Goal: Task Accomplishment & Management: Use online tool/utility

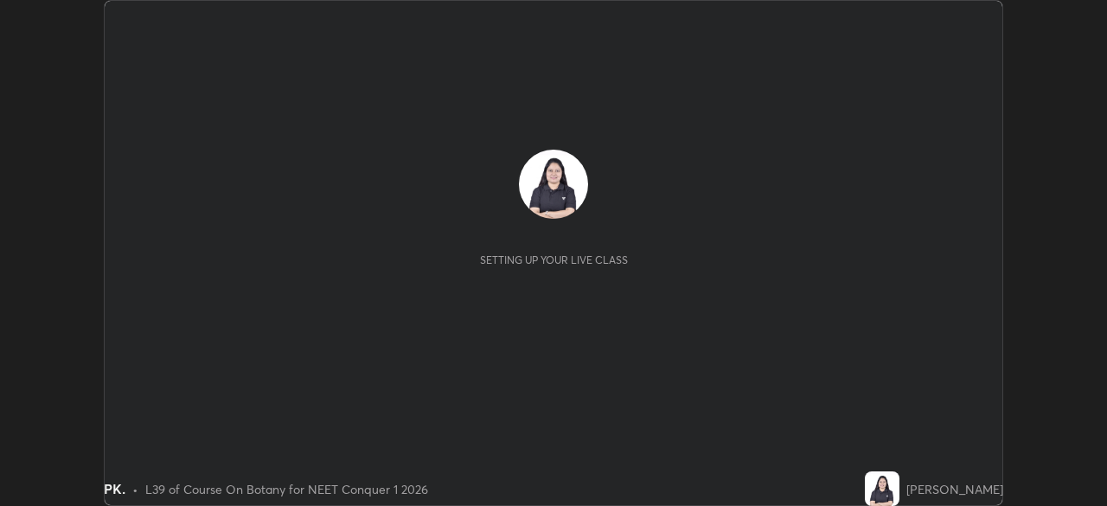
scroll to position [506, 1106]
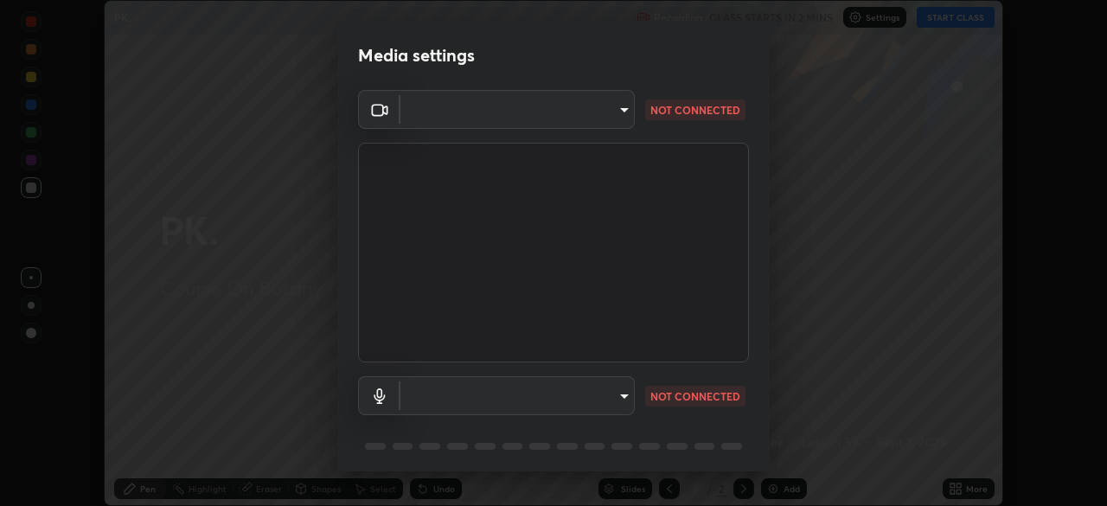
type input "ed5728659d4a2628327284da790eb6393f1623e3a82d583cb44db94038f4ead1"
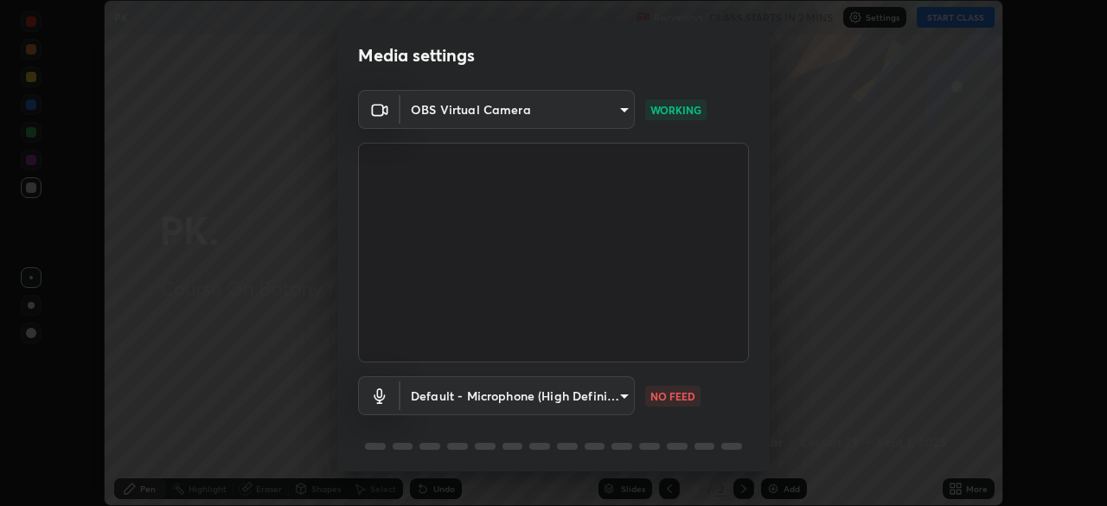
click at [612, 406] on body "Erase all PK. Recording CLASS STARTS IN 2 MINS Settings START CLASS Setting up …" at bounding box center [553, 253] width 1107 height 506
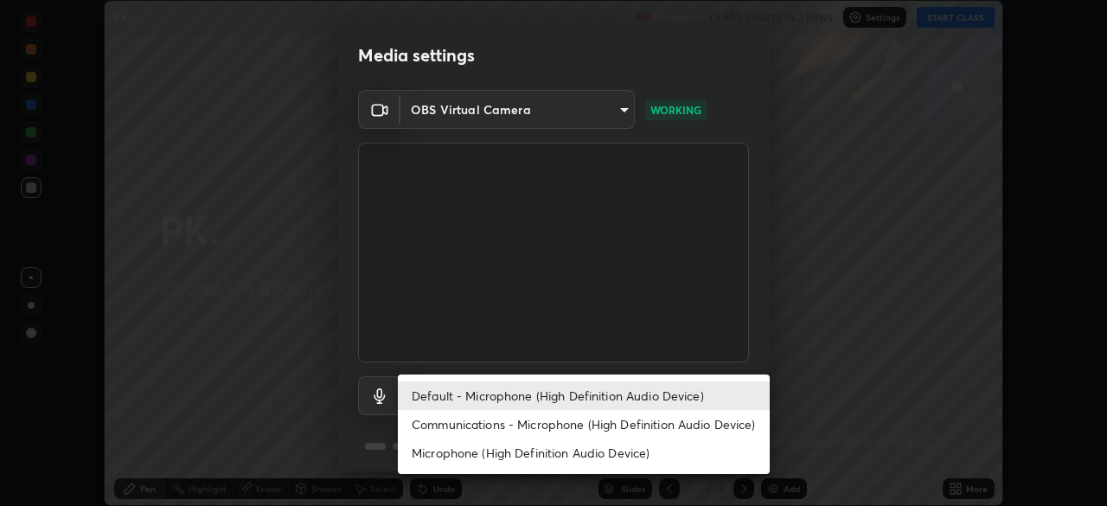
click at [612, 424] on li "Communications - Microphone (High Definition Audio Device)" at bounding box center [584, 424] width 372 height 29
type input "communications"
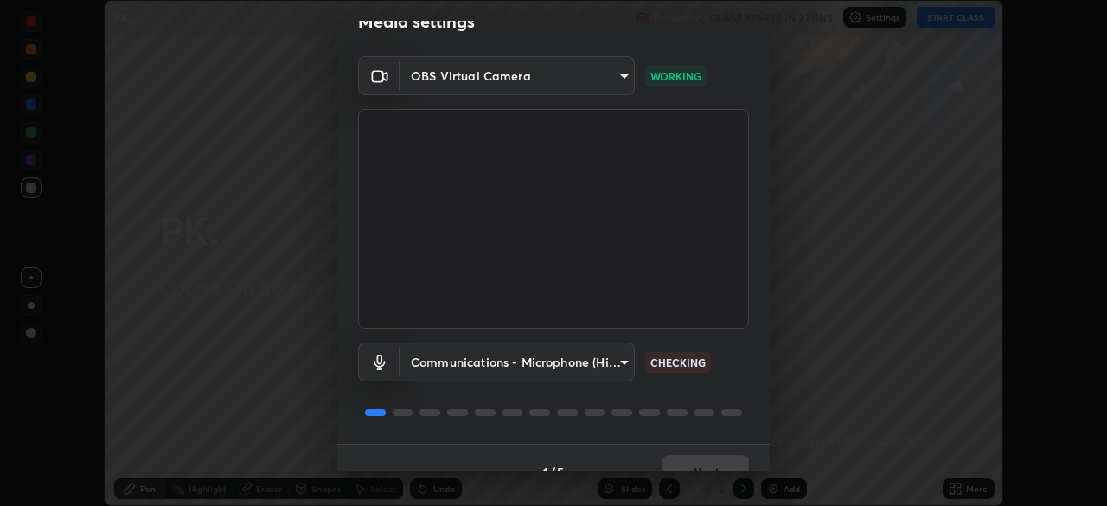
scroll to position [51, 0]
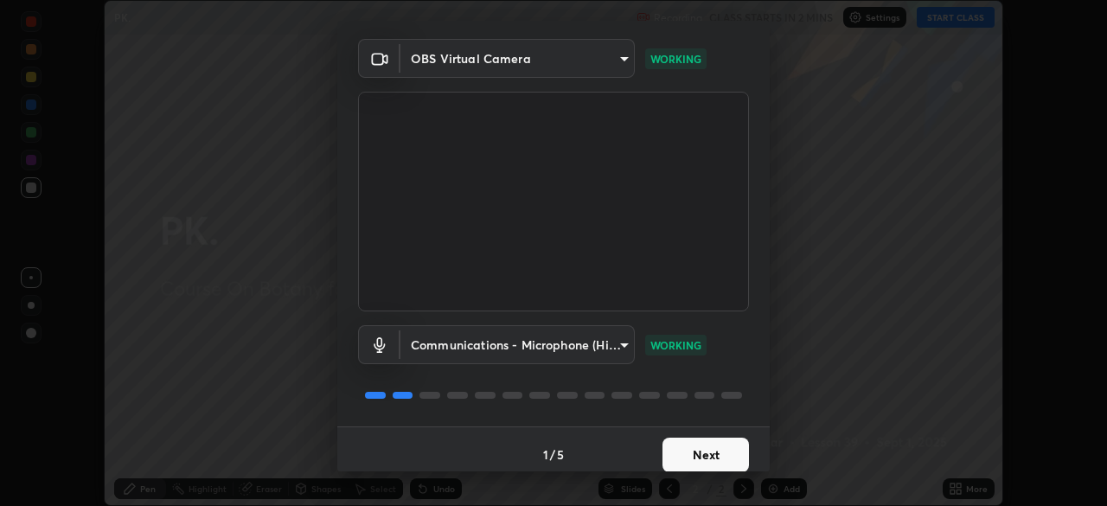
click at [717, 461] on button "Next" at bounding box center [706, 455] width 87 height 35
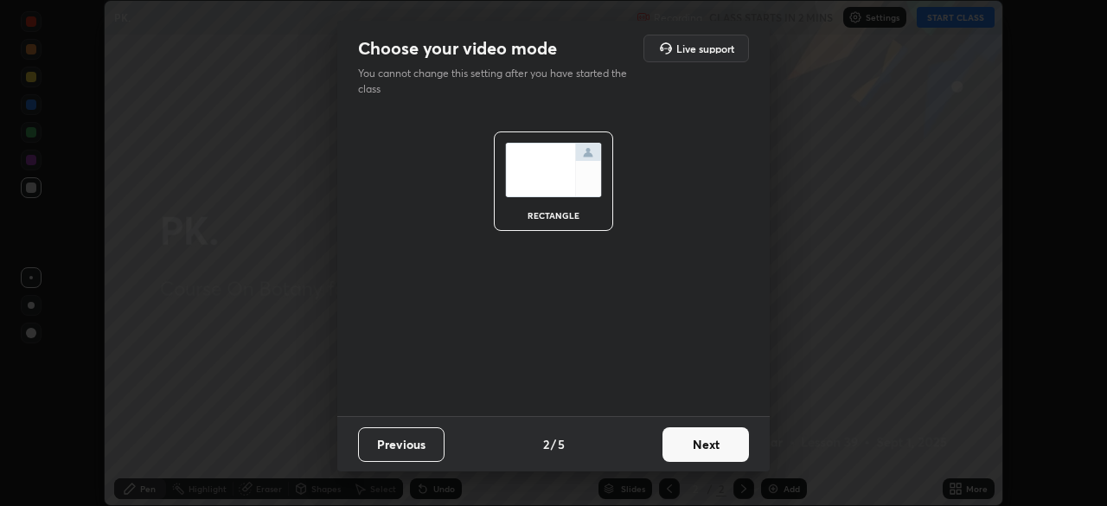
scroll to position [0, 0]
click at [695, 455] on button "Next" at bounding box center [706, 444] width 87 height 35
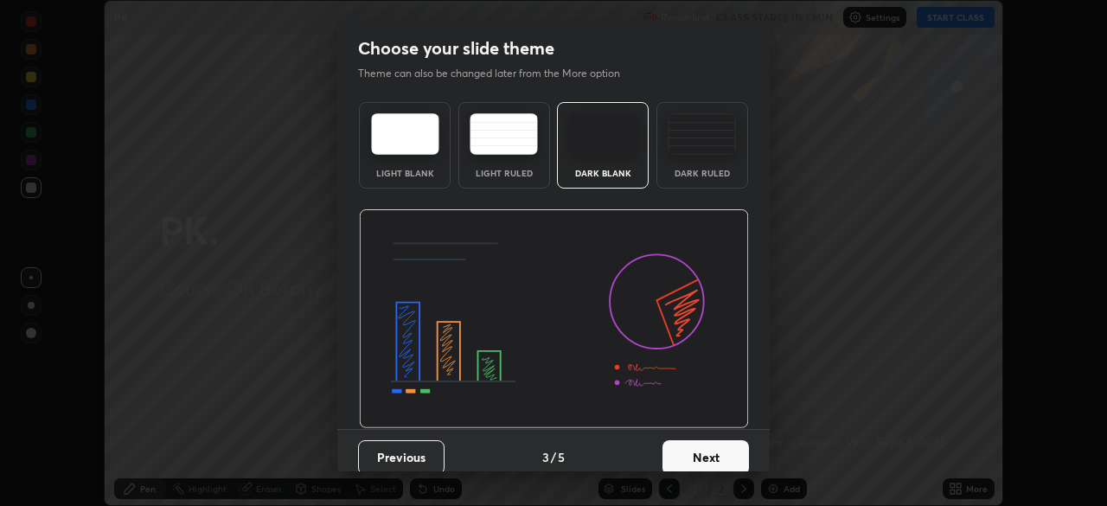
click at [667, 440] on button "Next" at bounding box center [706, 457] width 87 height 35
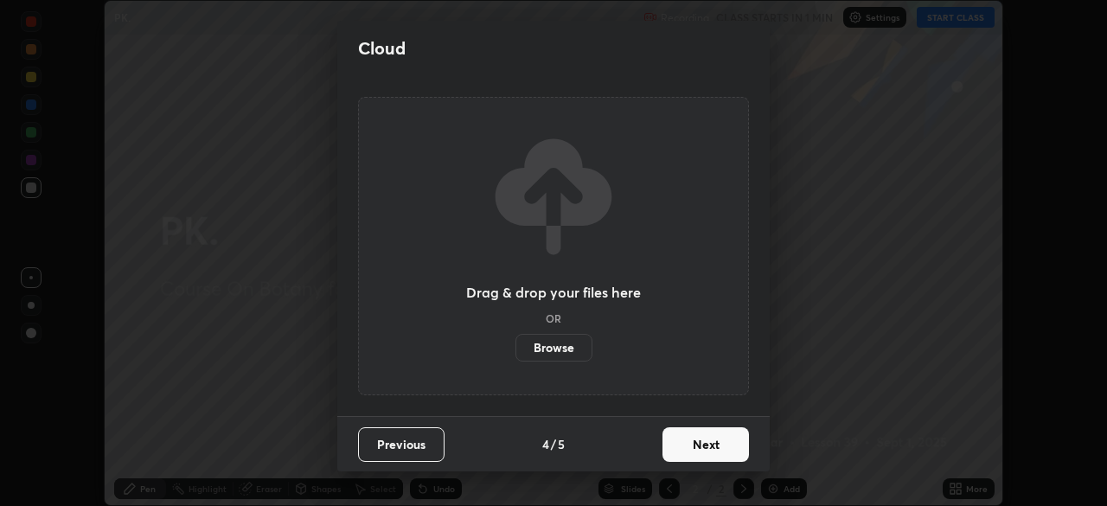
click at [706, 447] on button "Next" at bounding box center [706, 444] width 87 height 35
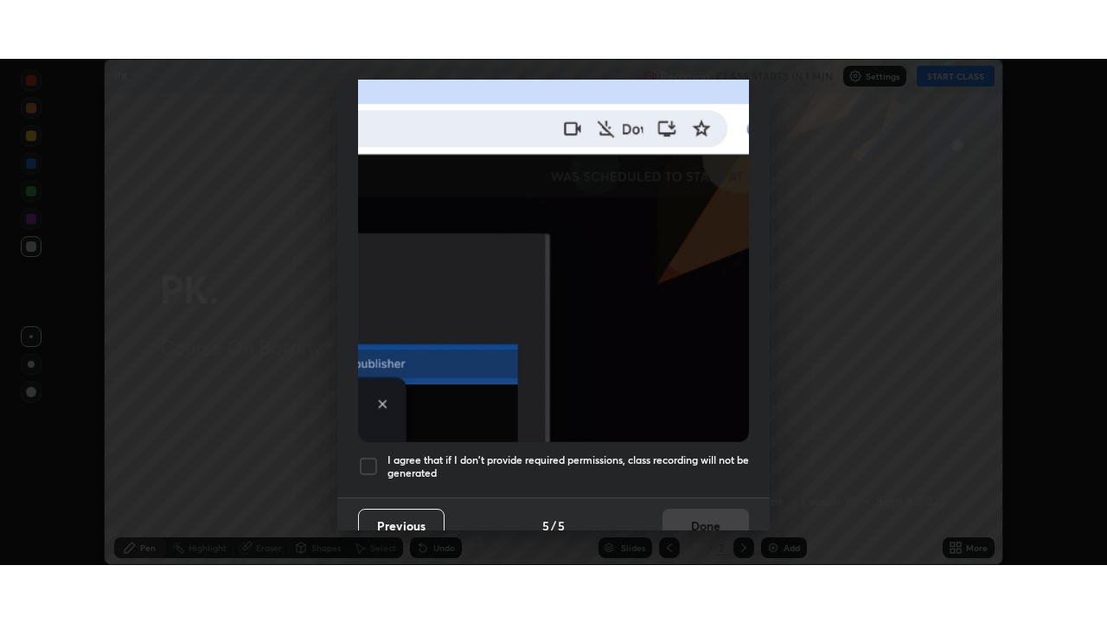
scroll to position [414, 0]
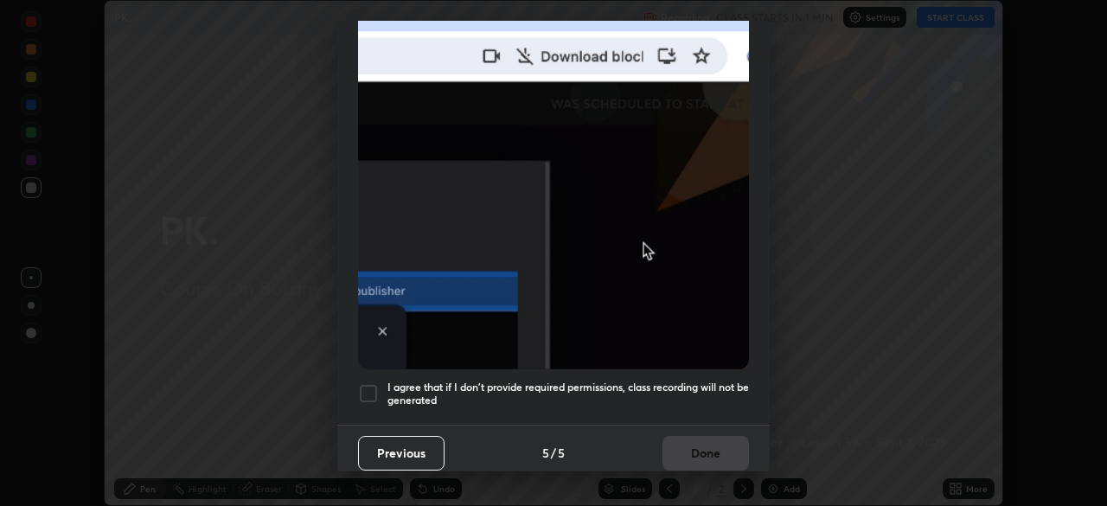
click at [643, 381] on h5 "I agree that if I don't provide required permissions, class recording will not …" at bounding box center [569, 394] width 362 height 27
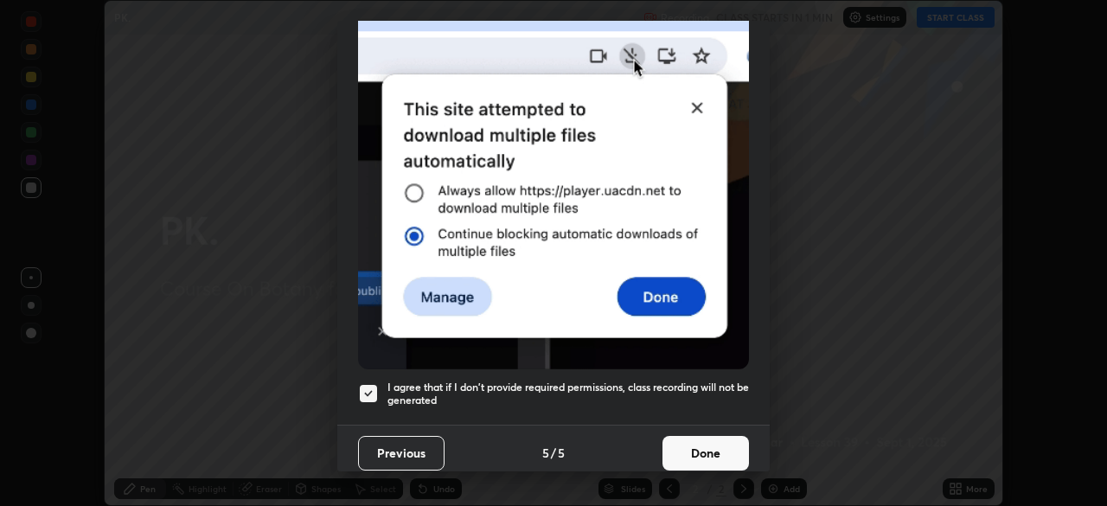
click at [686, 449] on button "Done" at bounding box center [706, 453] width 87 height 35
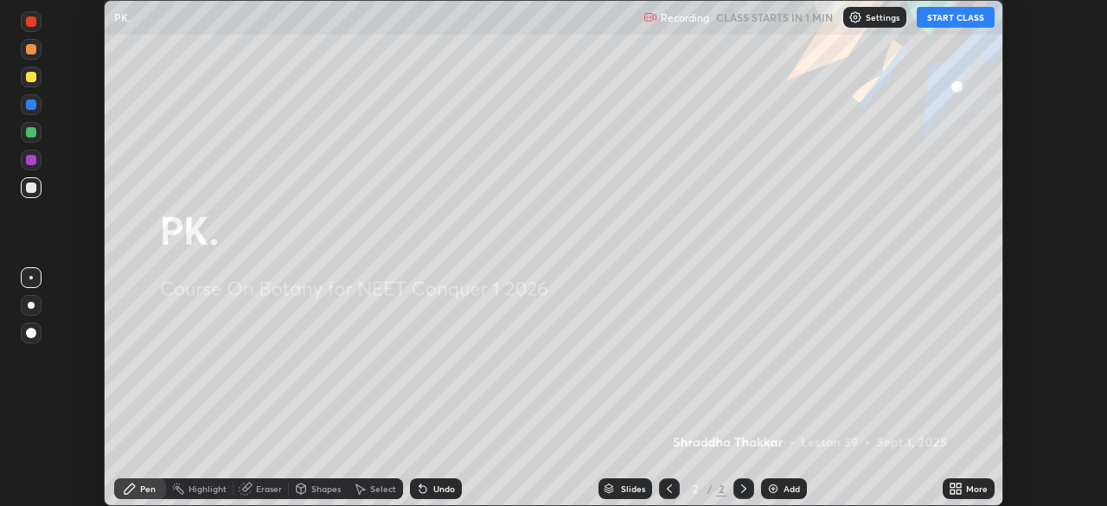
click at [952, 20] on button "START CLASS" at bounding box center [956, 17] width 78 height 21
click at [968, 491] on div "More" at bounding box center [977, 488] width 22 height 9
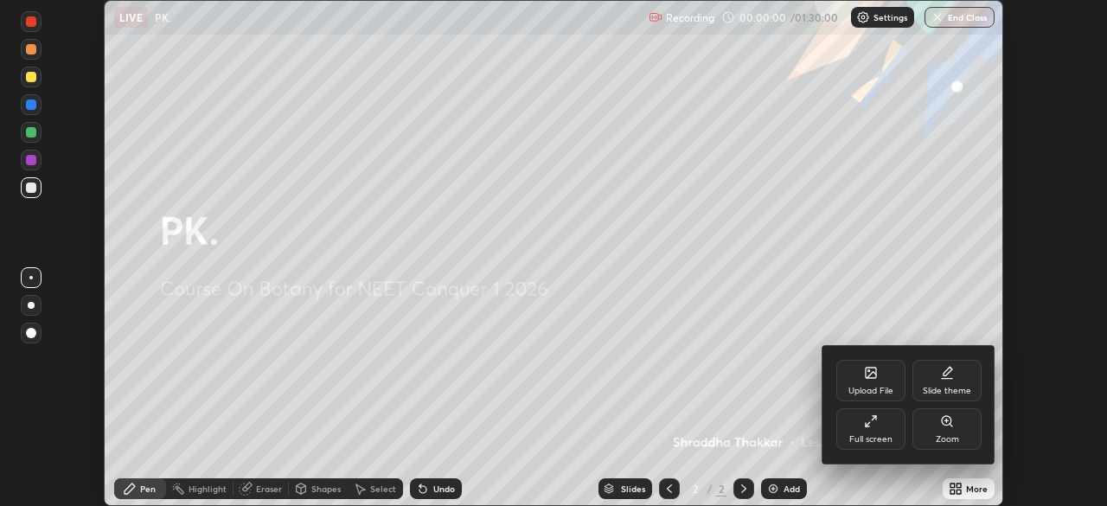
click at [868, 433] on div "Full screen" at bounding box center [870, 429] width 69 height 42
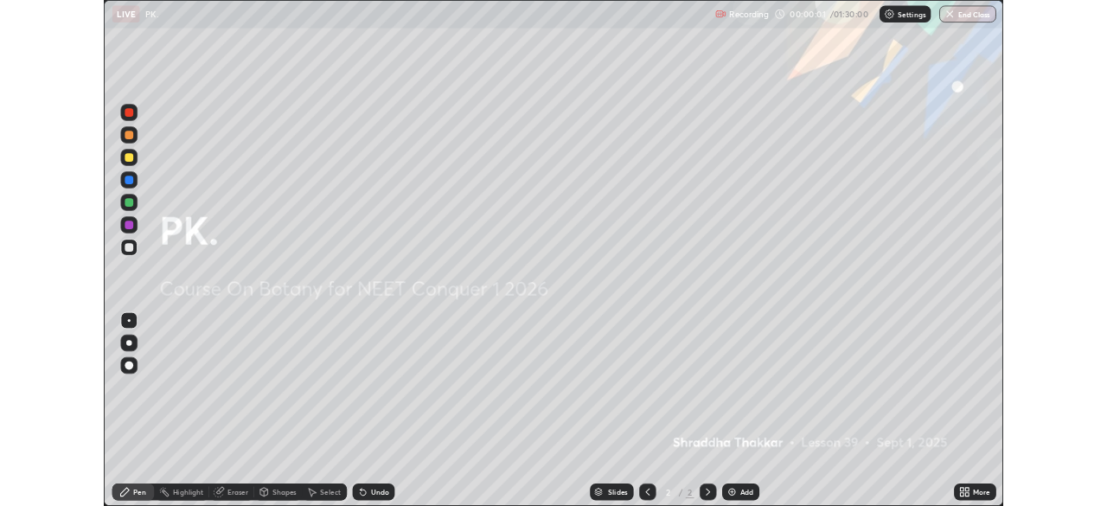
scroll to position [623, 1107]
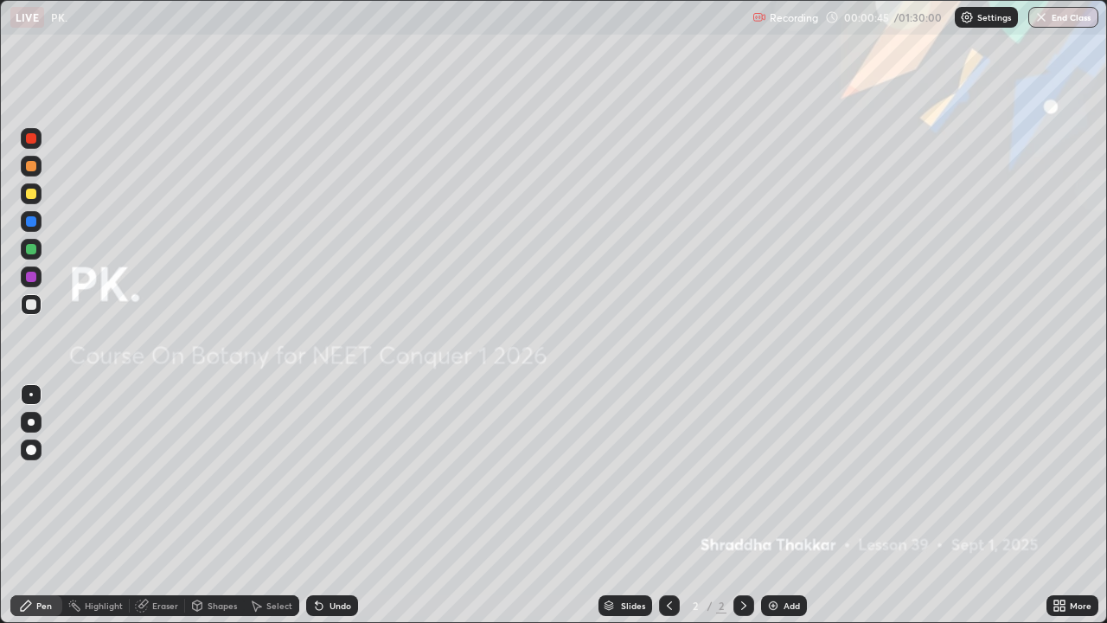
click at [1057, 505] on icon at bounding box center [1056, 608] width 4 height 4
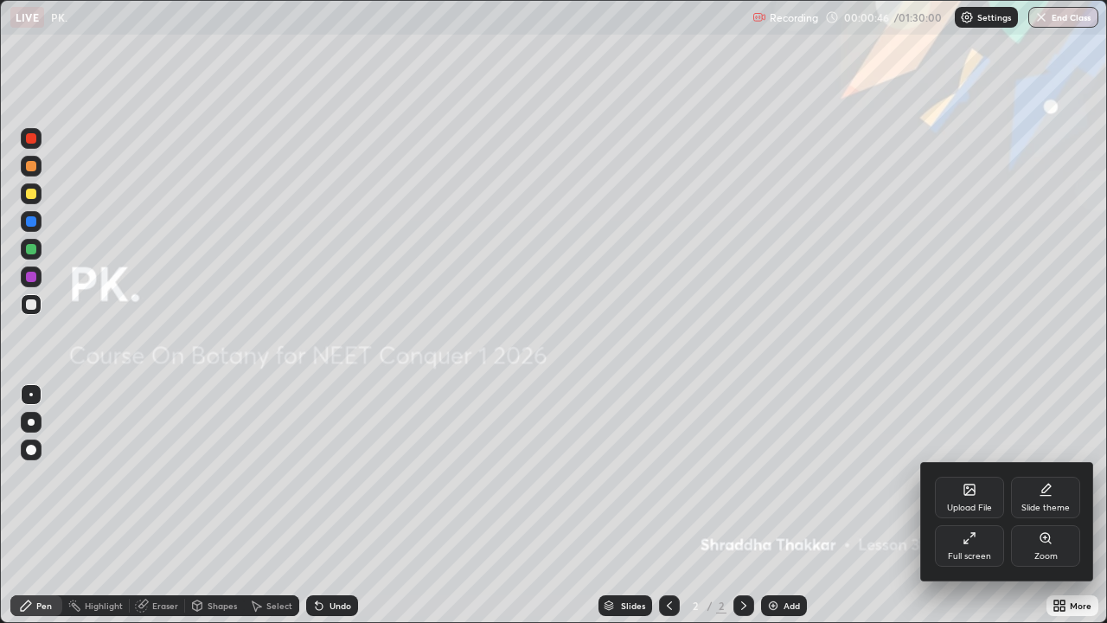
click at [975, 500] on div "Upload File" at bounding box center [969, 498] width 69 height 42
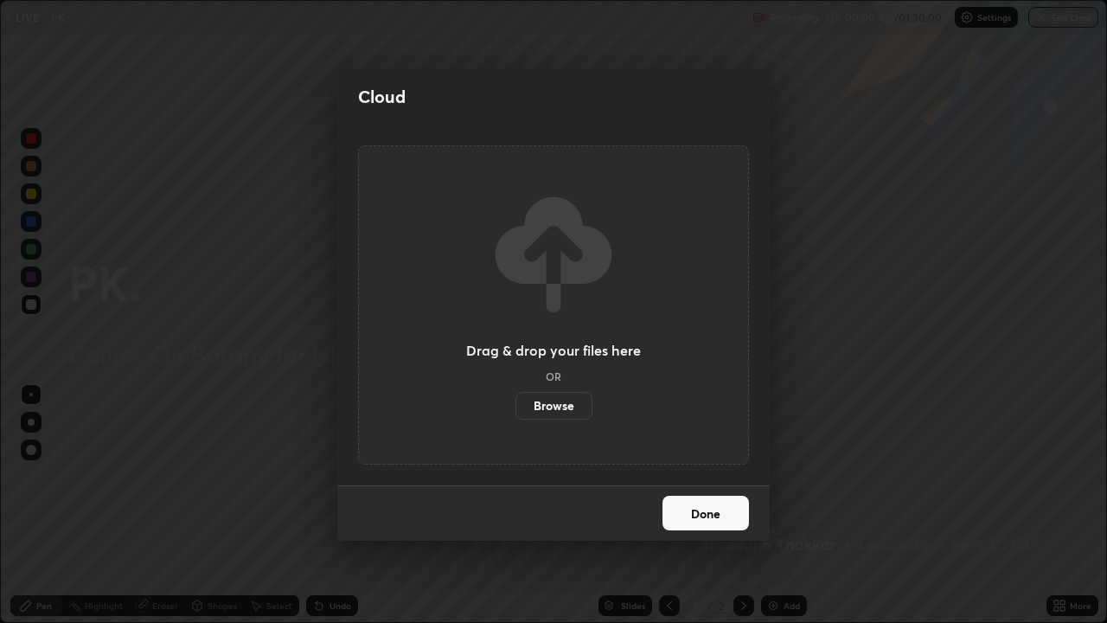
click at [574, 405] on label "Browse" at bounding box center [554, 406] width 77 height 28
click at [516, 405] on input "Browse" at bounding box center [516, 406] width 0 height 28
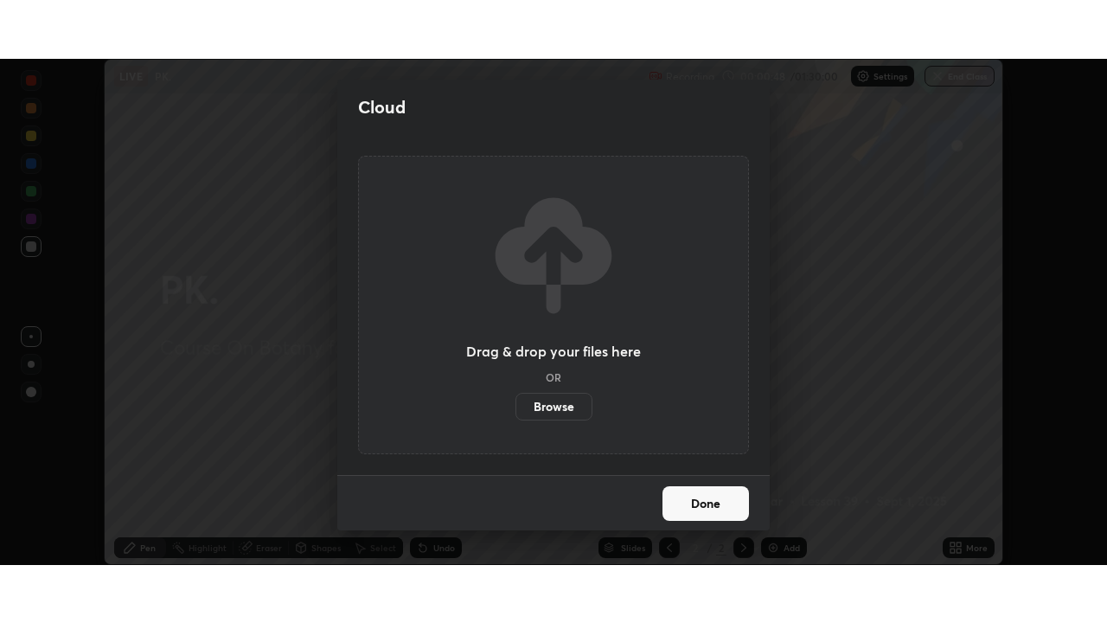
scroll to position [85995, 85394]
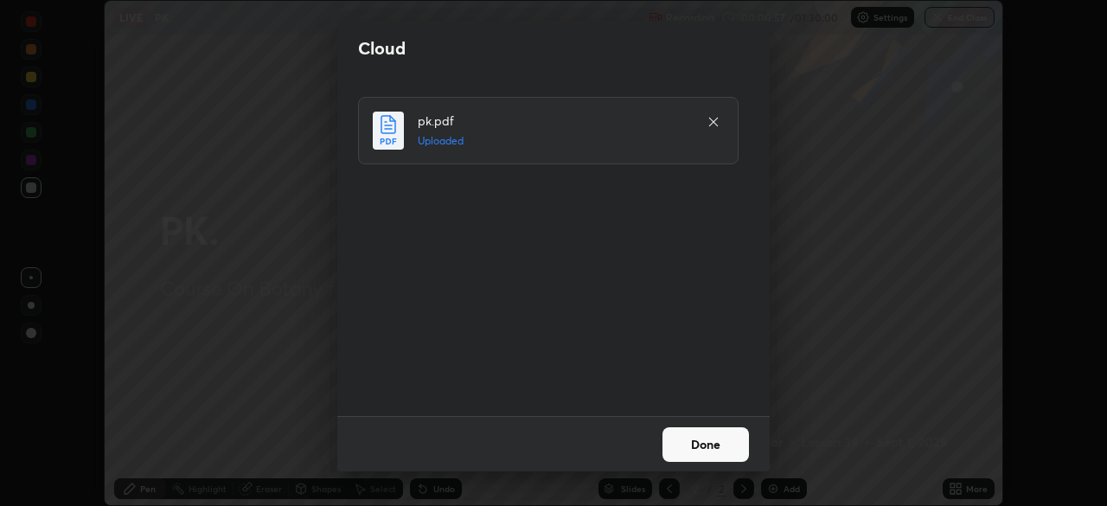
click at [682, 450] on button "Done" at bounding box center [706, 444] width 87 height 35
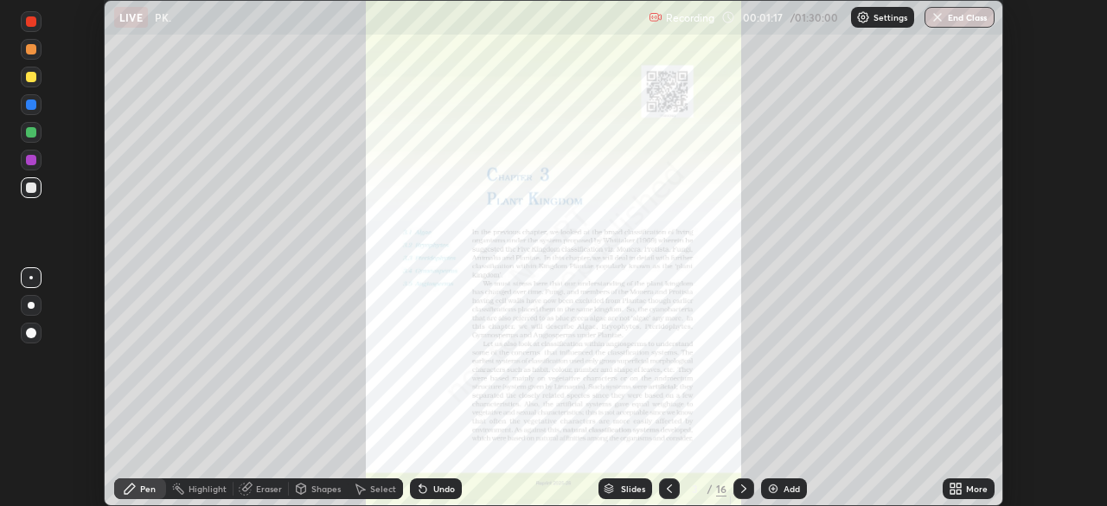
click at [741, 492] on icon at bounding box center [744, 489] width 14 height 14
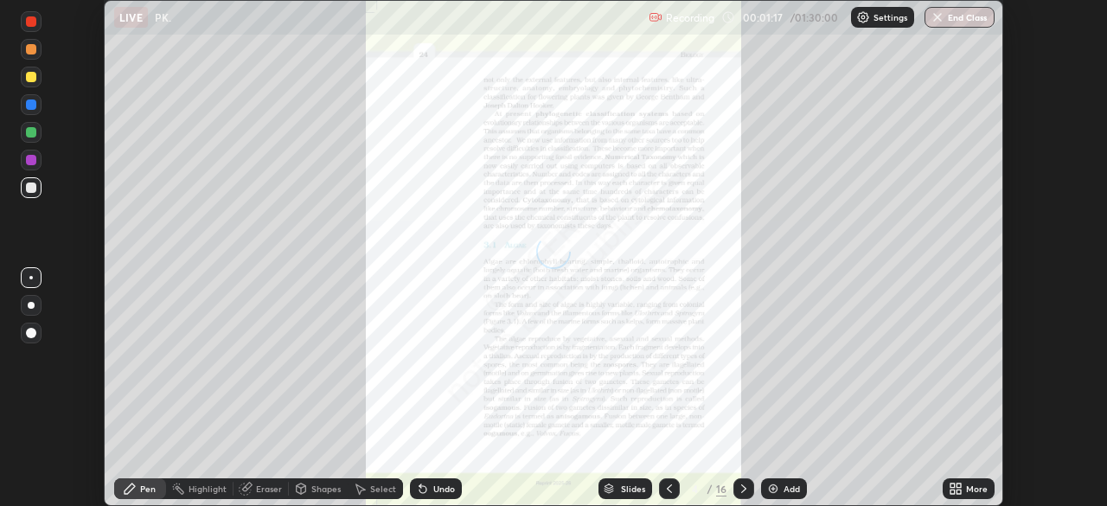
click at [737, 494] on icon at bounding box center [744, 489] width 14 height 14
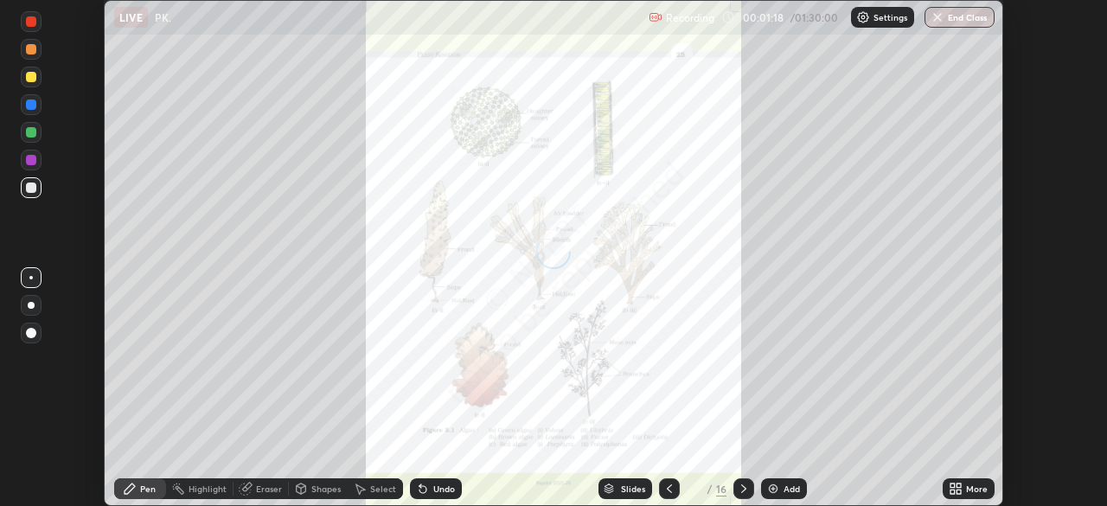
click at [734, 491] on div at bounding box center [744, 488] width 21 height 21
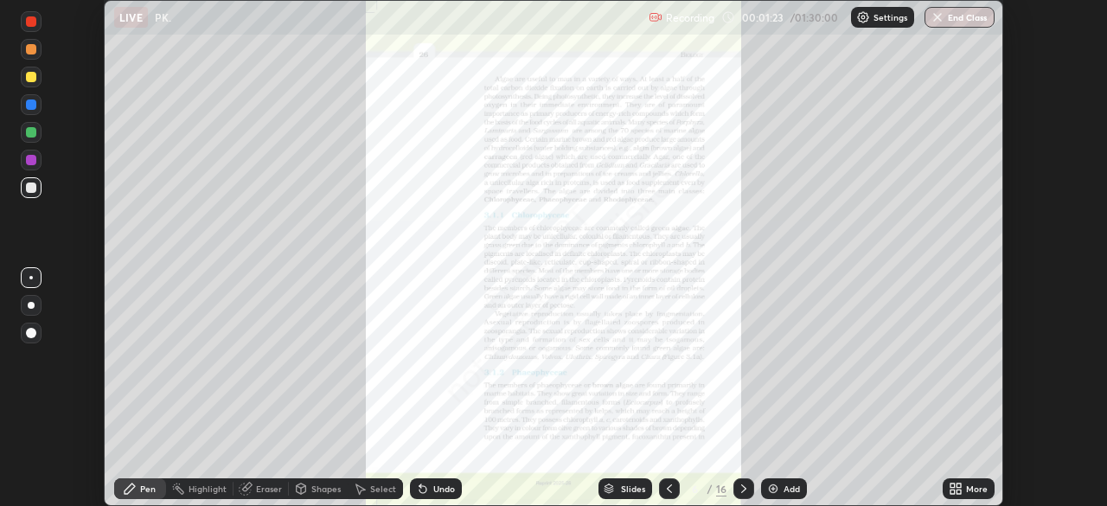
click at [734, 486] on div at bounding box center [744, 488] width 21 height 21
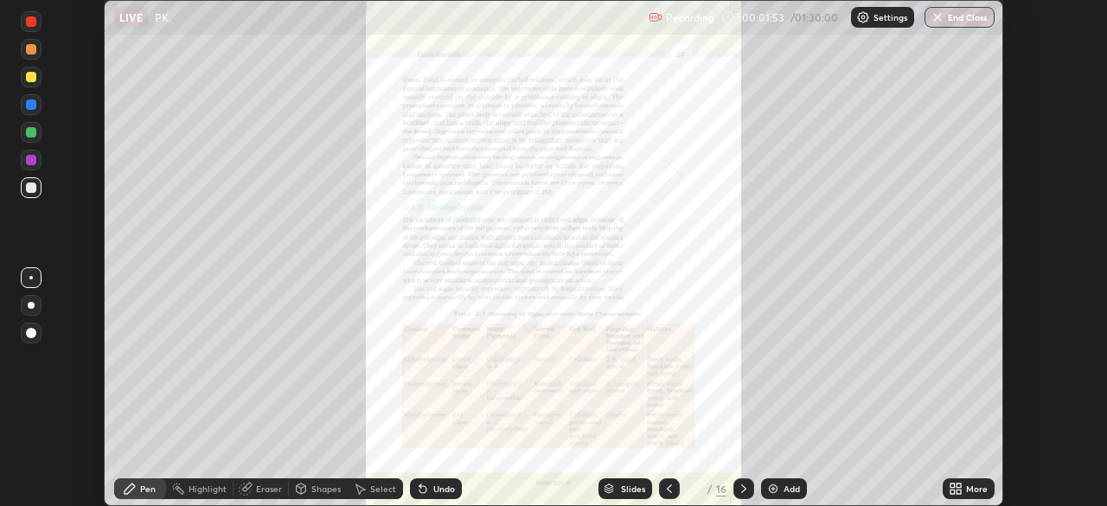
click at [743, 490] on icon at bounding box center [744, 489] width 14 height 14
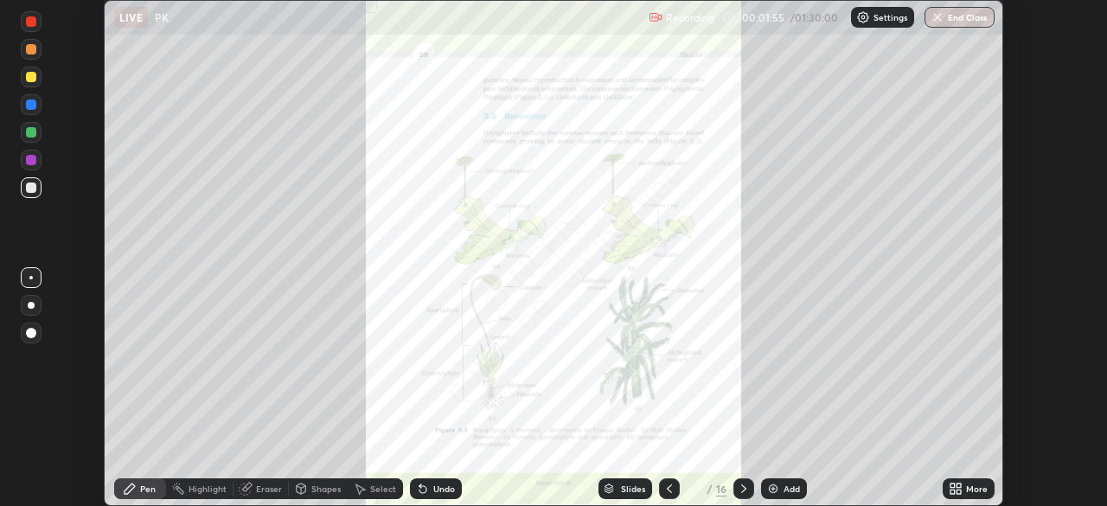
click at [742, 491] on icon at bounding box center [744, 489] width 14 height 14
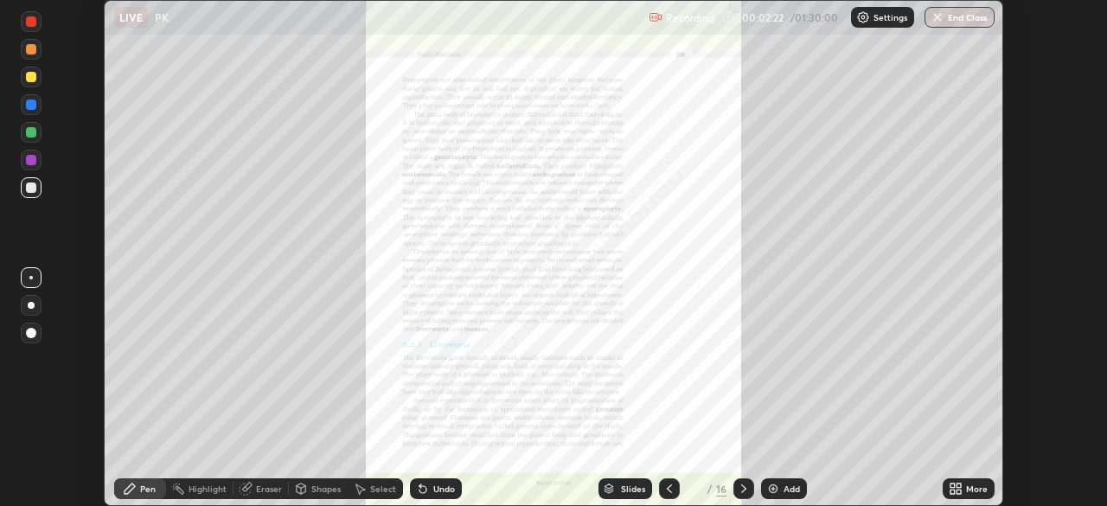
click at [741, 485] on icon at bounding box center [743, 488] width 5 height 9
click at [958, 492] on icon at bounding box center [959, 492] width 4 height 4
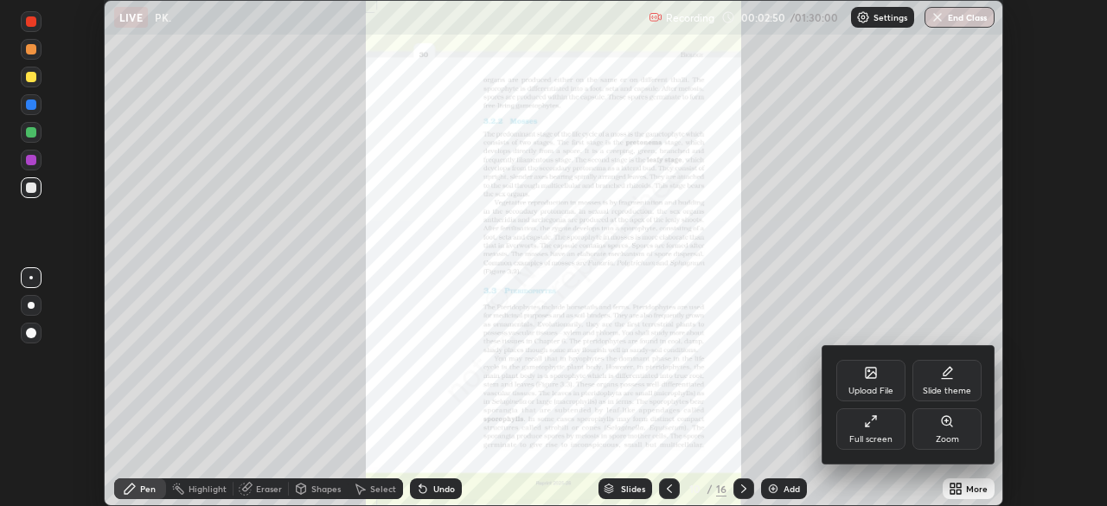
click at [889, 435] on div "Full screen" at bounding box center [870, 439] width 43 height 9
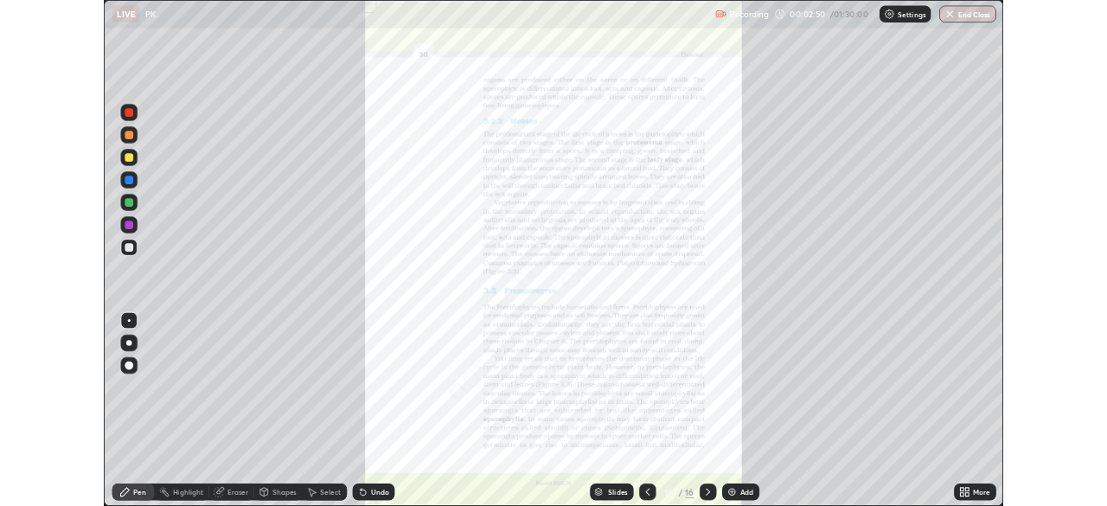
scroll to position [623, 1107]
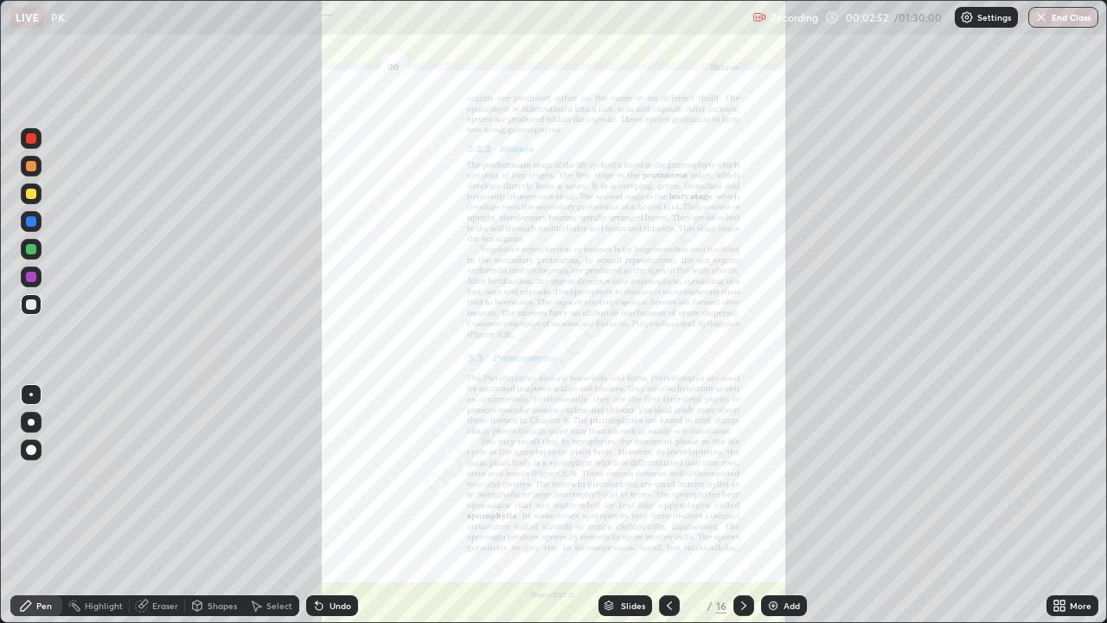
click at [669, 505] on icon at bounding box center [669, 605] width 5 height 9
click at [667, 505] on icon at bounding box center [669, 605] width 5 height 9
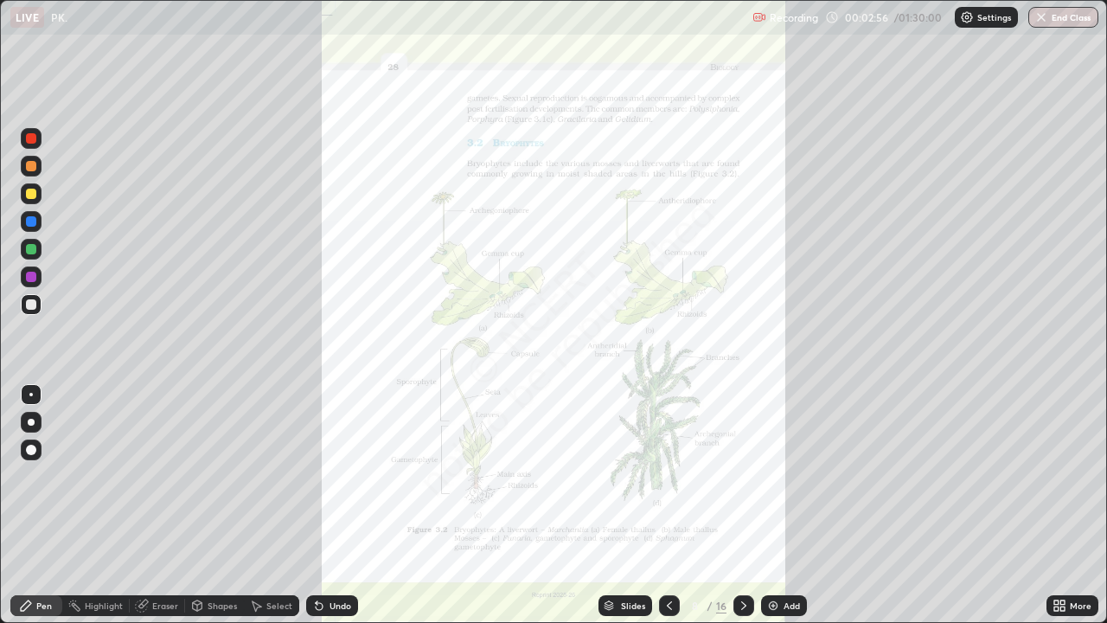
click at [669, 505] on icon at bounding box center [670, 606] width 14 height 14
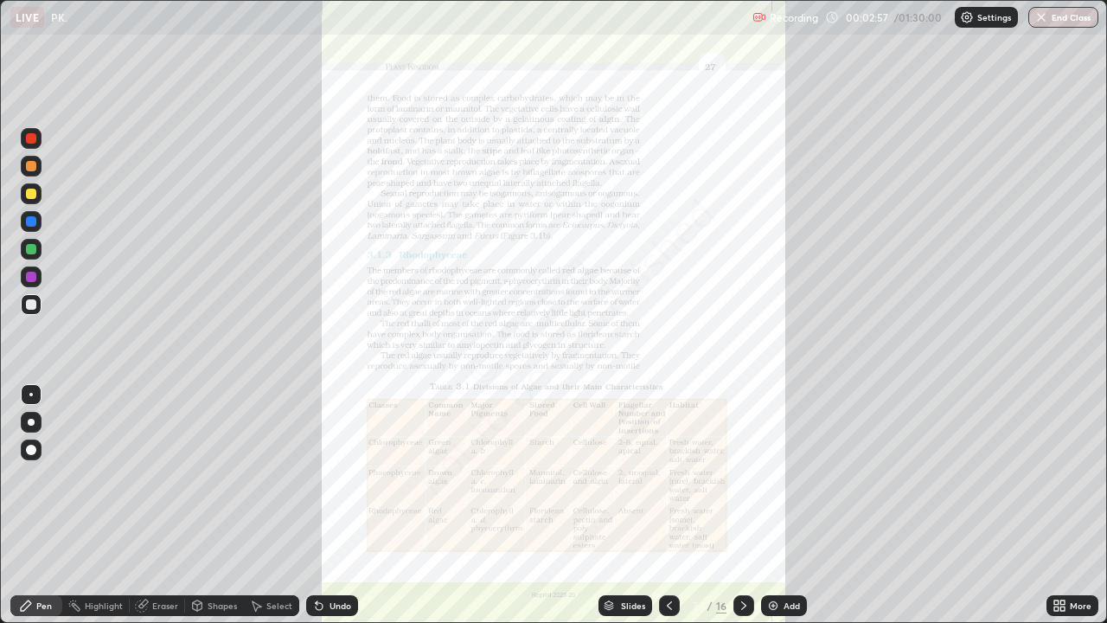
click at [742, 505] on icon at bounding box center [744, 606] width 14 height 14
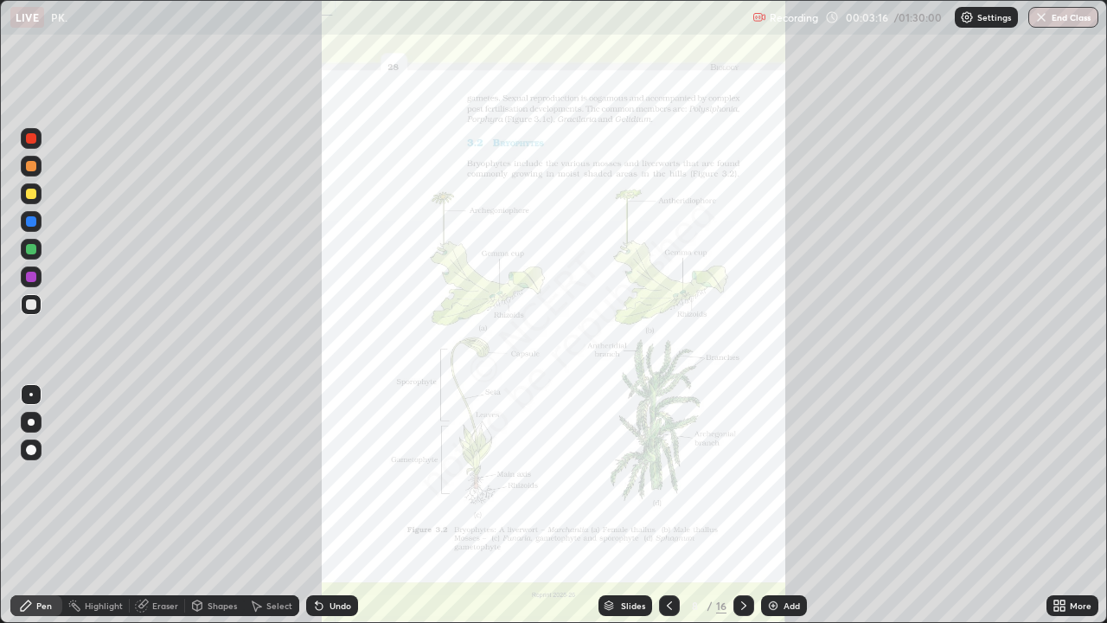
click at [32, 145] on div at bounding box center [31, 138] width 21 height 21
click at [667, 505] on icon at bounding box center [670, 606] width 14 height 14
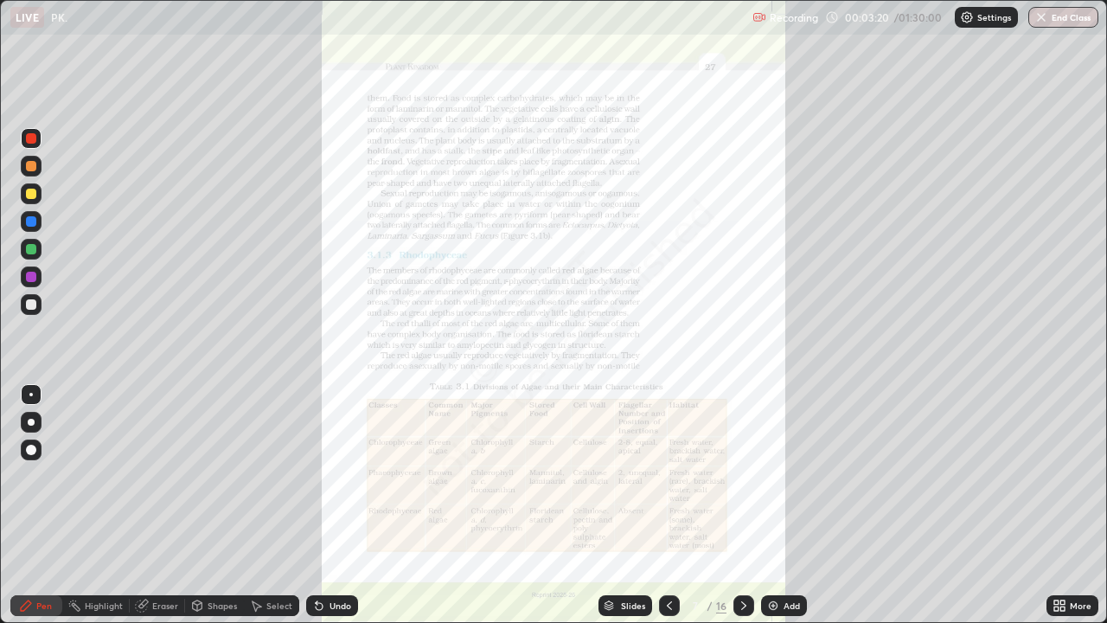
click at [668, 505] on icon at bounding box center [670, 606] width 14 height 14
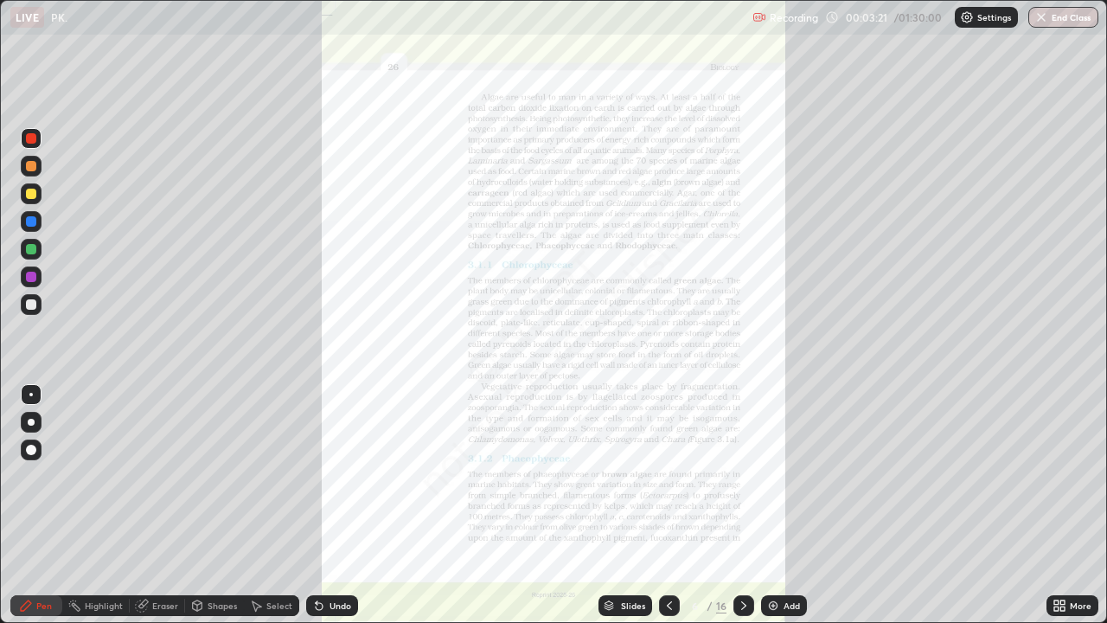
click at [667, 505] on icon at bounding box center [670, 606] width 14 height 14
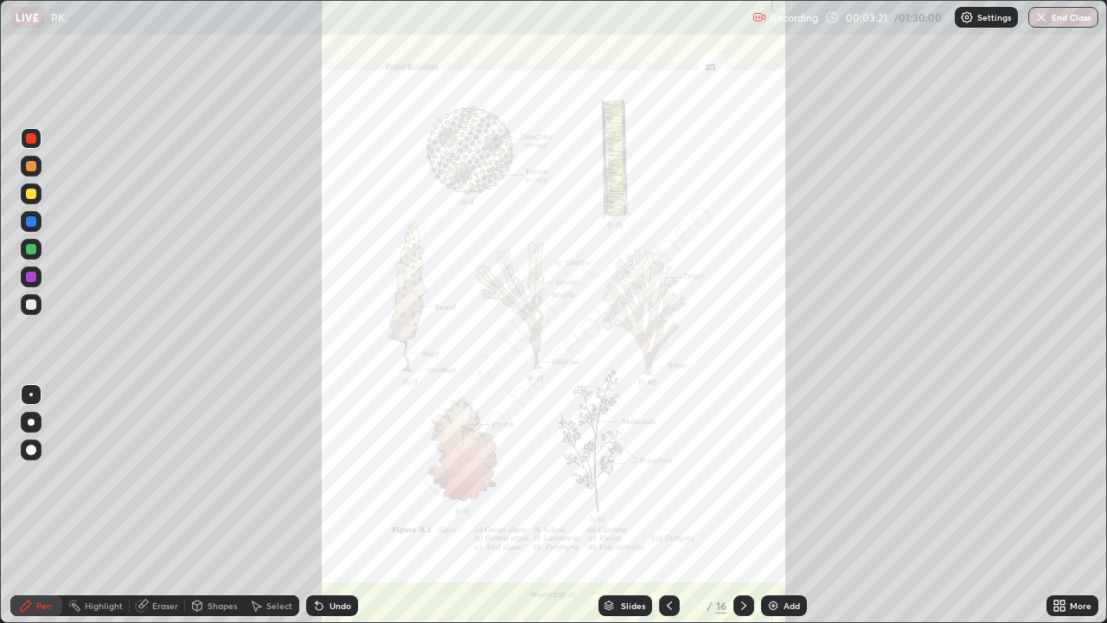
click at [668, 505] on icon at bounding box center [670, 606] width 14 height 14
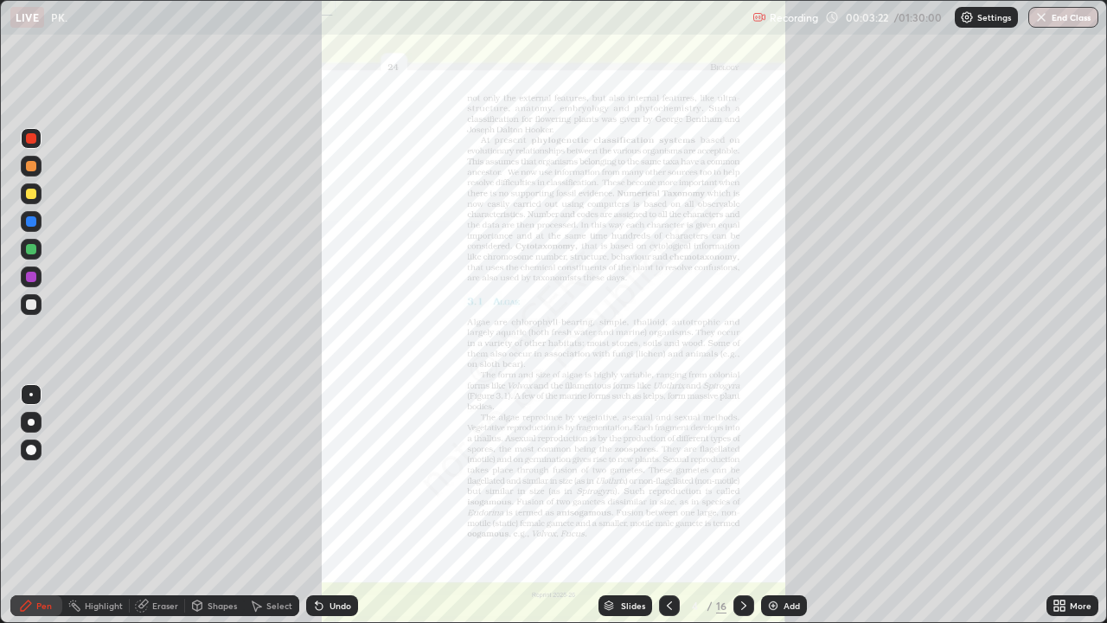
click at [668, 505] on icon at bounding box center [670, 606] width 14 height 14
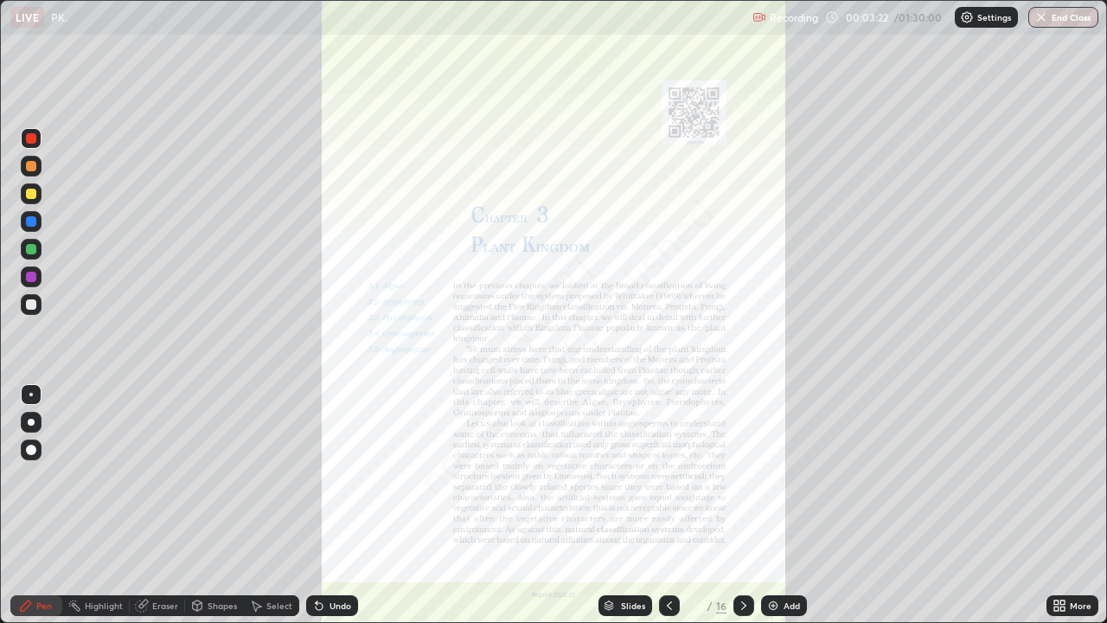
click at [668, 505] on icon at bounding box center [670, 606] width 14 height 14
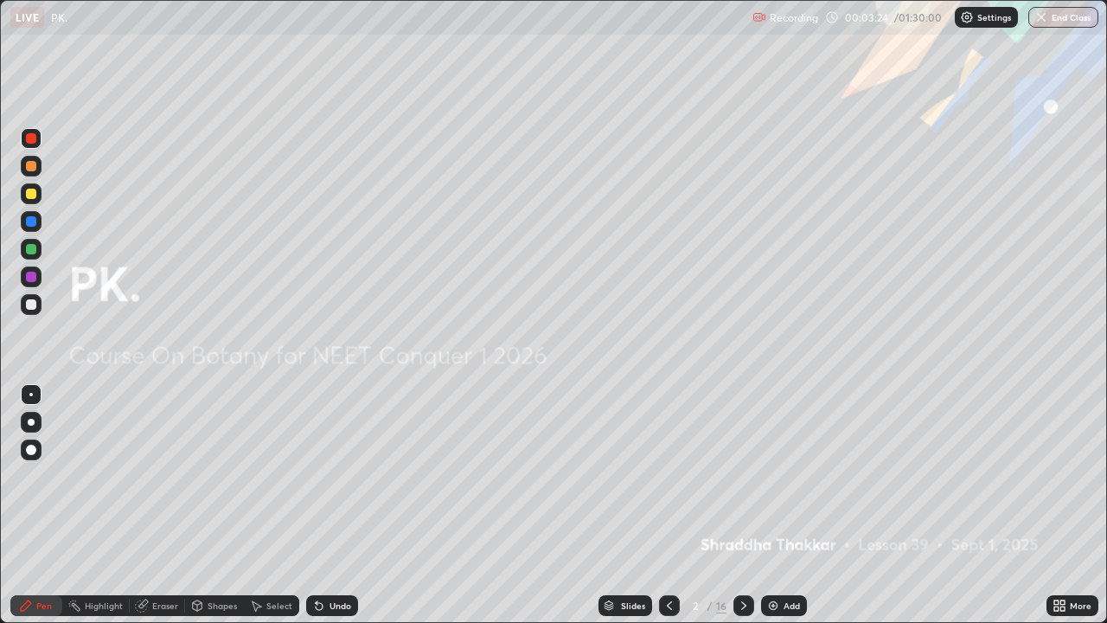
click at [785, 505] on div "Add" at bounding box center [792, 605] width 16 height 9
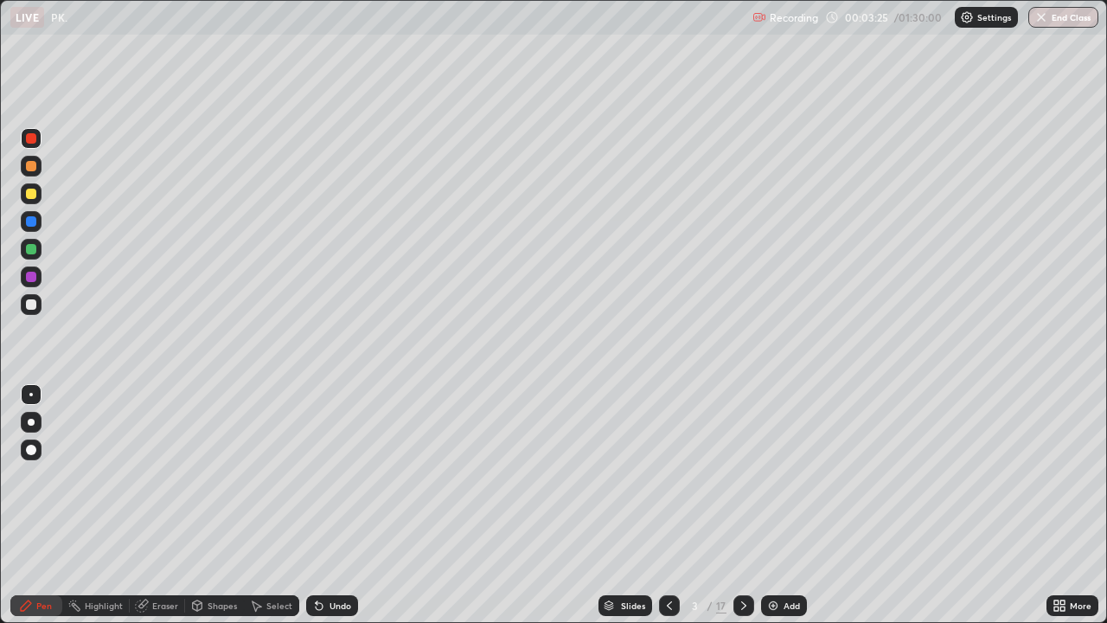
click at [26, 309] on div at bounding box center [31, 304] width 21 height 21
click at [743, 505] on icon at bounding box center [744, 606] width 14 height 14
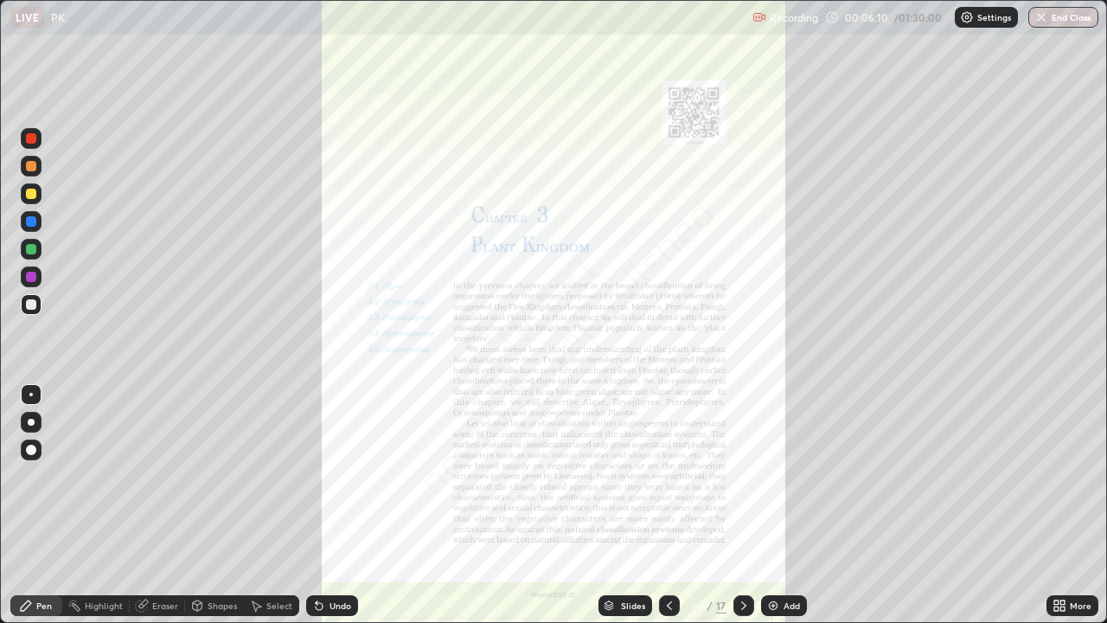
click at [742, 505] on icon at bounding box center [744, 606] width 14 height 14
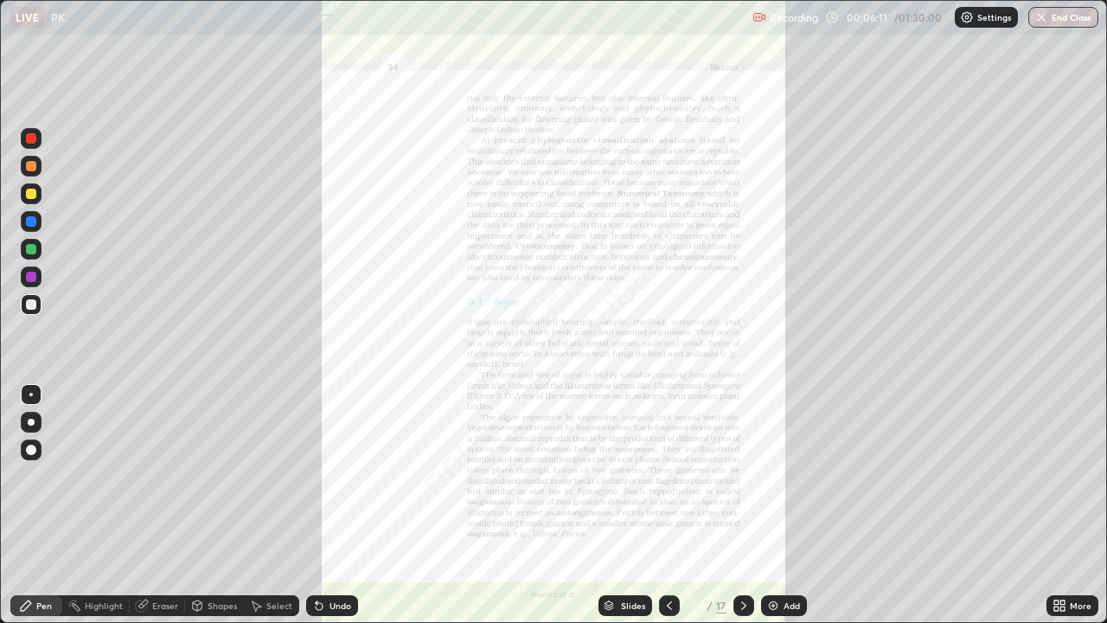
click at [742, 505] on icon at bounding box center [744, 606] width 14 height 14
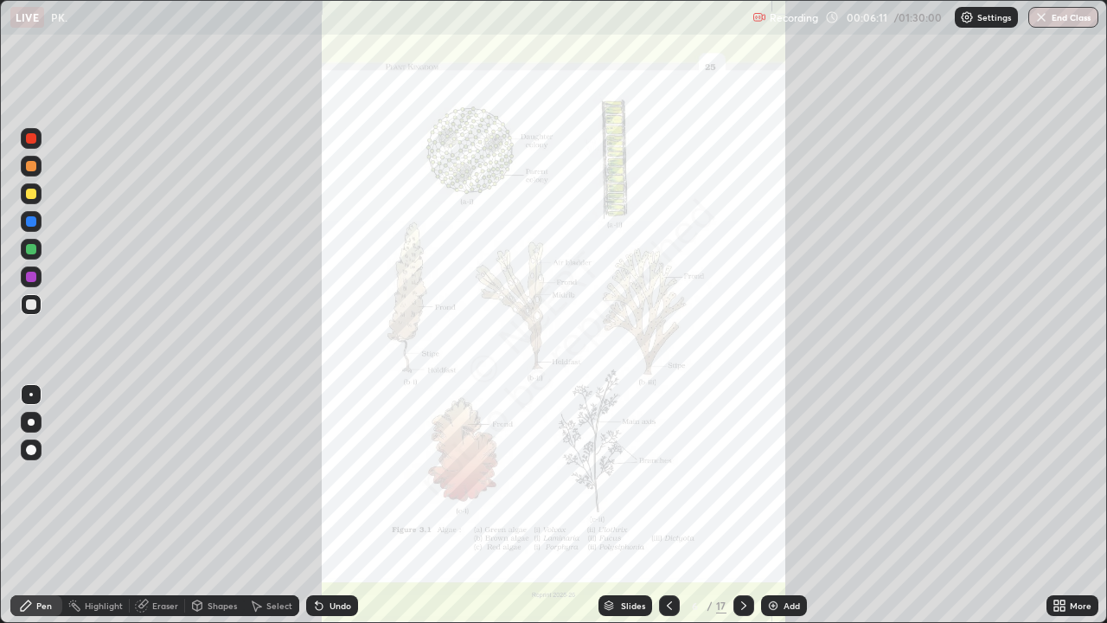
click at [744, 505] on icon at bounding box center [744, 606] width 14 height 14
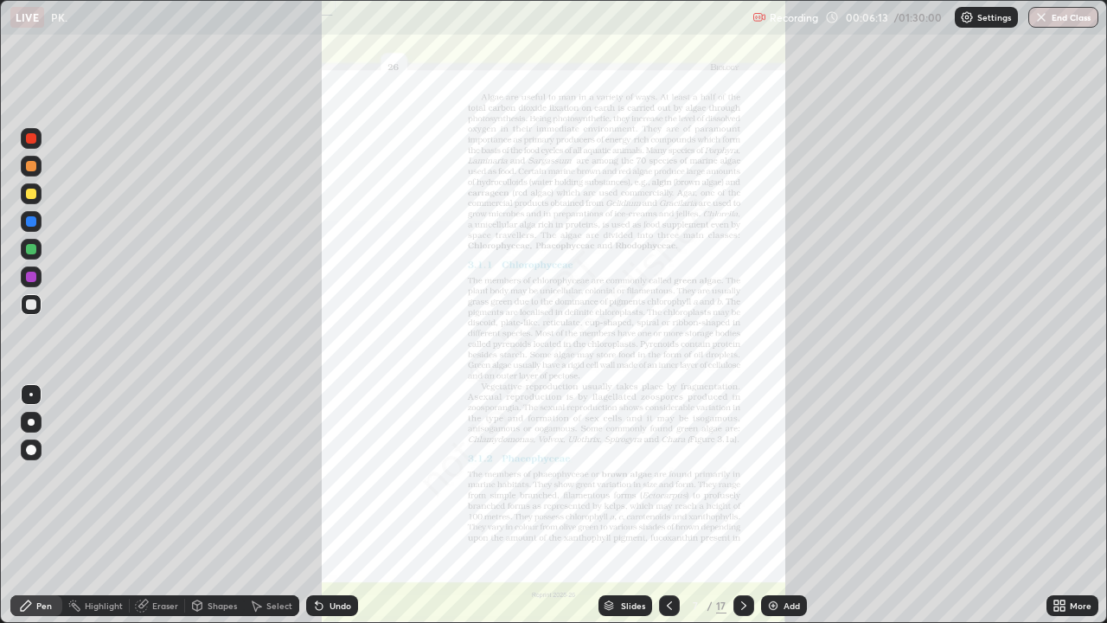
click at [742, 505] on icon at bounding box center [744, 606] width 14 height 14
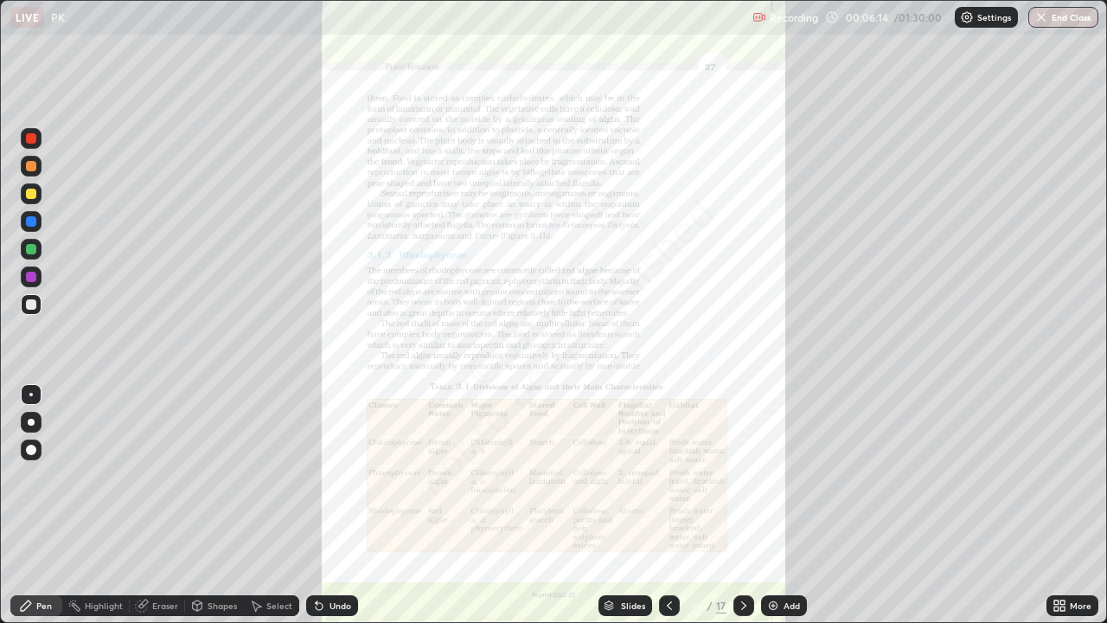
click at [742, 505] on icon at bounding box center [744, 606] width 14 height 14
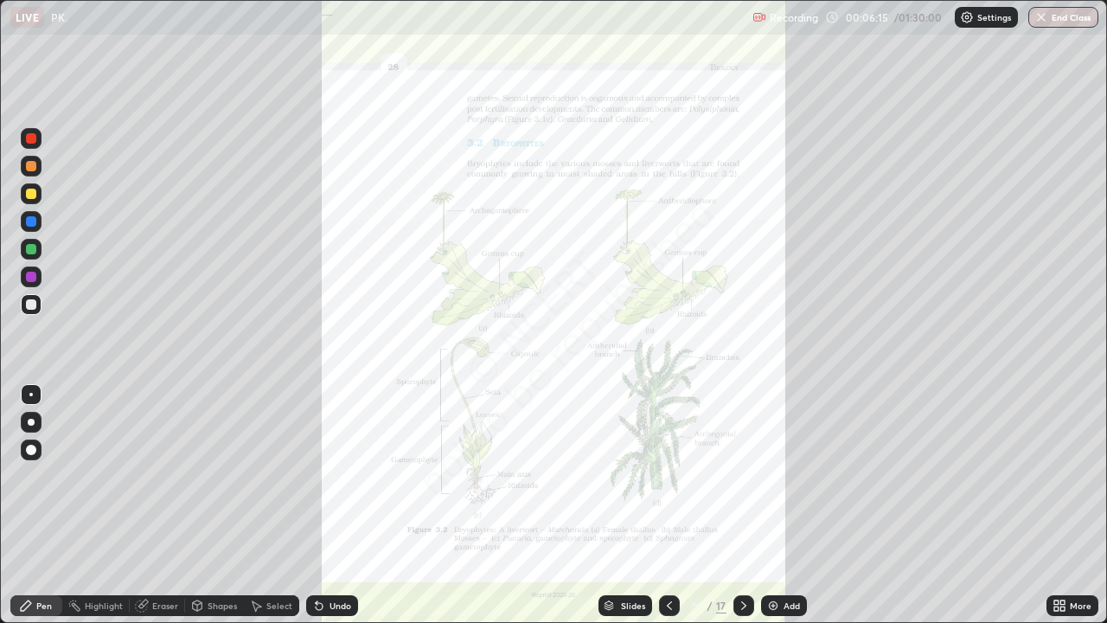
click at [1063, 505] on icon at bounding box center [1063, 608] width 4 height 4
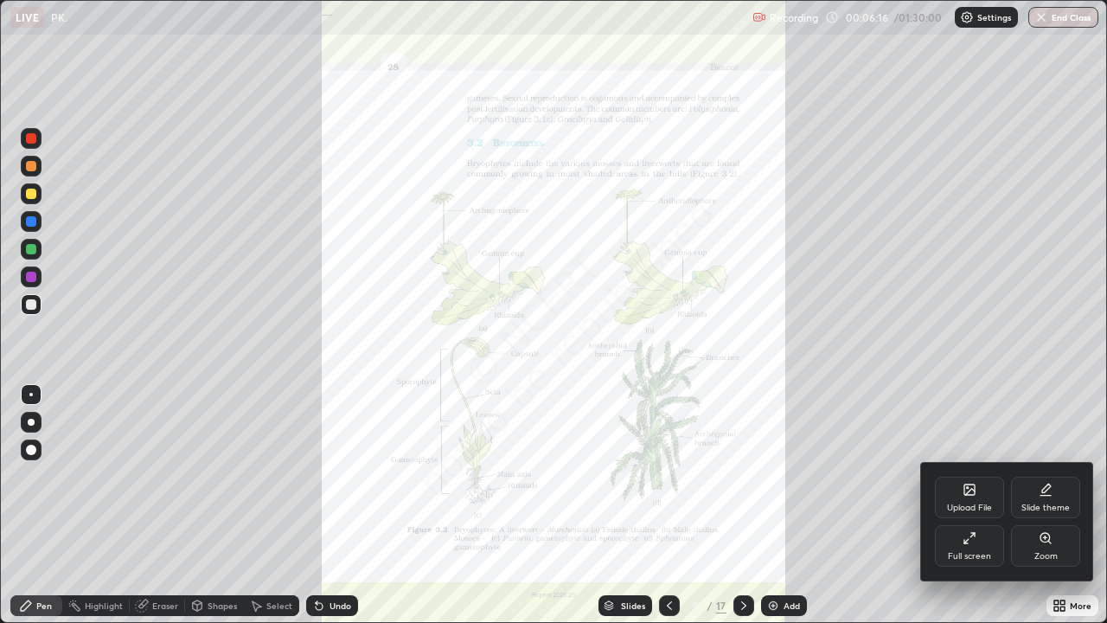
click at [1032, 505] on div "Zoom" at bounding box center [1045, 546] width 69 height 42
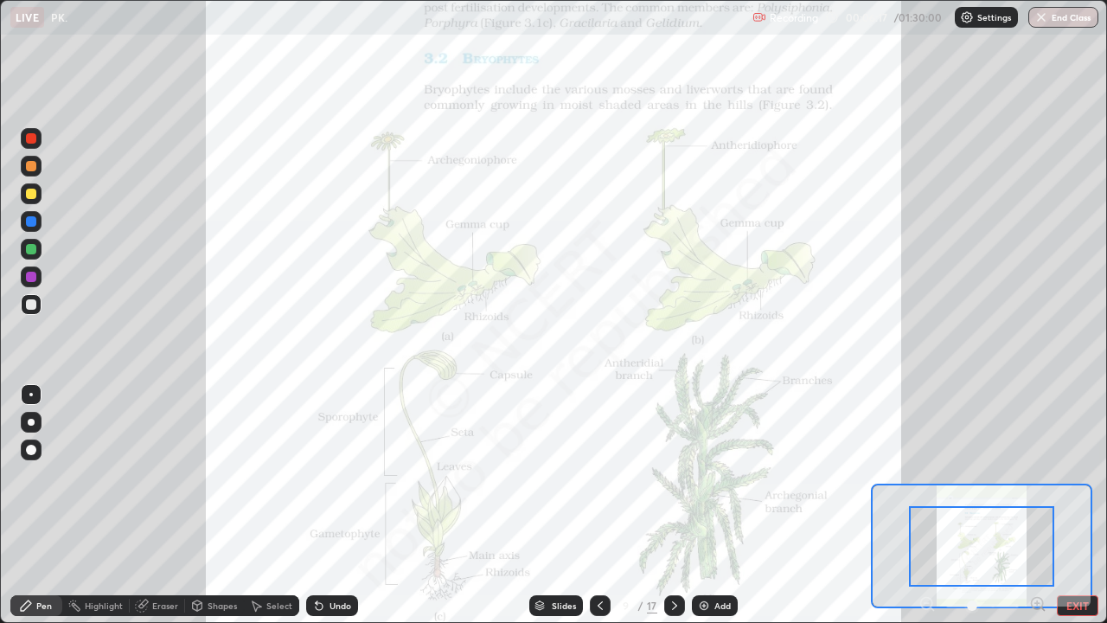
click at [1042, 505] on icon at bounding box center [1042, 608] width 3 height 3
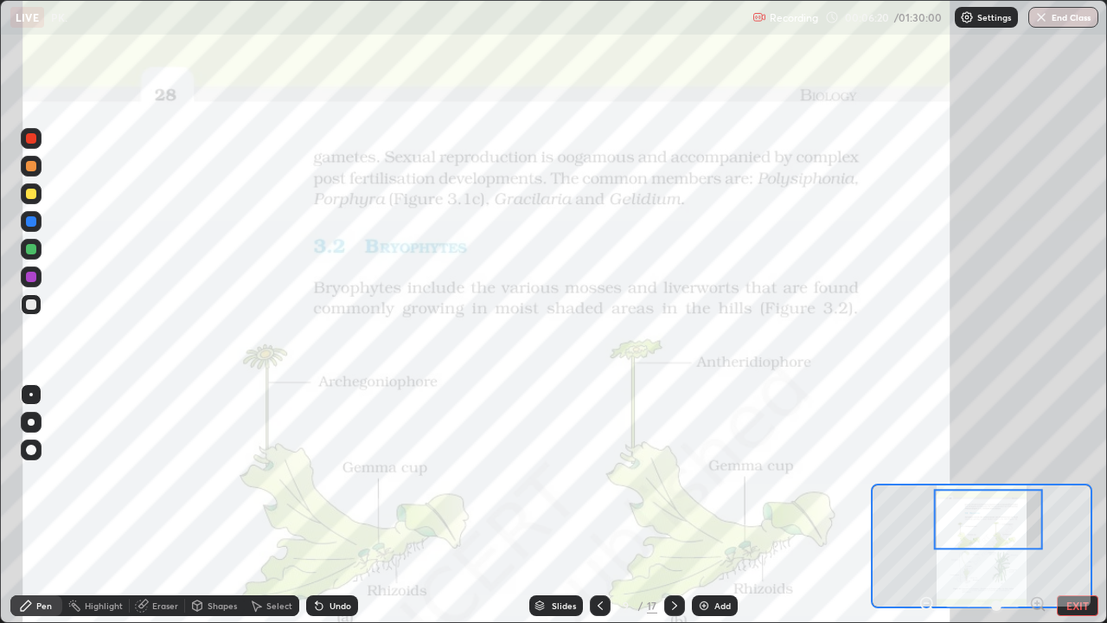
click at [37, 145] on div at bounding box center [31, 138] width 21 height 21
click at [672, 505] on icon at bounding box center [675, 606] width 14 height 14
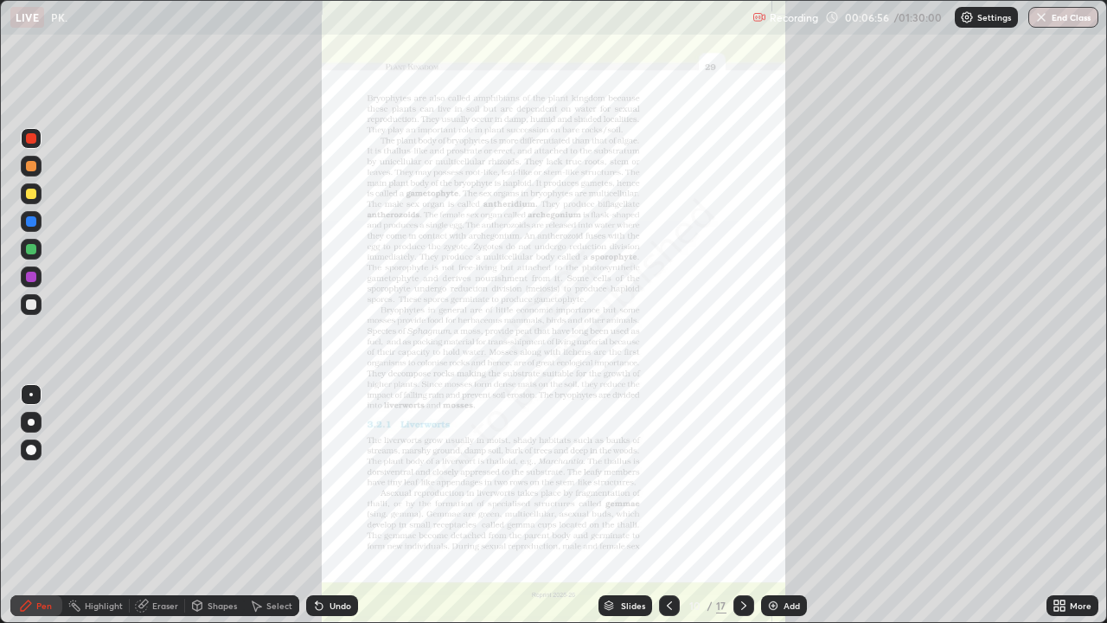
click at [1056, 505] on icon at bounding box center [1056, 608] width 4 height 4
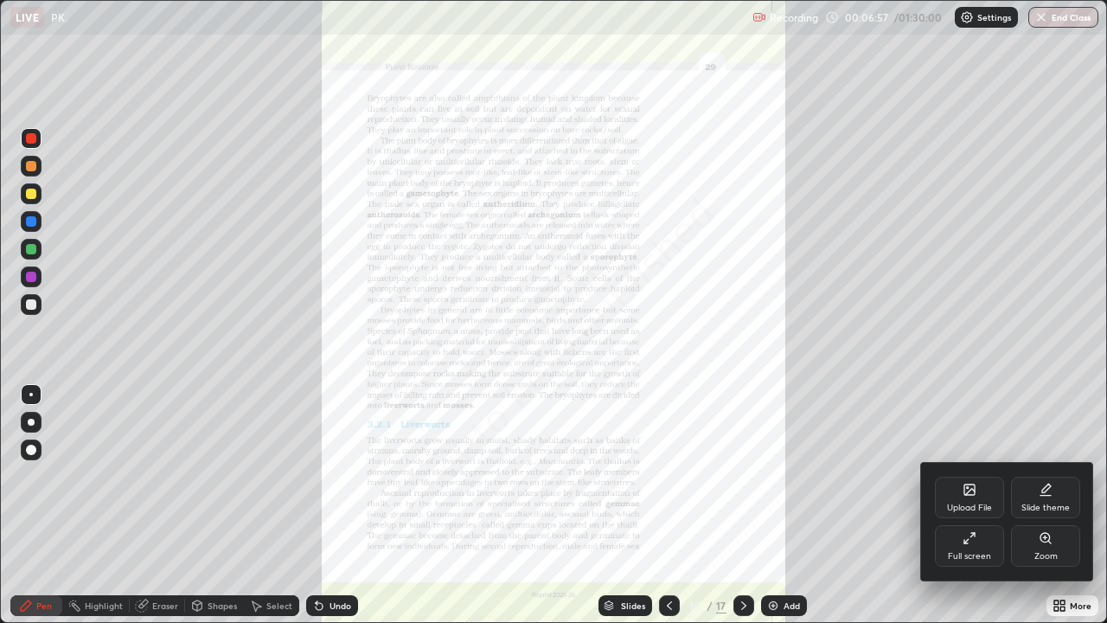
click at [1041, 505] on div "Zoom" at bounding box center [1045, 546] width 69 height 42
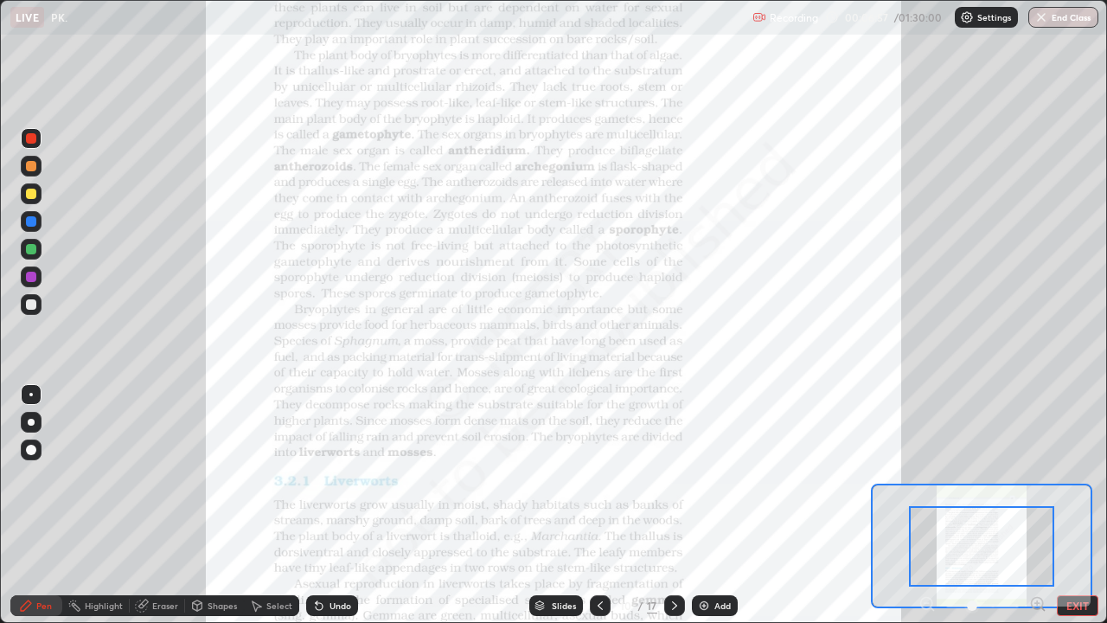
click at [1038, 505] on icon at bounding box center [1037, 603] width 4 height 0
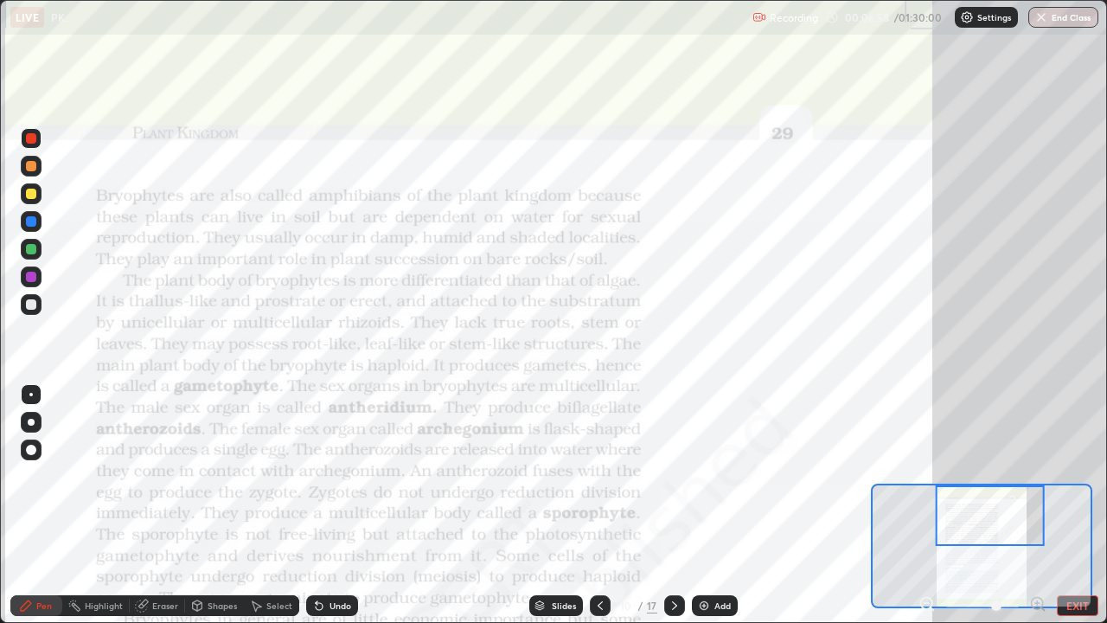
click at [1037, 505] on icon at bounding box center [1037, 603] width 4 height 0
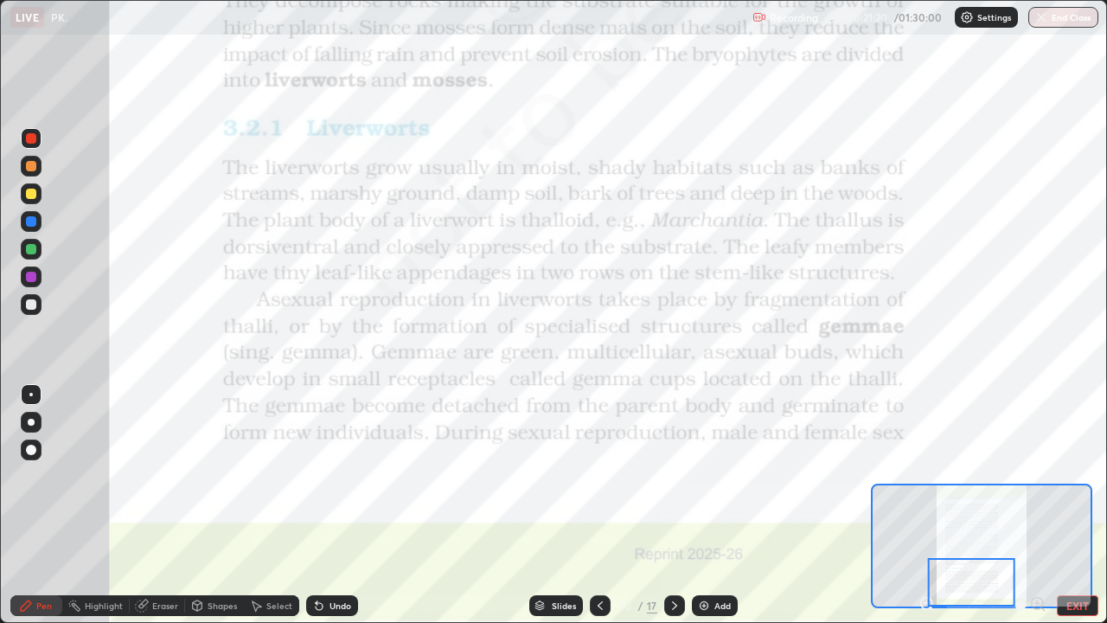
click at [35, 253] on div at bounding box center [31, 249] width 21 height 21
click at [34, 141] on div at bounding box center [31, 138] width 10 height 10
click at [32, 249] on div at bounding box center [31, 249] width 10 height 10
click at [35, 143] on div at bounding box center [31, 138] width 21 height 21
click at [39, 258] on div at bounding box center [31, 249] width 21 height 28
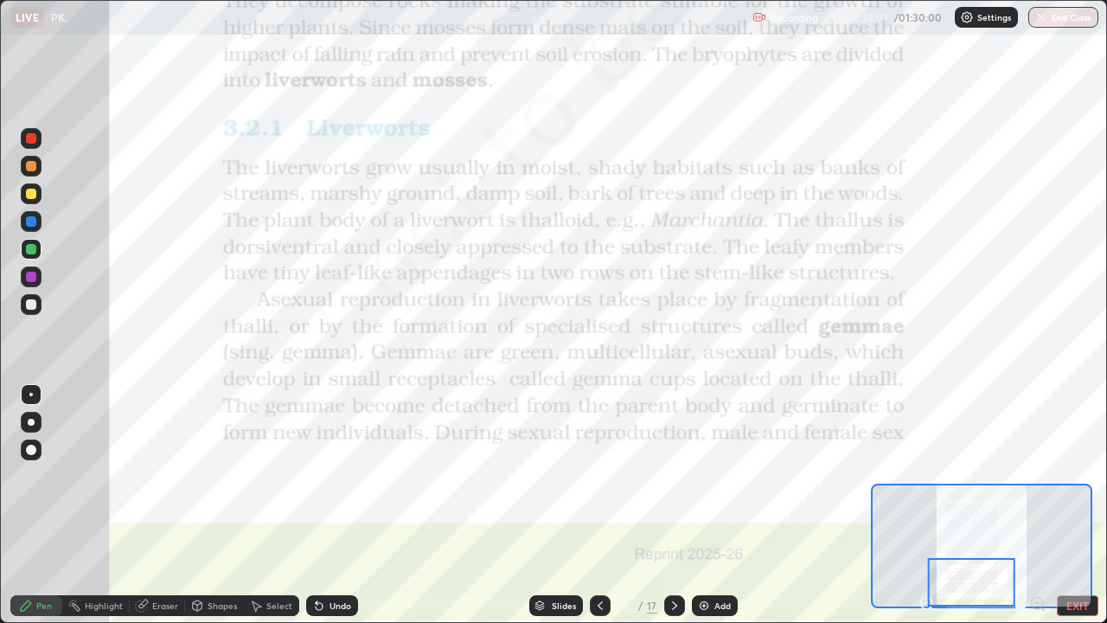
click at [1067, 505] on button "EXIT" at bounding box center [1078, 605] width 42 height 21
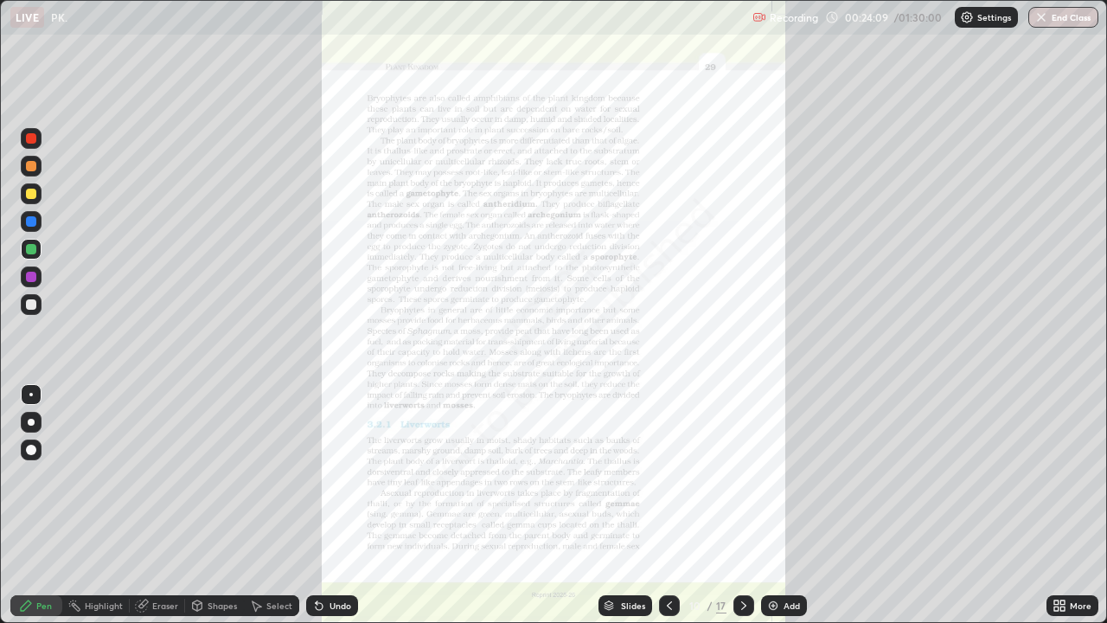
click at [1056, 505] on icon at bounding box center [1056, 608] width 4 height 4
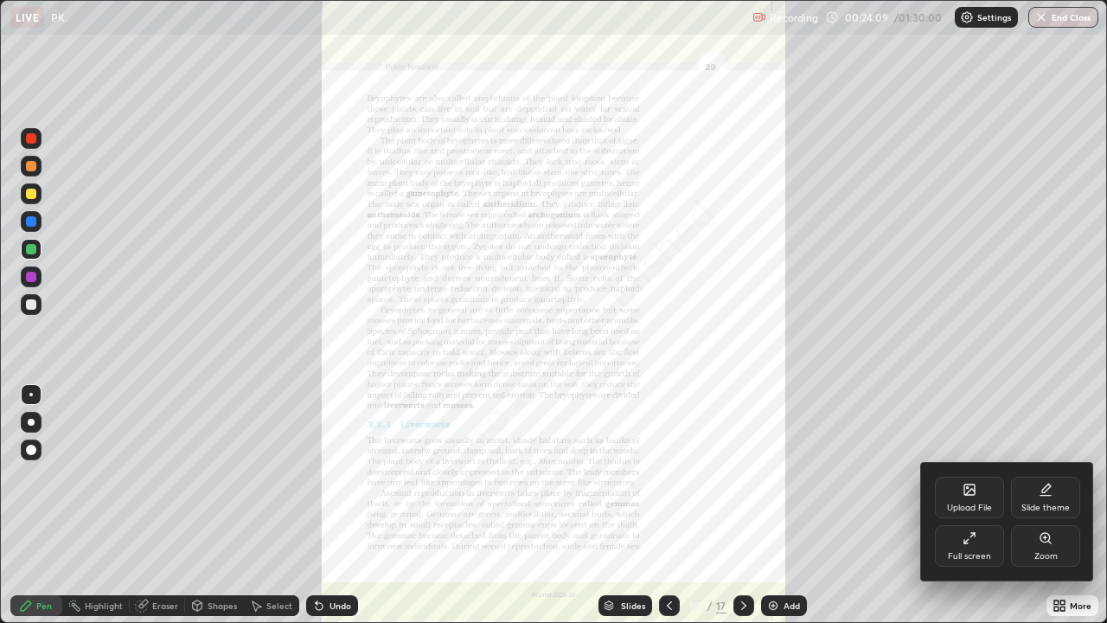
click at [966, 505] on icon at bounding box center [966, 541] width 4 height 4
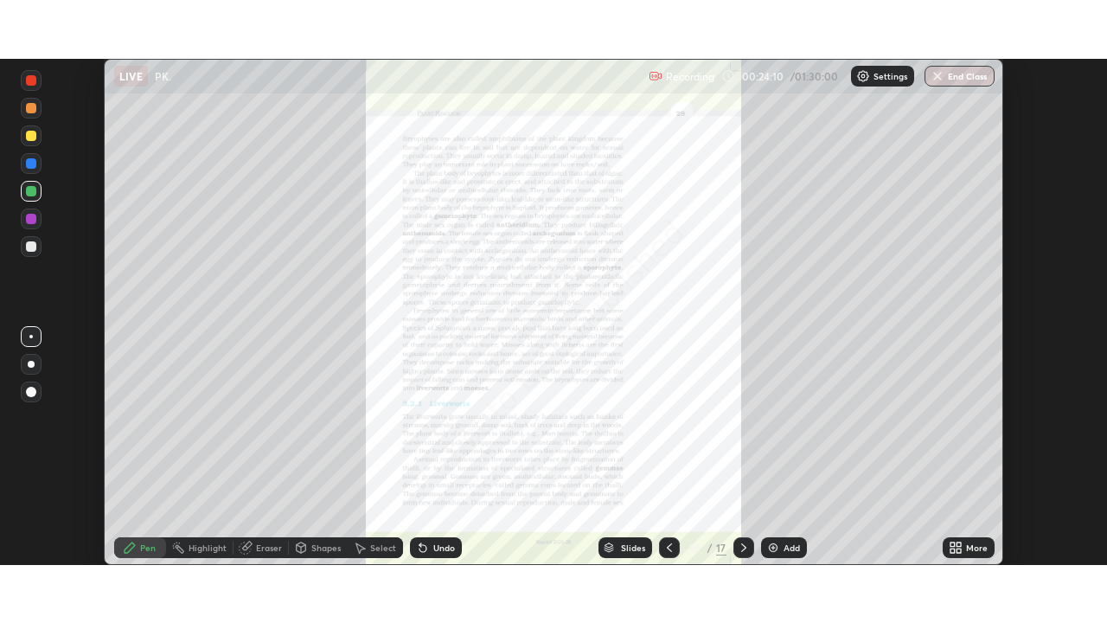
scroll to position [85995, 85394]
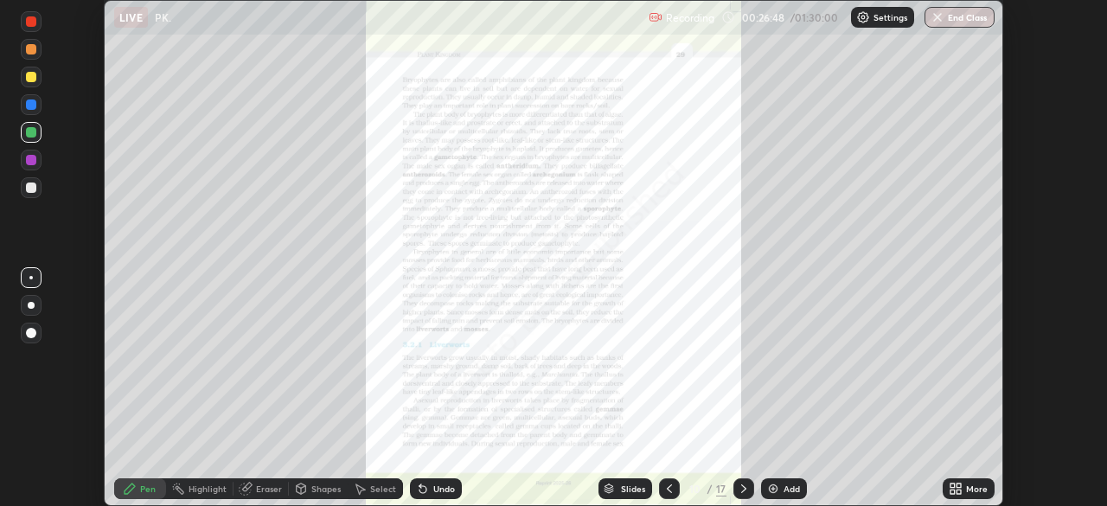
click at [958, 485] on icon at bounding box center [959, 486] width 4 height 4
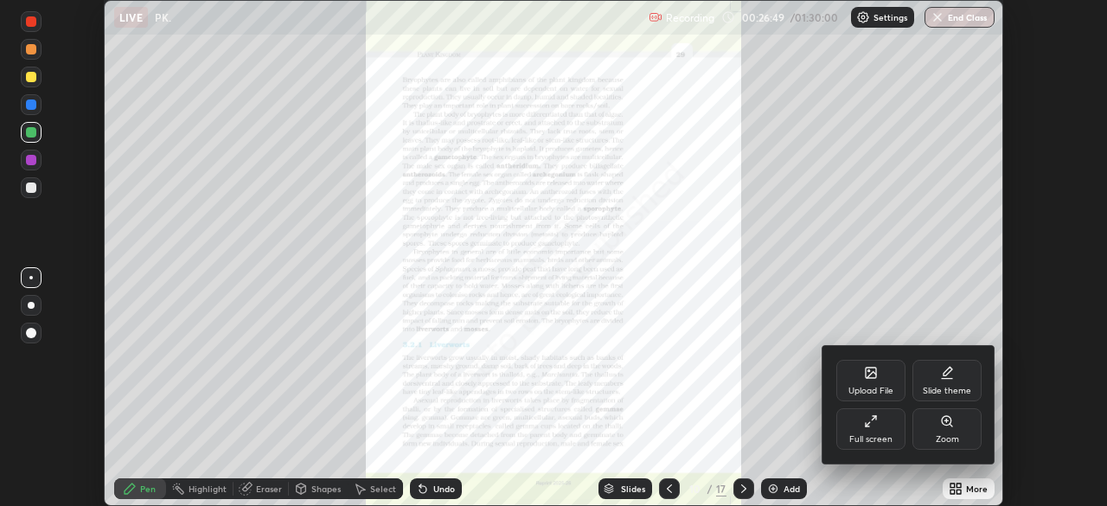
click at [875, 433] on div "Full screen" at bounding box center [870, 429] width 69 height 42
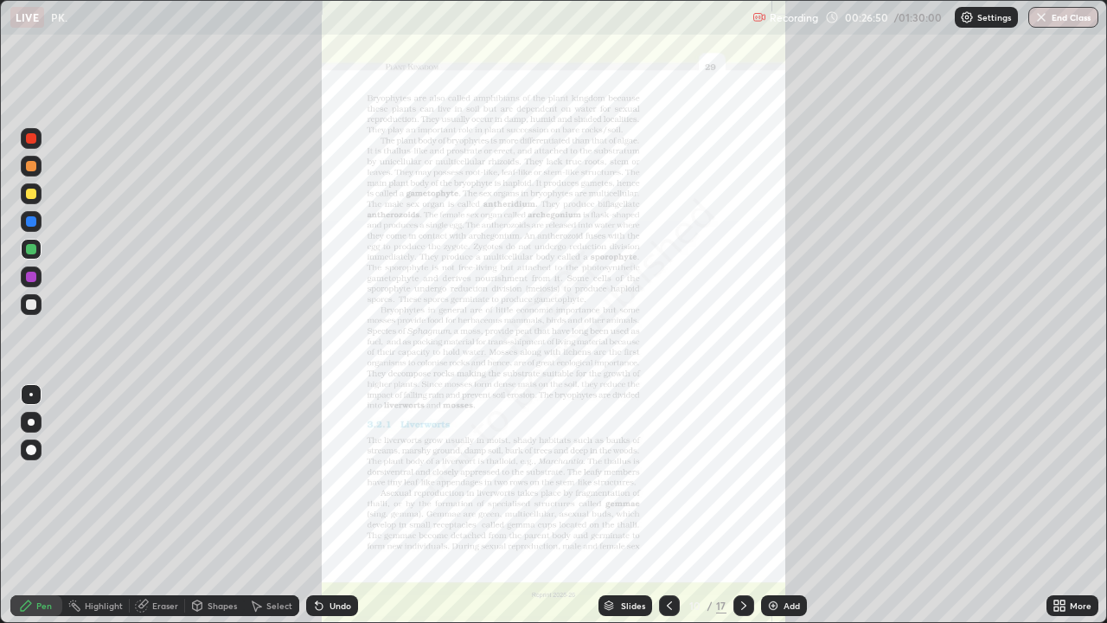
scroll to position [623, 1107]
click at [1061, 505] on icon at bounding box center [1063, 602] width 4 height 4
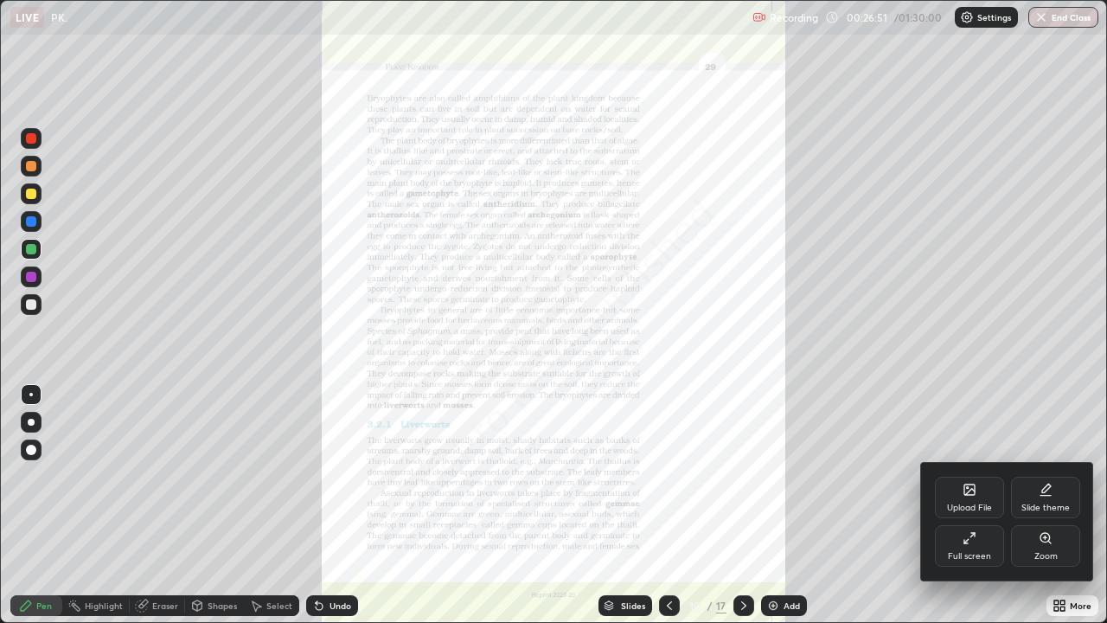
click at [1042, 505] on div "Zoom" at bounding box center [1045, 546] width 69 height 42
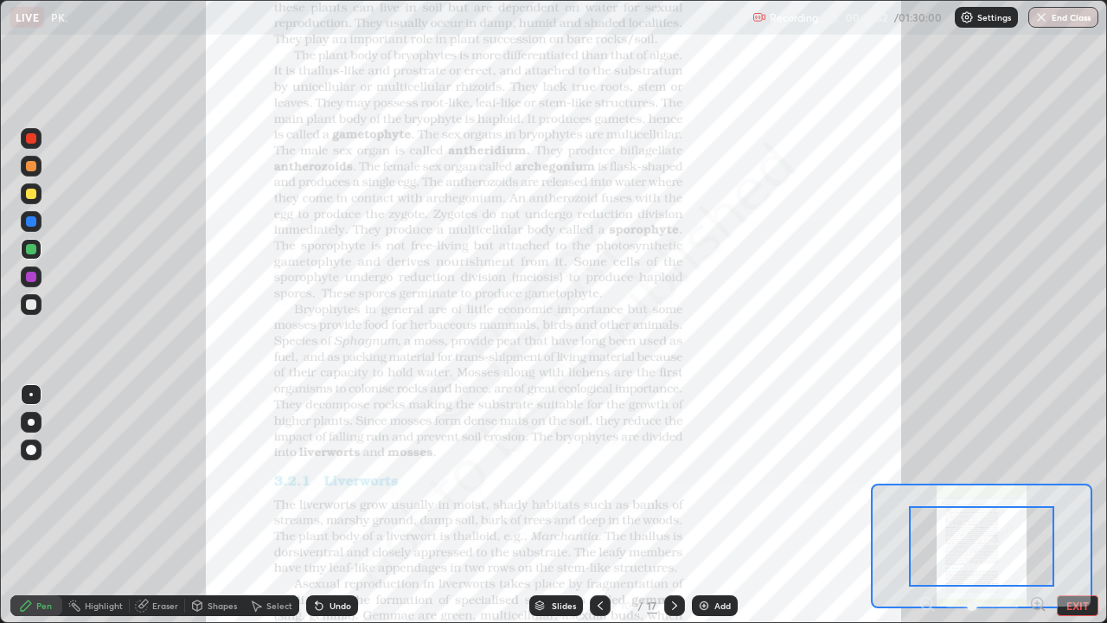
click at [1037, 505] on icon at bounding box center [1037, 603] width 4 height 0
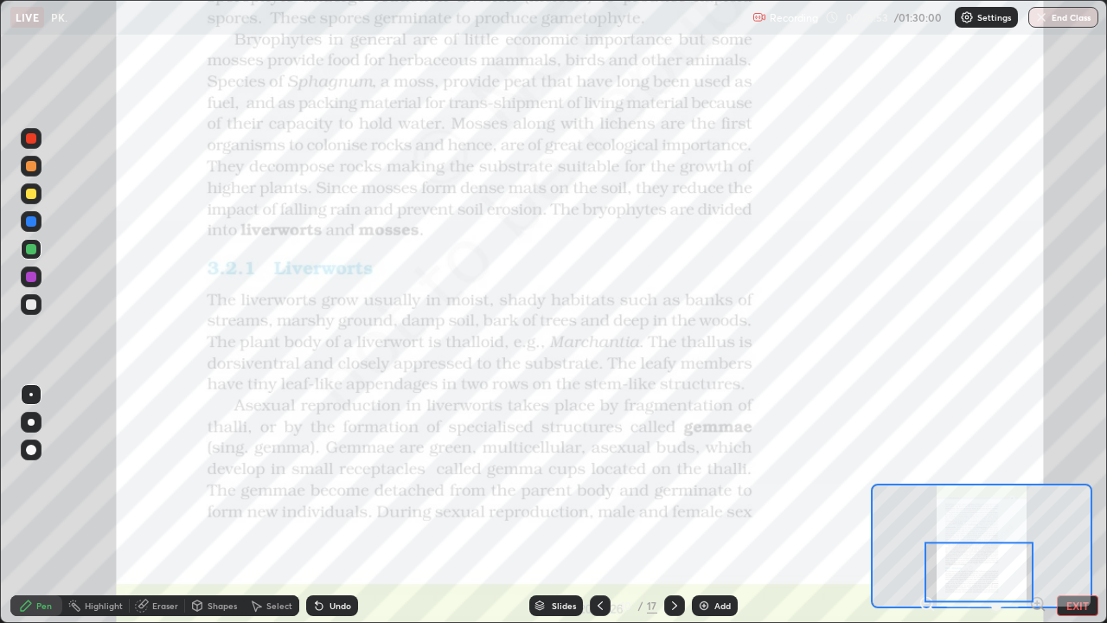
click at [1037, 505] on icon at bounding box center [1037, 603] width 4 height 0
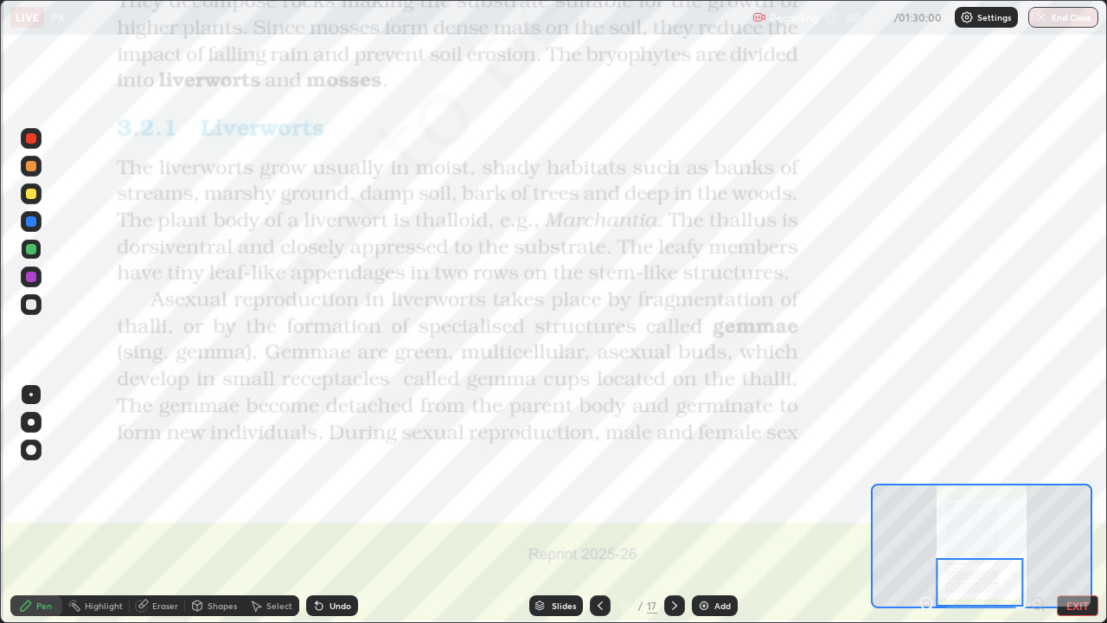
click at [31, 139] on div at bounding box center [31, 138] width 10 height 10
click at [556, 505] on div "Slides" at bounding box center [564, 605] width 24 height 9
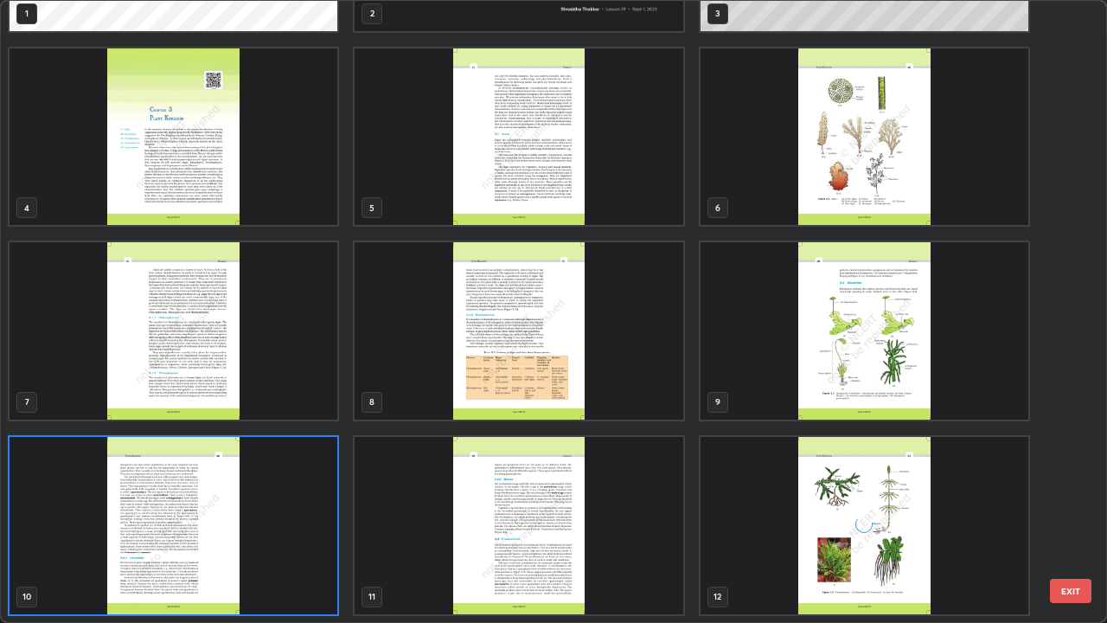
scroll to position [0, 0]
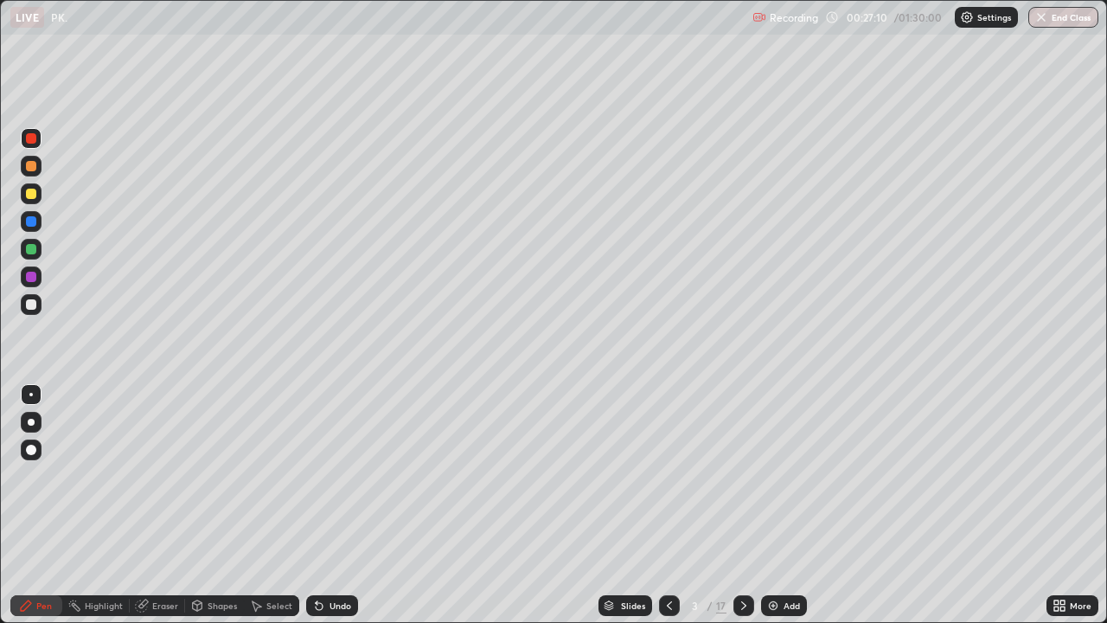
click at [785, 505] on div "Add" at bounding box center [792, 605] width 16 height 9
click at [29, 189] on div at bounding box center [31, 194] width 10 height 10
click at [29, 167] on div at bounding box center [31, 166] width 10 height 10
click at [328, 505] on div "Undo" at bounding box center [332, 605] width 52 height 21
click at [236, 505] on div "Shapes" at bounding box center [214, 605] width 59 height 21
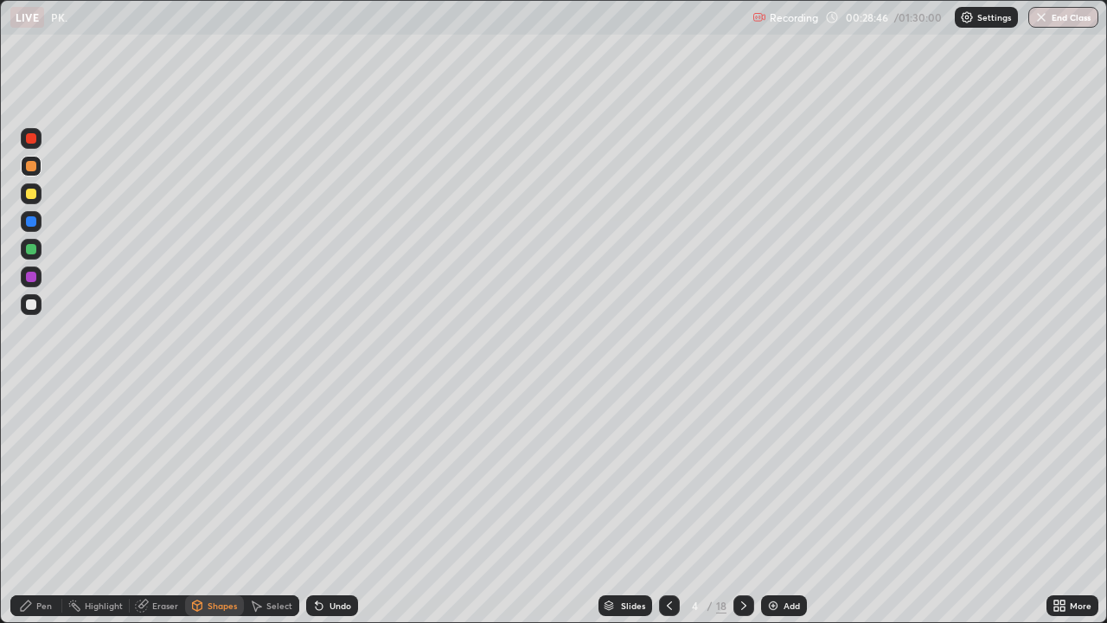
click at [741, 505] on icon at bounding box center [743, 605] width 5 height 9
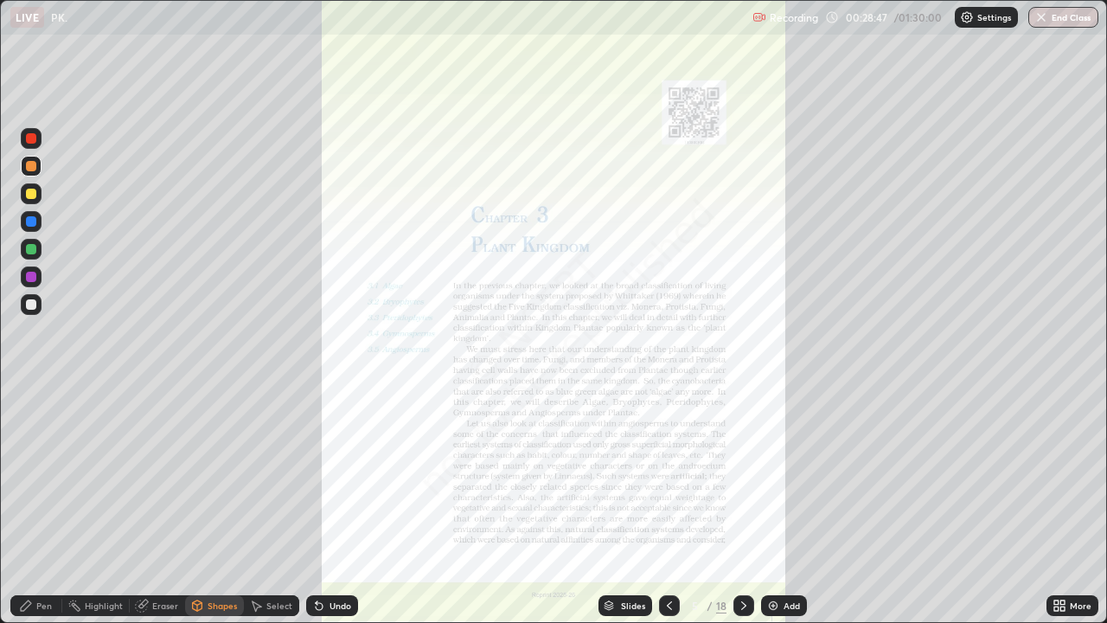
click at [742, 505] on icon at bounding box center [744, 606] width 14 height 14
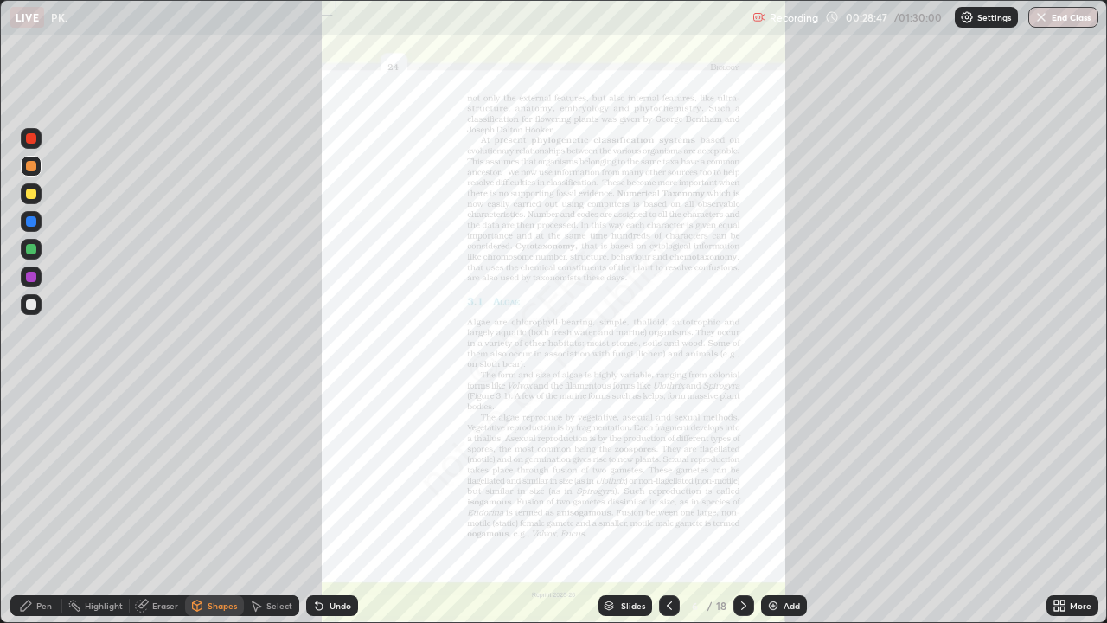
click at [737, 505] on icon at bounding box center [744, 606] width 14 height 14
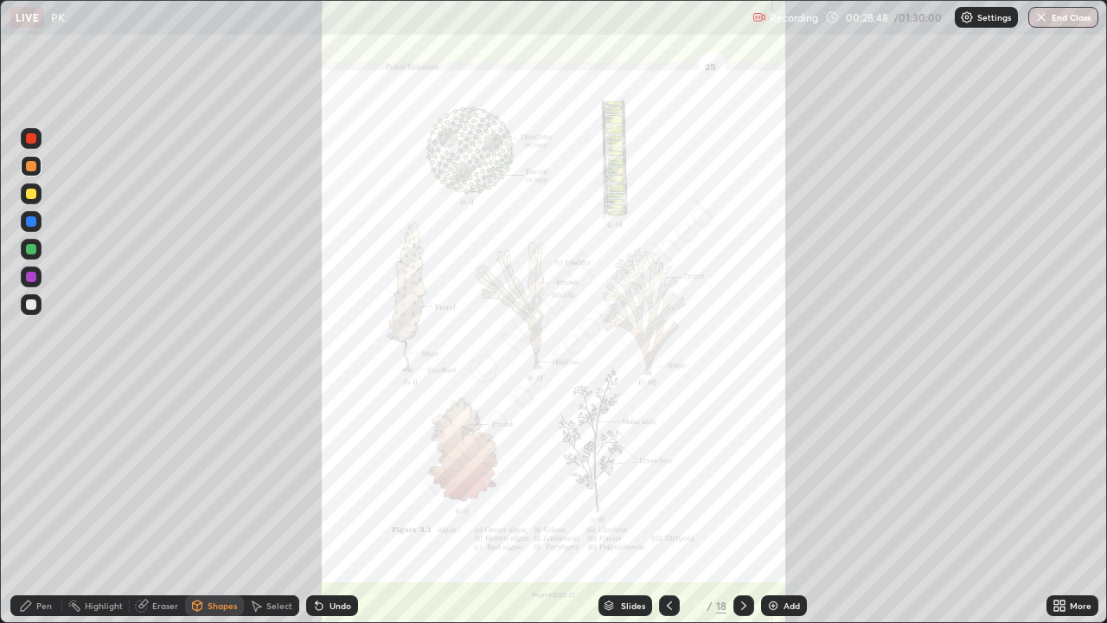
click at [742, 505] on icon at bounding box center [744, 606] width 14 height 14
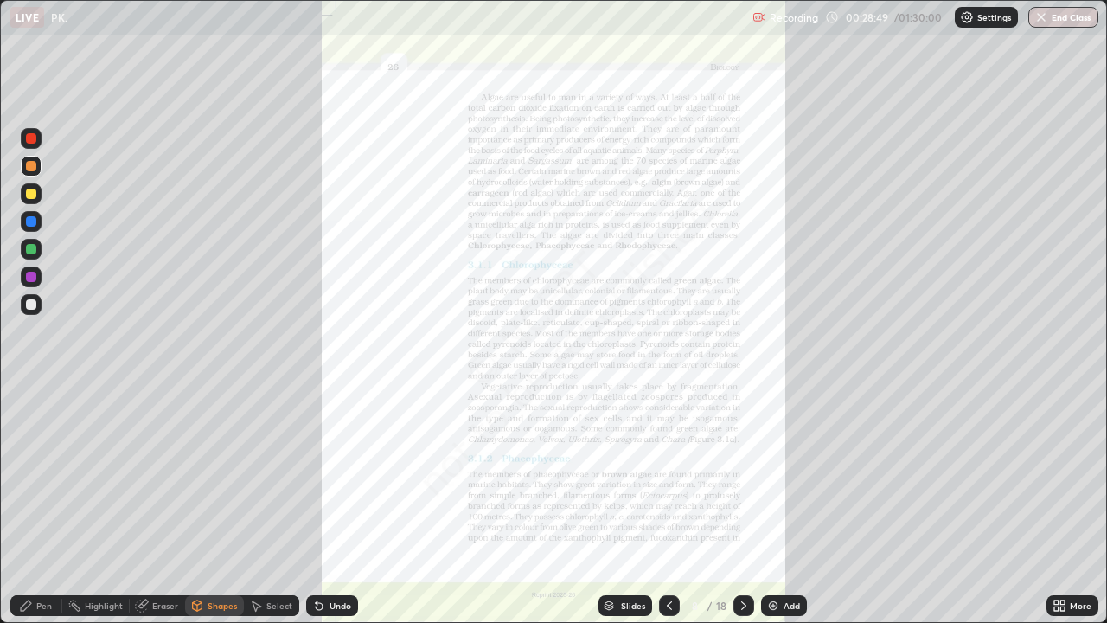
click at [742, 505] on icon at bounding box center [744, 606] width 14 height 14
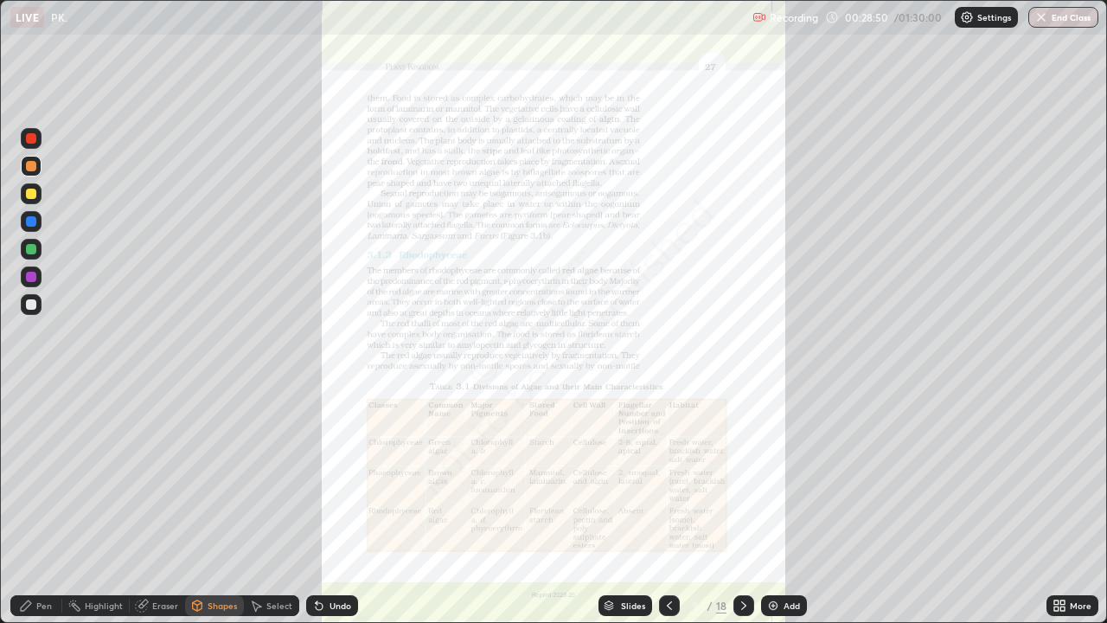
click at [744, 505] on icon at bounding box center [744, 606] width 14 height 14
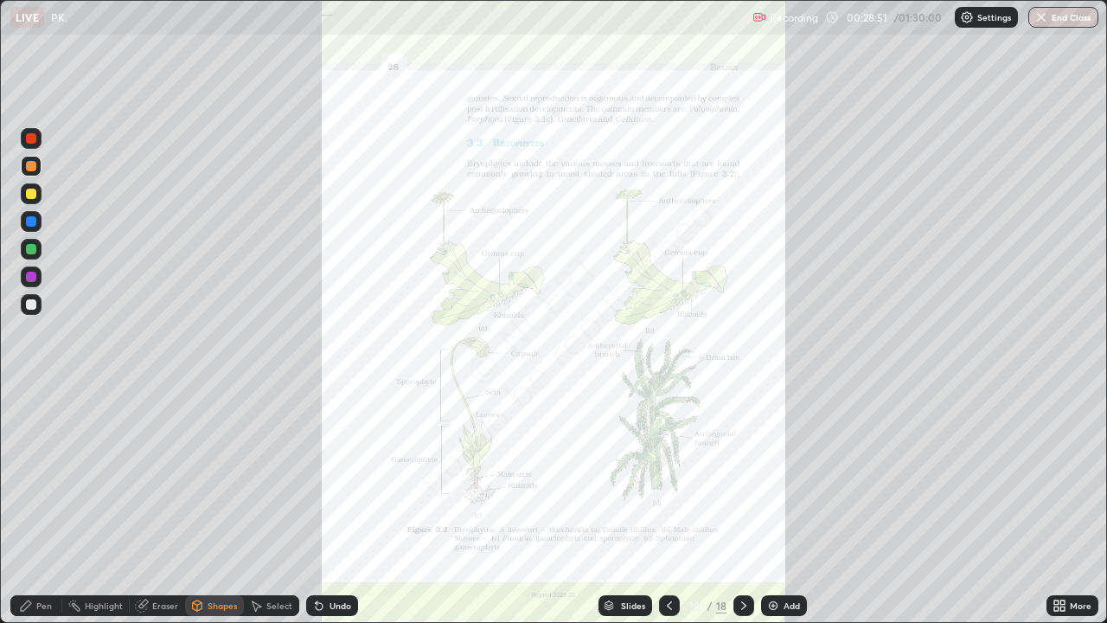
click at [742, 505] on icon at bounding box center [744, 606] width 14 height 14
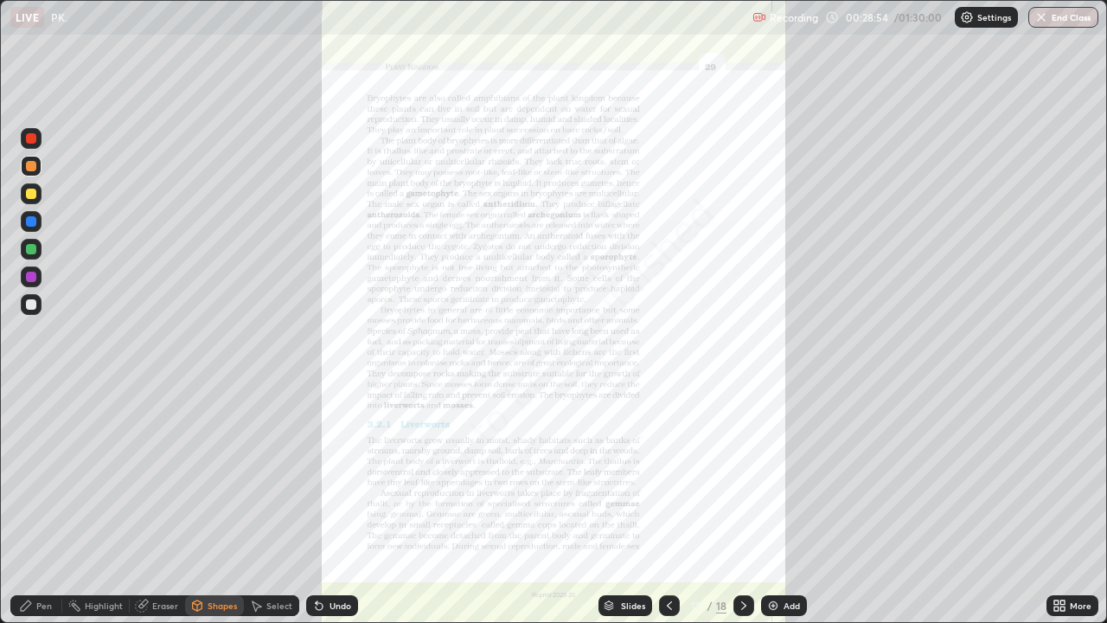
click at [1056, 505] on icon at bounding box center [1056, 602] width 4 height 4
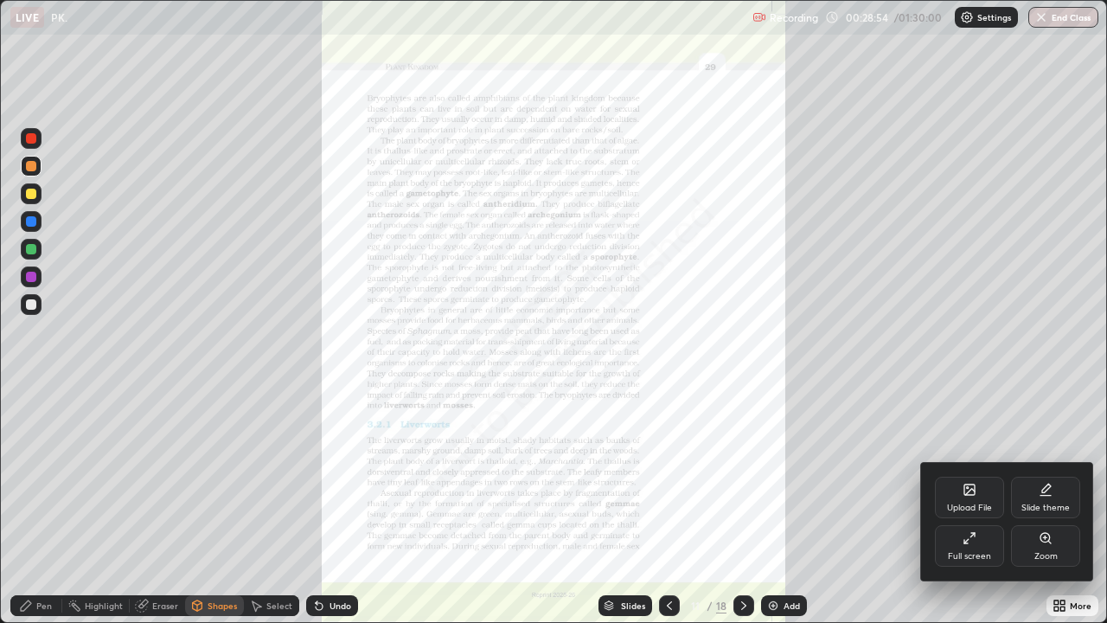
click at [1036, 505] on div "Zoom" at bounding box center [1046, 556] width 23 height 9
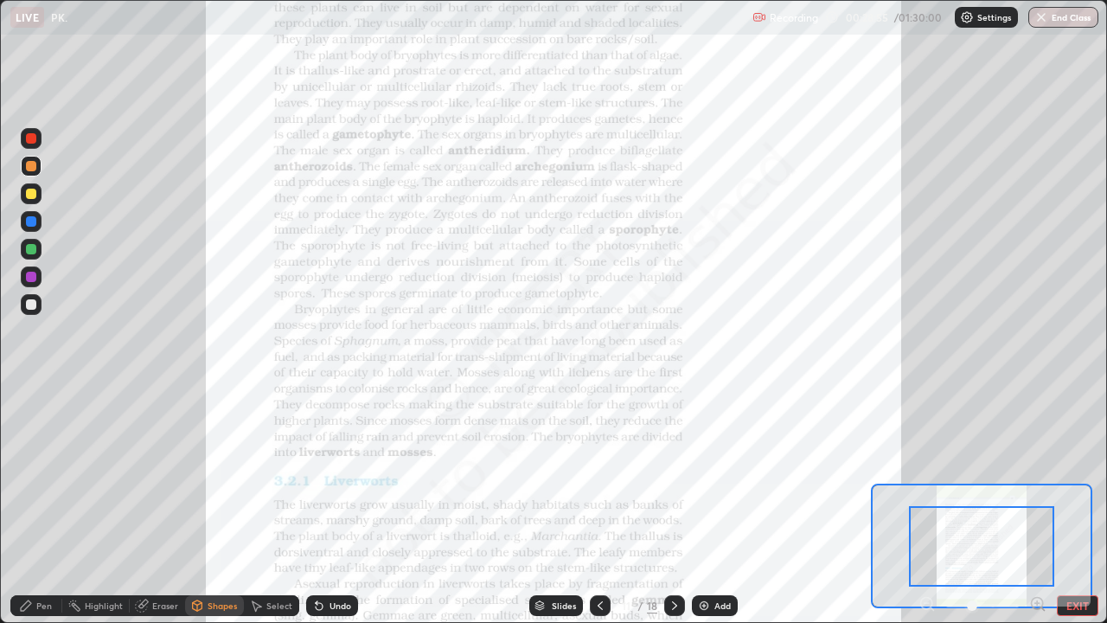
click at [1037, 505] on icon at bounding box center [1037, 603] width 4 height 0
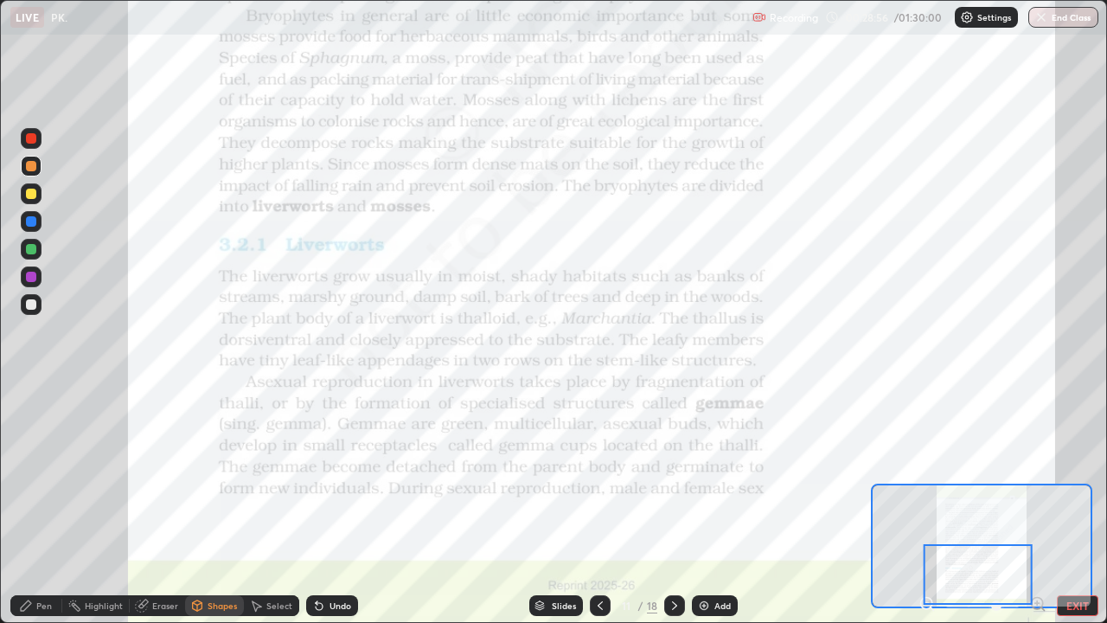
click at [1037, 505] on icon at bounding box center [1037, 603] width 4 height 0
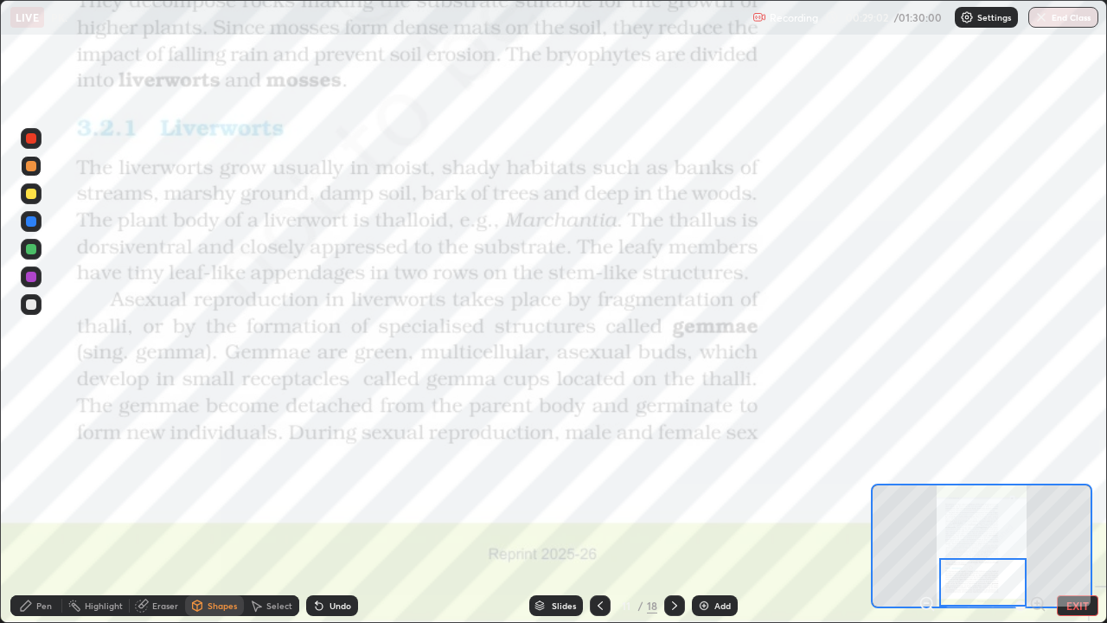
click at [30, 146] on div at bounding box center [31, 138] width 21 height 21
click at [326, 505] on div "Undo" at bounding box center [332, 605] width 52 height 21
click at [40, 505] on div "Pen" at bounding box center [36, 605] width 52 height 21
click at [30, 140] on div at bounding box center [31, 138] width 10 height 10
click at [673, 505] on icon at bounding box center [675, 606] width 14 height 14
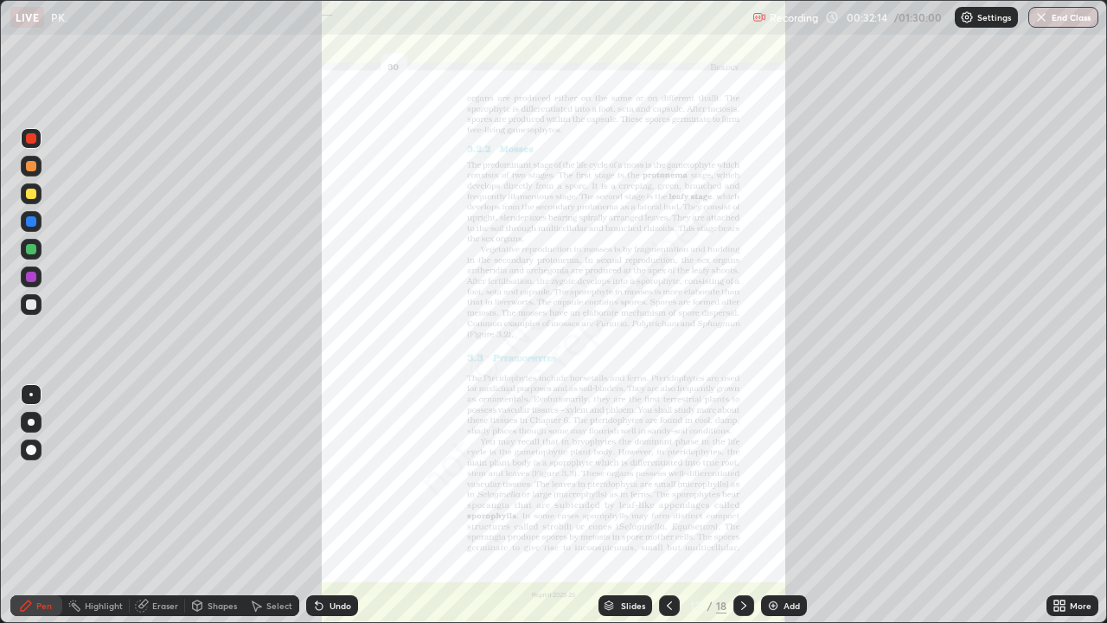
click at [1073, 505] on div "More" at bounding box center [1073, 605] width 52 height 21
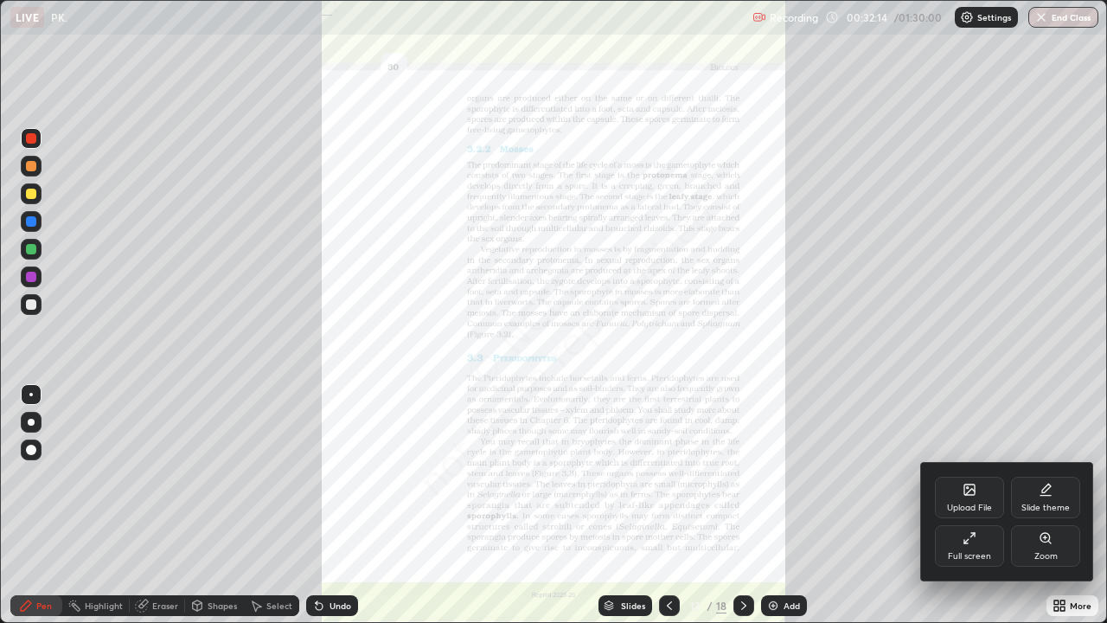
click at [1044, 505] on div "Zoom" at bounding box center [1046, 556] width 23 height 9
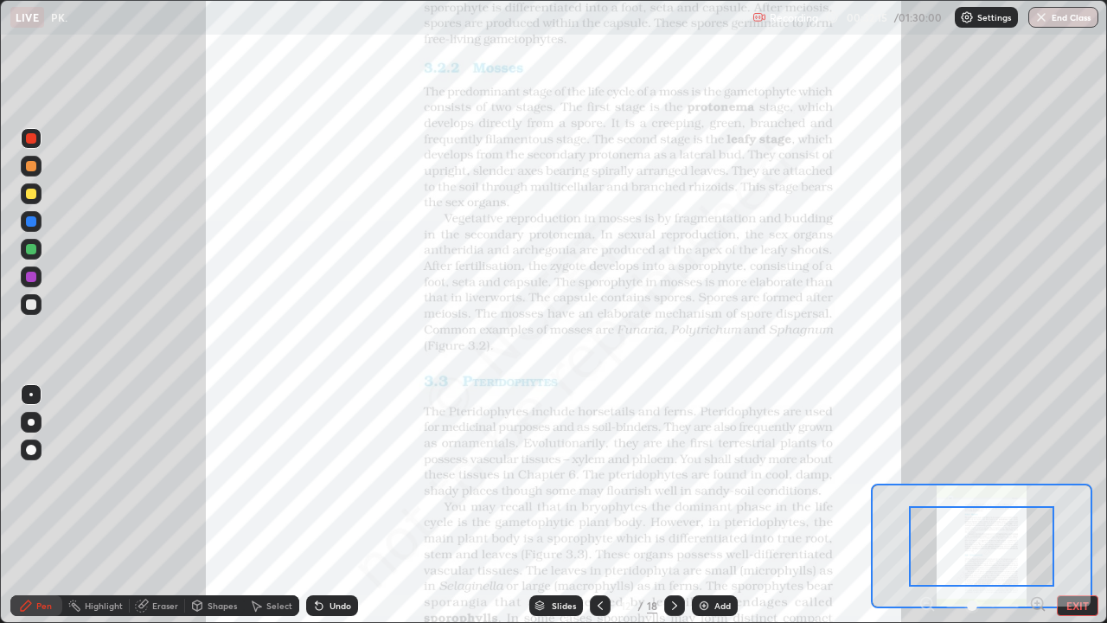
click at [1037, 505] on icon at bounding box center [1037, 603] width 4 height 0
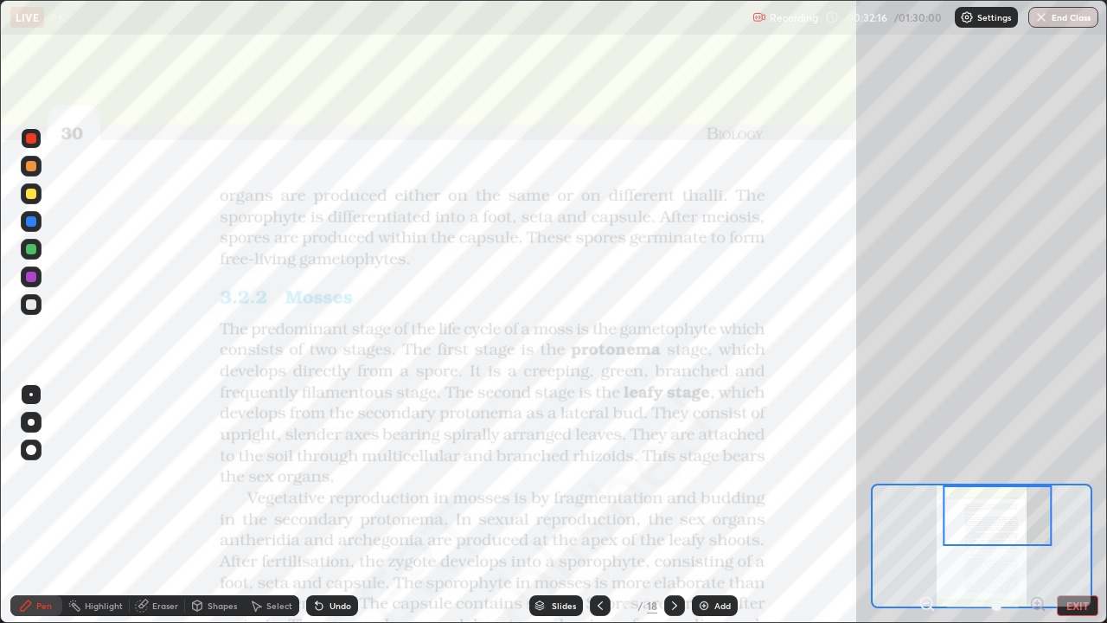
click at [1037, 505] on icon at bounding box center [1037, 603] width 4 height 0
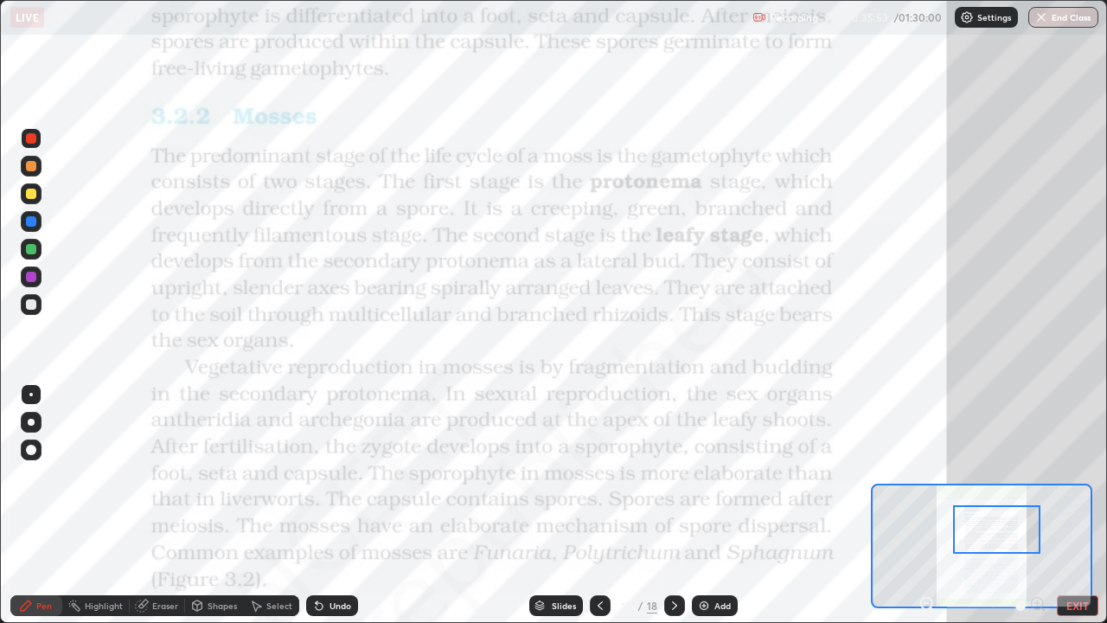
click at [546, 505] on div "Slides" at bounding box center [556, 605] width 54 height 21
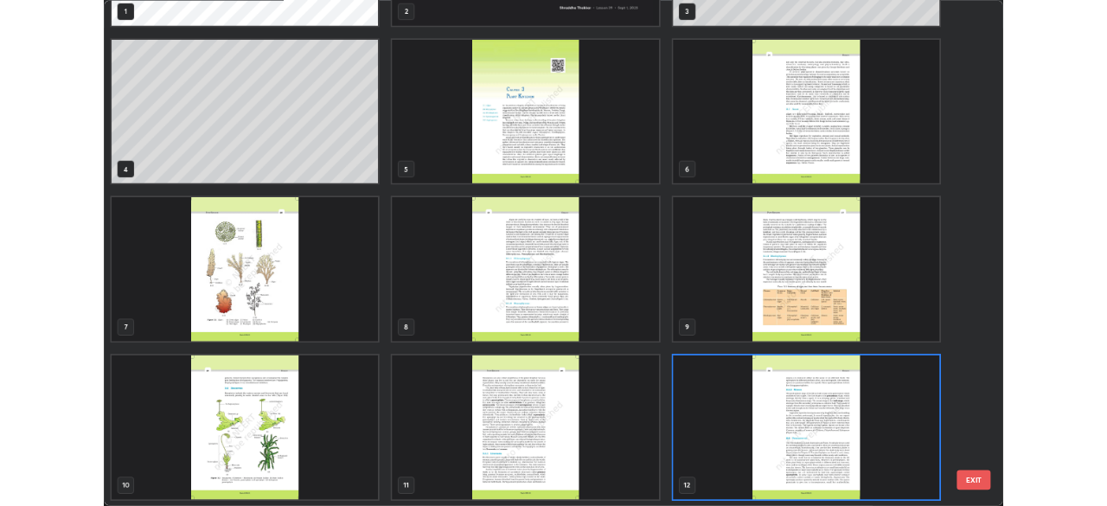
scroll to position [616, 1097]
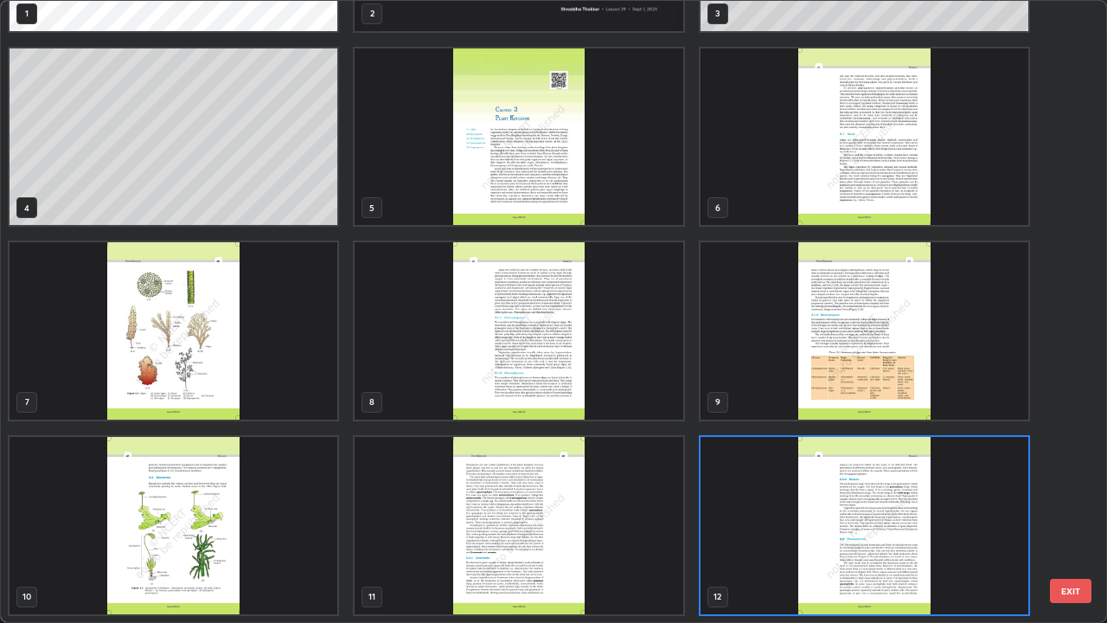
click at [250, 505] on img "grid" at bounding box center [174, 525] width 328 height 177
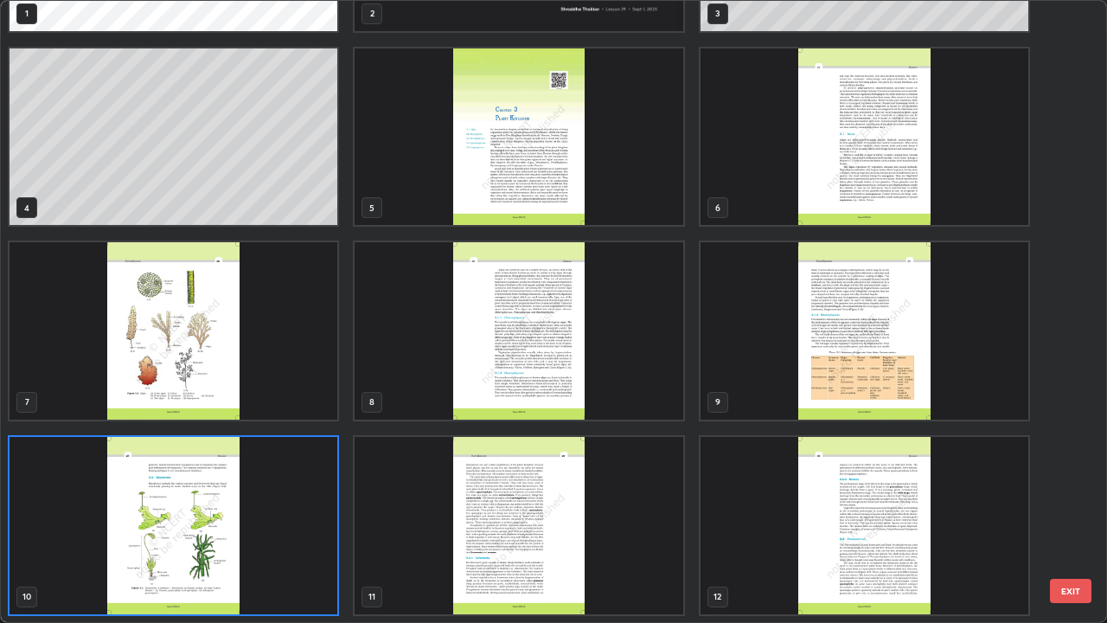
click at [256, 505] on img "grid" at bounding box center [174, 525] width 328 height 177
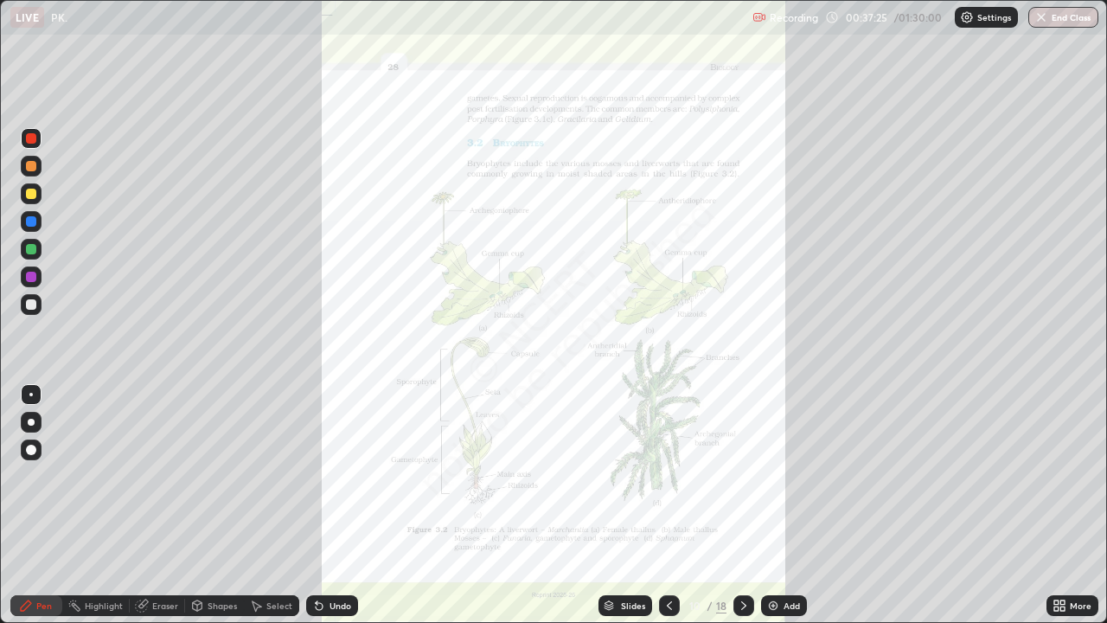
click at [742, 505] on icon at bounding box center [744, 606] width 14 height 14
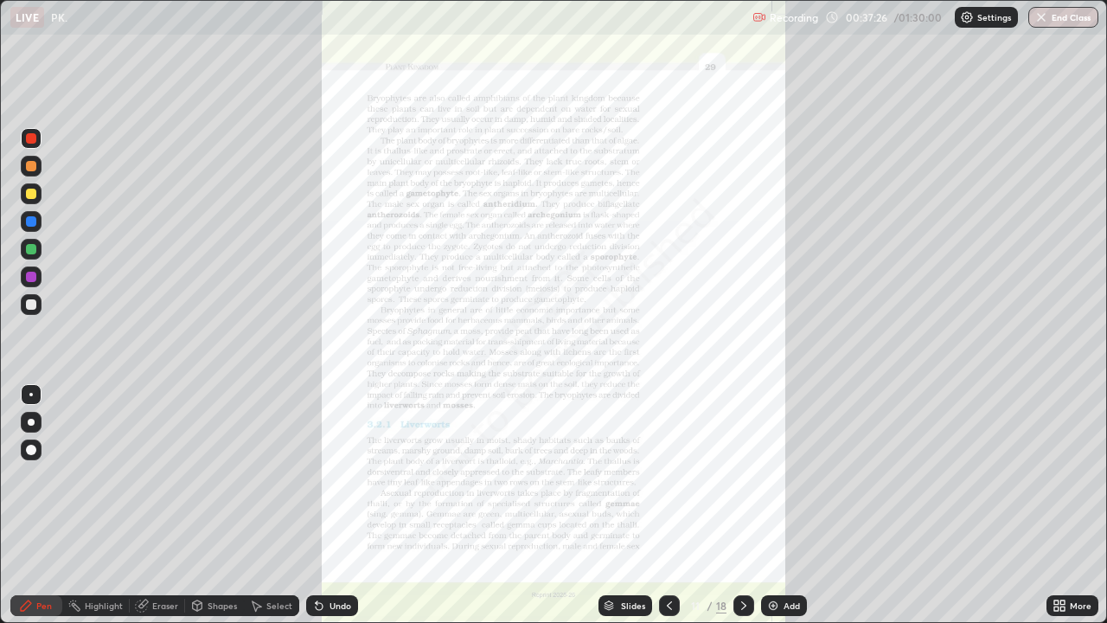
click at [742, 505] on icon at bounding box center [744, 606] width 14 height 14
click at [1062, 505] on icon at bounding box center [1063, 608] width 4 height 4
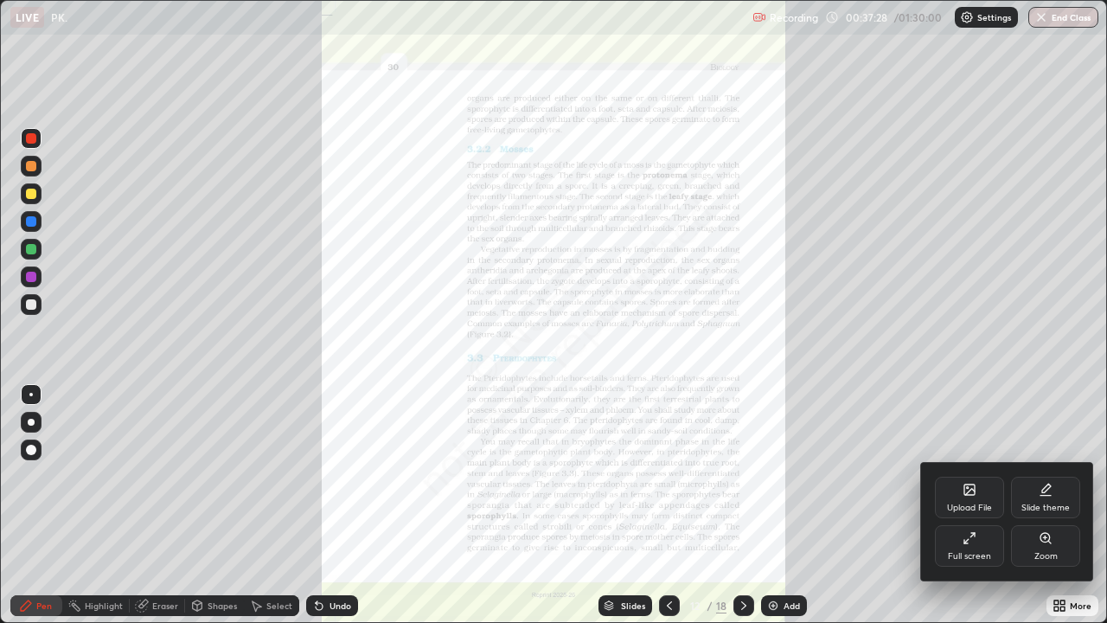
click at [1041, 505] on div "Zoom" at bounding box center [1046, 556] width 23 height 9
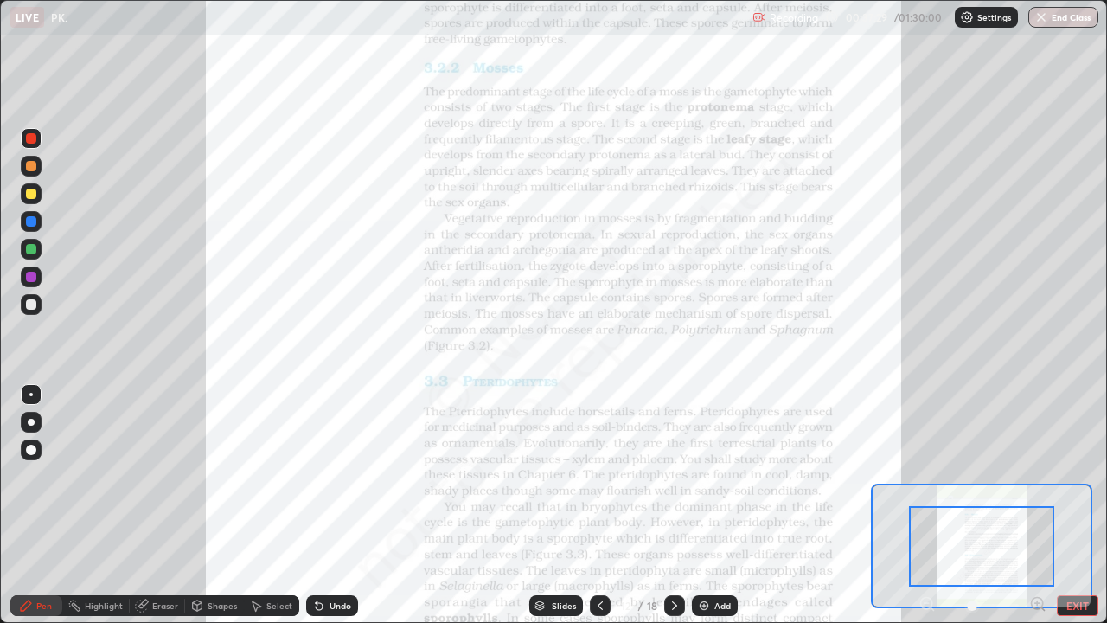
click at [1035, 505] on icon at bounding box center [1037, 603] width 4 height 0
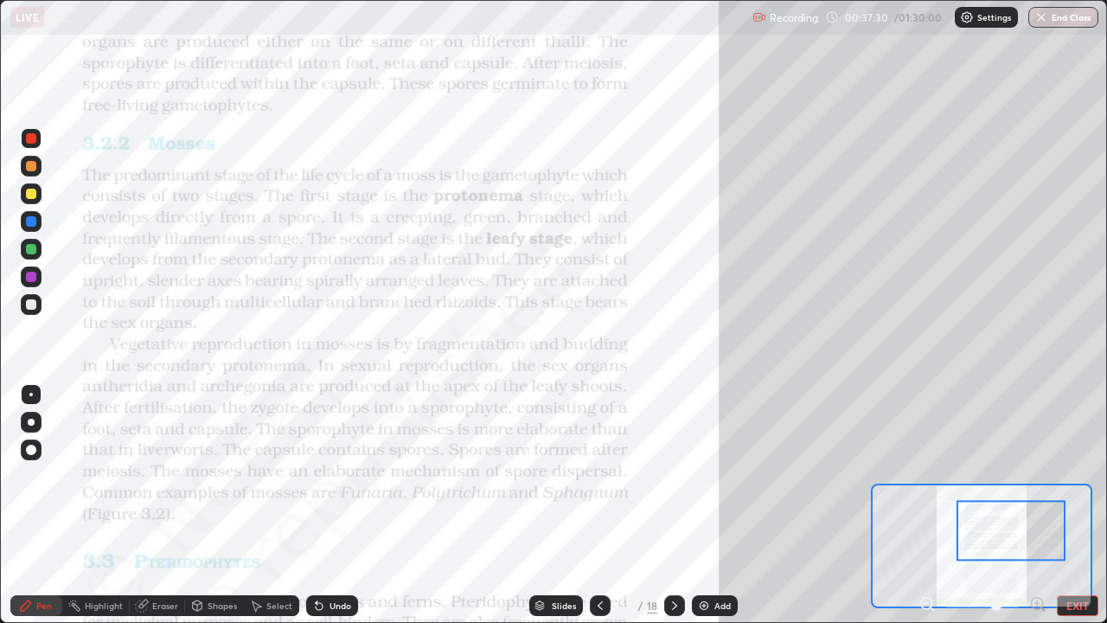
click at [1036, 505] on icon at bounding box center [1037, 603] width 4 height 0
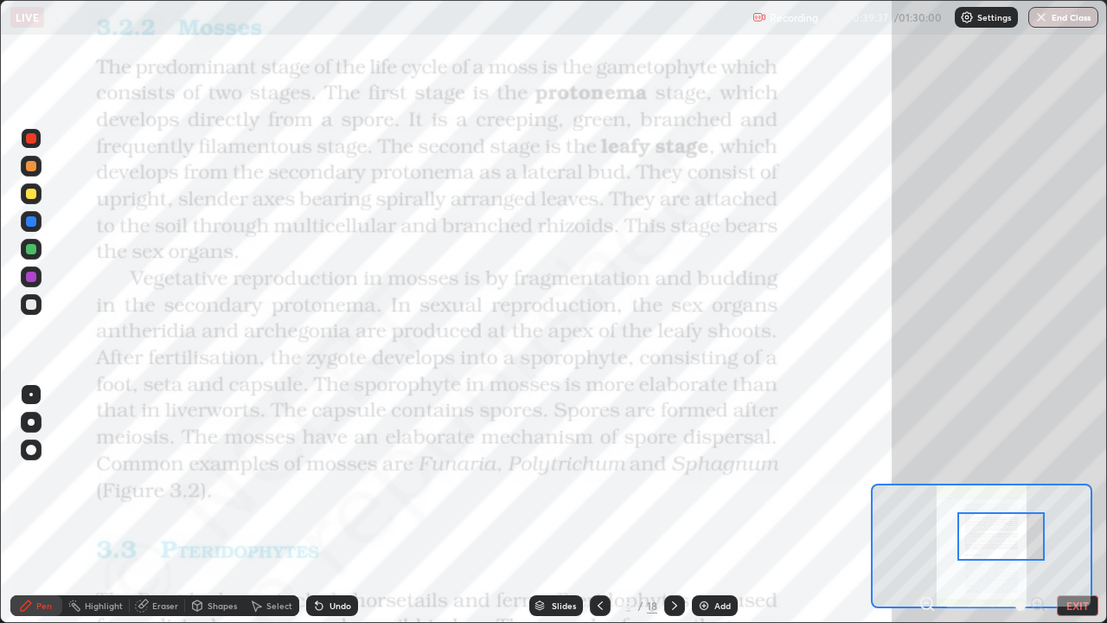
click at [1061, 505] on button "EXIT" at bounding box center [1078, 605] width 42 height 21
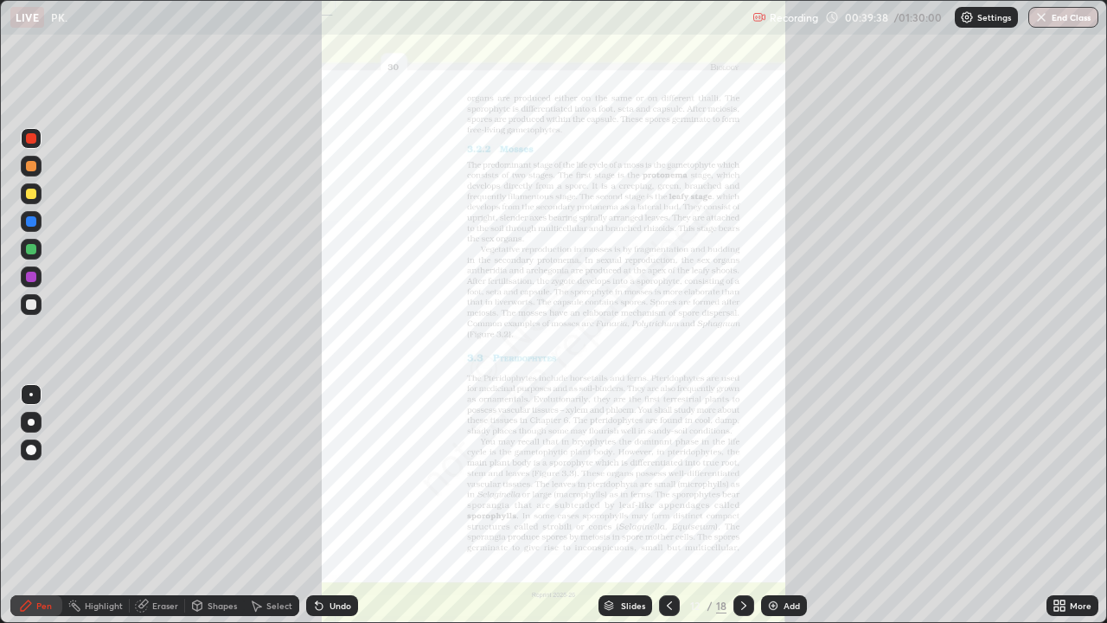
click at [1061, 505] on icon at bounding box center [1063, 608] width 4 height 4
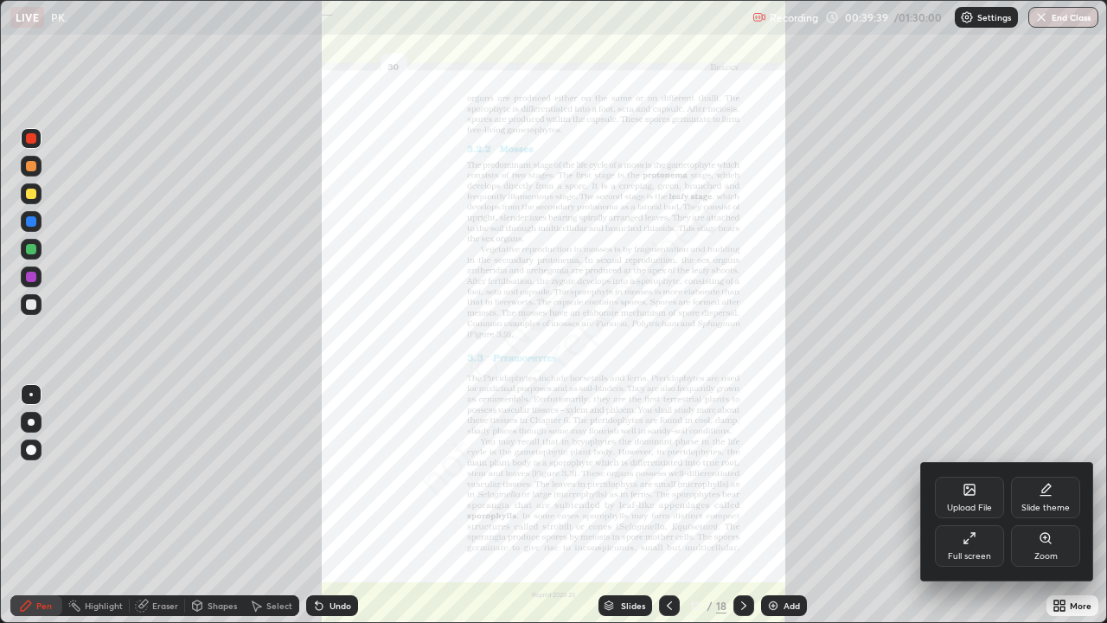
click at [984, 505] on div "Full screen" at bounding box center [969, 556] width 43 height 9
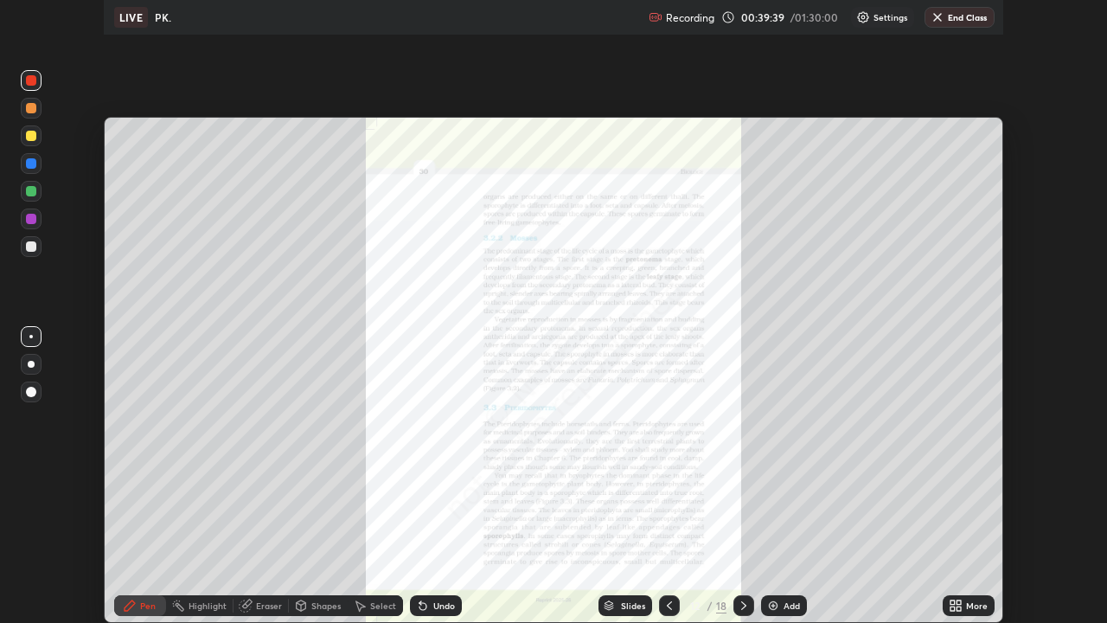
scroll to position [85995, 85394]
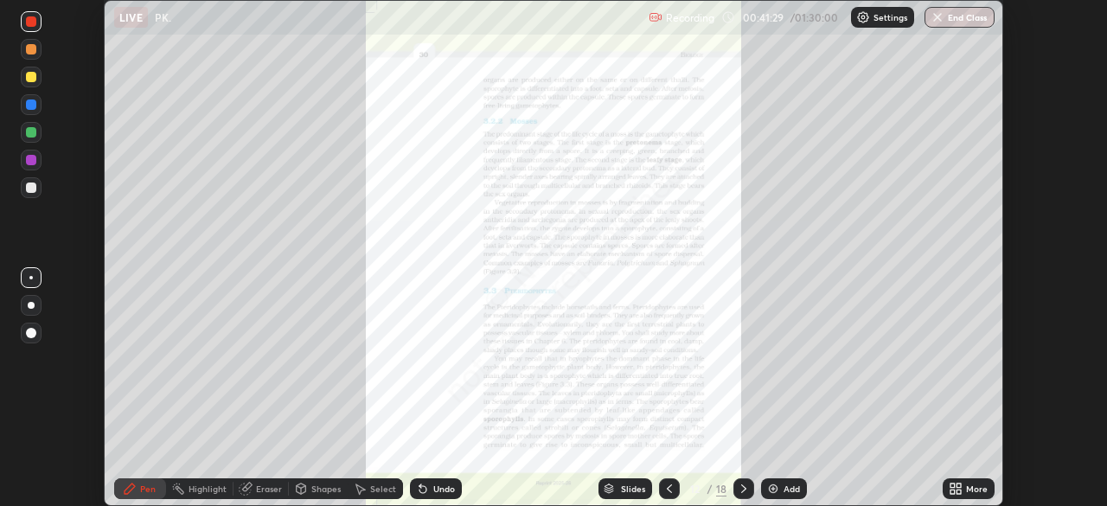
click at [952, 485] on icon at bounding box center [953, 486] width 4 height 4
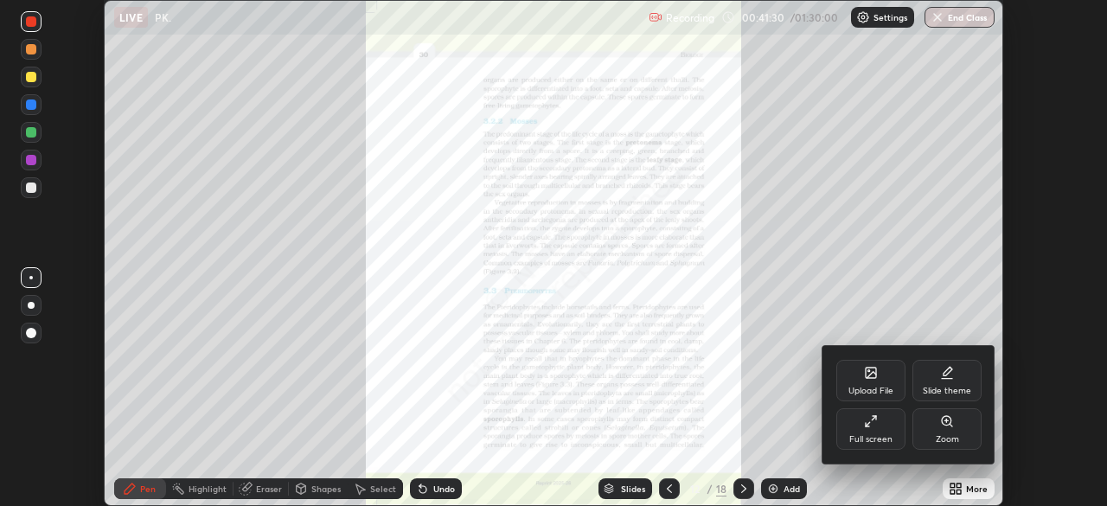
click at [857, 427] on div "Full screen" at bounding box center [870, 429] width 69 height 42
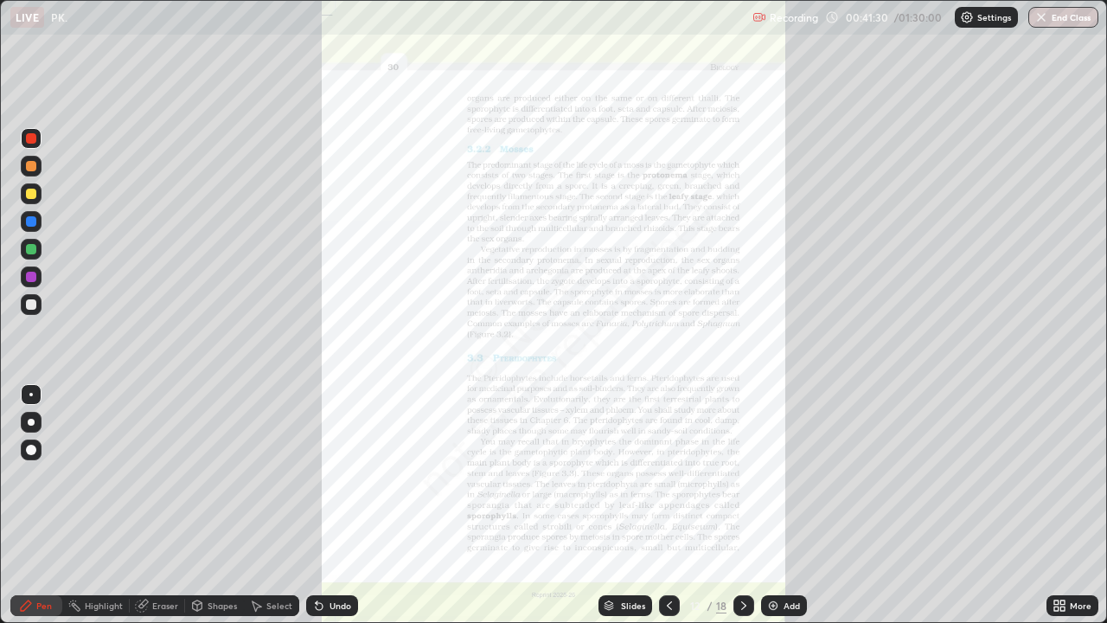
scroll to position [623, 1107]
click at [627, 505] on div "Slides" at bounding box center [626, 605] width 54 height 21
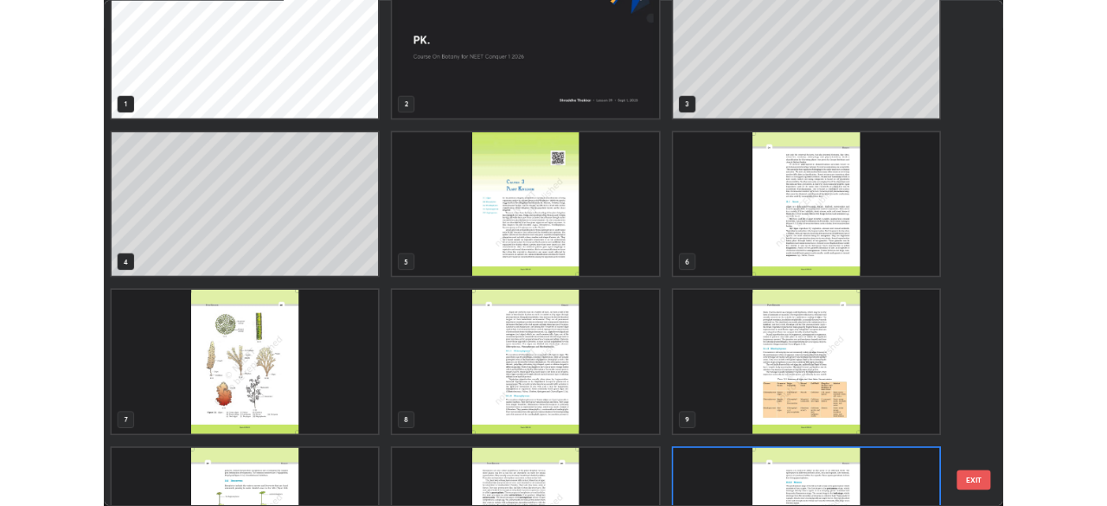
scroll to position [0, 0]
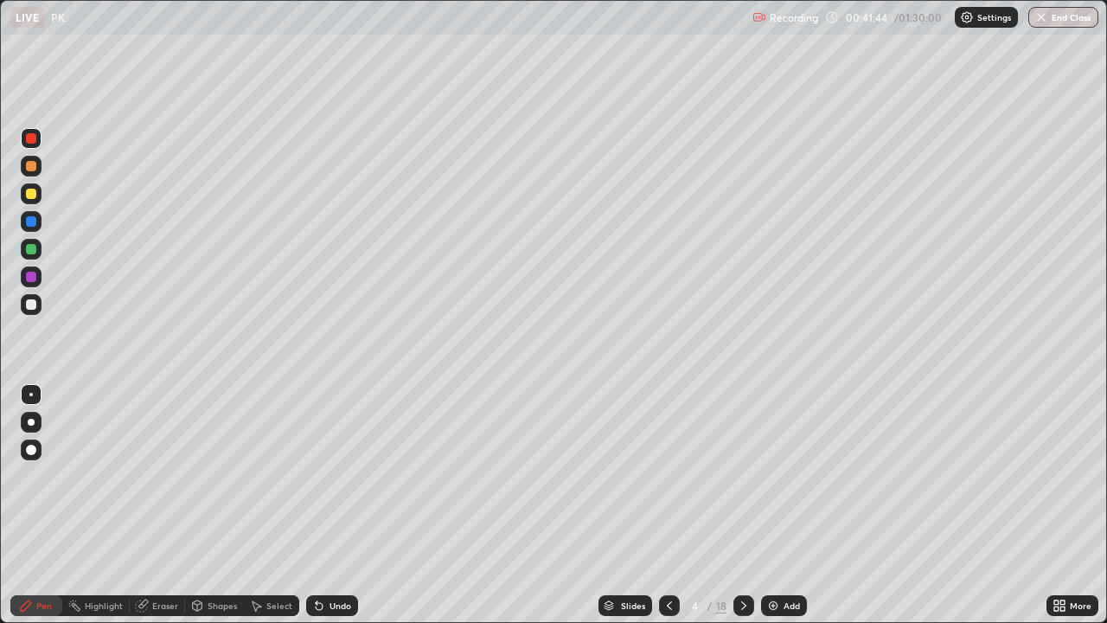
click at [779, 505] on div "Add" at bounding box center [784, 605] width 46 height 21
click at [37, 192] on div at bounding box center [31, 193] width 21 height 21
click at [1057, 505] on icon at bounding box center [1060, 606] width 14 height 14
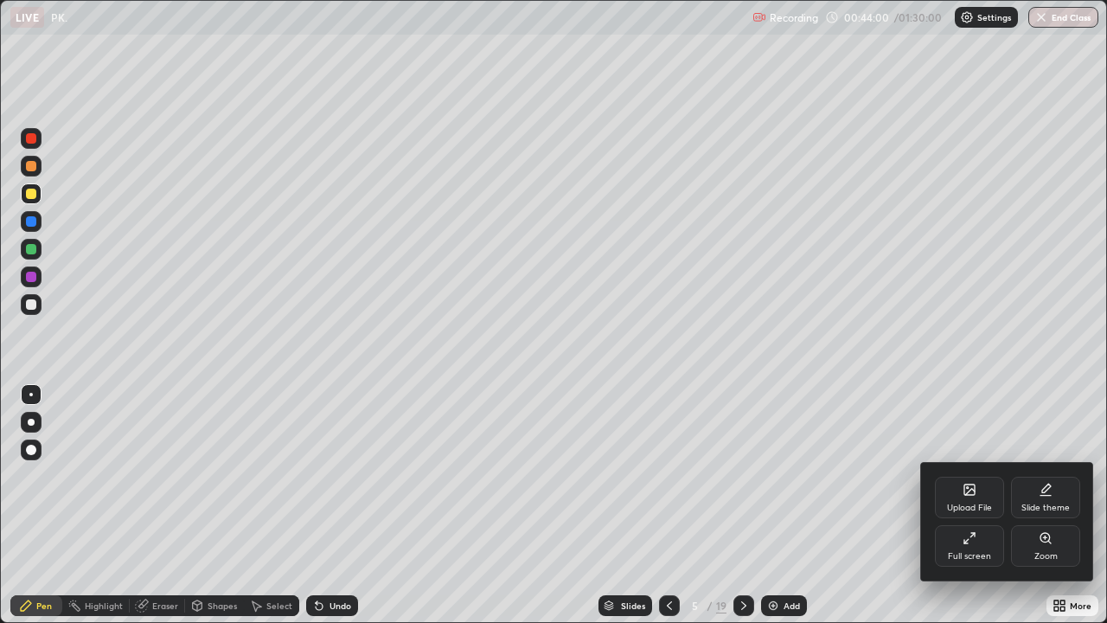
click at [975, 505] on div "Full screen" at bounding box center [969, 546] width 69 height 42
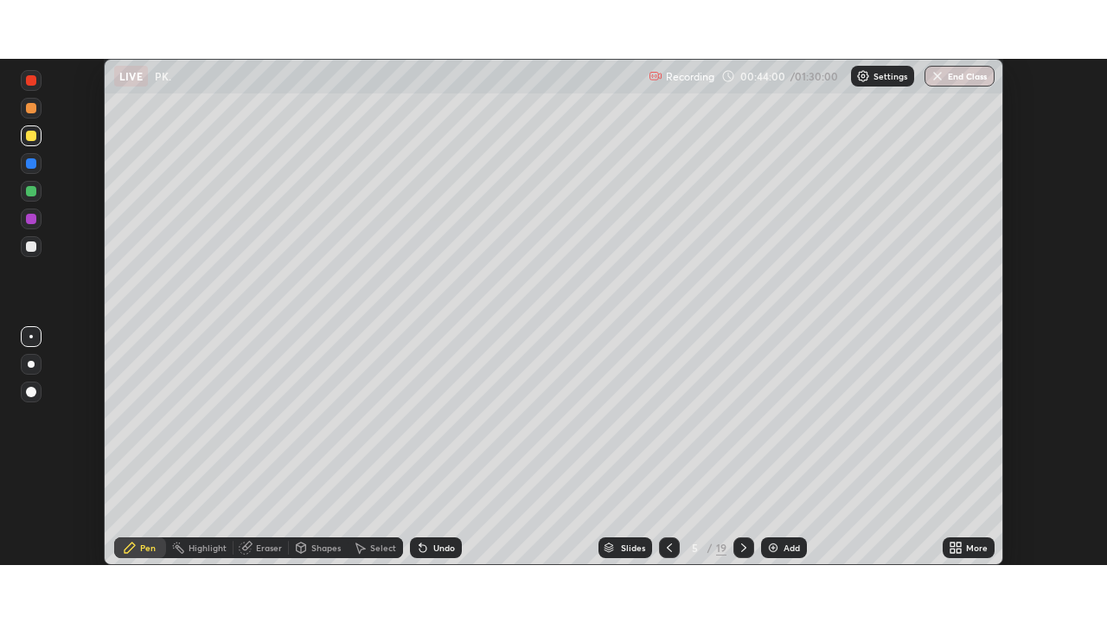
scroll to position [85995, 85394]
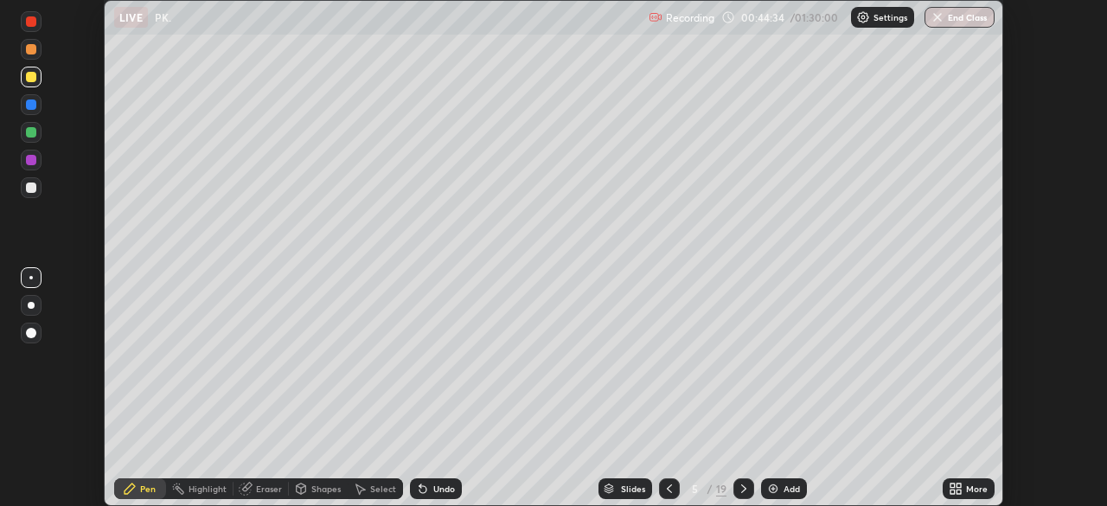
click at [957, 490] on icon at bounding box center [959, 492] width 4 height 4
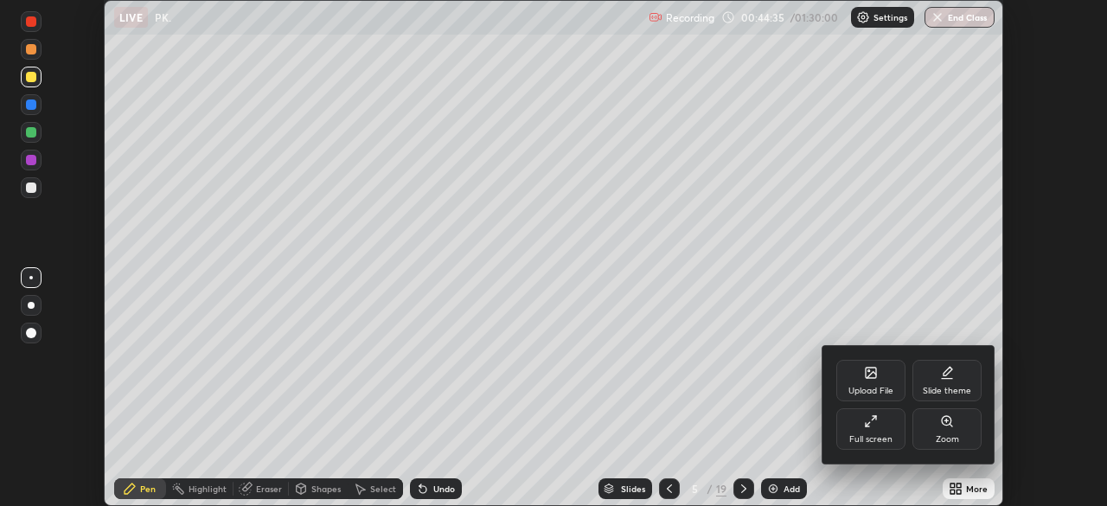
click at [867, 433] on div "Full screen" at bounding box center [870, 429] width 69 height 42
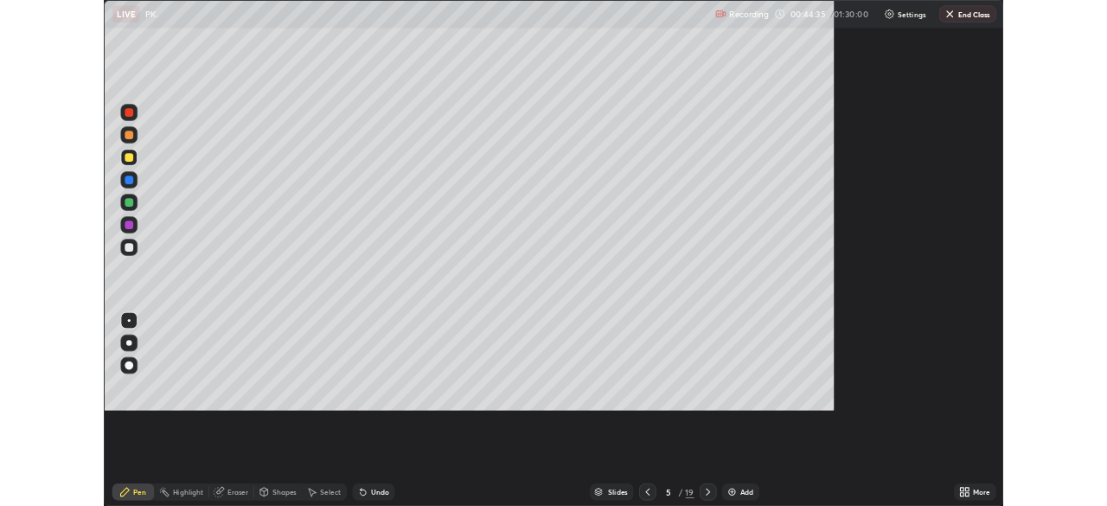
scroll to position [623, 1107]
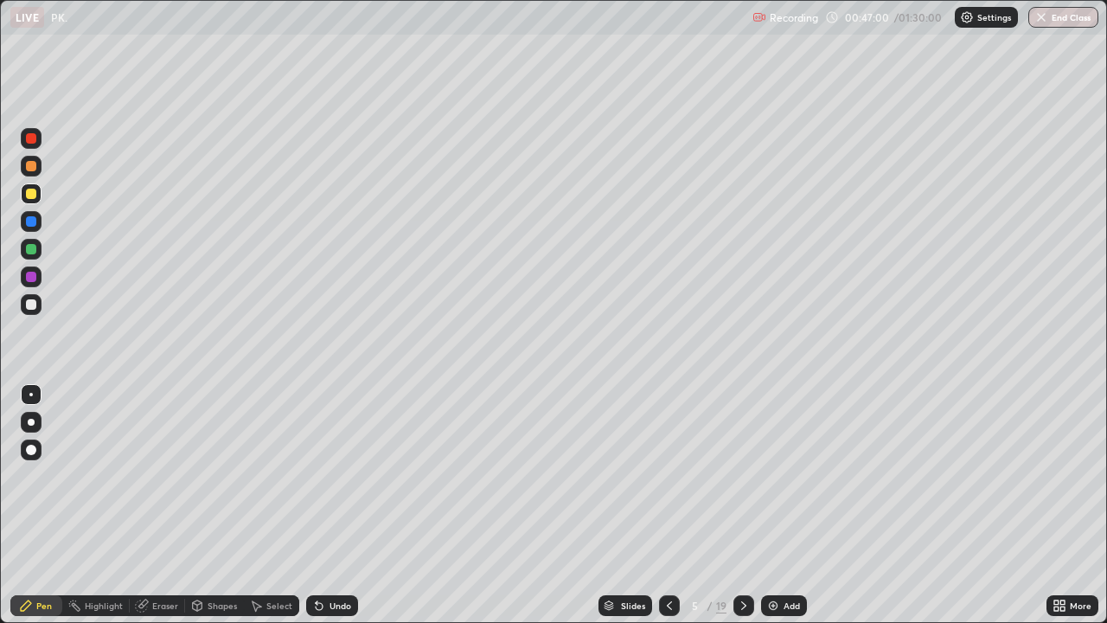
click at [740, 505] on icon at bounding box center [744, 606] width 14 height 14
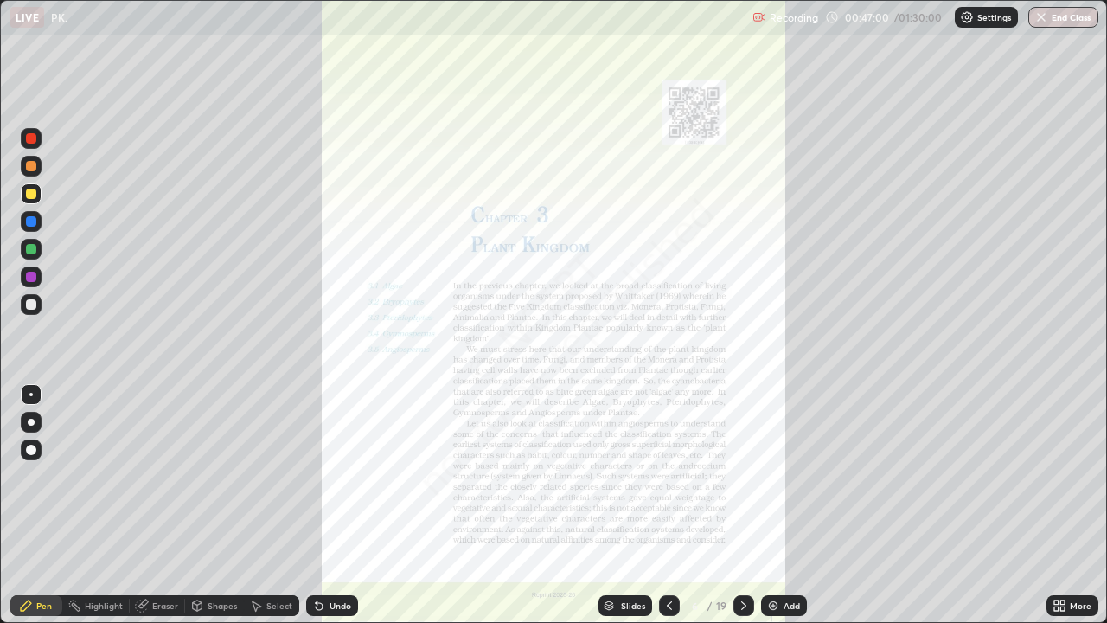
click at [668, 505] on div at bounding box center [669, 605] width 21 height 21
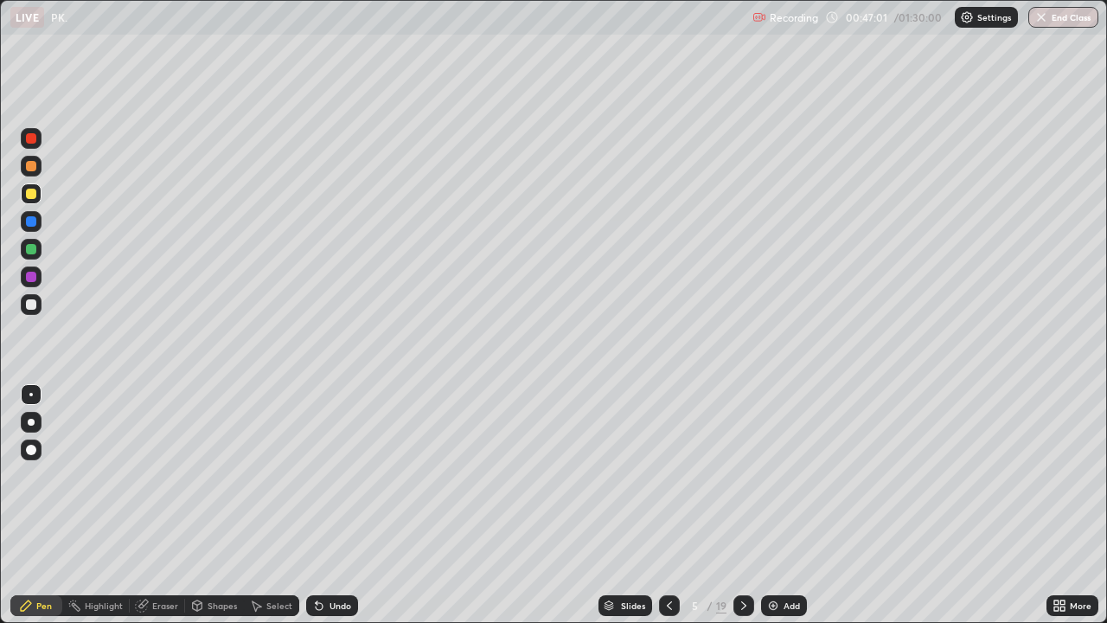
click at [774, 505] on img at bounding box center [773, 606] width 14 height 14
click at [33, 279] on div at bounding box center [31, 277] width 10 height 10
click at [32, 195] on div at bounding box center [31, 194] width 10 height 10
click at [338, 505] on div "Undo" at bounding box center [341, 605] width 22 height 9
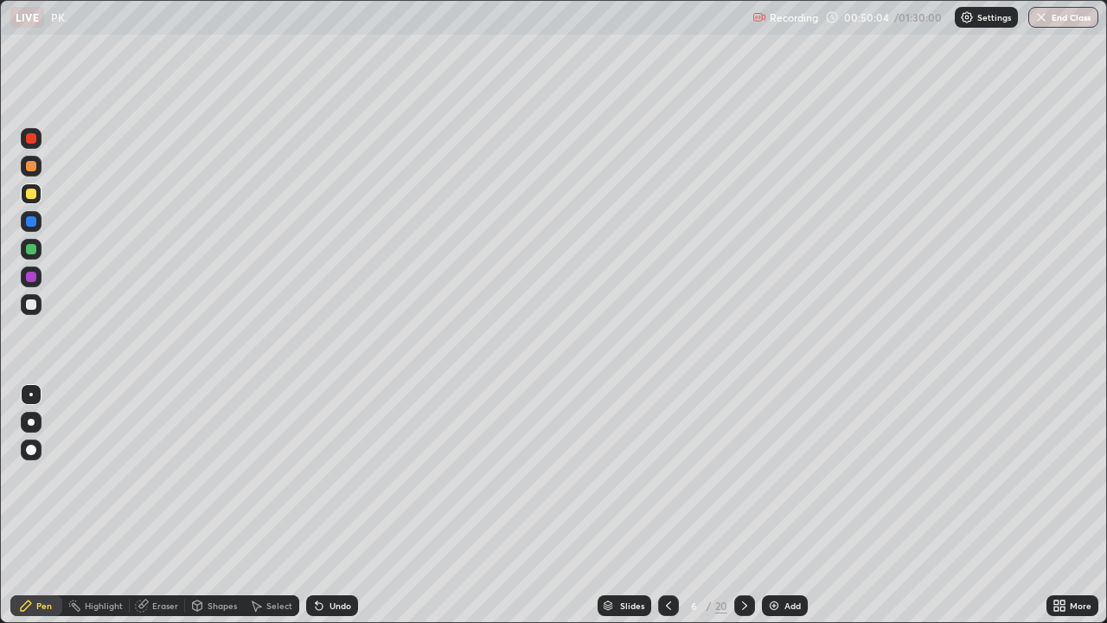
click at [336, 505] on div "Undo" at bounding box center [332, 605] width 52 height 21
click at [331, 505] on div "Undo" at bounding box center [341, 605] width 22 height 9
click at [746, 505] on icon at bounding box center [745, 606] width 14 height 14
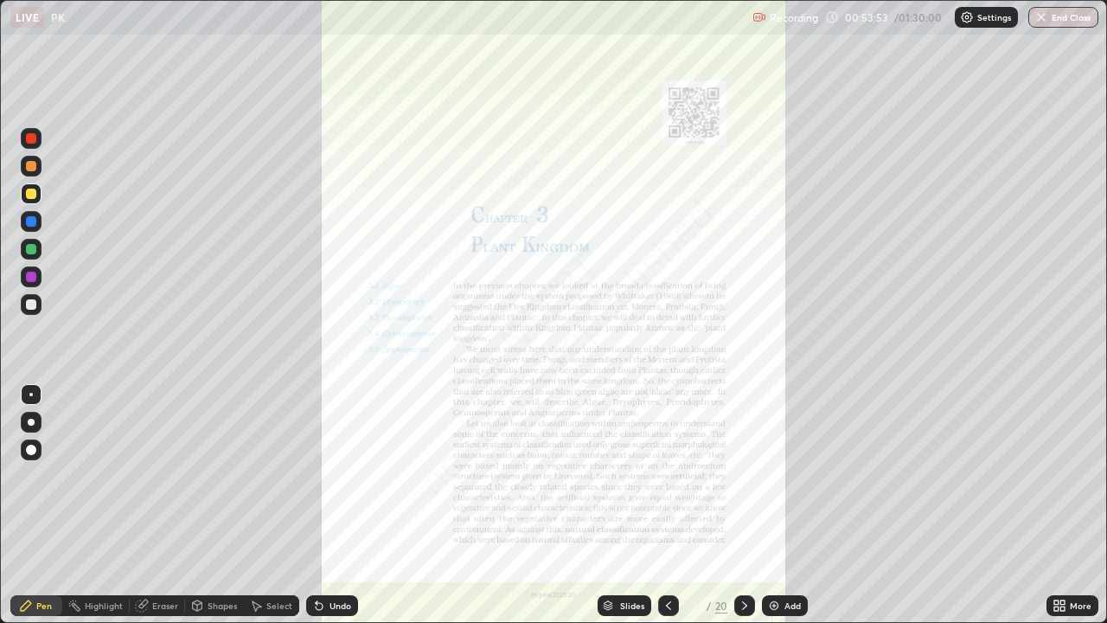
click at [667, 505] on icon at bounding box center [669, 606] width 14 height 14
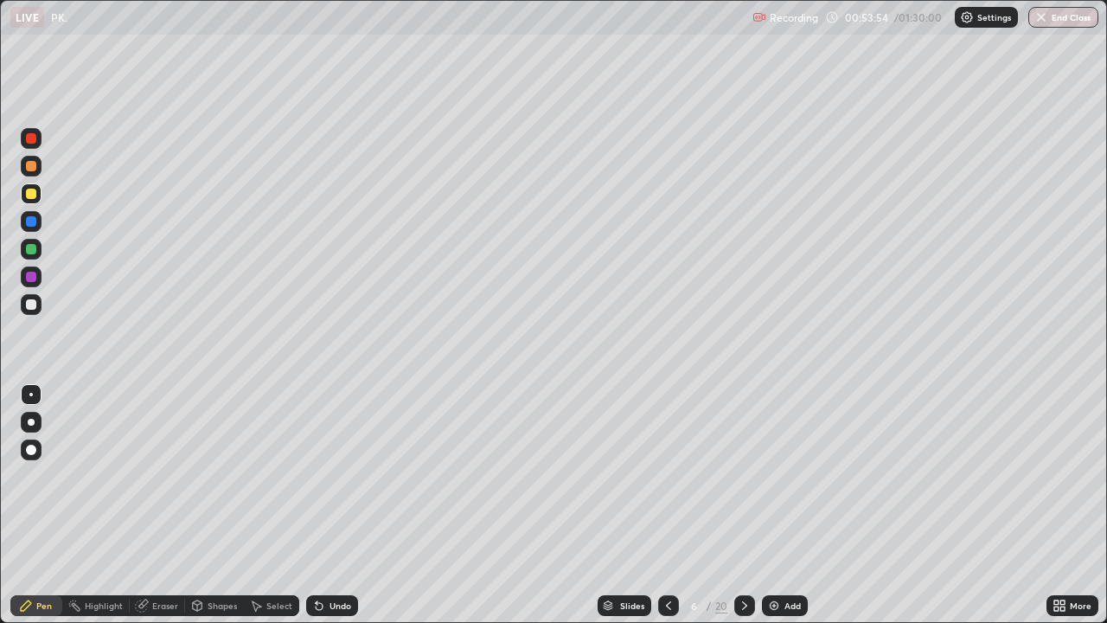
click at [780, 505] on div "Add" at bounding box center [785, 605] width 46 height 21
click at [668, 505] on icon at bounding box center [670, 606] width 14 height 14
click at [742, 505] on icon at bounding box center [744, 606] width 14 height 14
click at [668, 505] on icon at bounding box center [670, 606] width 14 height 14
click at [742, 505] on icon at bounding box center [744, 606] width 14 height 14
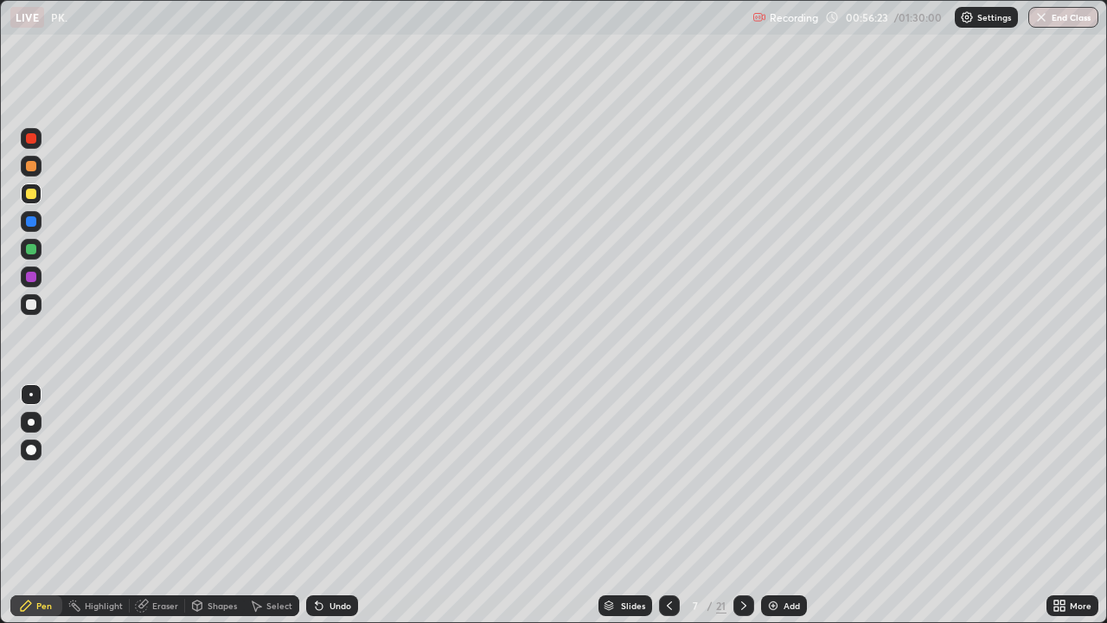
click at [35, 194] on div at bounding box center [31, 194] width 10 height 10
click at [30, 175] on div at bounding box center [31, 166] width 21 height 21
click at [158, 505] on div "Eraser" at bounding box center [165, 605] width 26 height 9
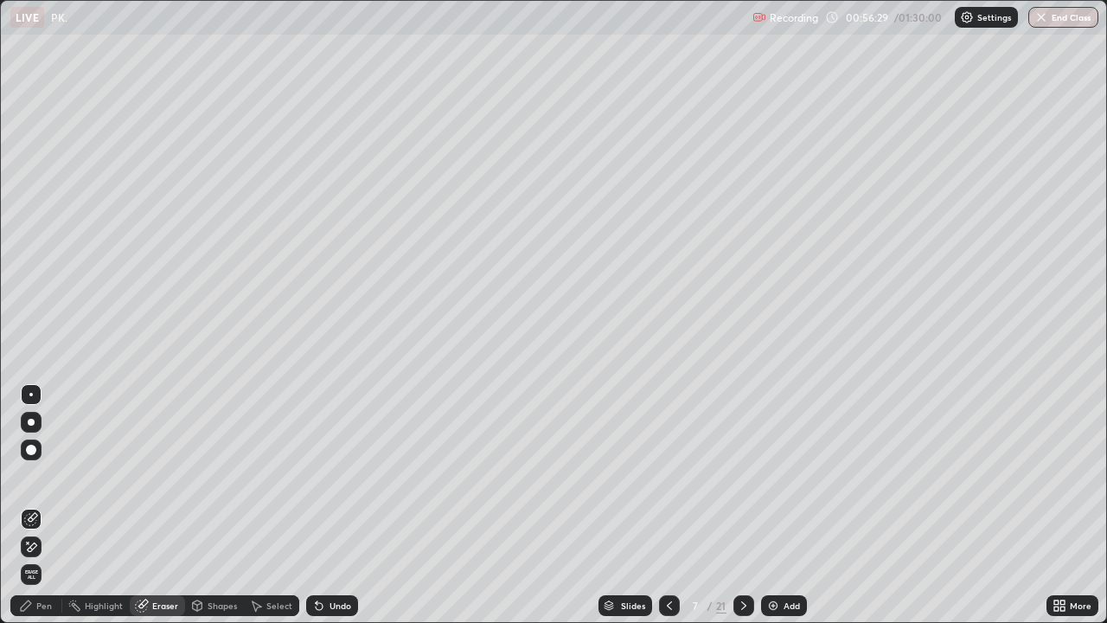
click at [35, 505] on div "Pen" at bounding box center [36, 605] width 52 height 21
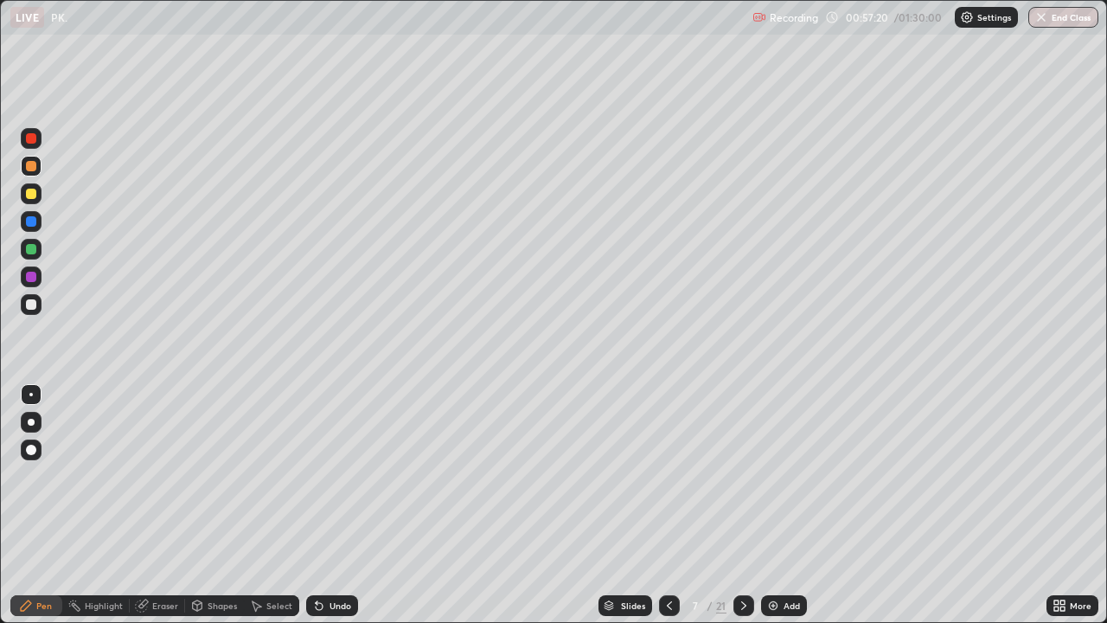
click at [343, 505] on div "Undo" at bounding box center [341, 605] width 22 height 9
click at [340, 505] on div "Undo" at bounding box center [341, 605] width 22 height 9
click at [1070, 505] on div "More" at bounding box center [1073, 605] width 52 height 21
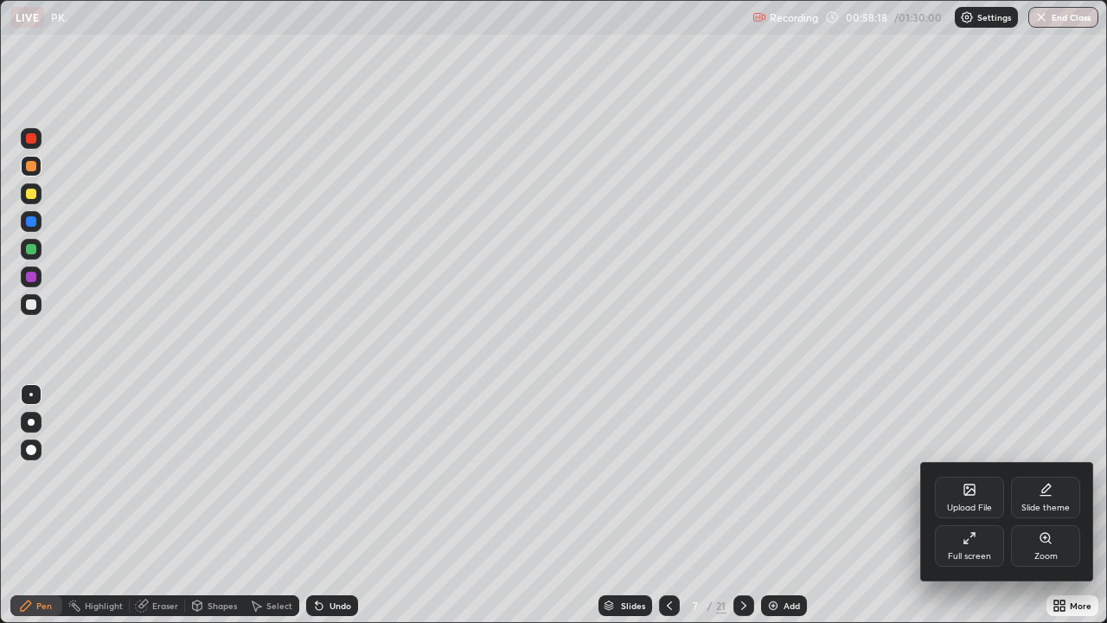
click at [978, 505] on div "Full screen" at bounding box center [969, 556] width 43 height 9
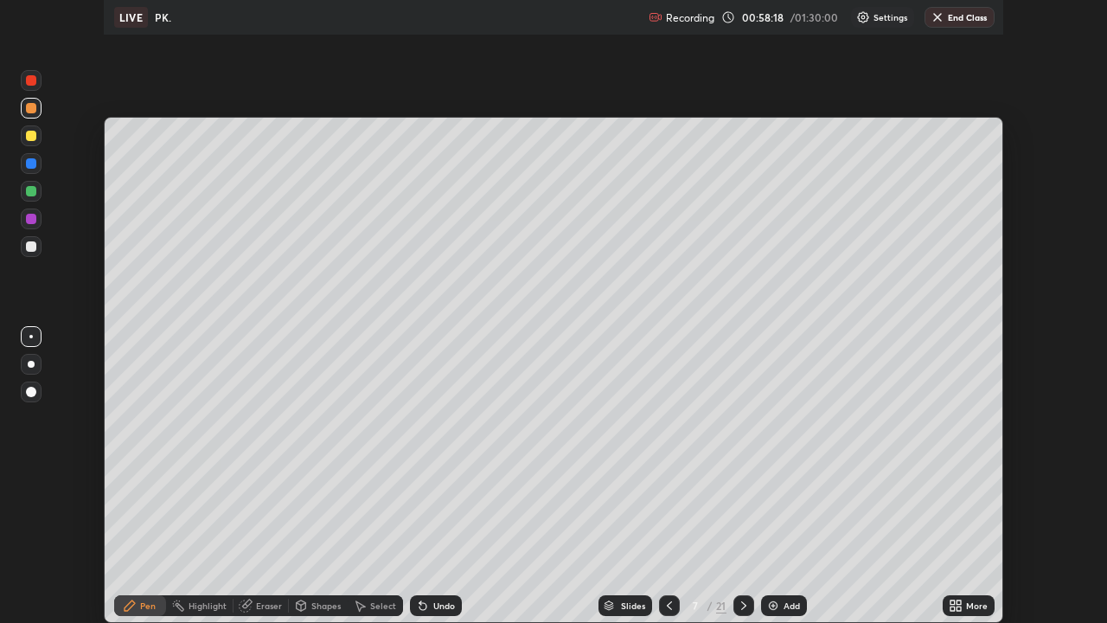
scroll to position [85995, 85394]
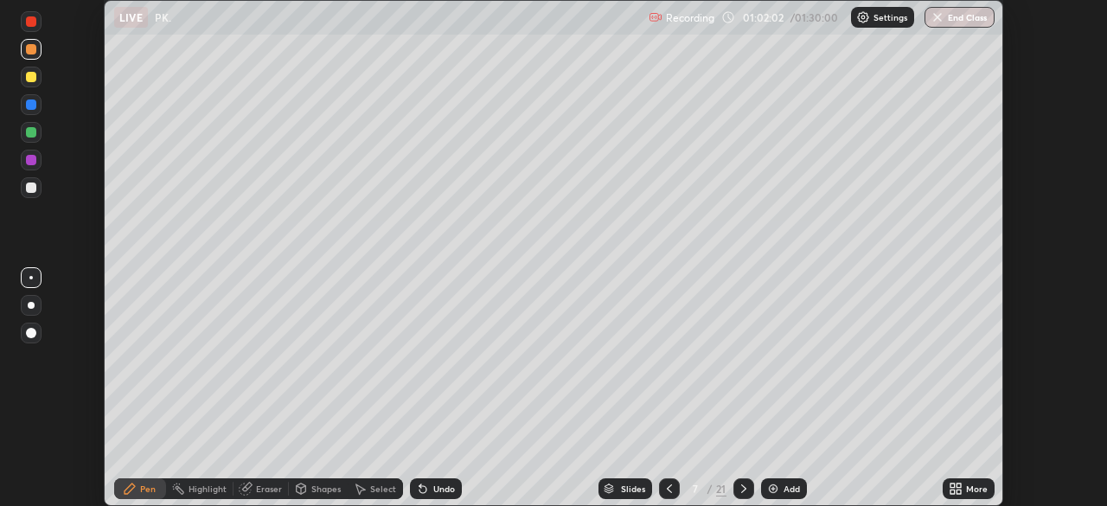
click at [970, 490] on div "More" at bounding box center [977, 488] width 22 height 9
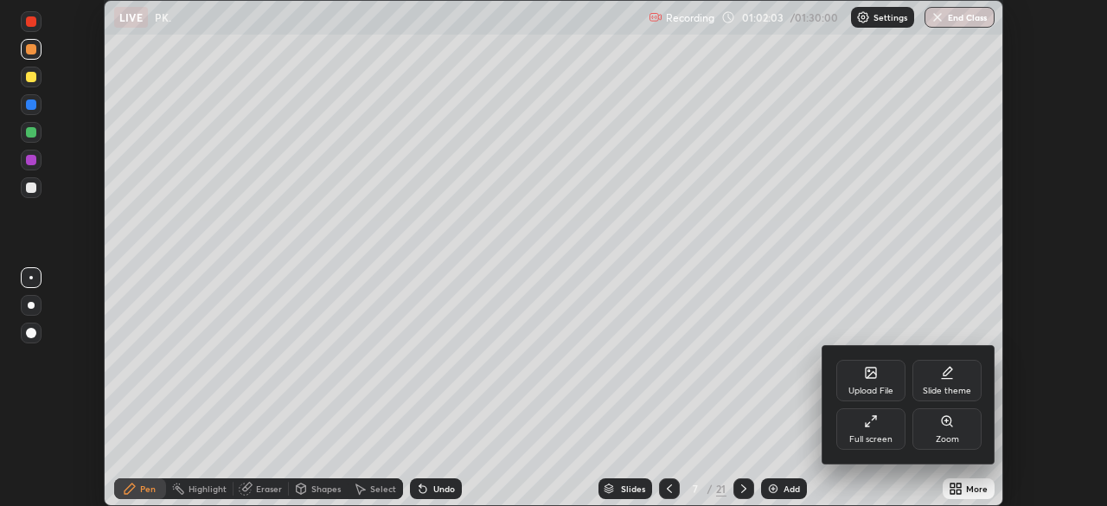
click at [867, 439] on div "Full screen" at bounding box center [870, 439] width 43 height 9
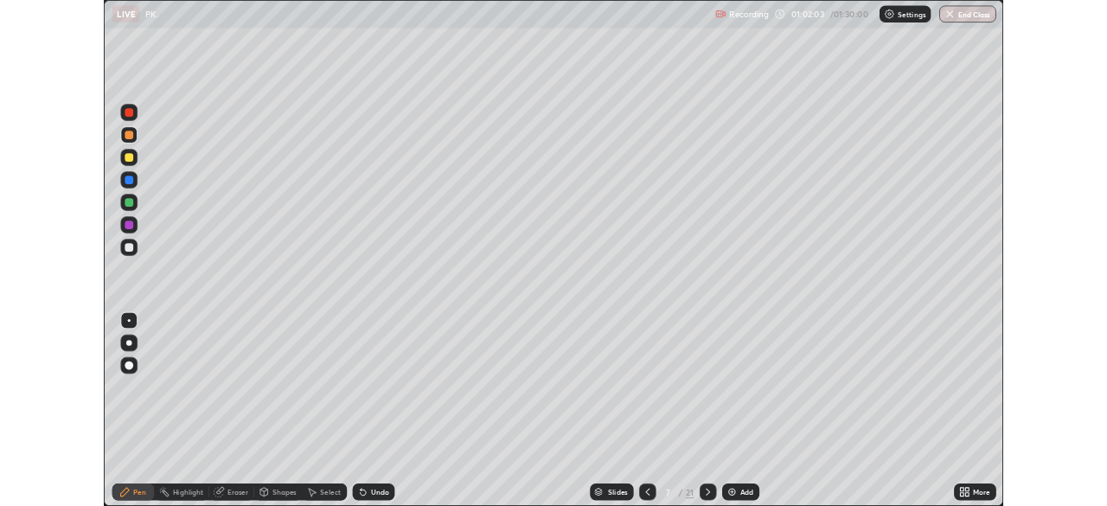
scroll to position [623, 1107]
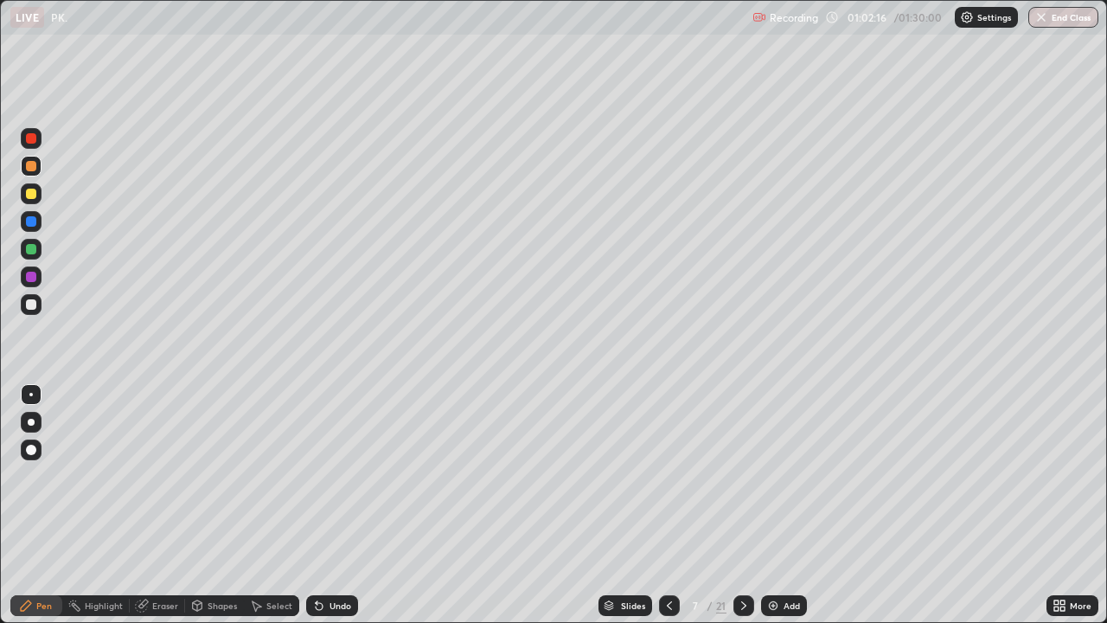
click at [1062, 505] on icon at bounding box center [1063, 608] width 4 height 4
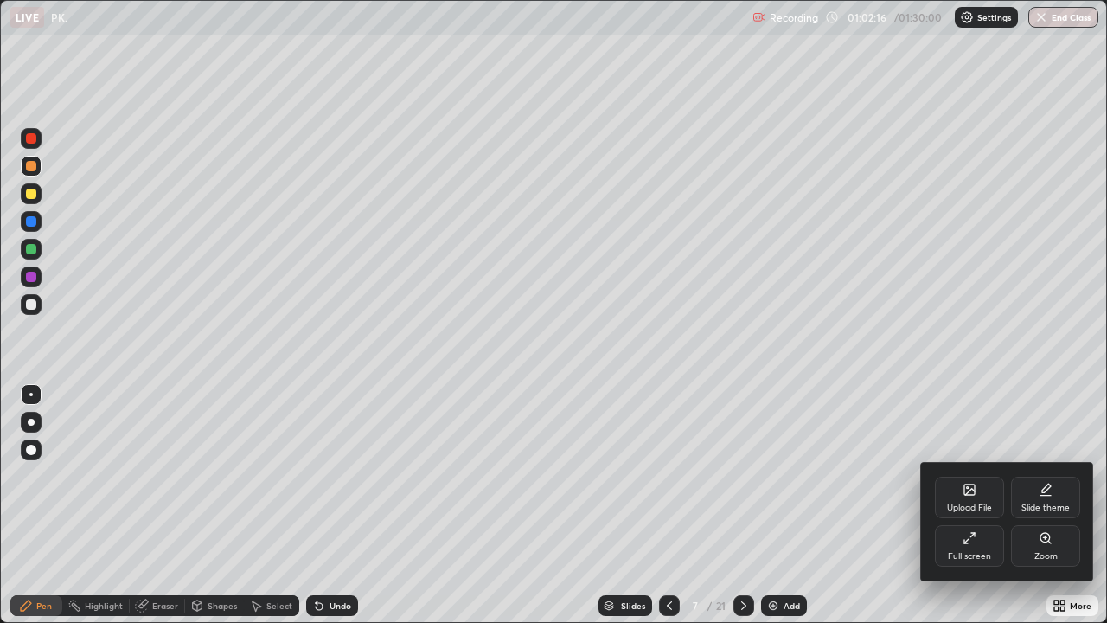
click at [962, 505] on div "Full screen" at bounding box center [969, 556] width 43 height 9
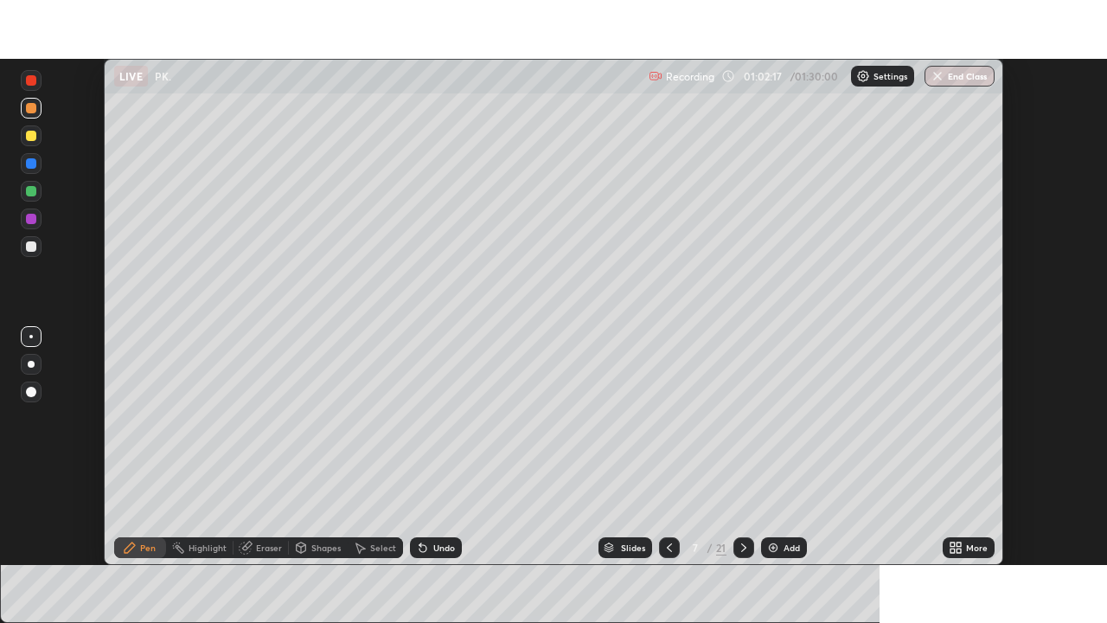
scroll to position [85995, 85394]
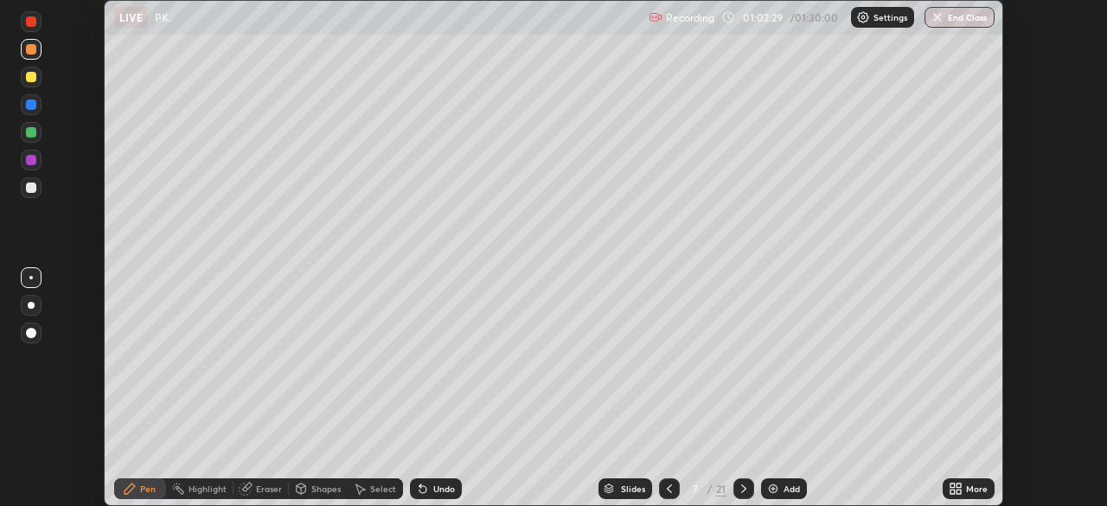
click at [668, 489] on icon at bounding box center [670, 489] width 14 height 14
click at [33, 159] on div at bounding box center [31, 160] width 10 height 10
click at [39, 78] on div at bounding box center [31, 77] width 21 height 21
click at [742, 489] on icon at bounding box center [744, 489] width 14 height 14
click at [952, 491] on icon at bounding box center [953, 492] width 4 height 4
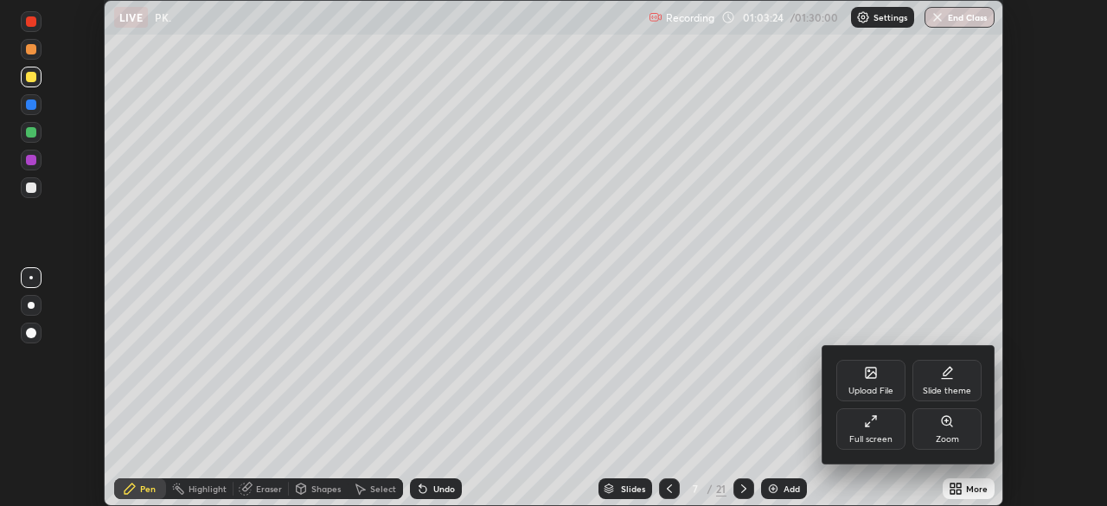
click at [889, 432] on div "Full screen" at bounding box center [870, 429] width 69 height 42
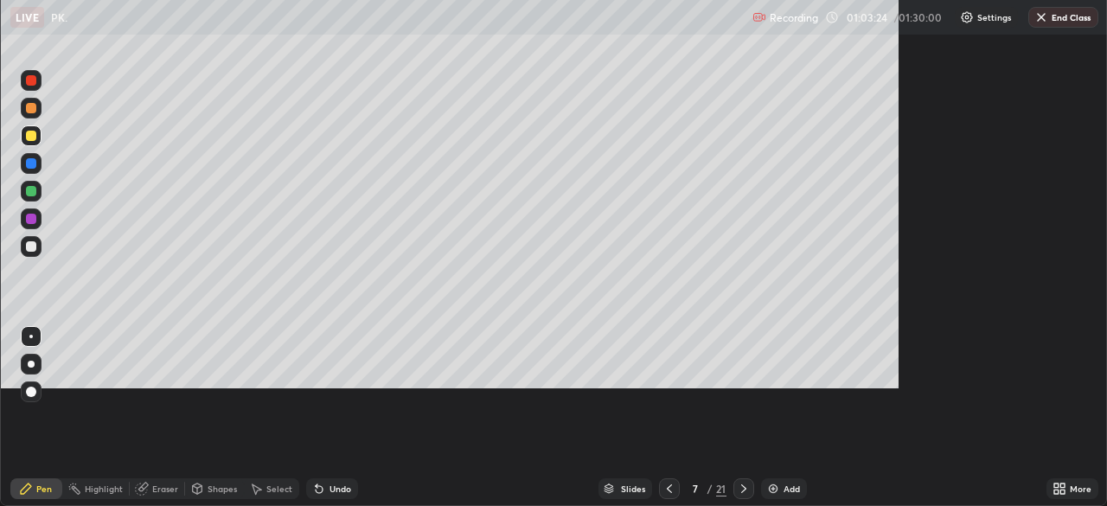
scroll to position [623, 1107]
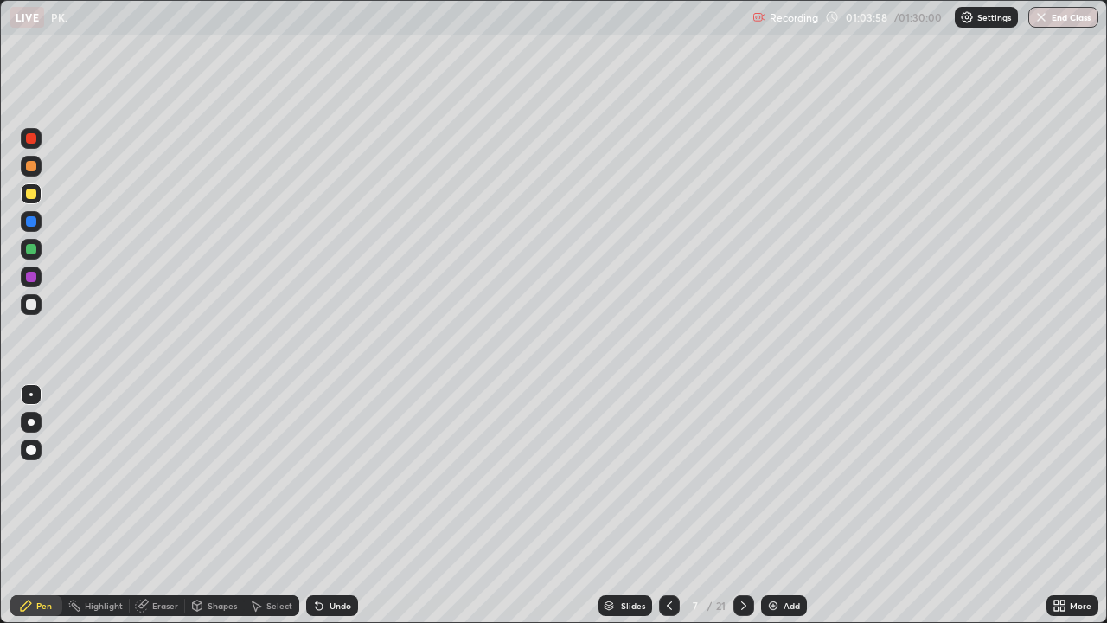
click at [742, 505] on div at bounding box center [744, 605] width 21 height 21
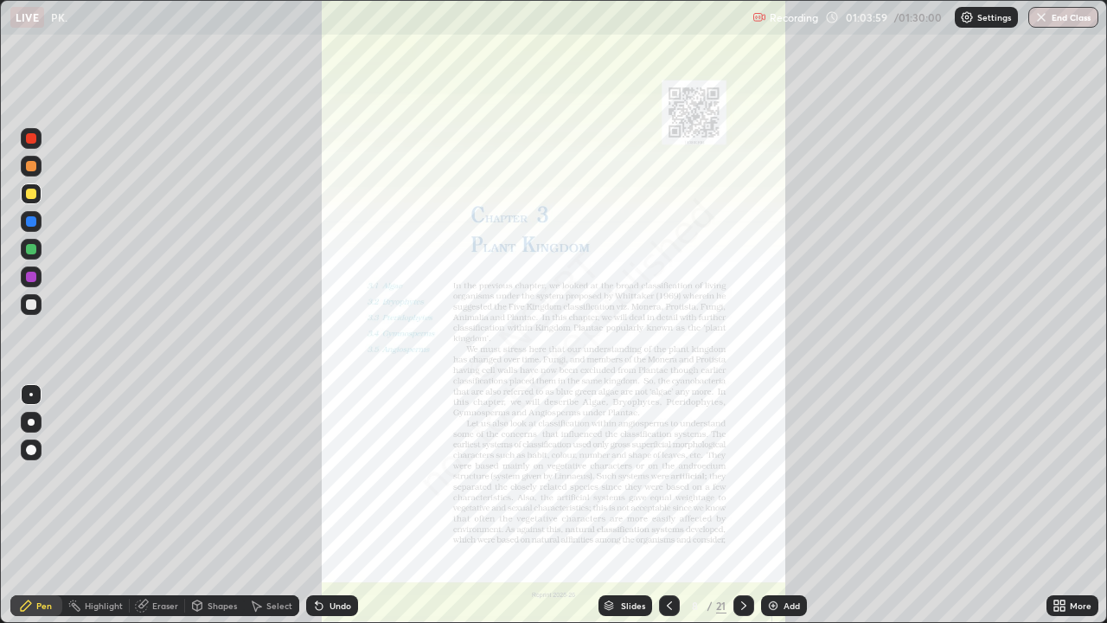
click at [668, 505] on icon at bounding box center [670, 606] width 14 height 14
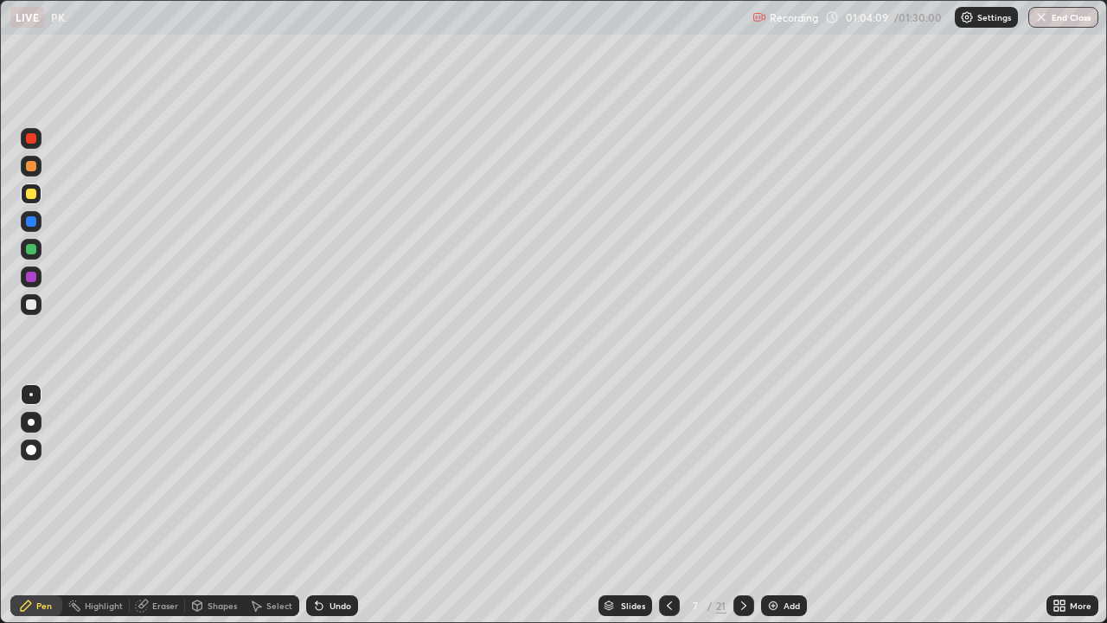
click at [742, 505] on icon at bounding box center [744, 606] width 14 height 14
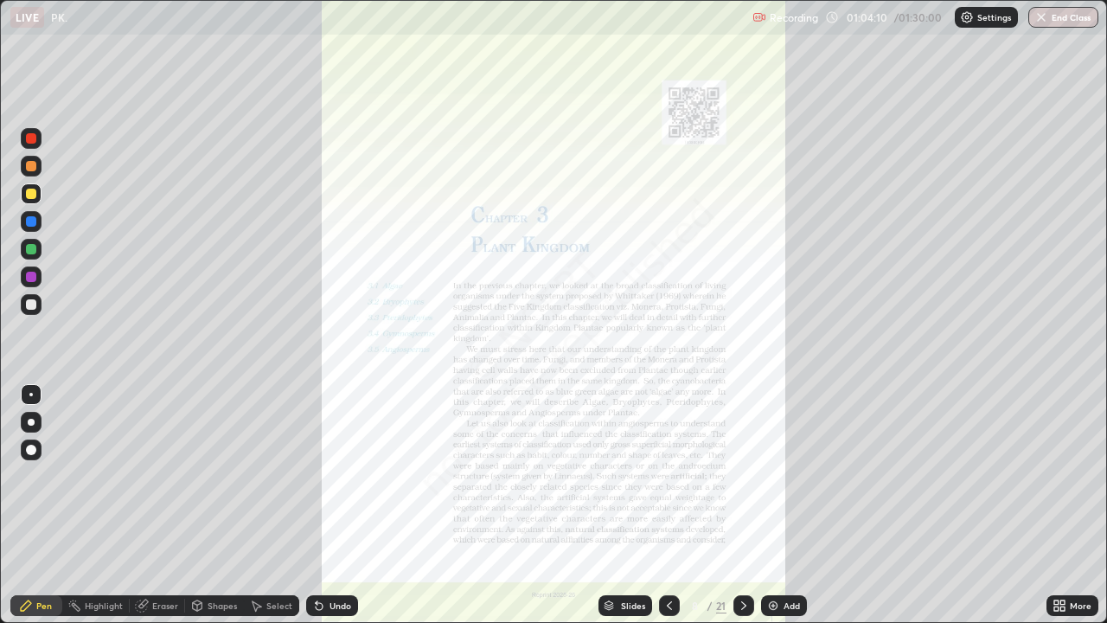
click at [670, 505] on icon at bounding box center [670, 606] width 14 height 14
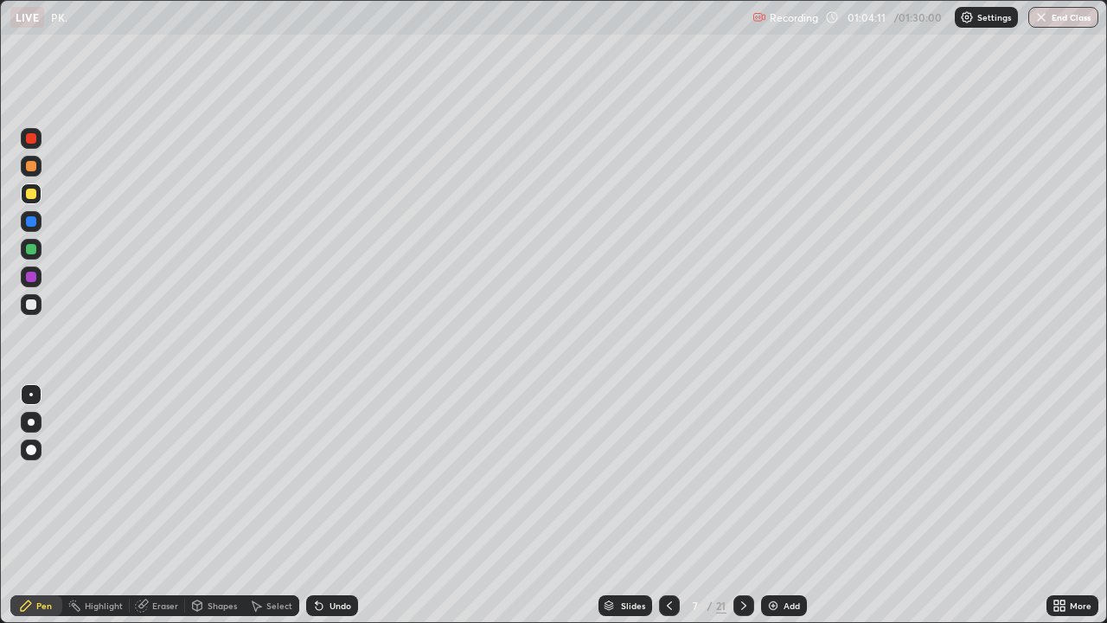
click at [772, 505] on img at bounding box center [773, 606] width 14 height 14
click at [33, 194] on div at bounding box center [31, 194] width 10 height 10
click at [35, 304] on div at bounding box center [31, 304] width 10 height 10
click at [32, 163] on div at bounding box center [31, 166] width 10 height 10
click at [35, 306] on div at bounding box center [31, 304] width 10 height 10
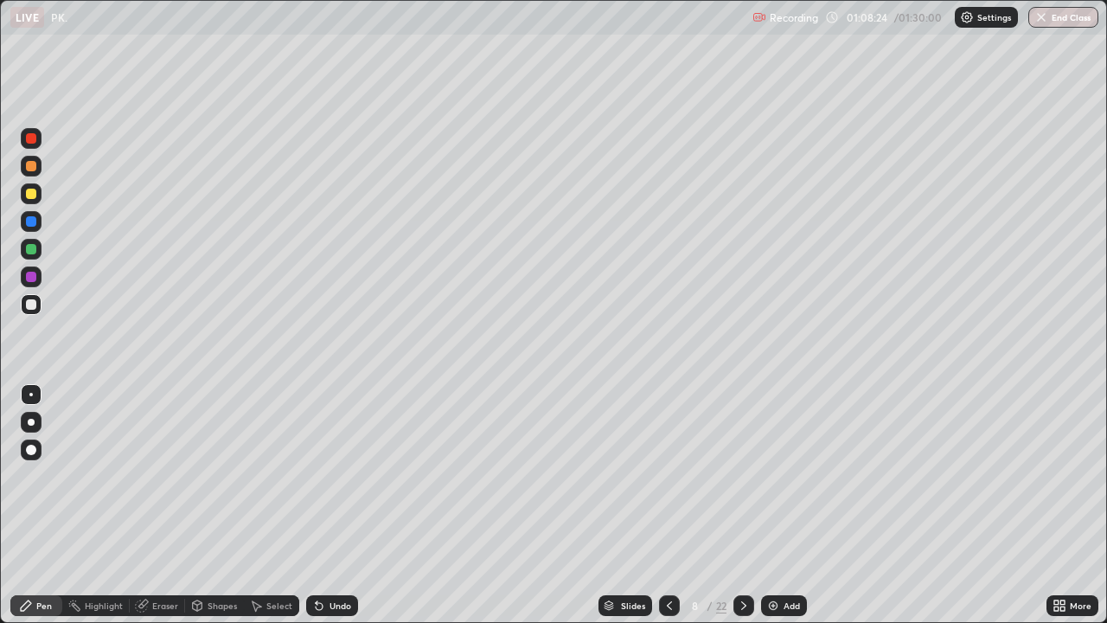
click at [39, 285] on div at bounding box center [31, 276] width 21 height 21
click at [336, 505] on div "Undo" at bounding box center [341, 605] width 22 height 9
click at [34, 302] on div at bounding box center [31, 304] width 10 height 10
click at [742, 505] on icon at bounding box center [744, 606] width 14 height 14
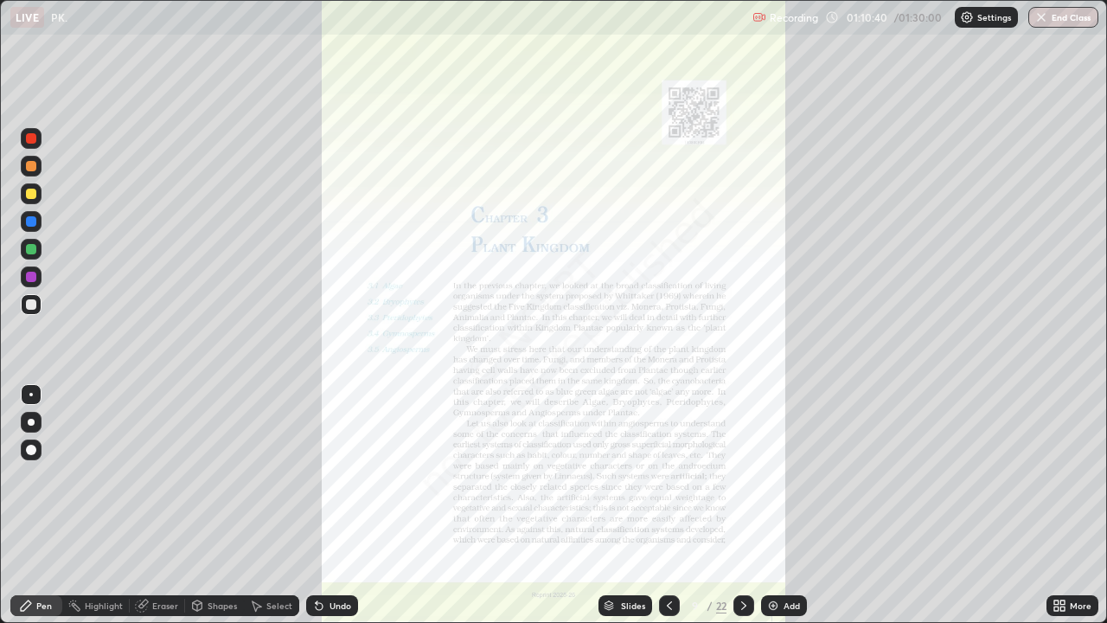
click at [675, 505] on div at bounding box center [669, 605] width 21 height 21
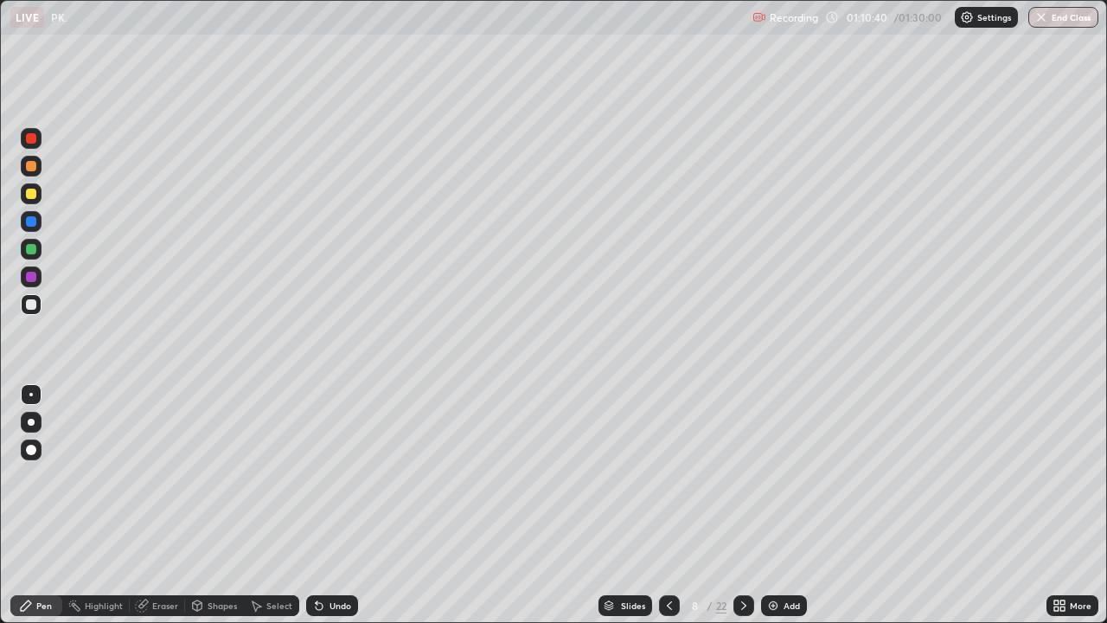
click at [775, 505] on img at bounding box center [773, 606] width 14 height 14
click at [32, 280] on div at bounding box center [31, 277] width 10 height 10
click at [38, 189] on div at bounding box center [31, 193] width 21 height 21
click at [31, 195] on div at bounding box center [31, 194] width 10 height 10
click at [1061, 505] on icon at bounding box center [1060, 606] width 14 height 14
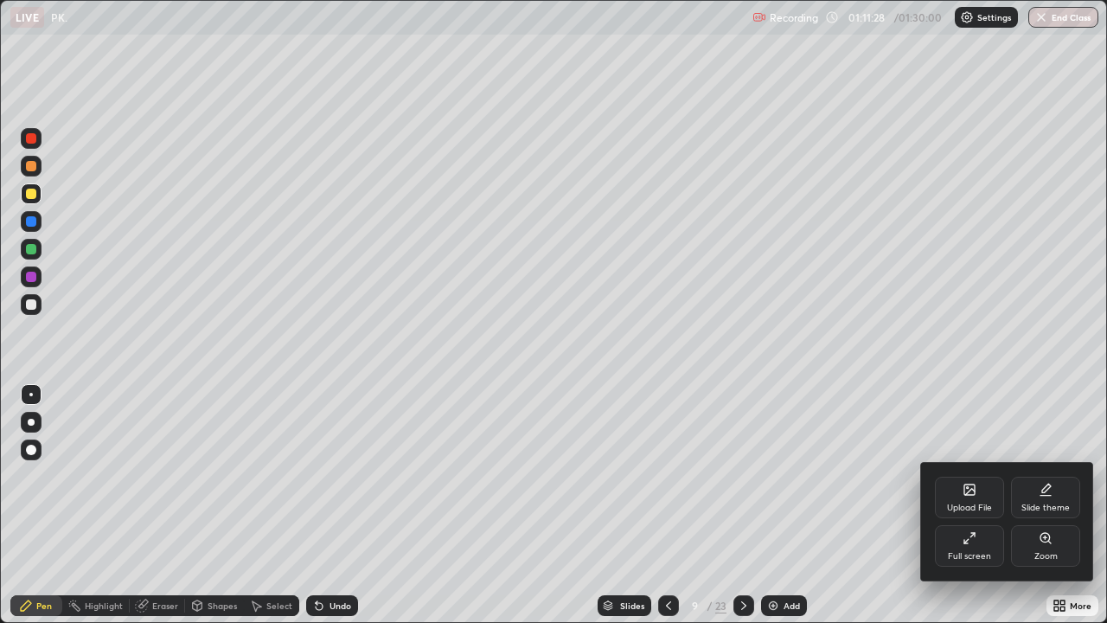
click at [975, 505] on div "Full screen" at bounding box center [969, 556] width 43 height 9
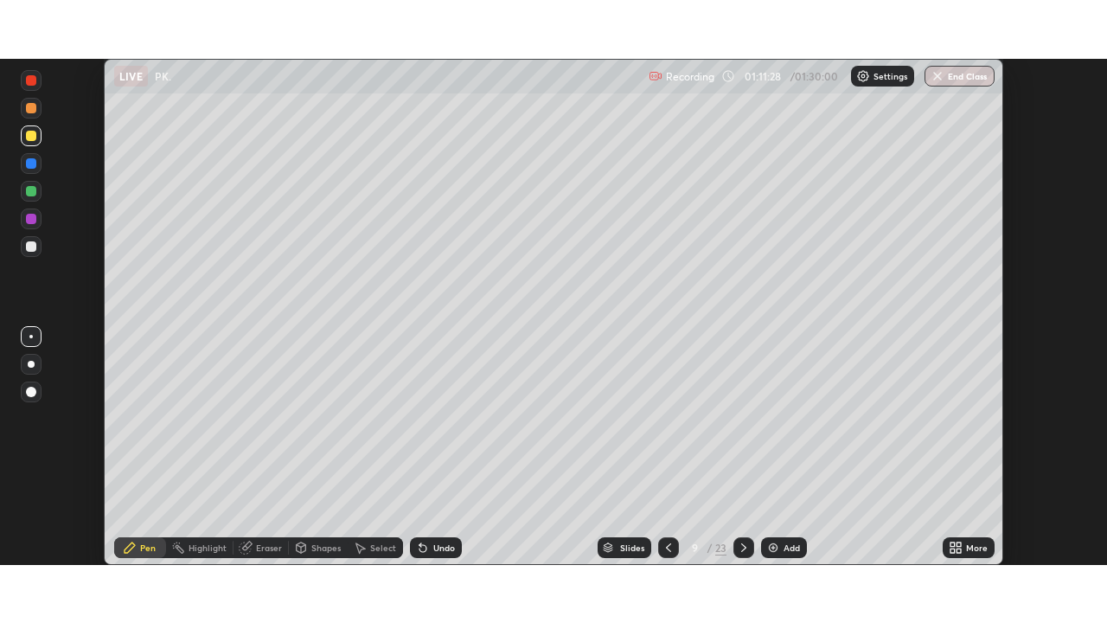
scroll to position [85995, 85394]
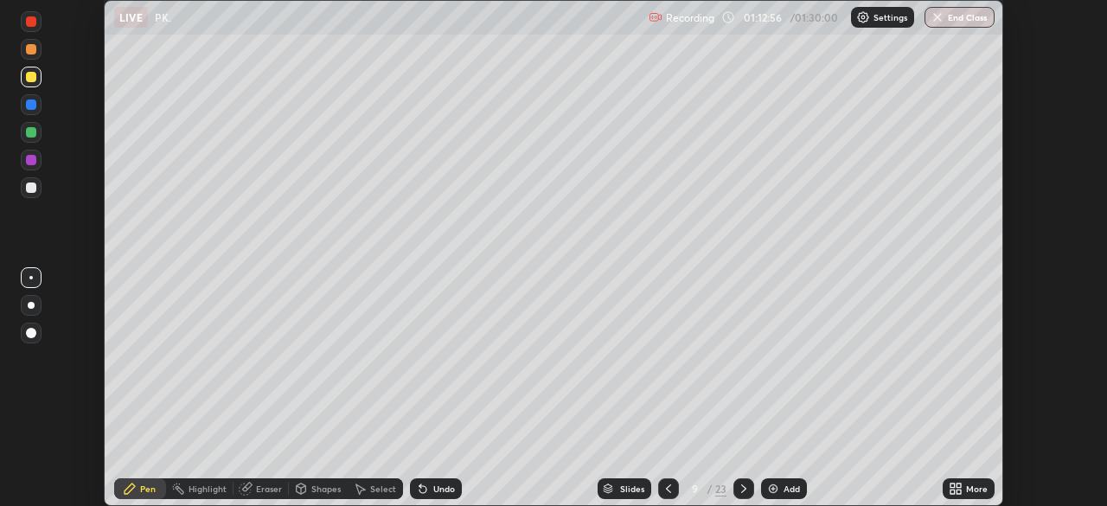
click at [953, 492] on icon at bounding box center [953, 492] width 4 height 4
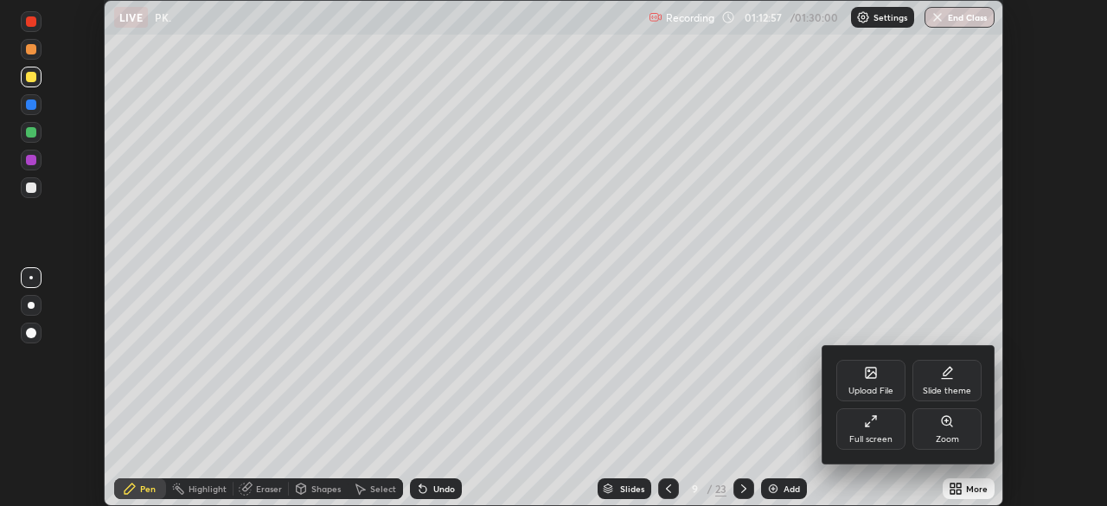
click at [865, 438] on div "Full screen" at bounding box center [870, 439] width 43 height 9
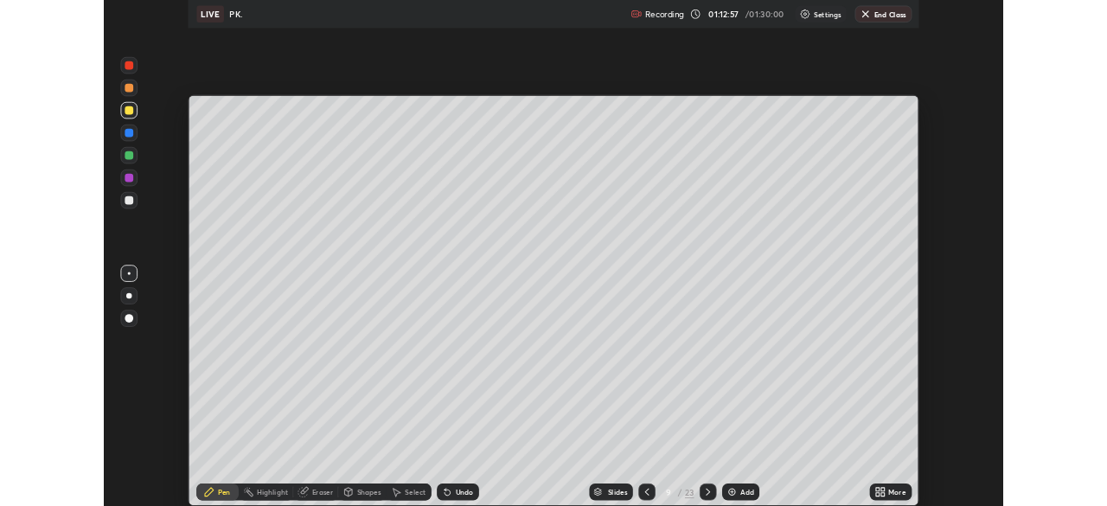
scroll to position [623, 1107]
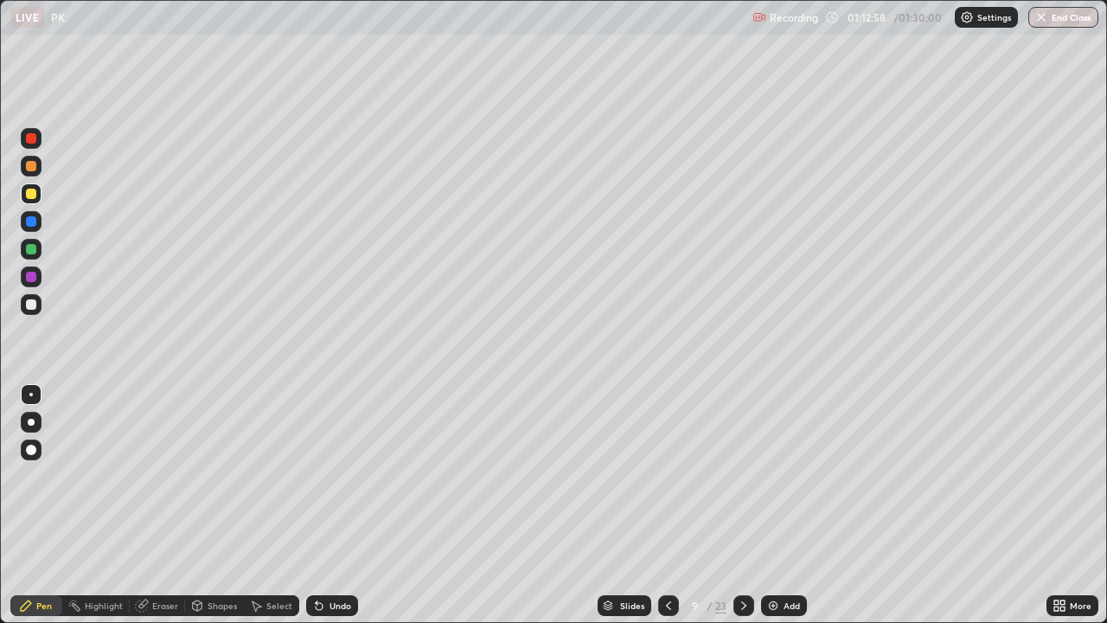
click at [35, 143] on div at bounding box center [31, 138] width 21 height 21
click at [35, 195] on div at bounding box center [31, 194] width 10 height 10
click at [1061, 505] on icon at bounding box center [1063, 608] width 4 height 4
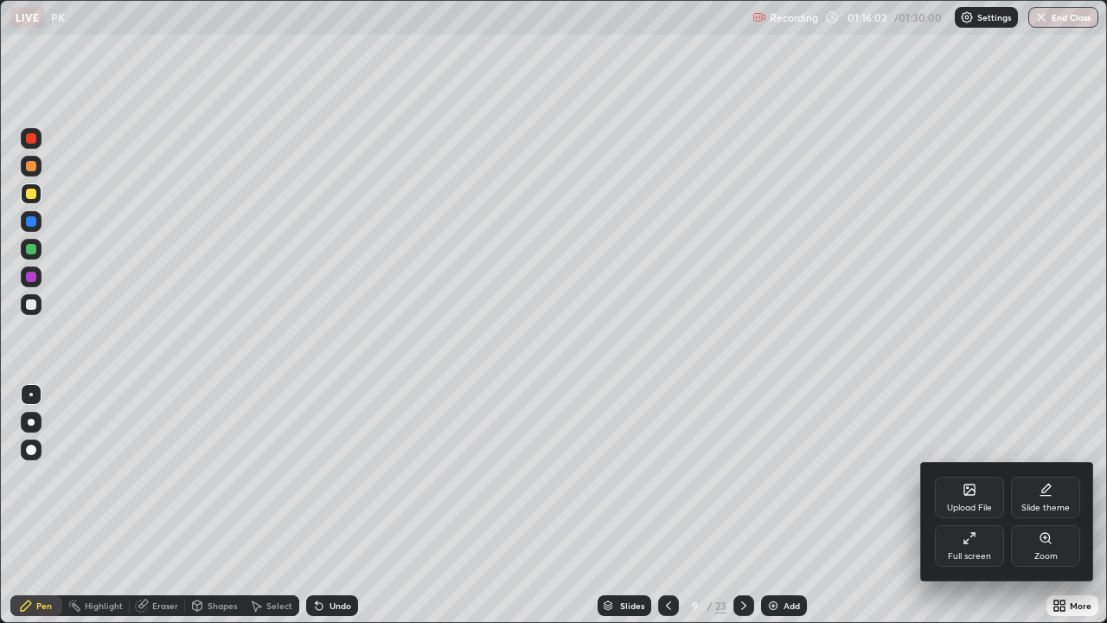
click at [968, 505] on div "Full screen" at bounding box center [969, 556] width 43 height 9
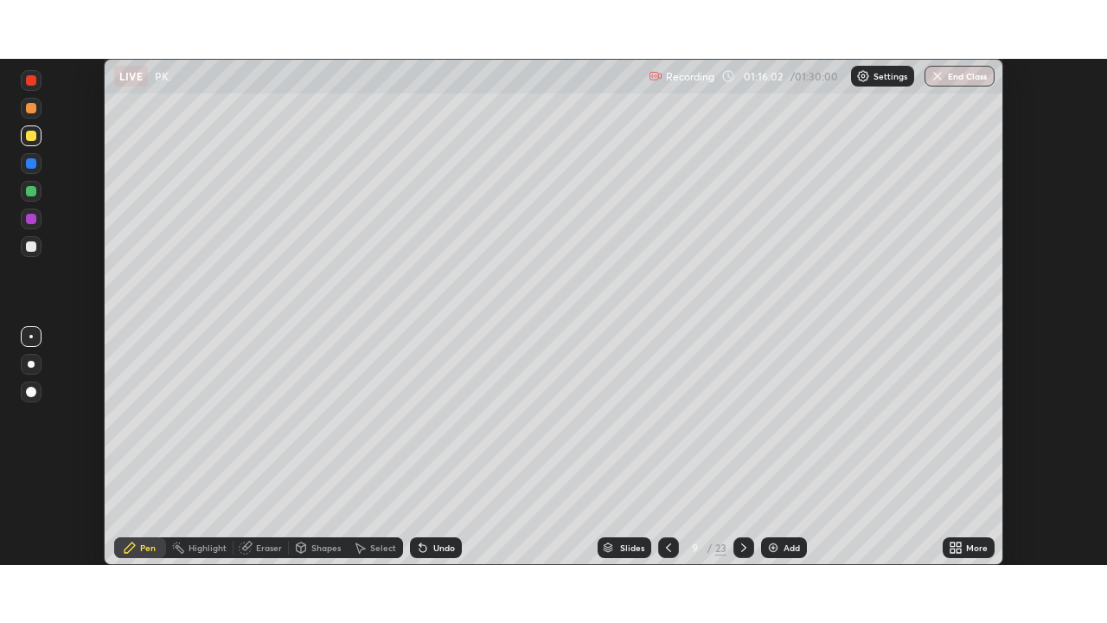
scroll to position [85995, 85394]
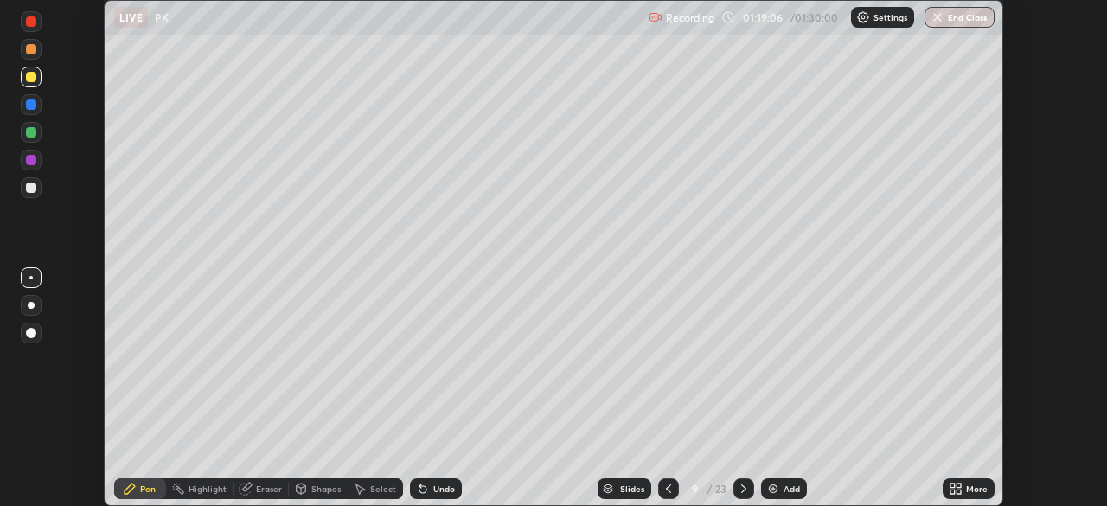
click at [969, 497] on div "More" at bounding box center [969, 488] width 52 height 21
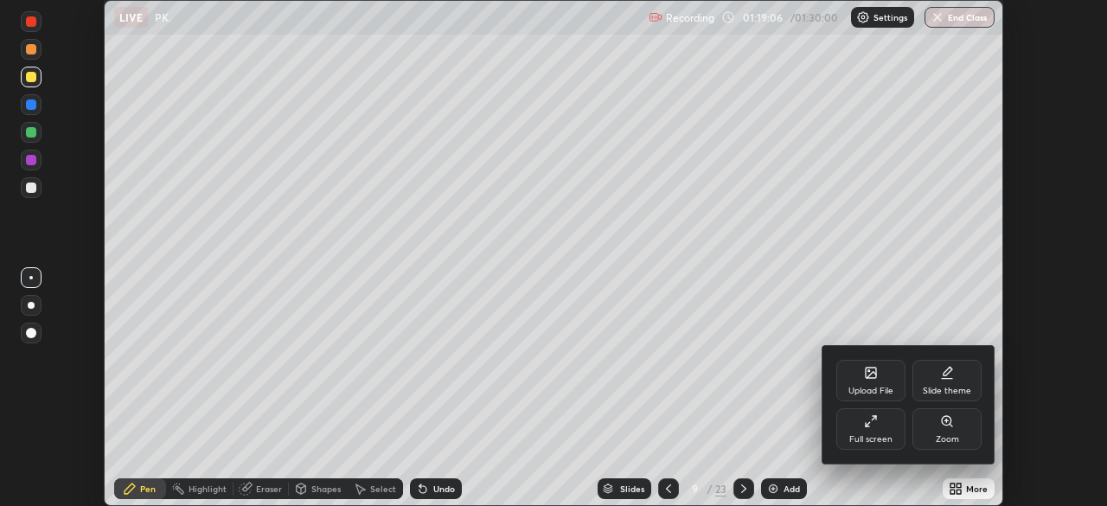
click at [888, 440] on div "Full screen" at bounding box center [870, 439] width 43 height 9
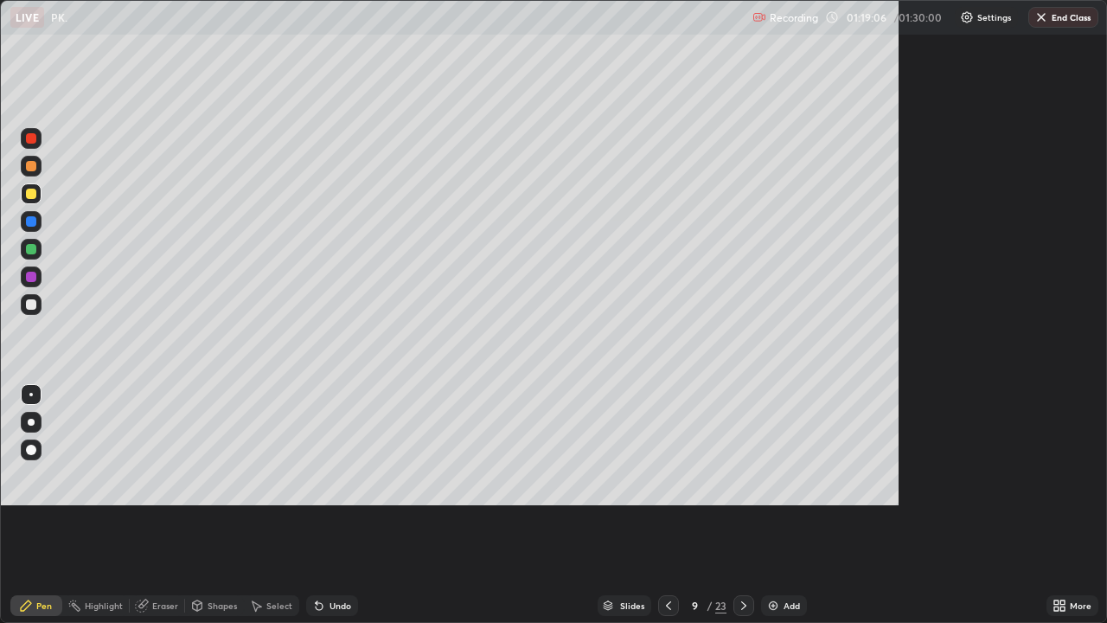
scroll to position [623, 1107]
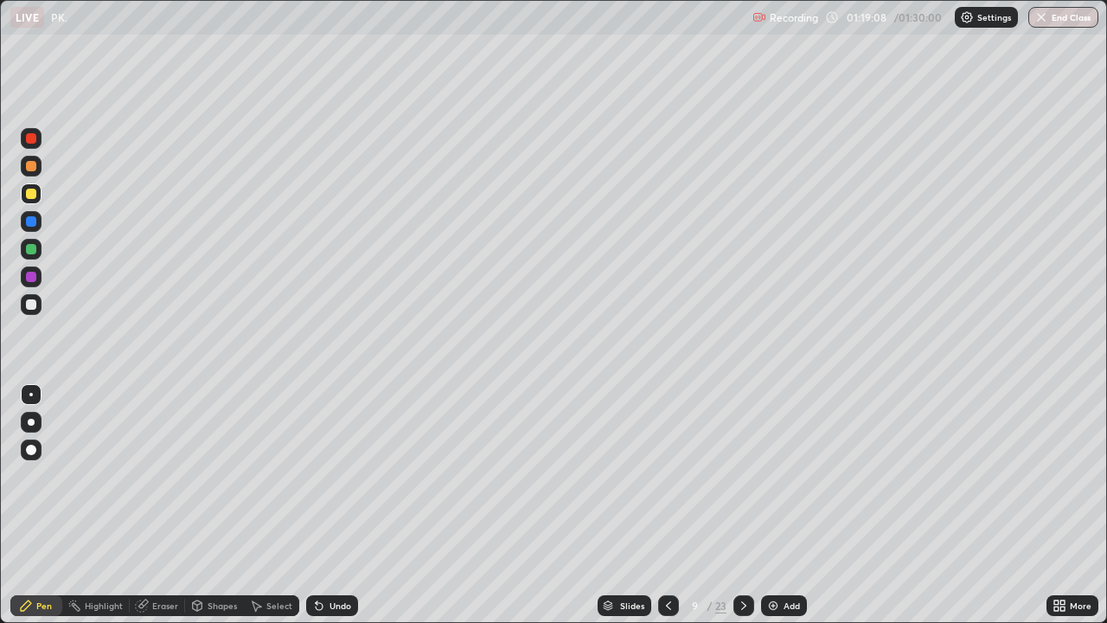
click at [32, 304] on div at bounding box center [31, 304] width 10 height 10
click at [34, 202] on div at bounding box center [31, 193] width 21 height 21
click at [743, 505] on icon at bounding box center [744, 606] width 14 height 14
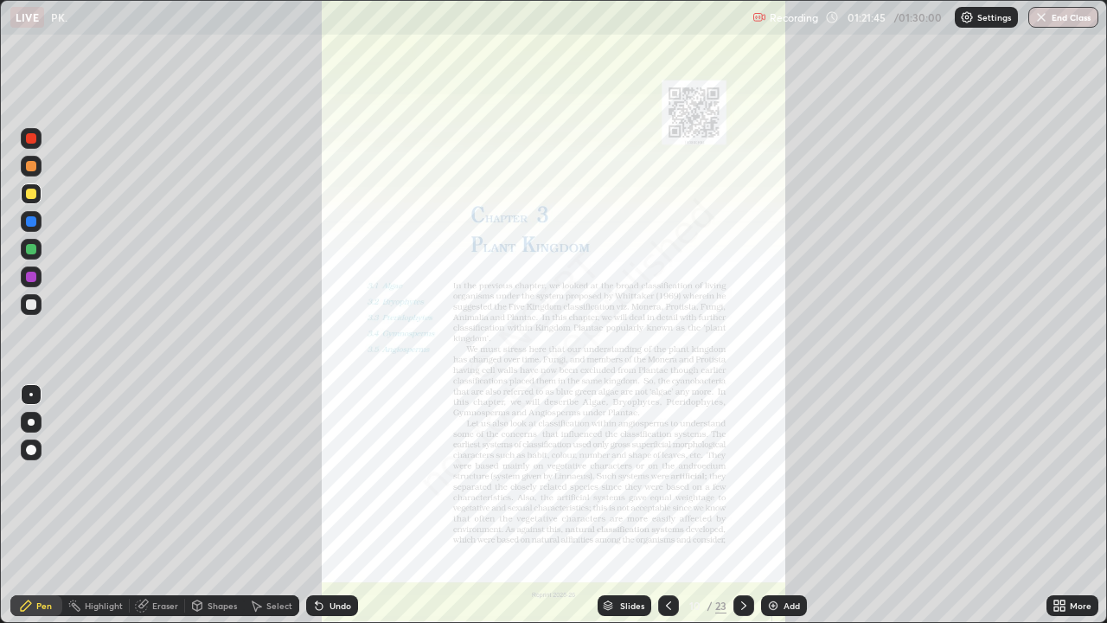
click at [667, 505] on icon at bounding box center [669, 606] width 14 height 14
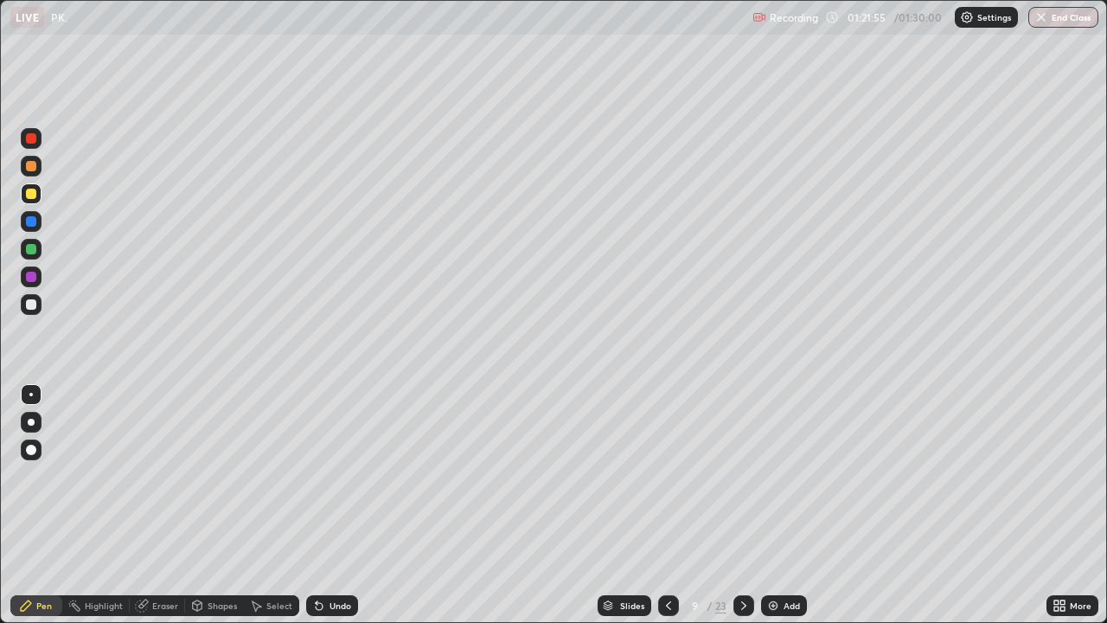
click at [739, 505] on div at bounding box center [744, 605] width 21 height 21
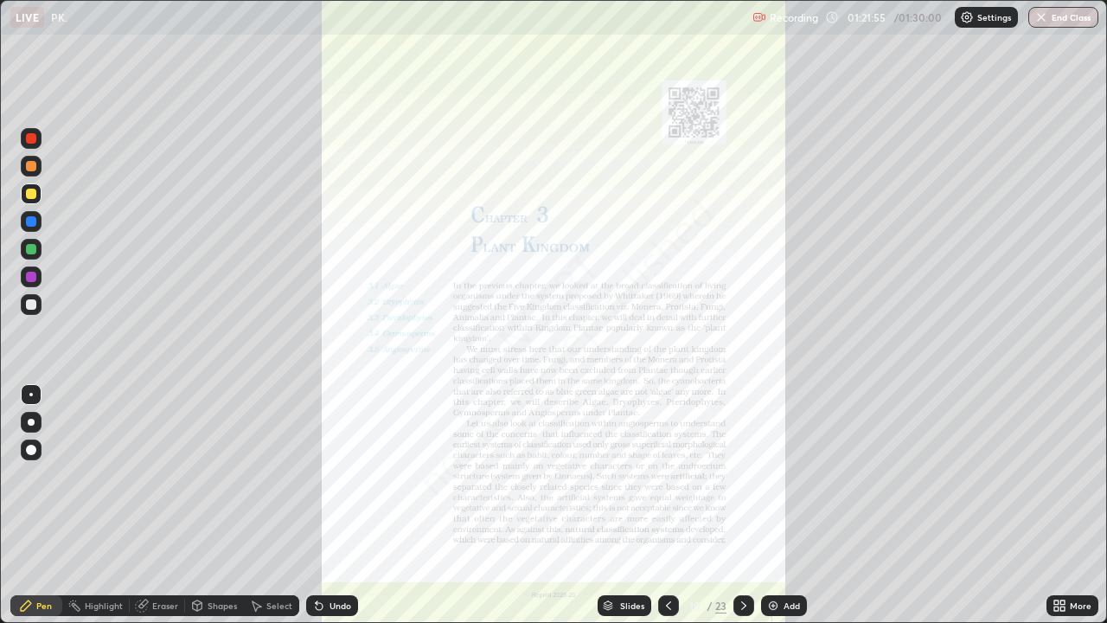
click at [669, 505] on icon at bounding box center [669, 606] width 14 height 14
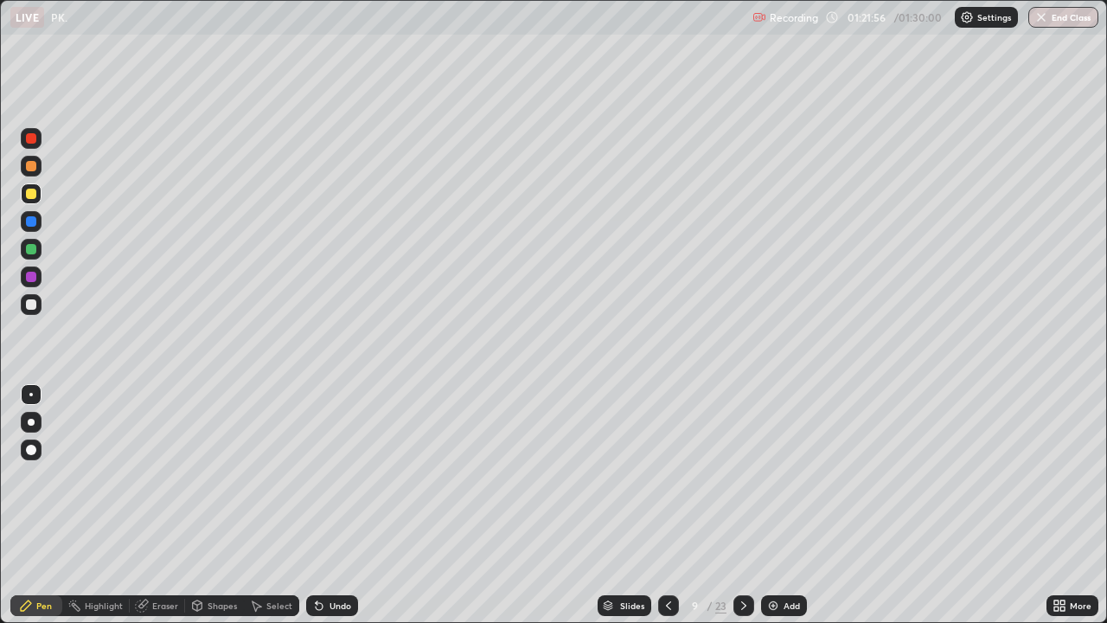
click at [770, 505] on img at bounding box center [773, 606] width 14 height 14
click at [40, 245] on div at bounding box center [31, 249] width 21 height 21
click at [336, 505] on div "Undo" at bounding box center [341, 605] width 22 height 9
click at [31, 198] on div at bounding box center [31, 194] width 10 height 10
click at [782, 505] on div "Add" at bounding box center [784, 605] width 46 height 21
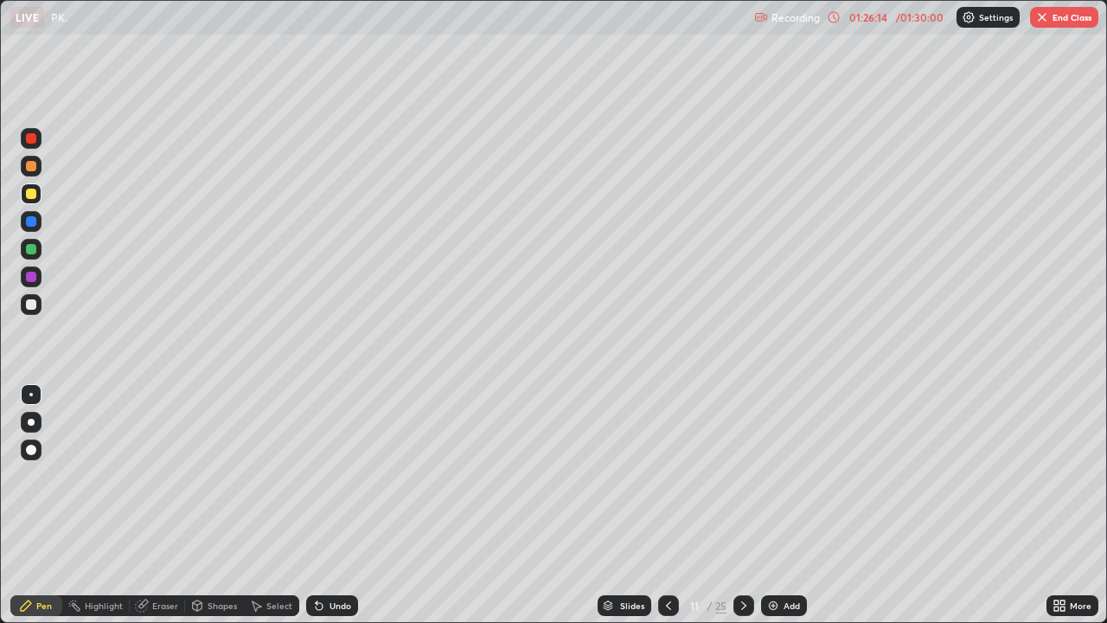
click at [36, 296] on div at bounding box center [31, 304] width 21 height 21
click at [834, 16] on icon at bounding box center [834, 17] width 14 height 14
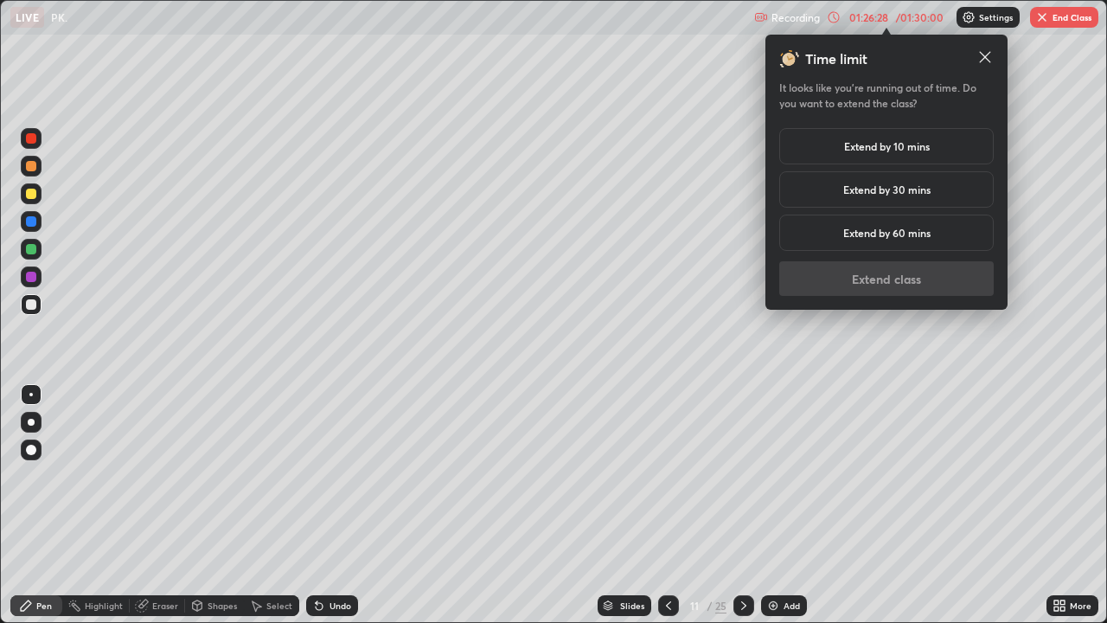
click at [871, 149] on h5 "Extend by 10 mins" at bounding box center [887, 146] width 86 height 16
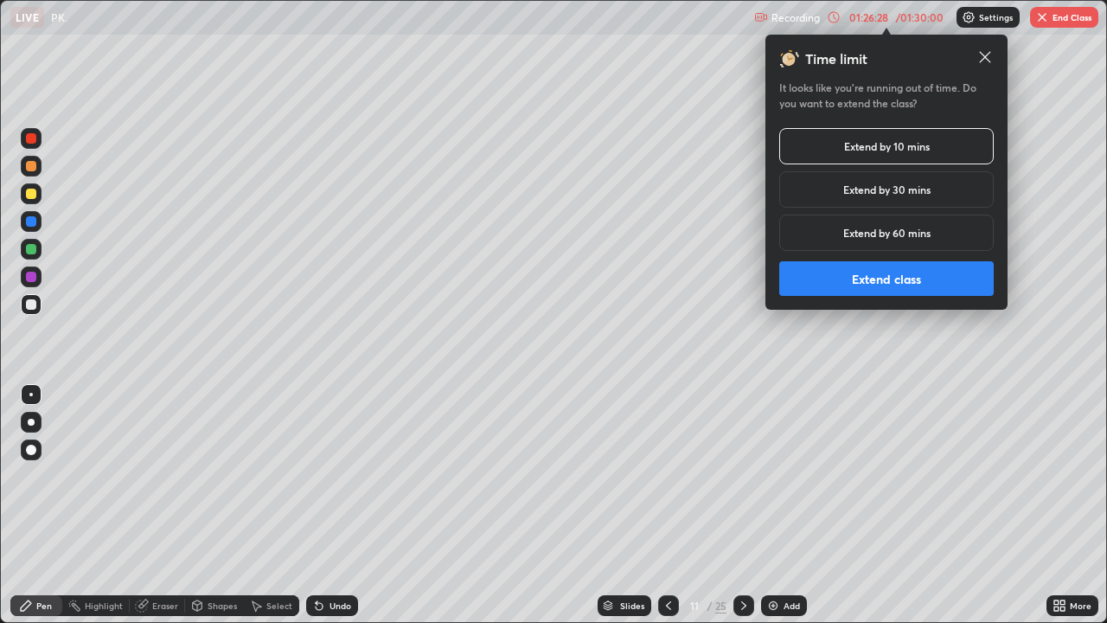
click at [840, 283] on button "Extend class" at bounding box center [886, 278] width 215 height 35
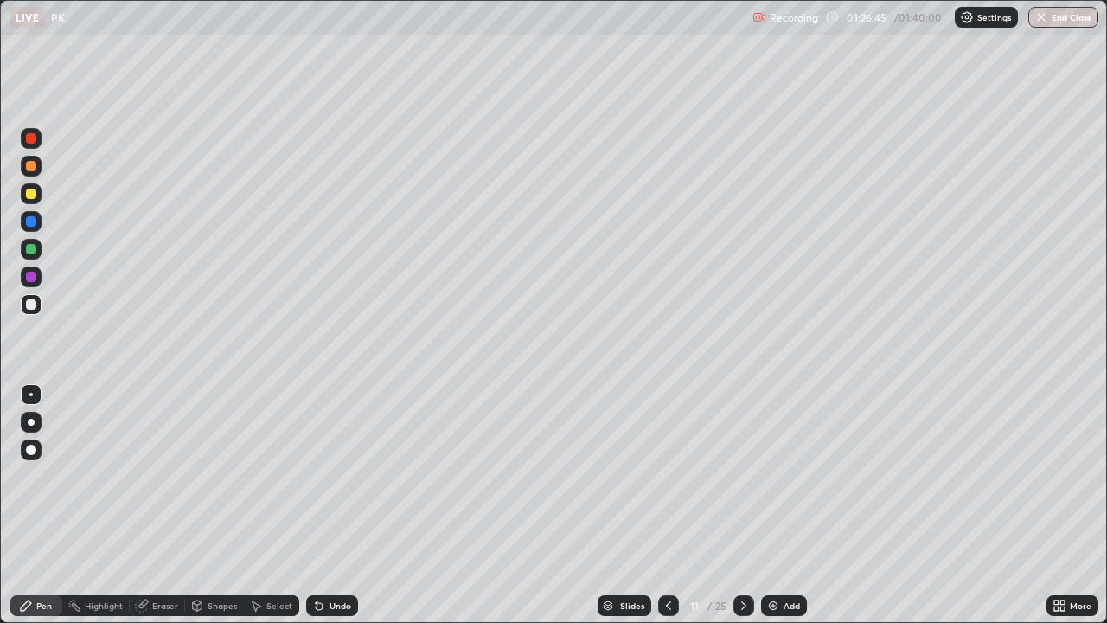
click at [322, 505] on icon at bounding box center [319, 606] width 14 height 14
click at [336, 505] on div "Undo" at bounding box center [341, 605] width 22 height 9
click at [28, 250] on div at bounding box center [31, 249] width 10 height 10
click at [1057, 16] on button "End Class" at bounding box center [1063, 17] width 70 height 21
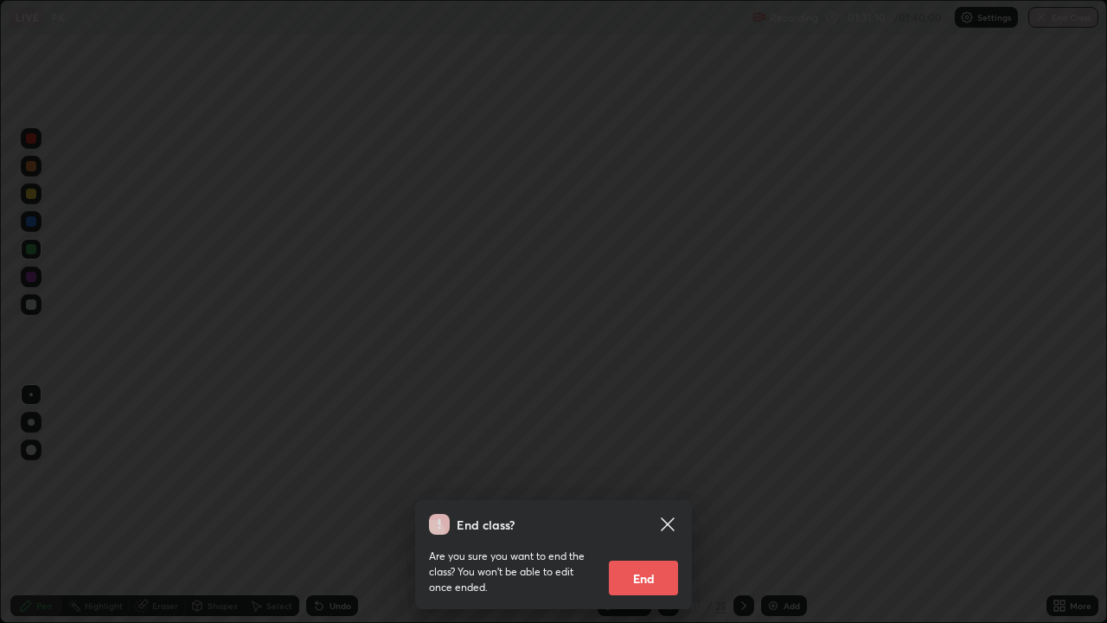
click at [667, 505] on button "End" at bounding box center [643, 578] width 69 height 35
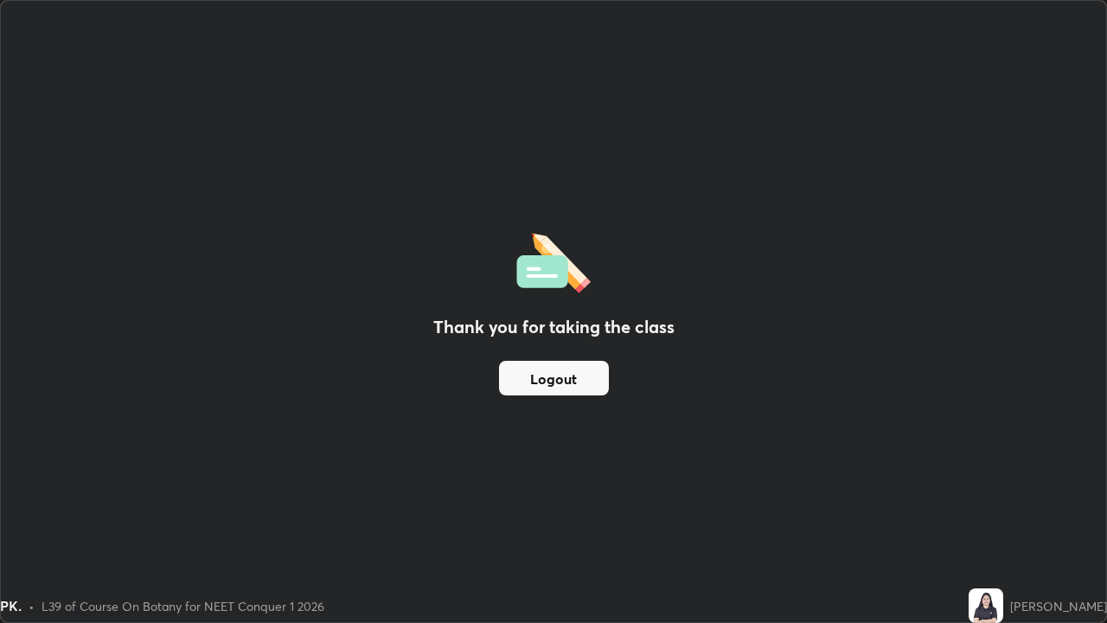
click at [570, 368] on button "Logout" at bounding box center [554, 378] width 110 height 35
click at [566, 368] on button "Logout" at bounding box center [554, 378] width 110 height 35
click at [562, 367] on button "Logout" at bounding box center [554, 378] width 110 height 35
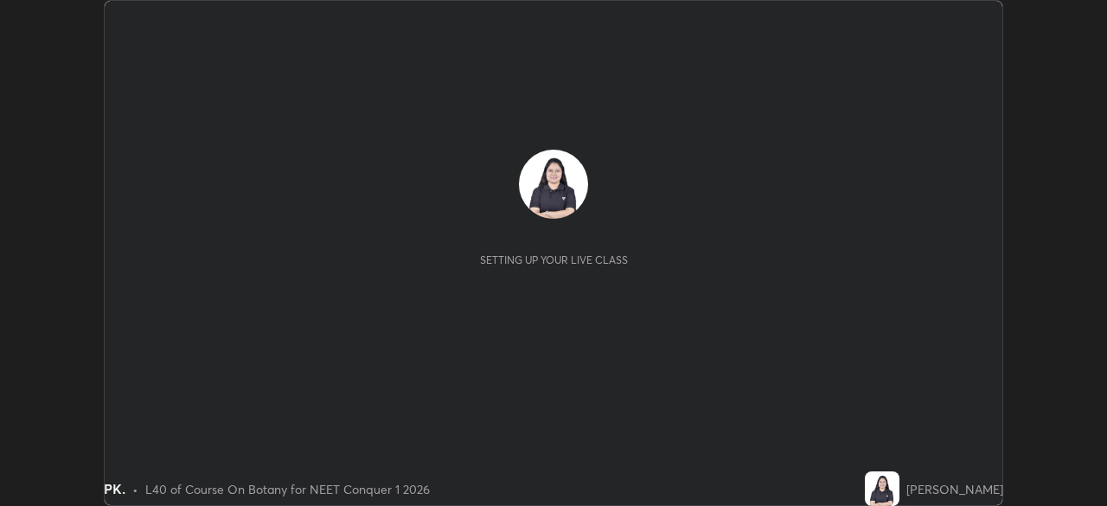
scroll to position [506, 1106]
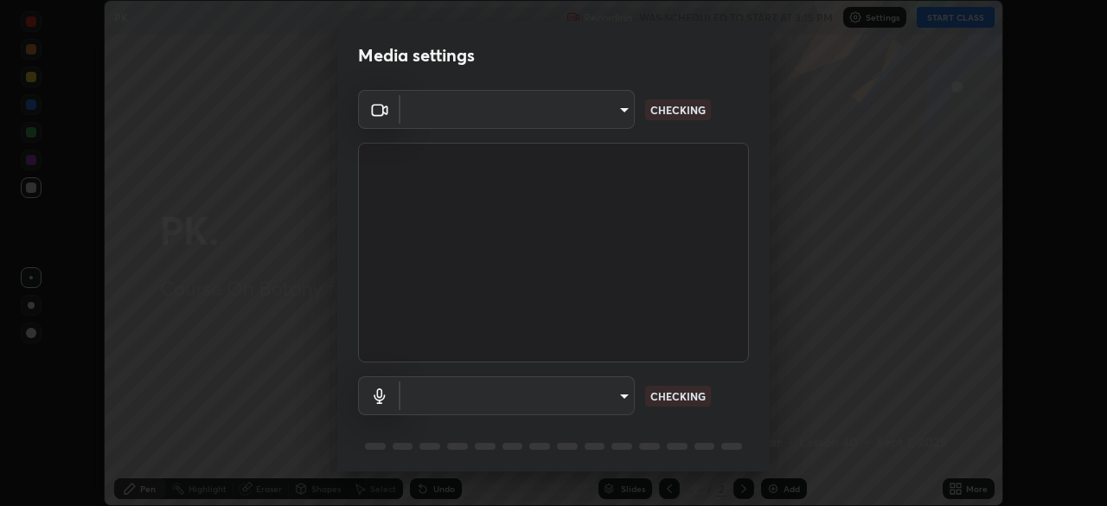
type input "ed5728659d4a2628327284da790eb6393f1623e3a82d583cb44db94038f4ead1"
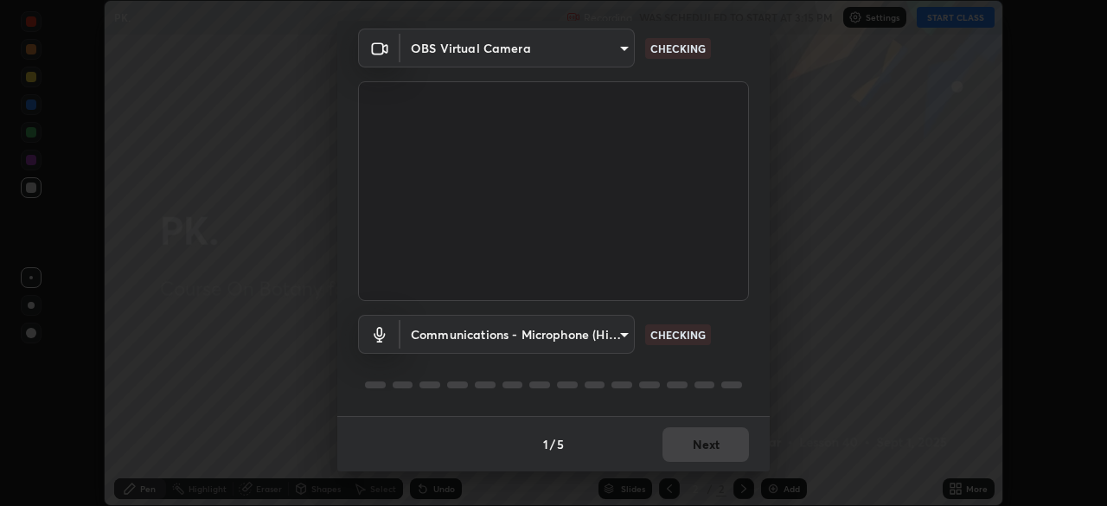
click at [608, 336] on body "Erase all PK. Recording WAS SCHEDULED TO START AT 3:15 PM Settings START CLASS …" at bounding box center [553, 253] width 1107 height 506
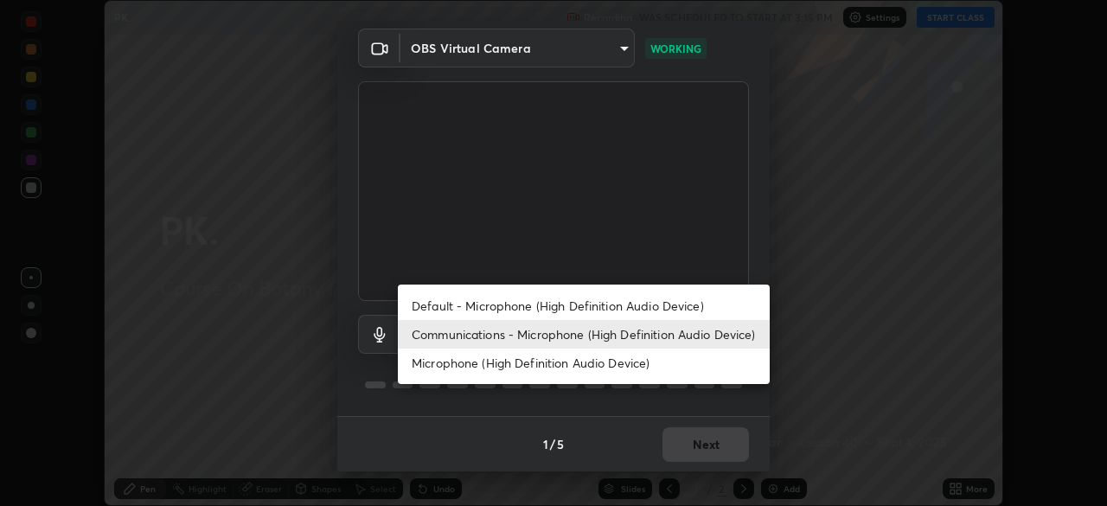
click at [638, 302] on li "Default - Microphone (High Definition Audio Device)" at bounding box center [584, 306] width 372 height 29
type input "default"
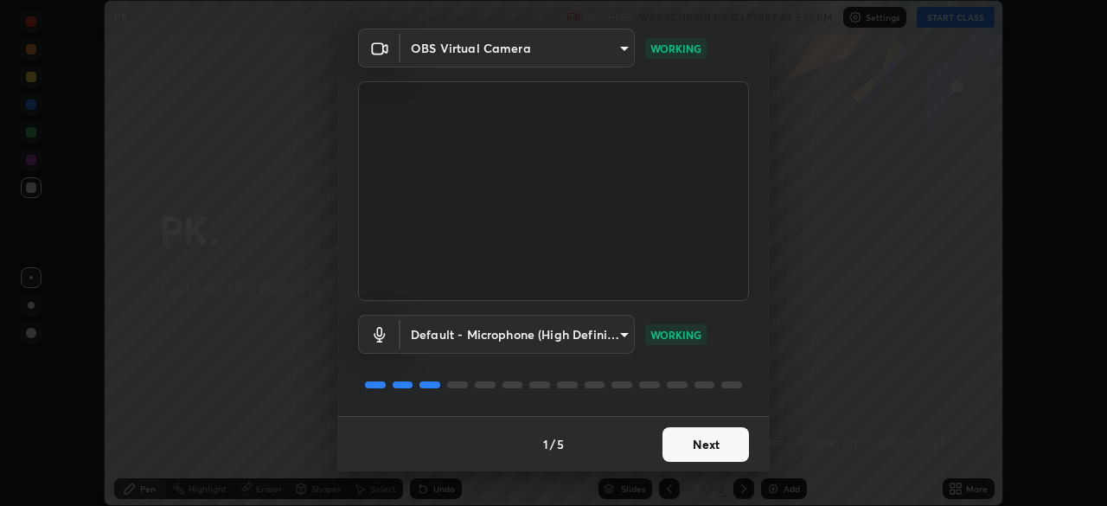
click at [689, 456] on button "Next" at bounding box center [706, 444] width 87 height 35
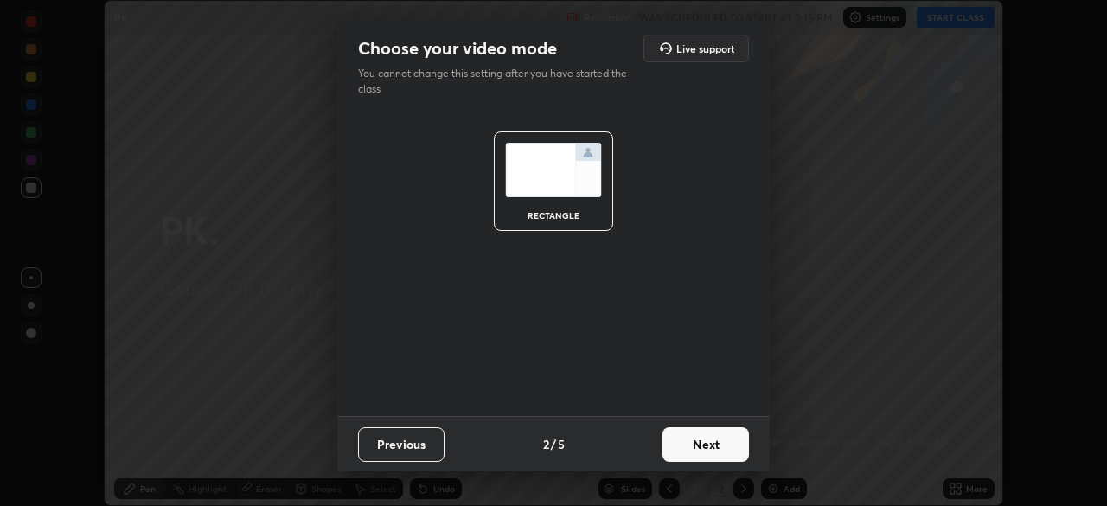
scroll to position [0, 0]
click at [689, 456] on button "Next" at bounding box center [706, 444] width 87 height 35
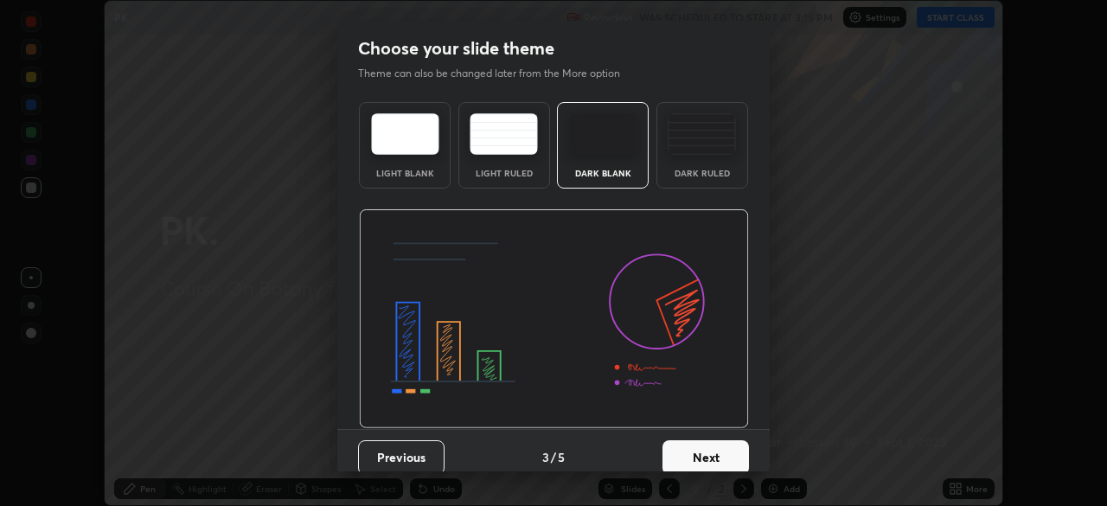
click at [695, 455] on button "Next" at bounding box center [706, 457] width 87 height 35
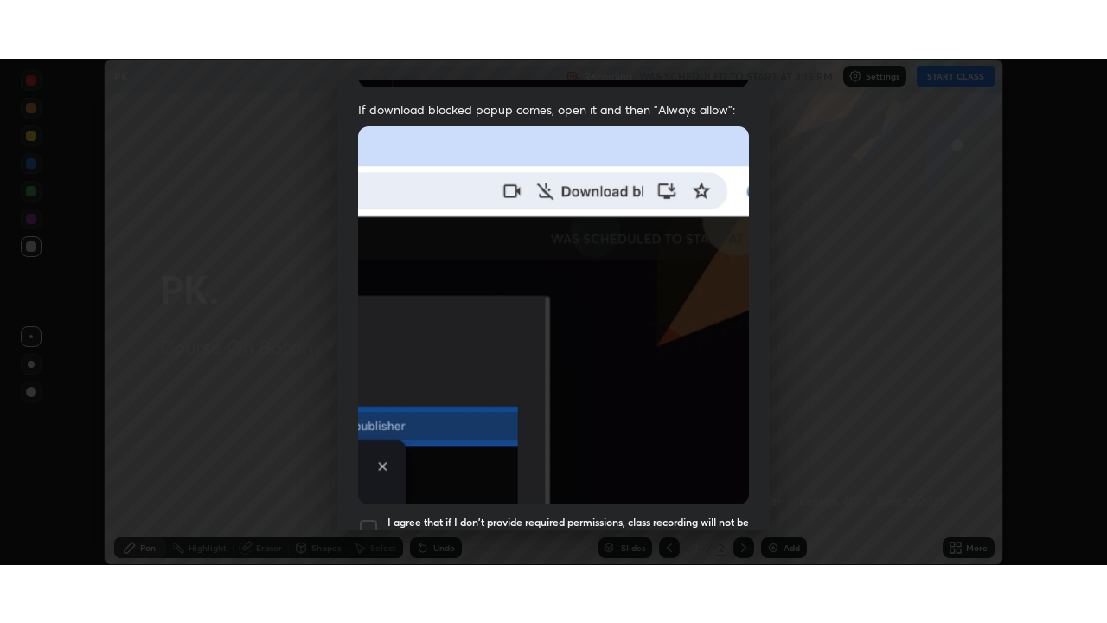
scroll to position [414, 0]
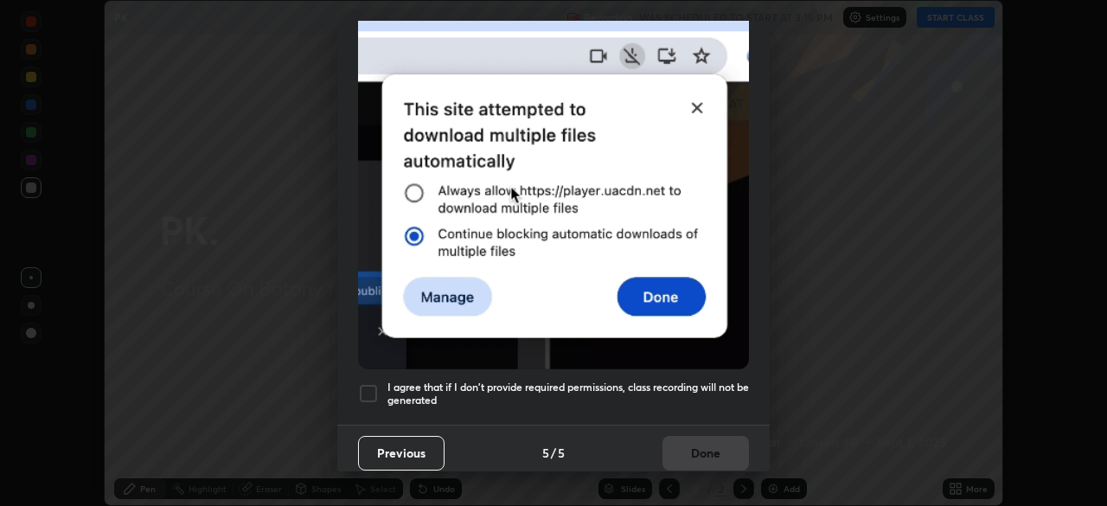
click at [662, 381] on h5 "I agree that if I don't provide required permissions, class recording will not …" at bounding box center [569, 394] width 362 height 27
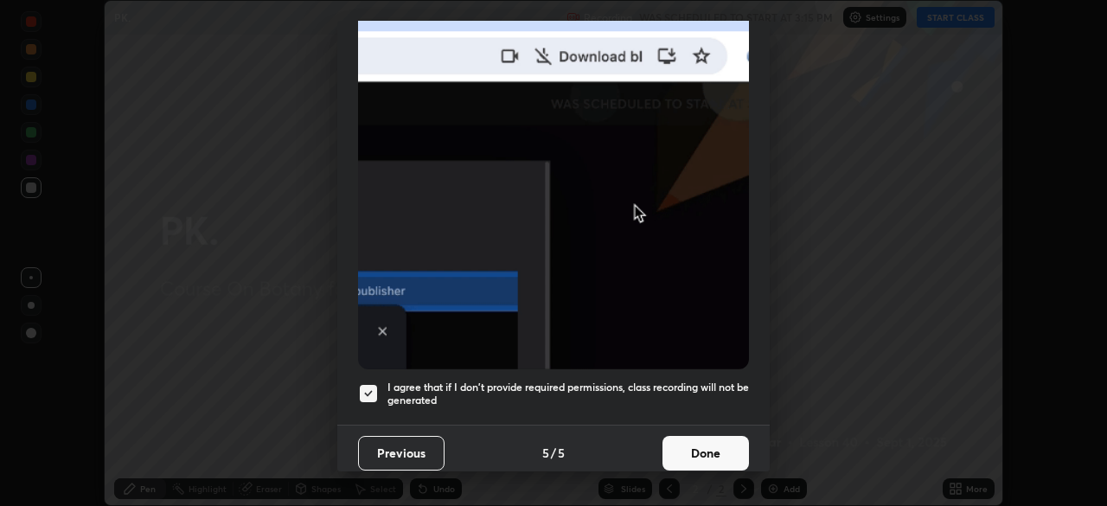
click at [688, 444] on button "Done" at bounding box center [706, 453] width 87 height 35
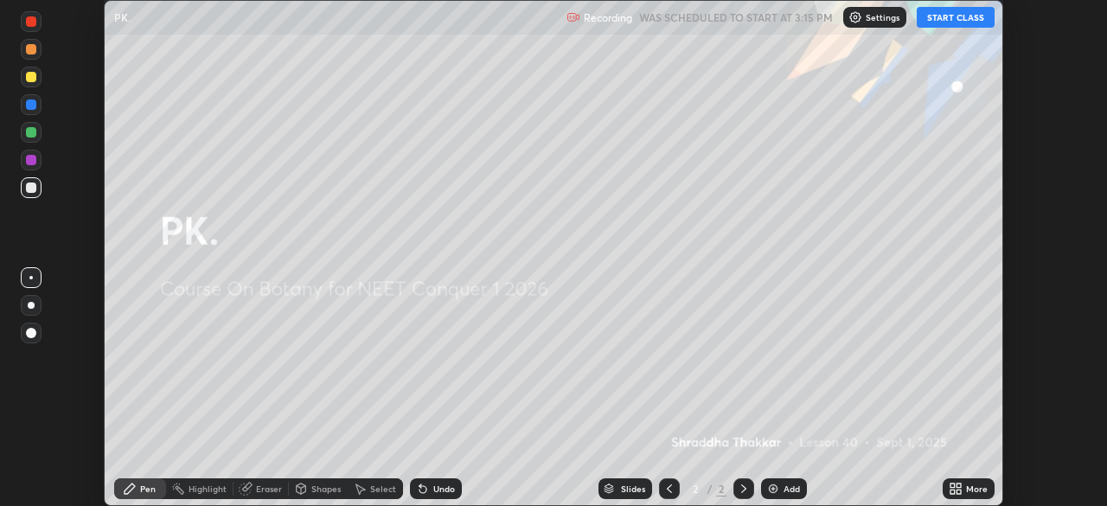
click at [942, 17] on button "START CLASS" at bounding box center [956, 17] width 78 height 21
click at [967, 497] on div "More" at bounding box center [969, 488] width 52 height 21
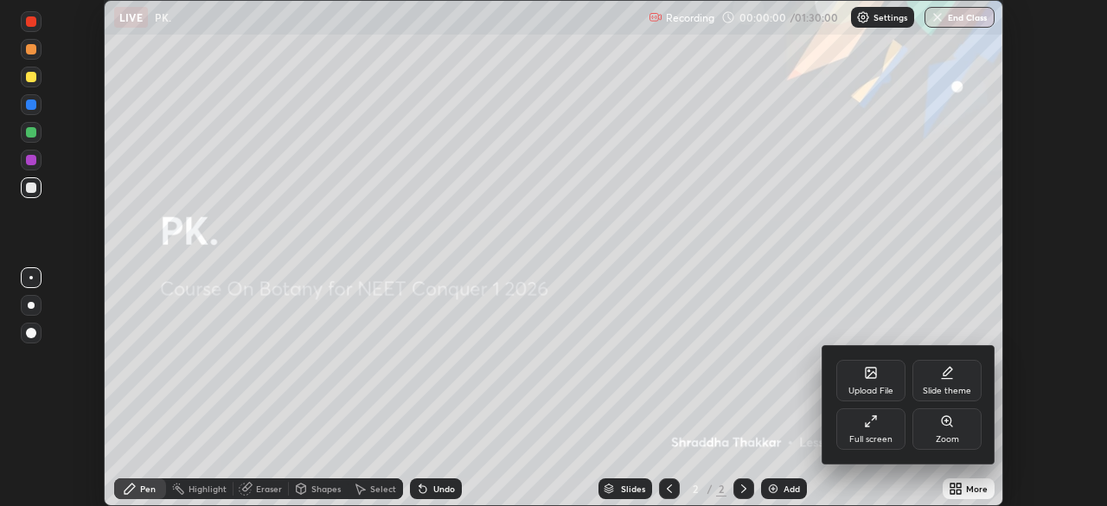
click at [862, 431] on div "Full screen" at bounding box center [870, 429] width 69 height 42
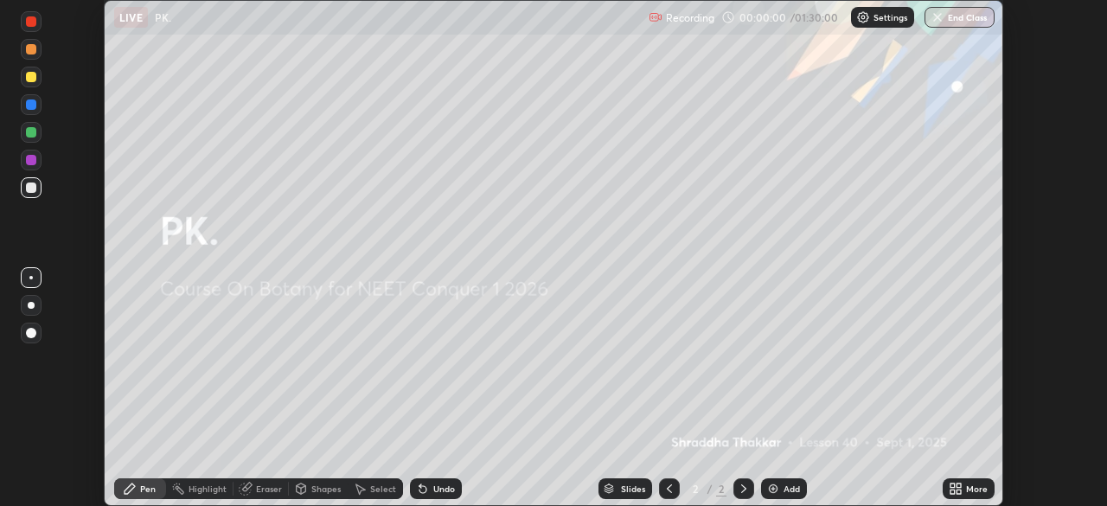
scroll to position [623, 1107]
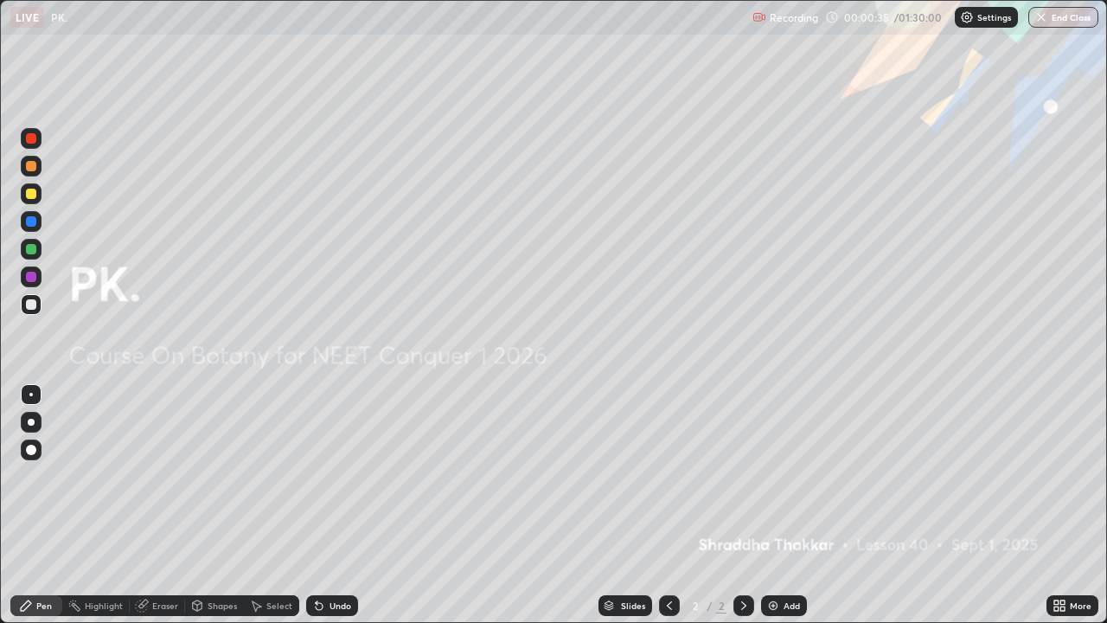
click at [1056, 505] on icon at bounding box center [1056, 608] width 4 height 4
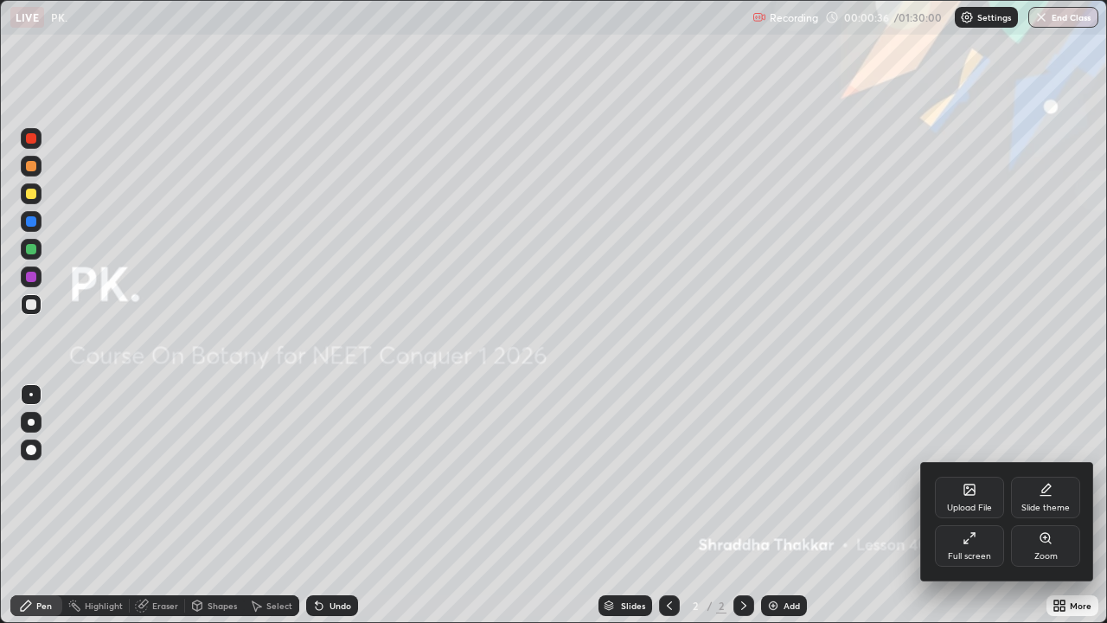
click at [938, 485] on div "Upload File" at bounding box center [969, 498] width 69 height 42
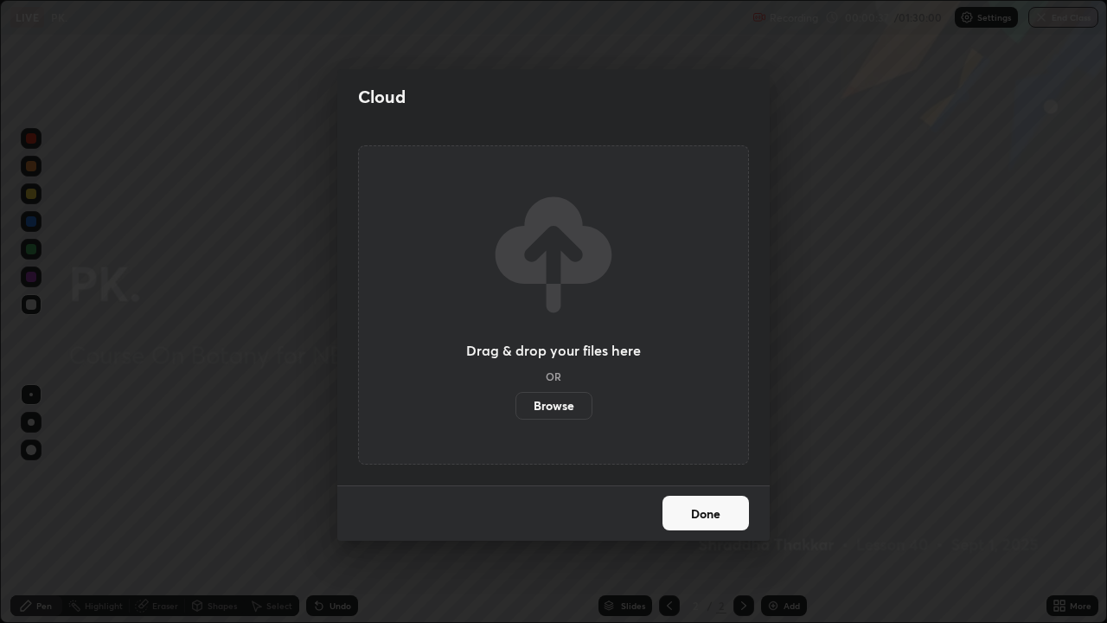
click at [578, 405] on label "Browse" at bounding box center [554, 406] width 77 height 28
click at [516, 405] on input "Browse" at bounding box center [516, 406] width 0 height 28
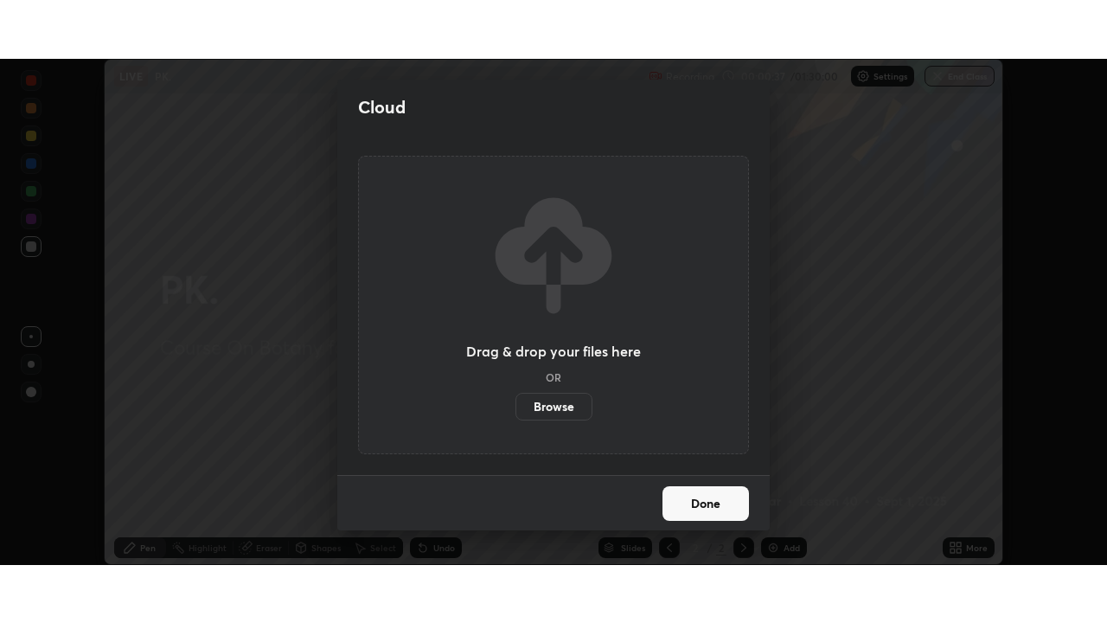
scroll to position [85995, 85394]
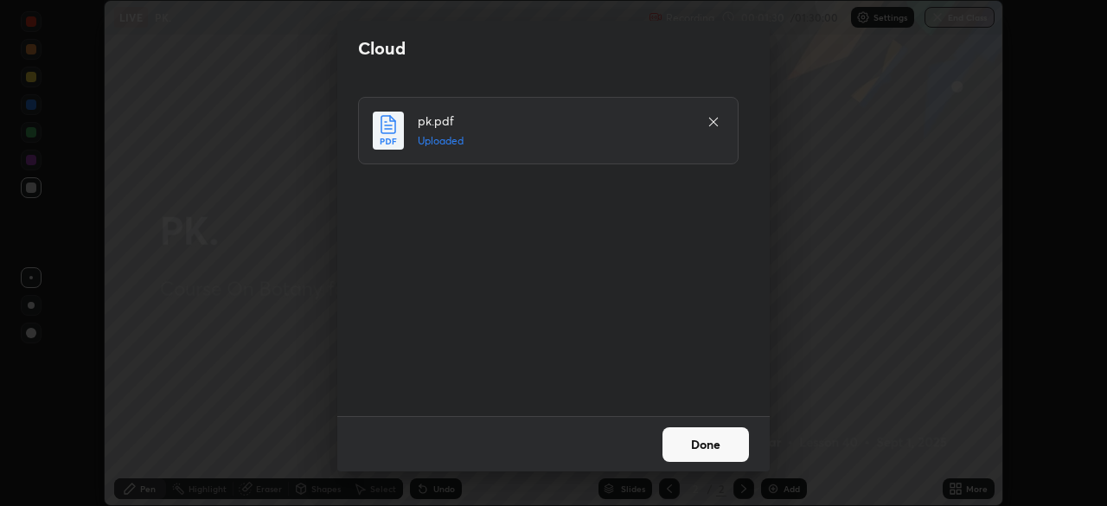
click at [716, 447] on button "Done" at bounding box center [706, 444] width 87 height 35
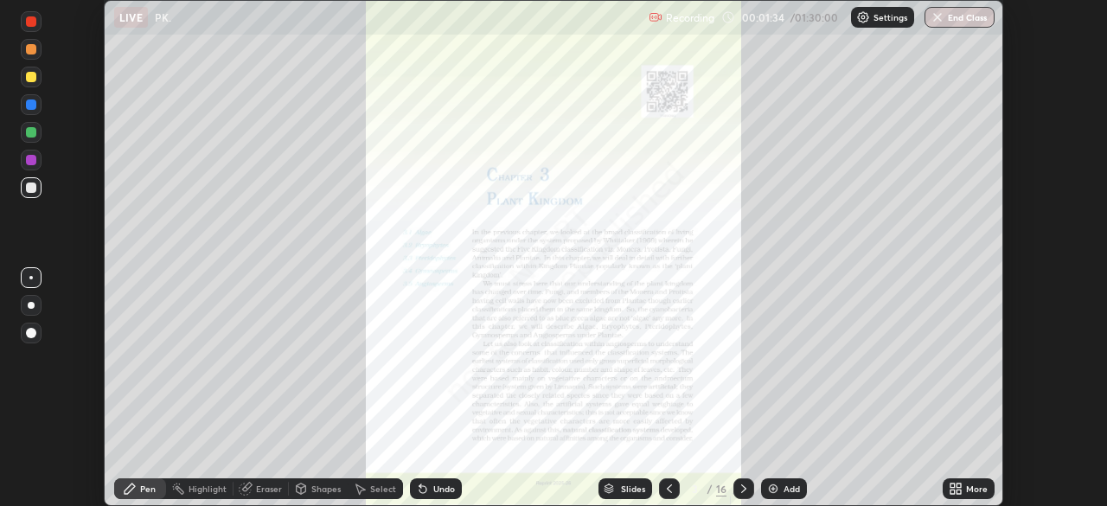
click at [967, 498] on div "More" at bounding box center [969, 488] width 52 height 21
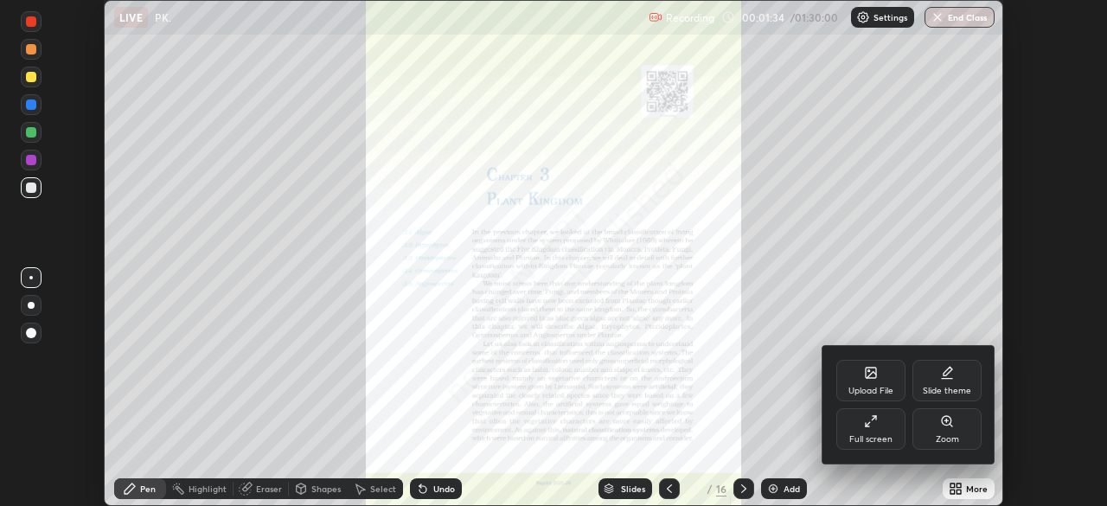
click at [876, 440] on div "Full screen" at bounding box center [870, 439] width 43 height 9
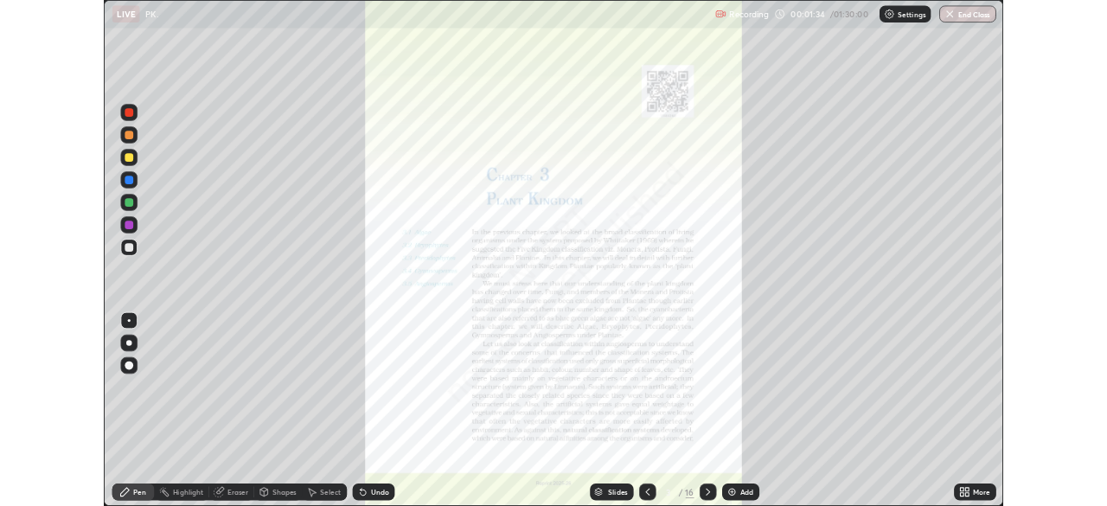
scroll to position [623, 1107]
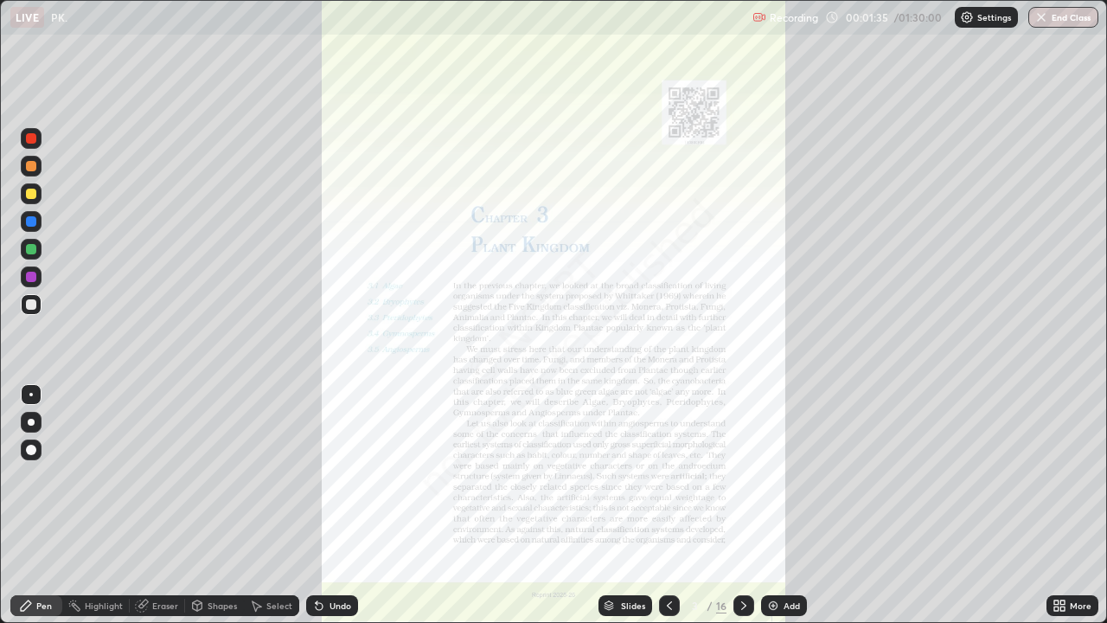
click at [668, 505] on icon at bounding box center [670, 606] width 14 height 14
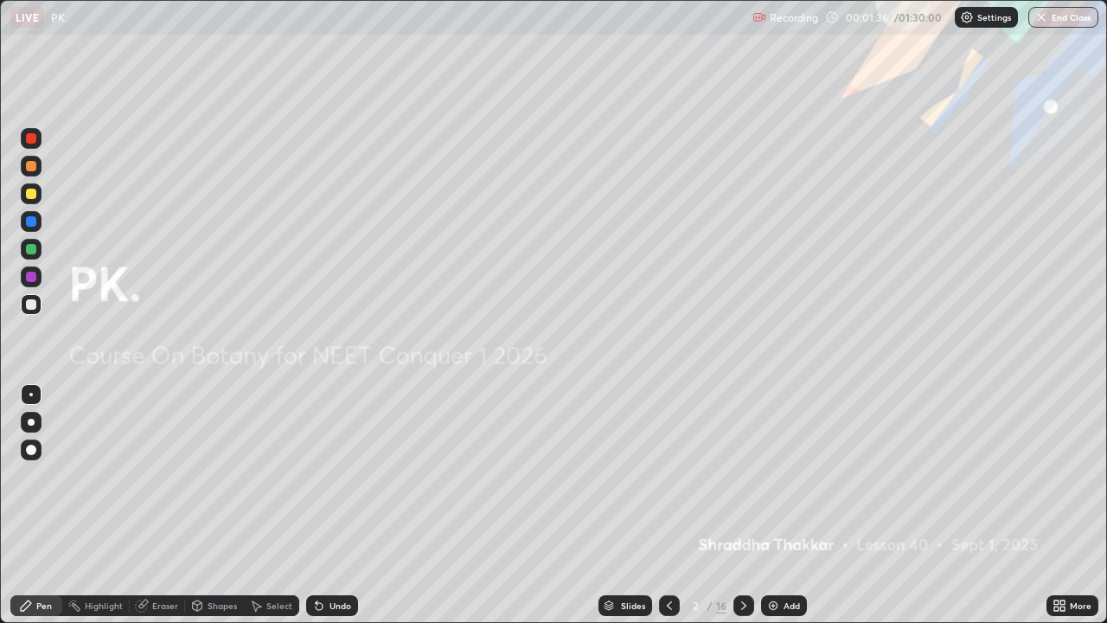
click at [778, 505] on img at bounding box center [773, 606] width 14 height 14
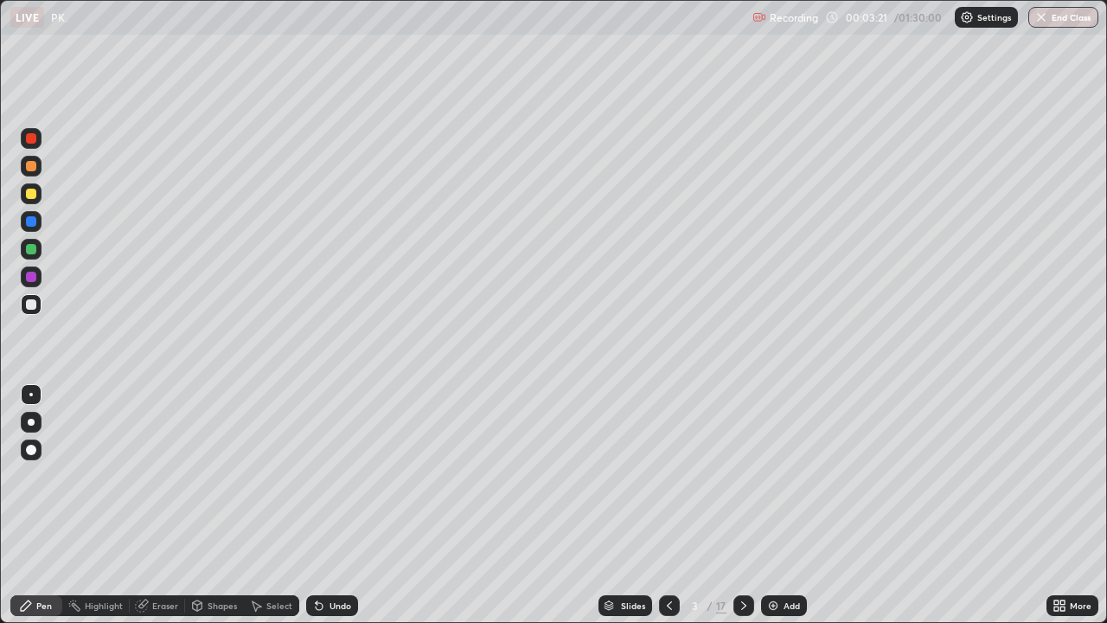
click at [165, 505] on div "Eraser" at bounding box center [165, 605] width 26 height 9
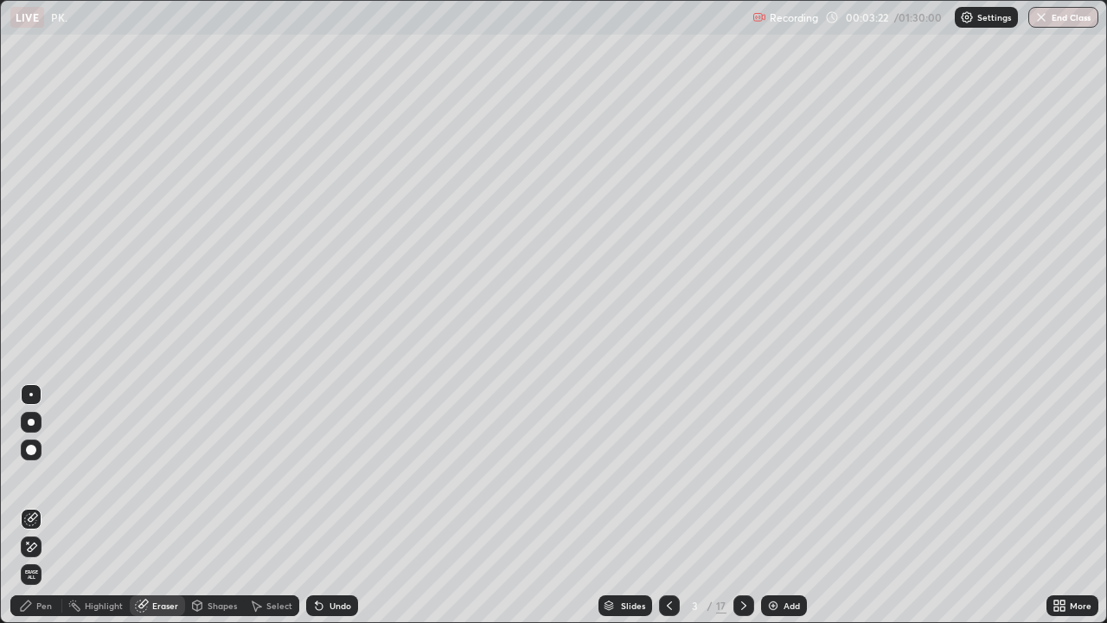
click at [29, 505] on span "Erase all" at bounding box center [31, 574] width 19 height 10
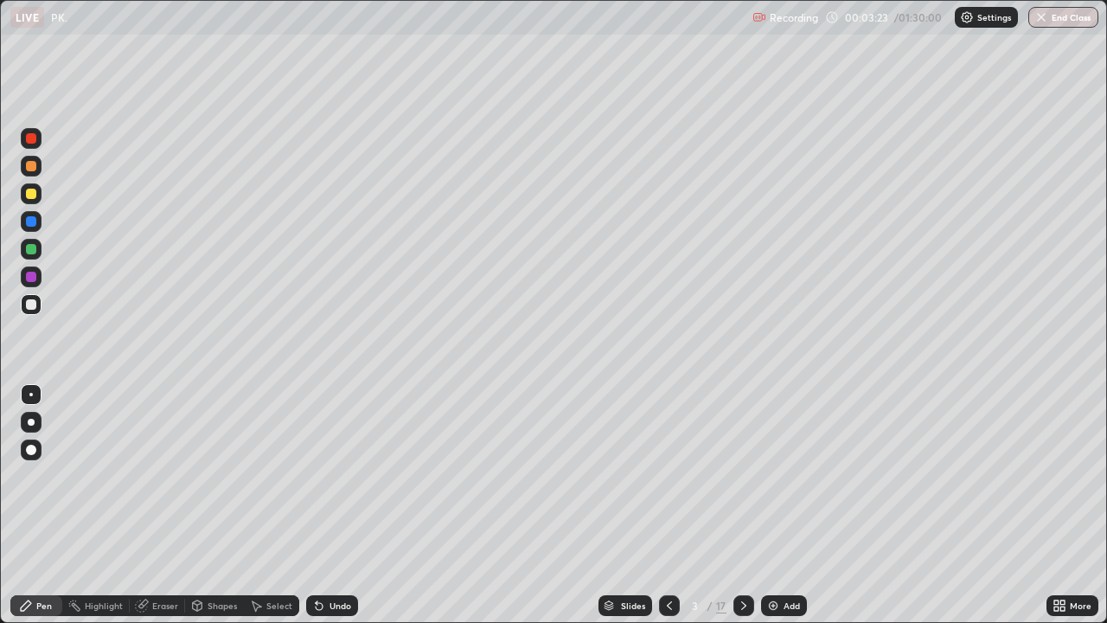
click at [54, 505] on div "Pen" at bounding box center [36, 605] width 52 height 21
click at [35, 301] on div at bounding box center [31, 304] width 10 height 10
click at [29, 256] on div at bounding box center [31, 249] width 21 height 21
click at [27, 305] on div at bounding box center [31, 304] width 10 height 10
click at [326, 505] on div "Undo" at bounding box center [332, 605] width 52 height 21
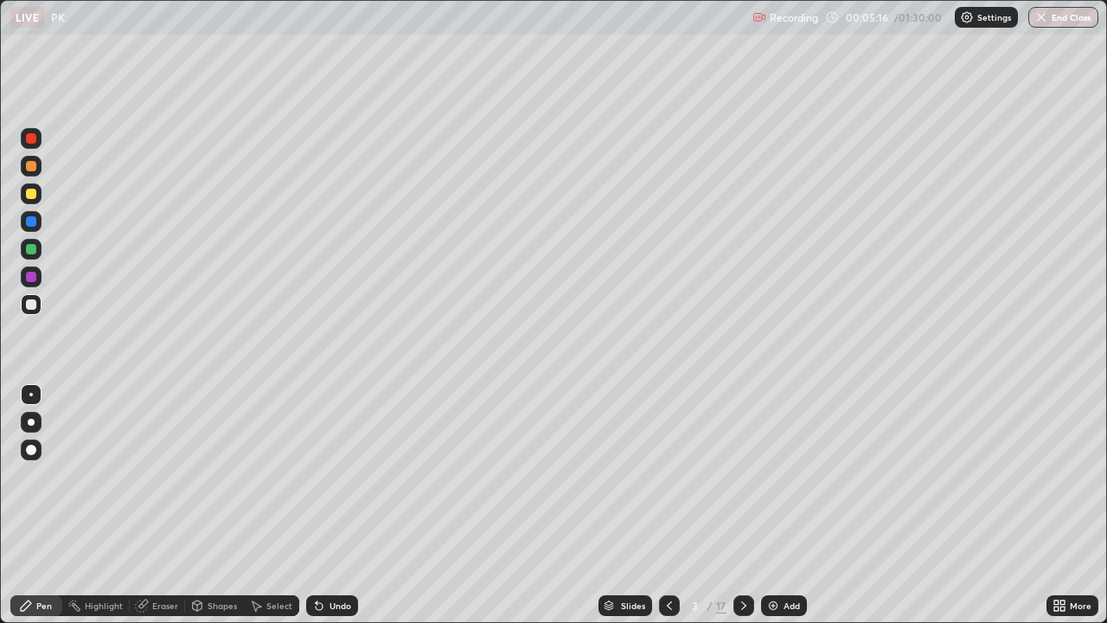
click at [330, 505] on div "Undo" at bounding box center [341, 605] width 22 height 9
click at [31, 250] on div at bounding box center [31, 249] width 10 height 10
click at [35, 307] on div at bounding box center [31, 304] width 10 height 10
click at [318, 505] on div "Undo" at bounding box center [332, 605] width 52 height 21
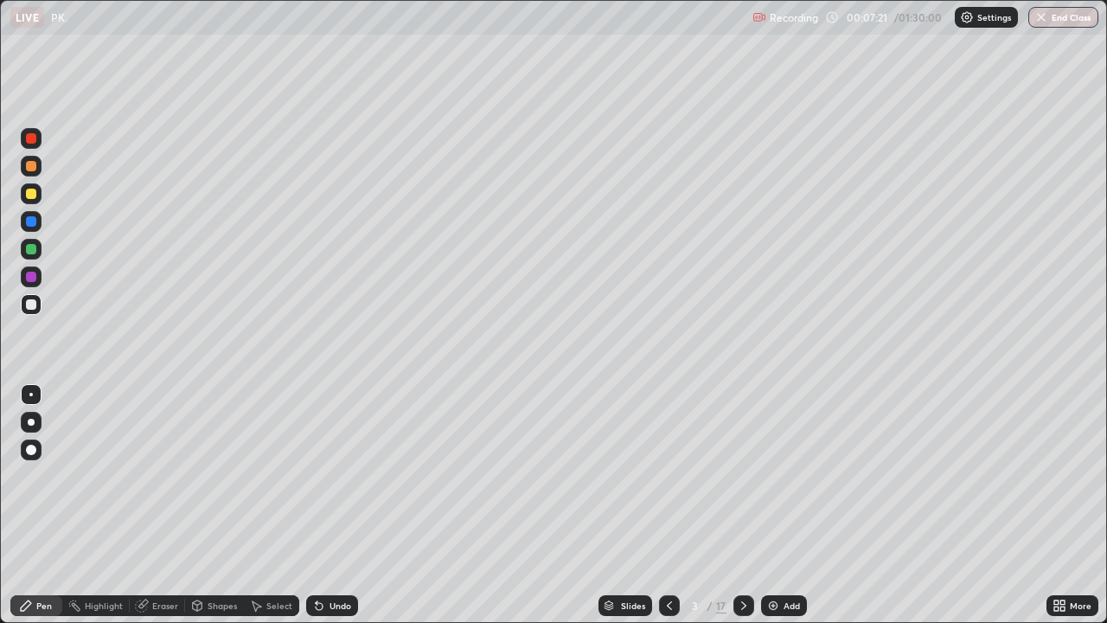
click at [1061, 505] on icon at bounding box center [1060, 606] width 14 height 14
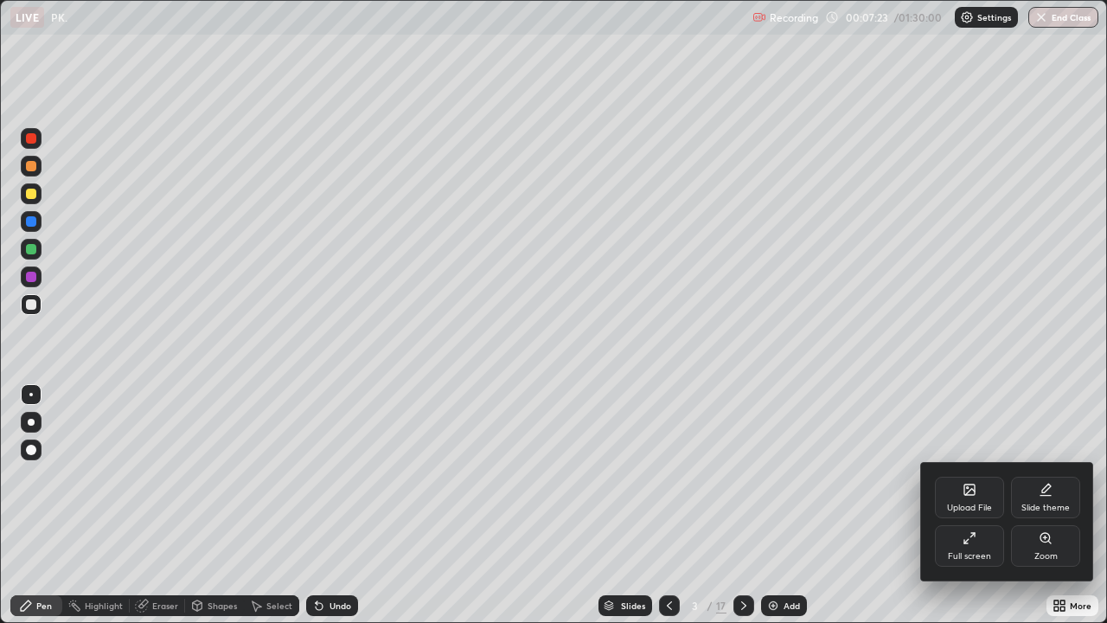
click at [484, 434] on div at bounding box center [553, 311] width 1107 height 623
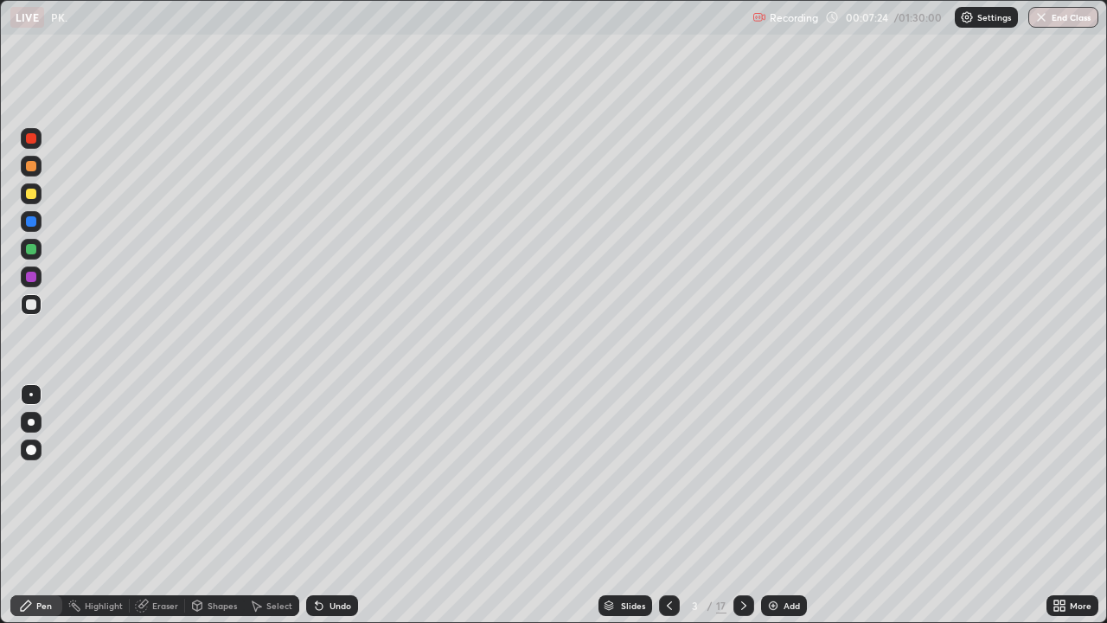
click at [29, 136] on div at bounding box center [31, 138] width 10 height 10
click at [1056, 505] on icon at bounding box center [1056, 608] width 4 height 4
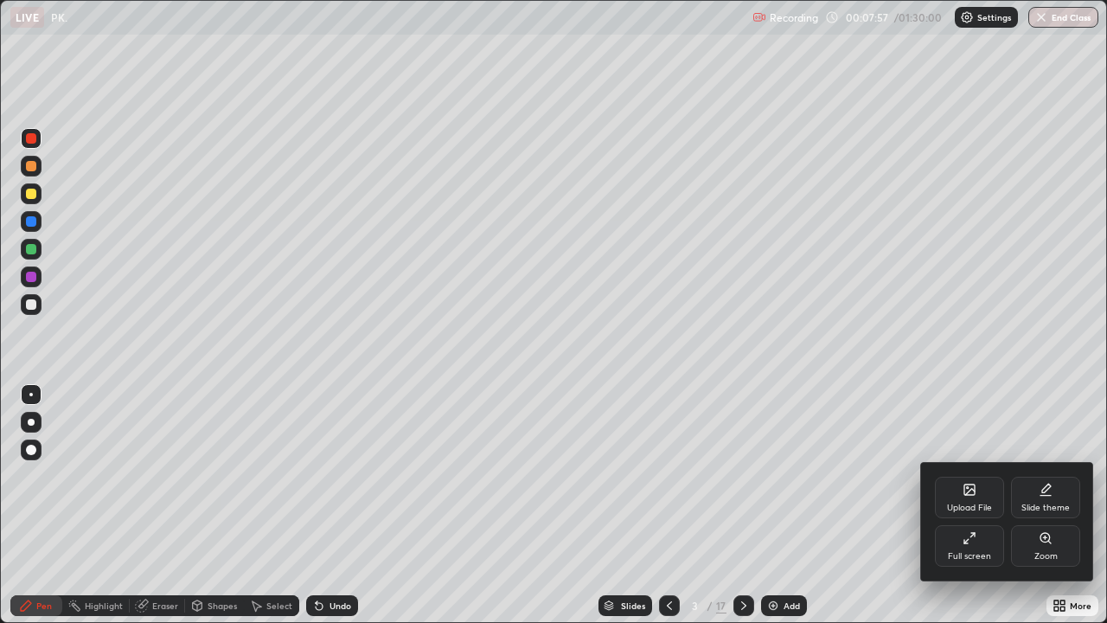
click at [959, 505] on div "Full screen" at bounding box center [969, 546] width 69 height 42
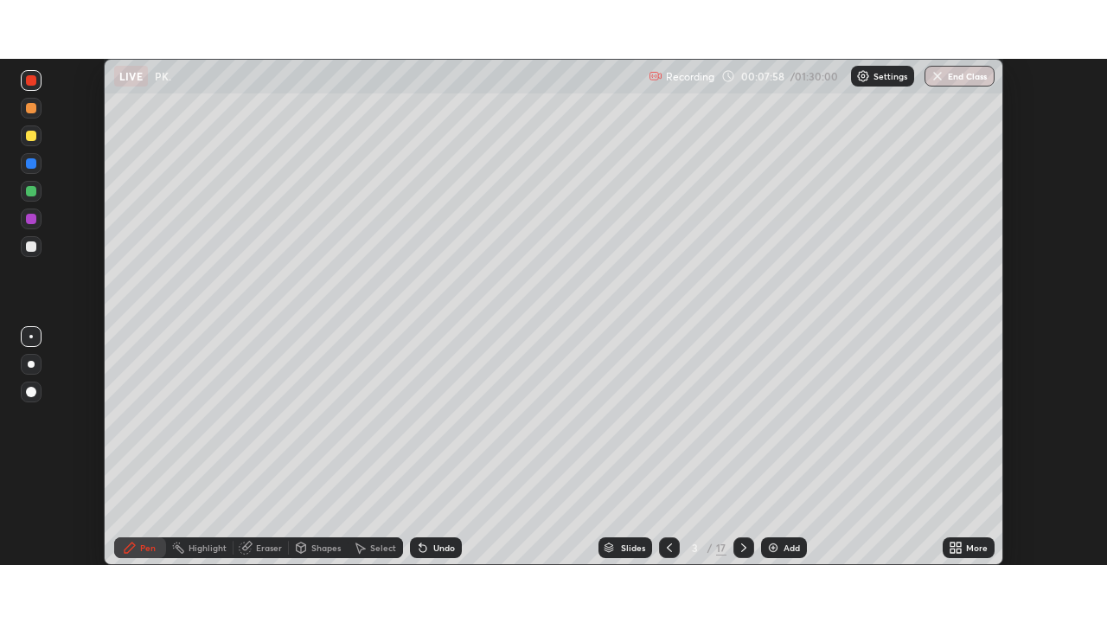
scroll to position [85995, 85394]
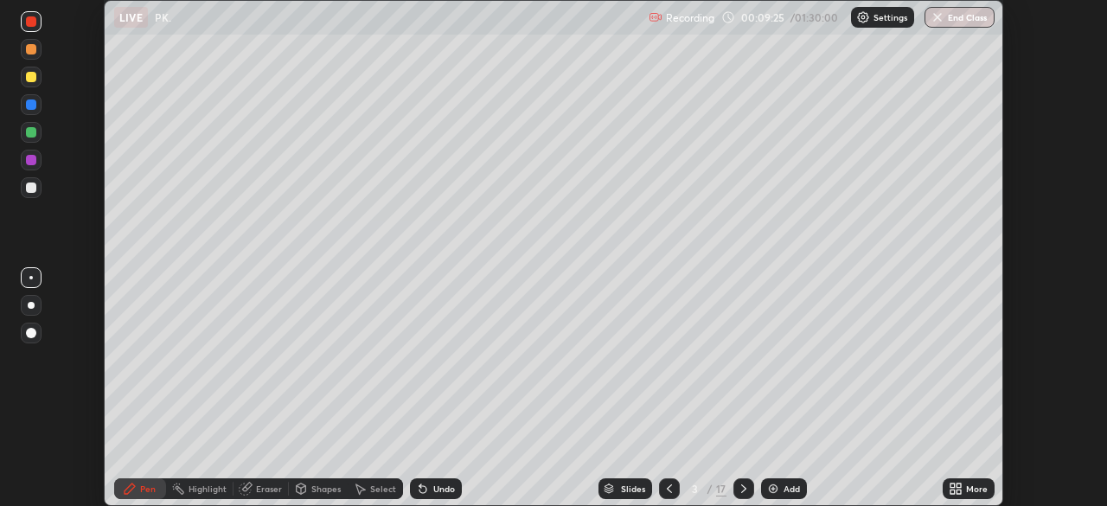
click at [964, 490] on div "More" at bounding box center [969, 488] width 52 height 21
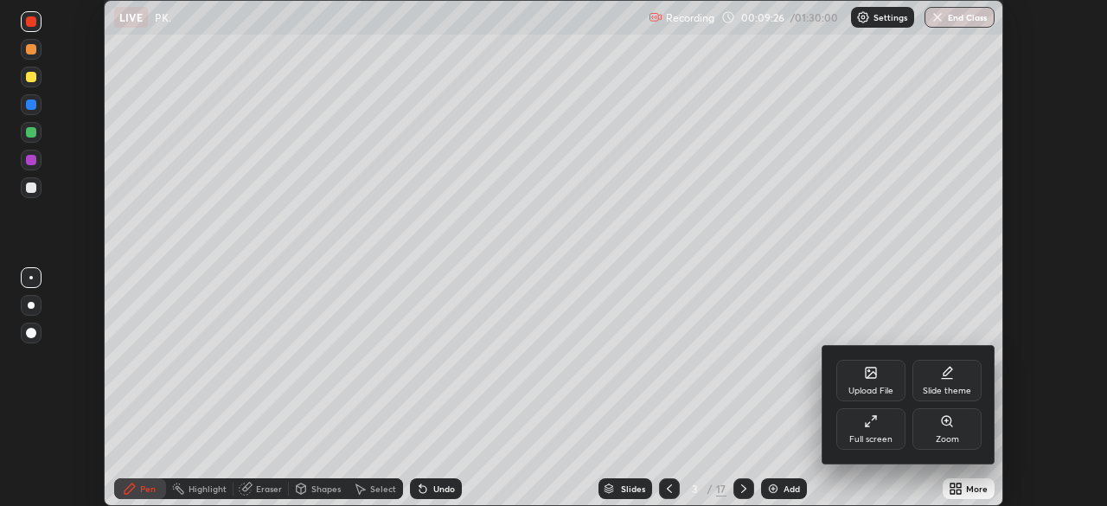
click at [861, 441] on div "Full screen" at bounding box center [870, 439] width 43 height 9
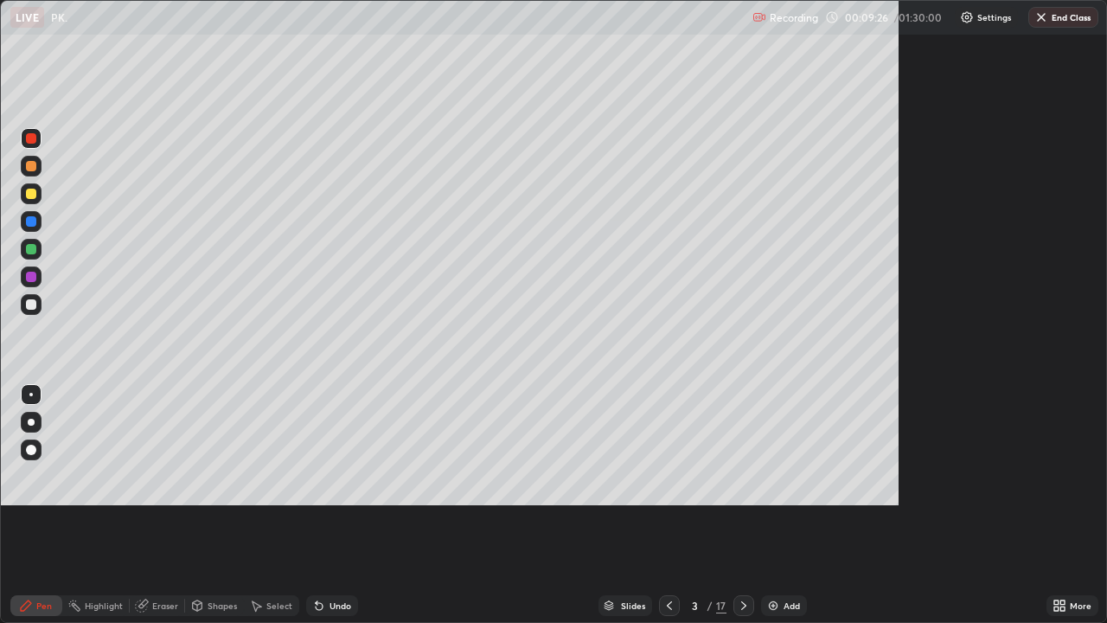
scroll to position [623, 1107]
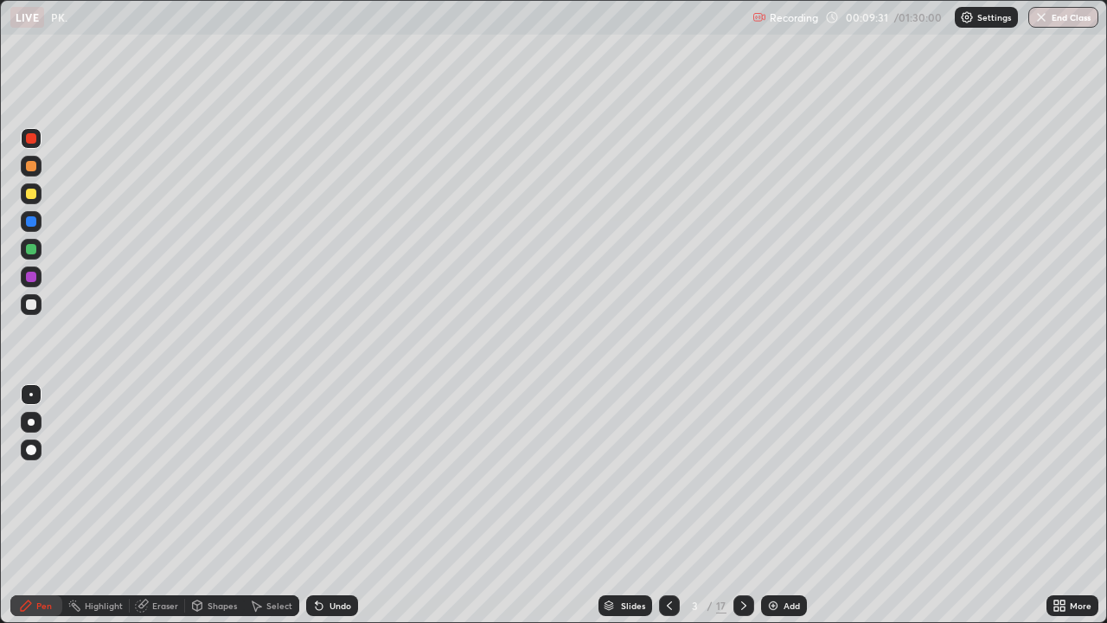
click at [742, 505] on icon at bounding box center [744, 606] width 14 height 14
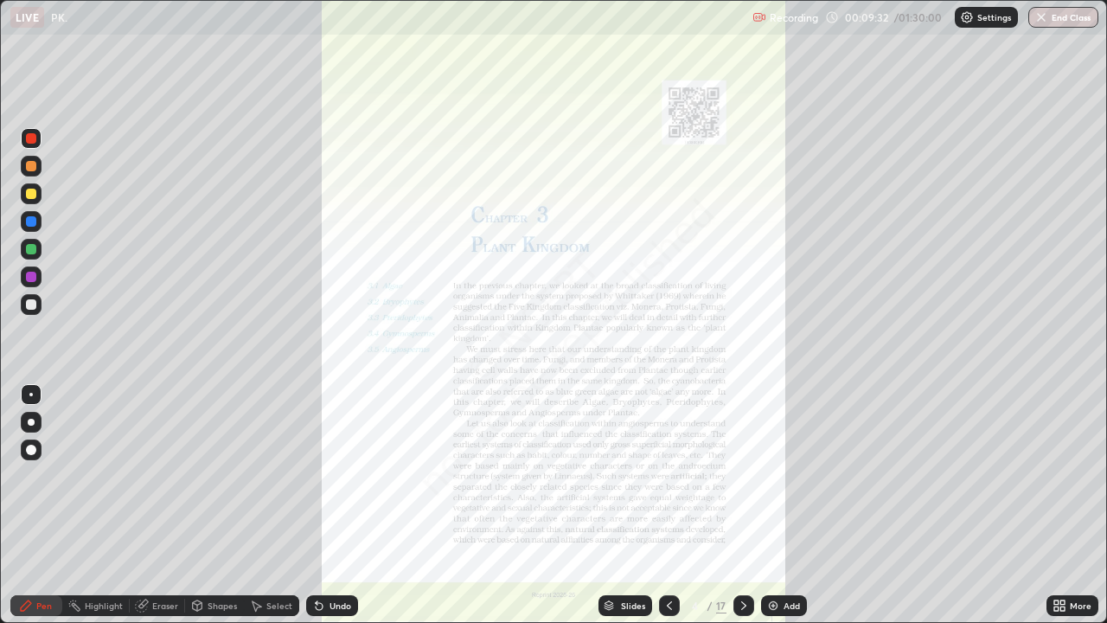
click at [667, 505] on icon at bounding box center [670, 606] width 14 height 14
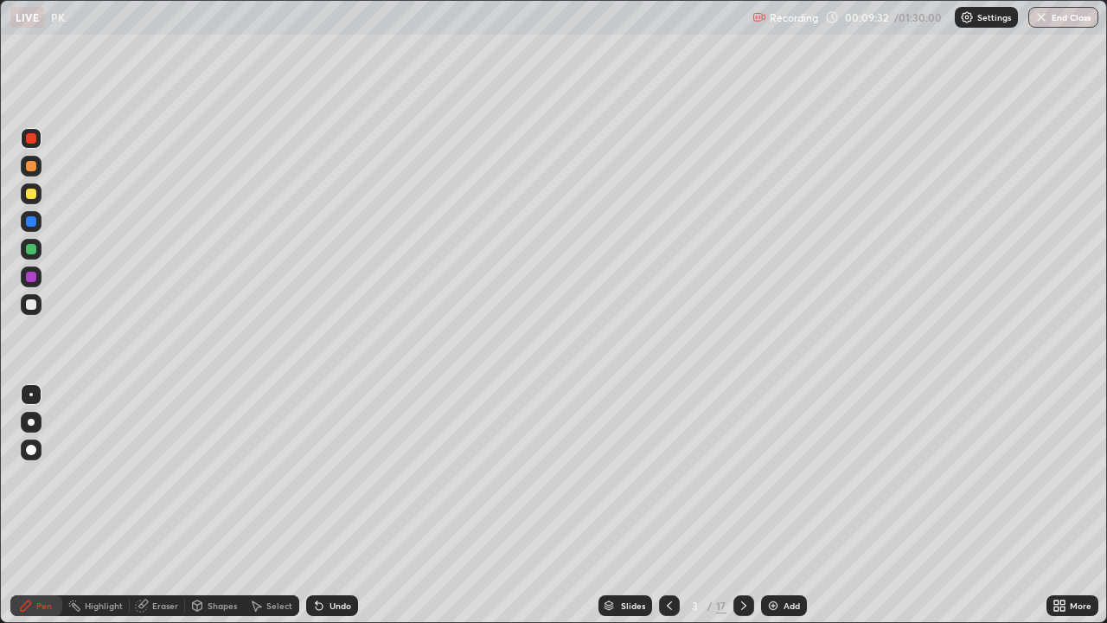
click at [780, 505] on div "Add" at bounding box center [784, 605] width 46 height 21
click at [32, 197] on div at bounding box center [31, 194] width 10 height 10
click at [324, 505] on div "Undo" at bounding box center [332, 605] width 52 height 21
click at [328, 505] on div "Undo" at bounding box center [332, 605] width 52 height 21
click at [29, 304] on div at bounding box center [31, 304] width 10 height 10
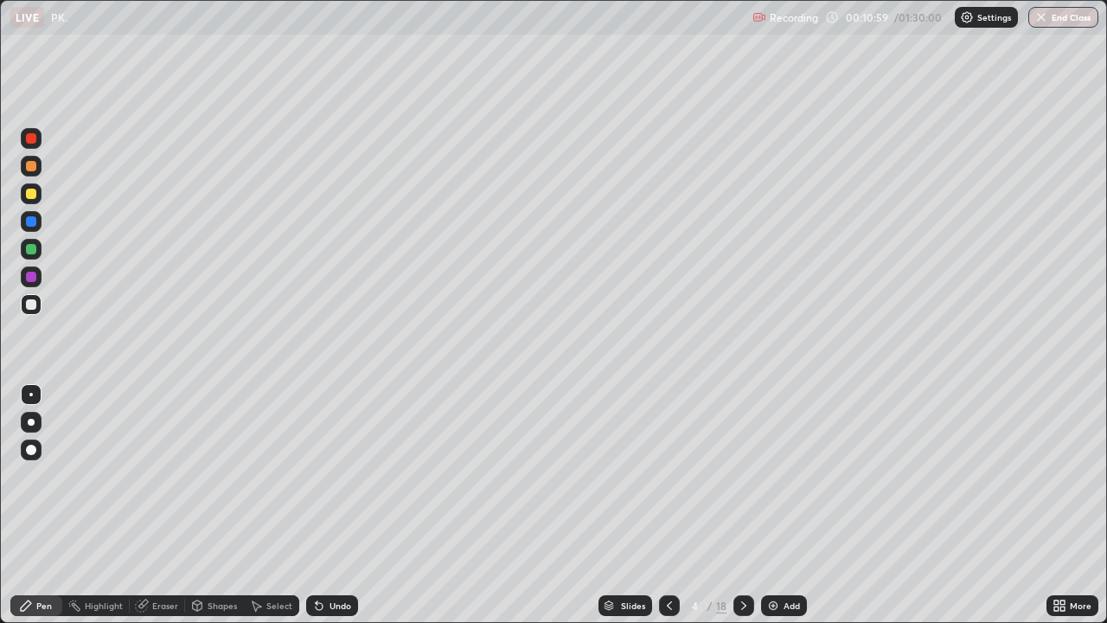
click at [324, 505] on div "Undo" at bounding box center [332, 605] width 52 height 21
click at [343, 505] on div "Undo" at bounding box center [341, 605] width 22 height 9
click at [26, 256] on div at bounding box center [31, 249] width 21 height 21
click at [32, 306] on div at bounding box center [31, 304] width 10 height 10
click at [744, 505] on div at bounding box center [744, 605] width 21 height 21
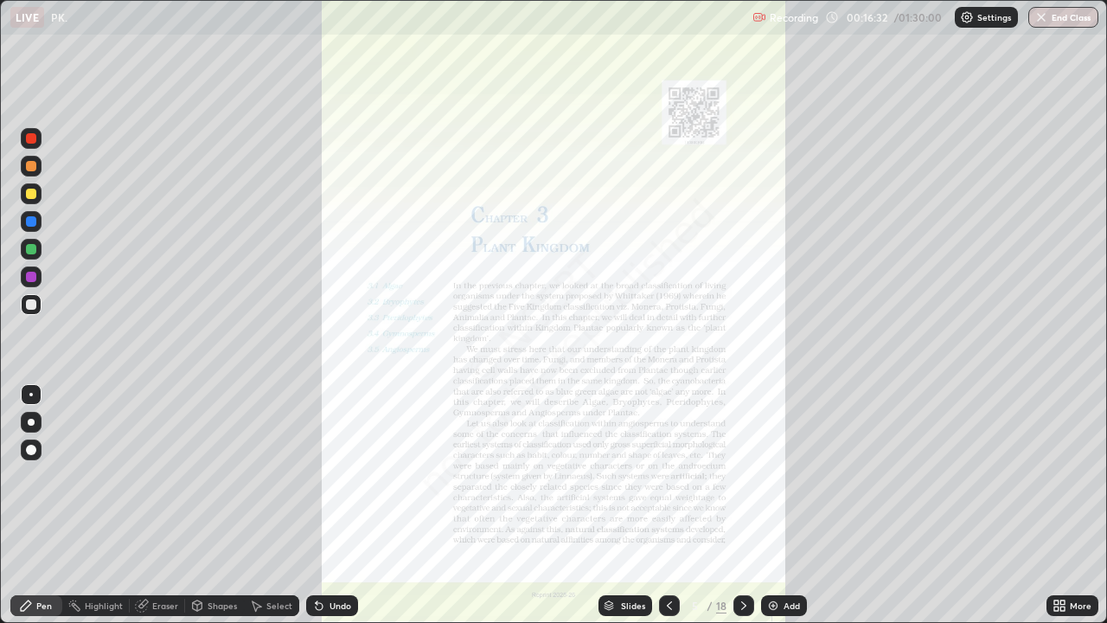
click at [749, 505] on div at bounding box center [744, 605] width 21 height 21
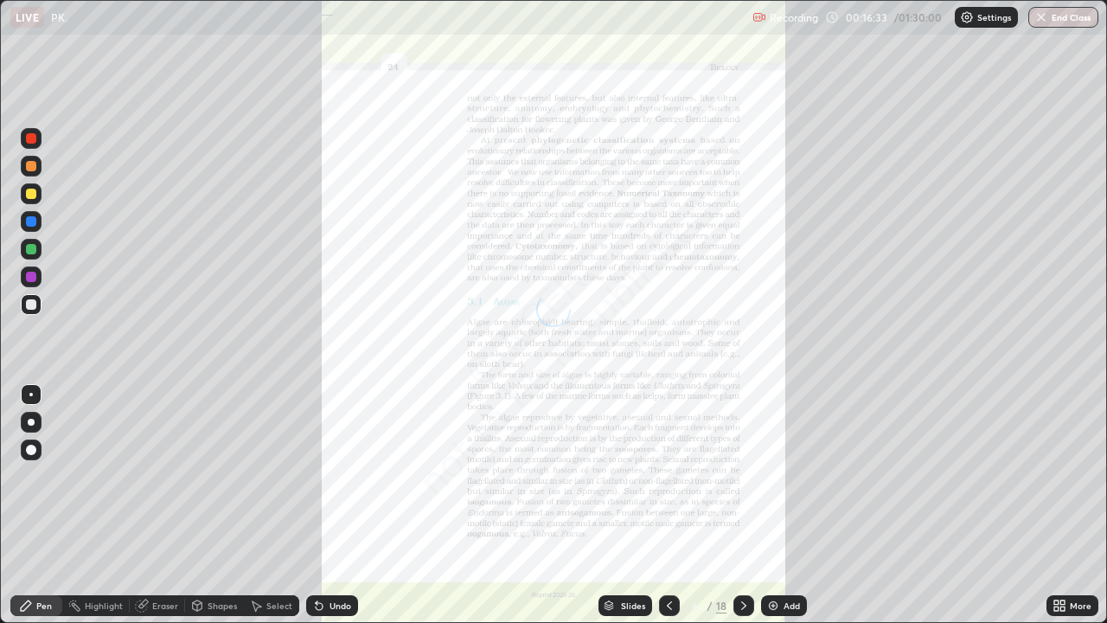
click at [742, 505] on icon at bounding box center [744, 606] width 14 height 14
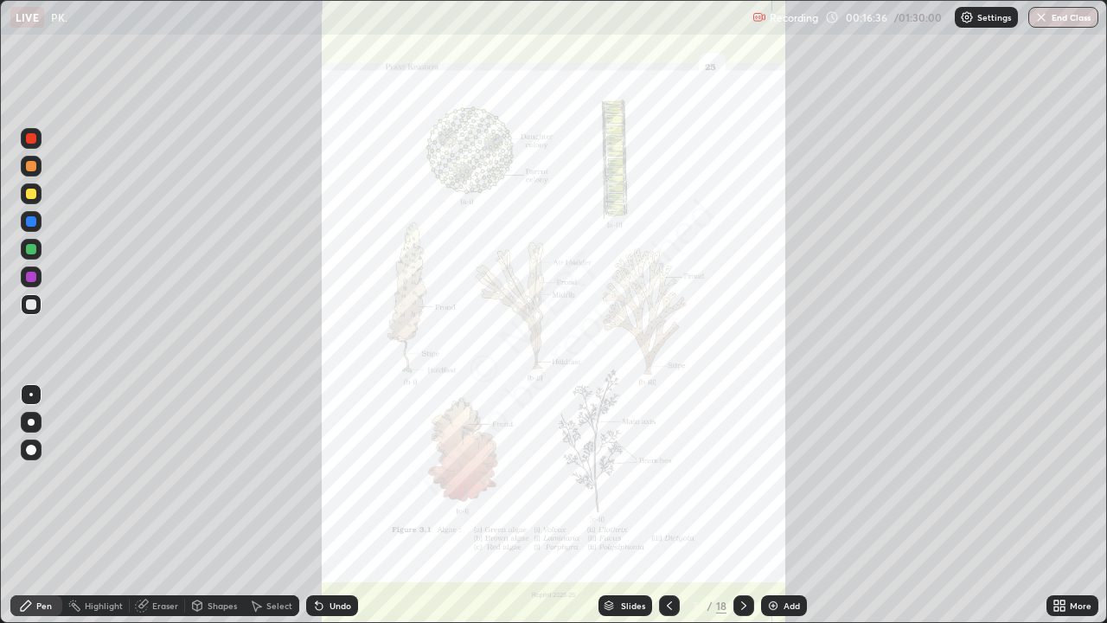
click at [742, 505] on icon at bounding box center [744, 606] width 14 height 14
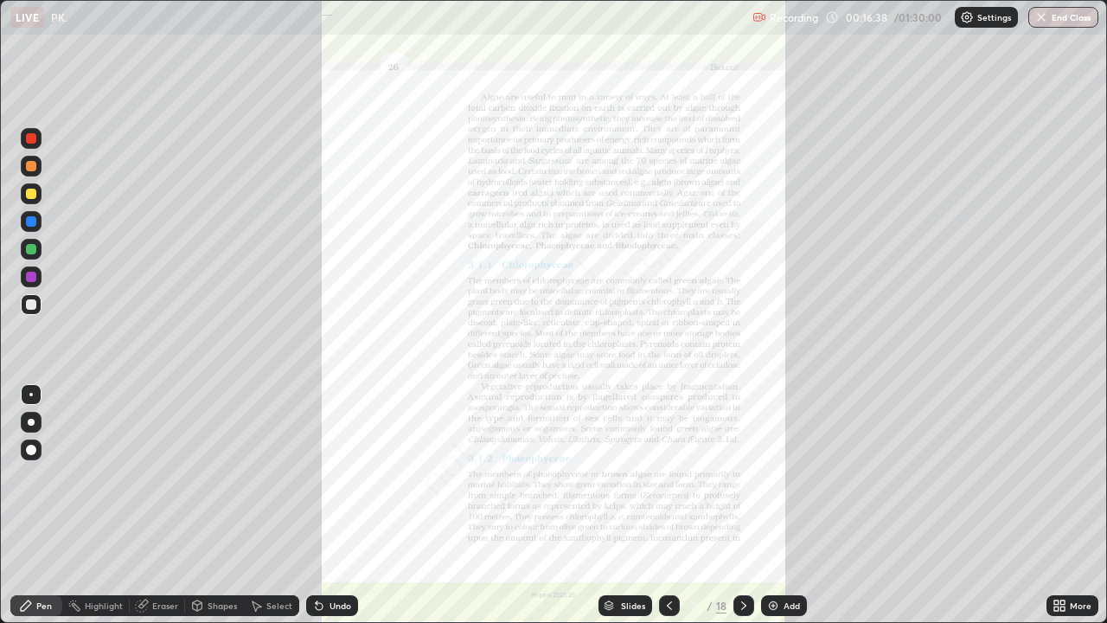
click at [741, 505] on icon at bounding box center [744, 606] width 14 height 14
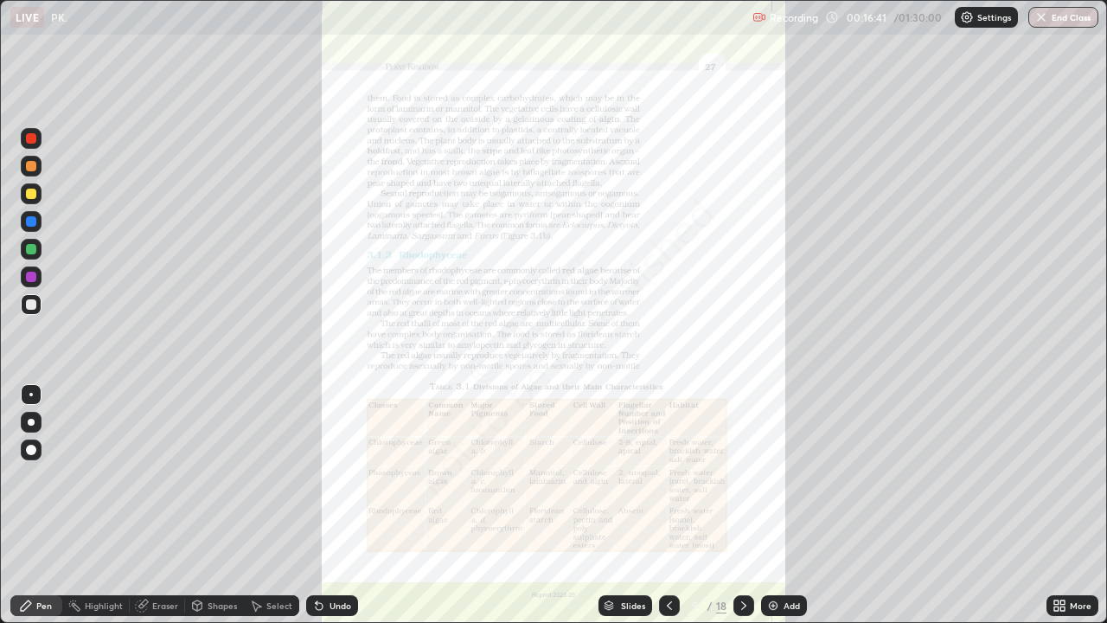
click at [742, 505] on icon at bounding box center [743, 605] width 5 height 9
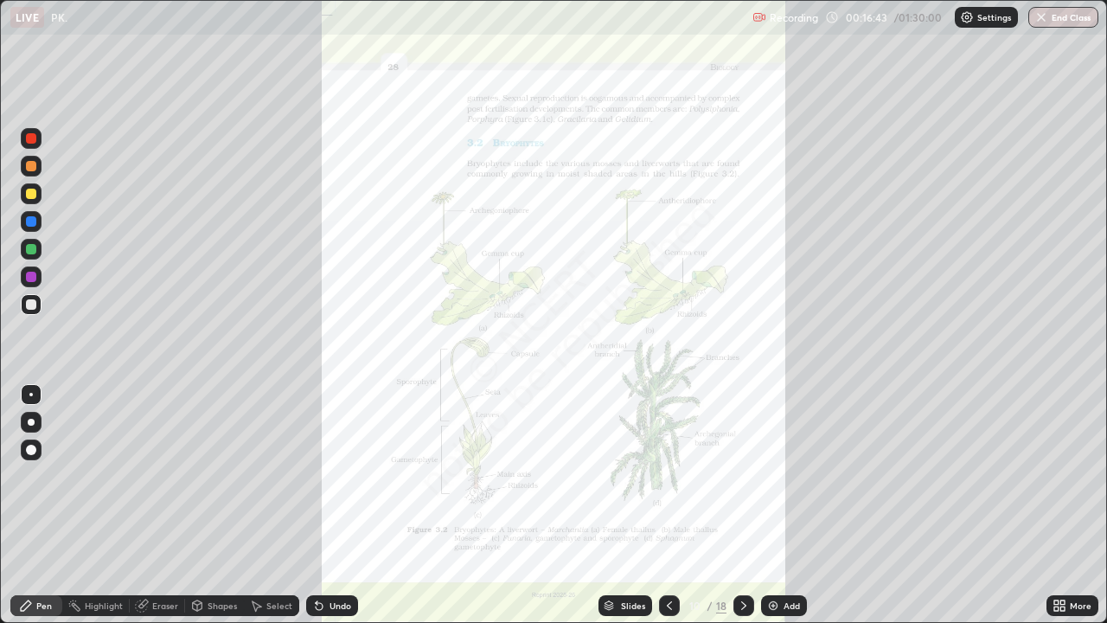
click at [745, 505] on icon at bounding box center [744, 606] width 14 height 14
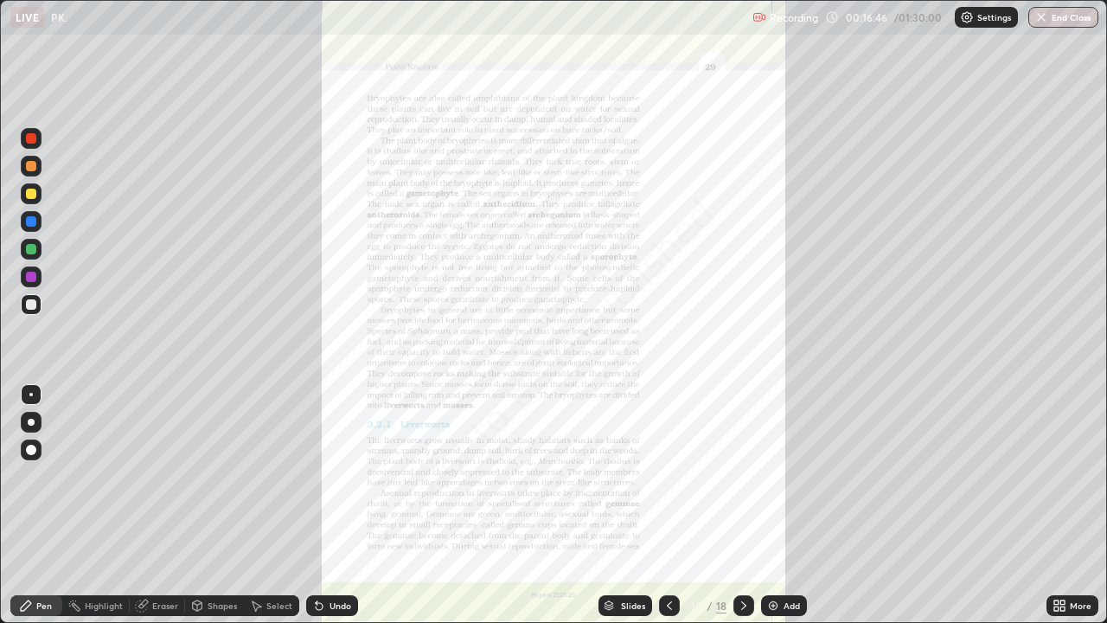
click at [745, 505] on icon at bounding box center [744, 606] width 14 height 14
click at [1067, 505] on div "More" at bounding box center [1073, 605] width 52 height 21
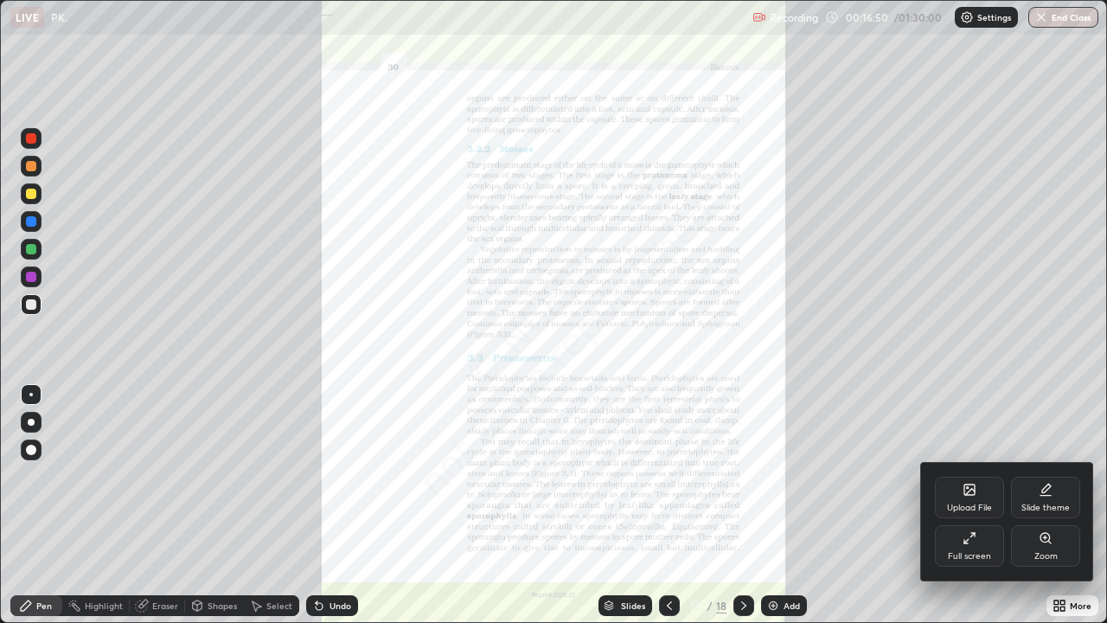
click at [1032, 505] on div "Zoom" at bounding box center [1045, 546] width 69 height 42
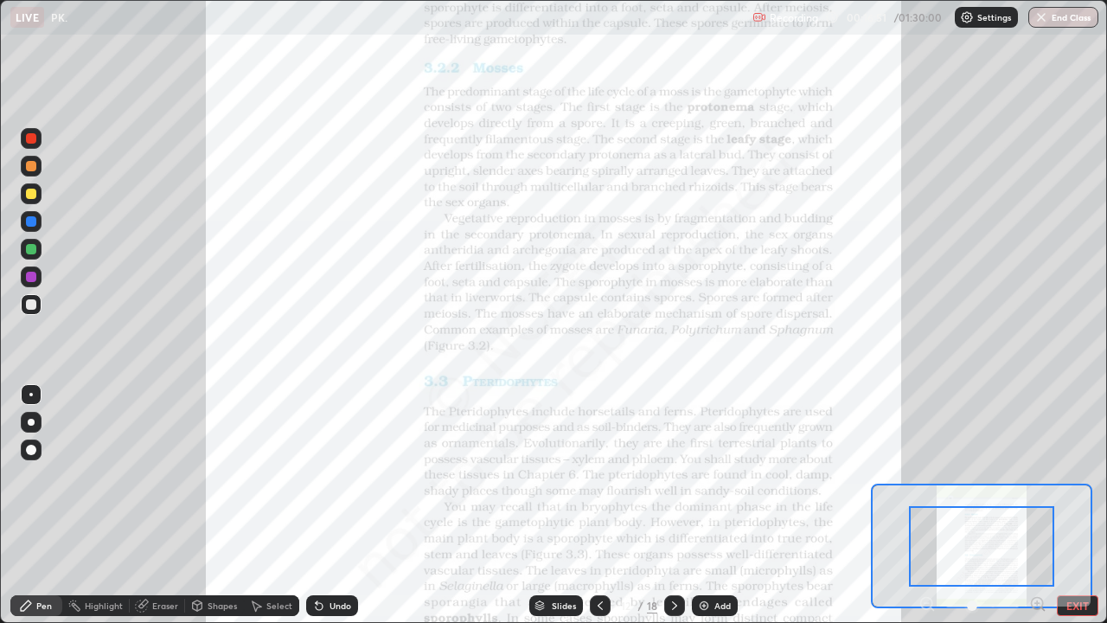
click at [1037, 505] on icon at bounding box center [1037, 603] width 4 height 0
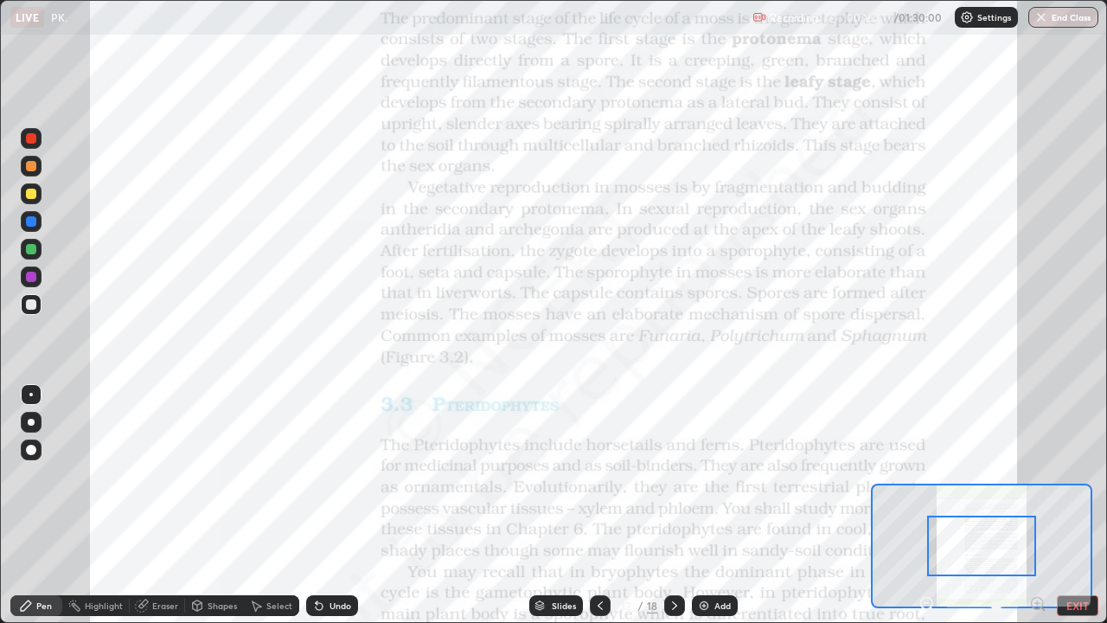
click at [1037, 505] on icon at bounding box center [1037, 603] width 0 height 4
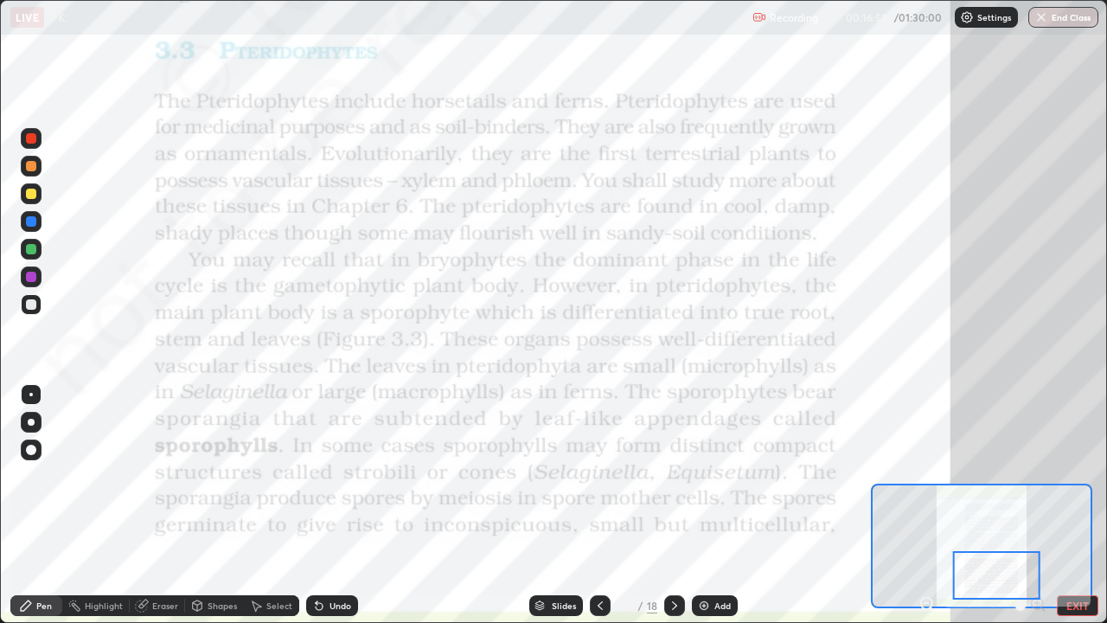
click at [33, 138] on div at bounding box center [31, 138] width 10 height 10
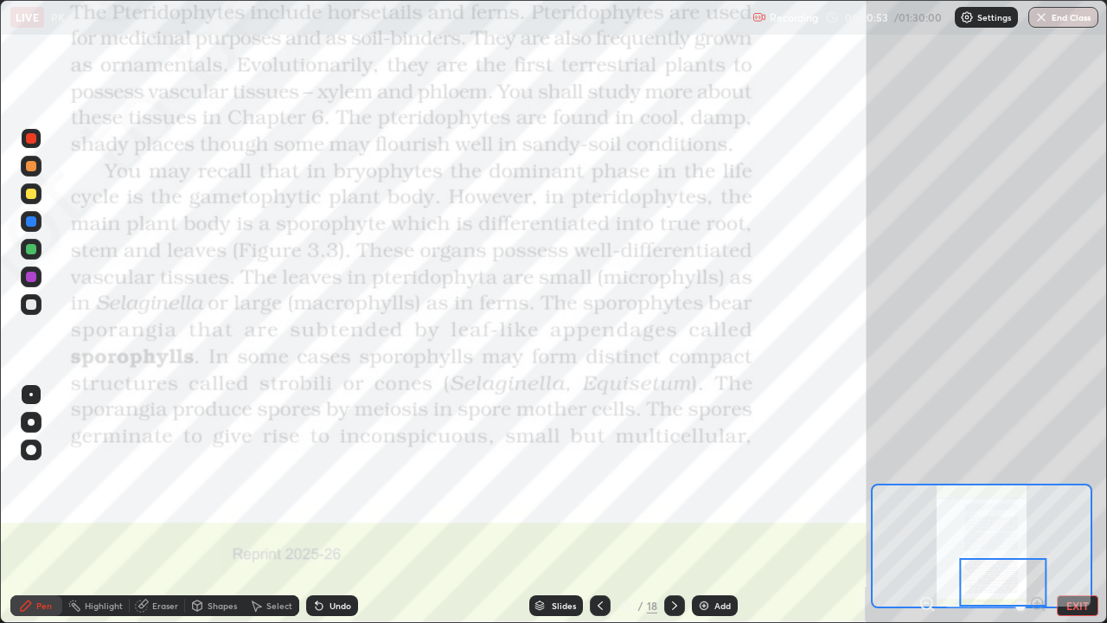
click at [674, 505] on icon at bounding box center [674, 605] width 5 height 9
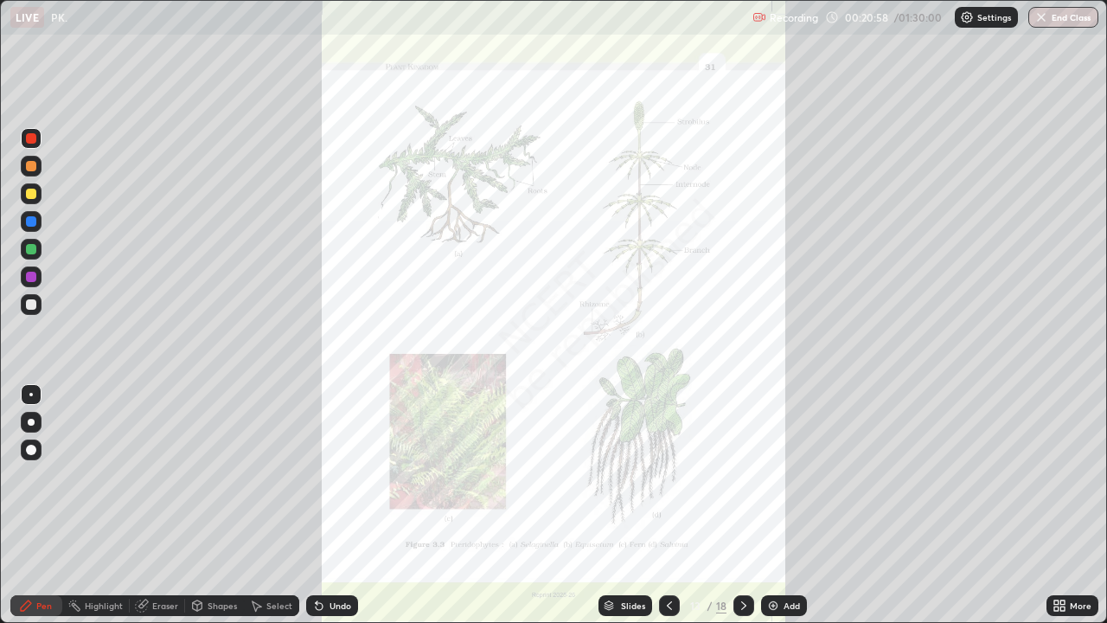
click at [742, 505] on icon at bounding box center [744, 606] width 14 height 14
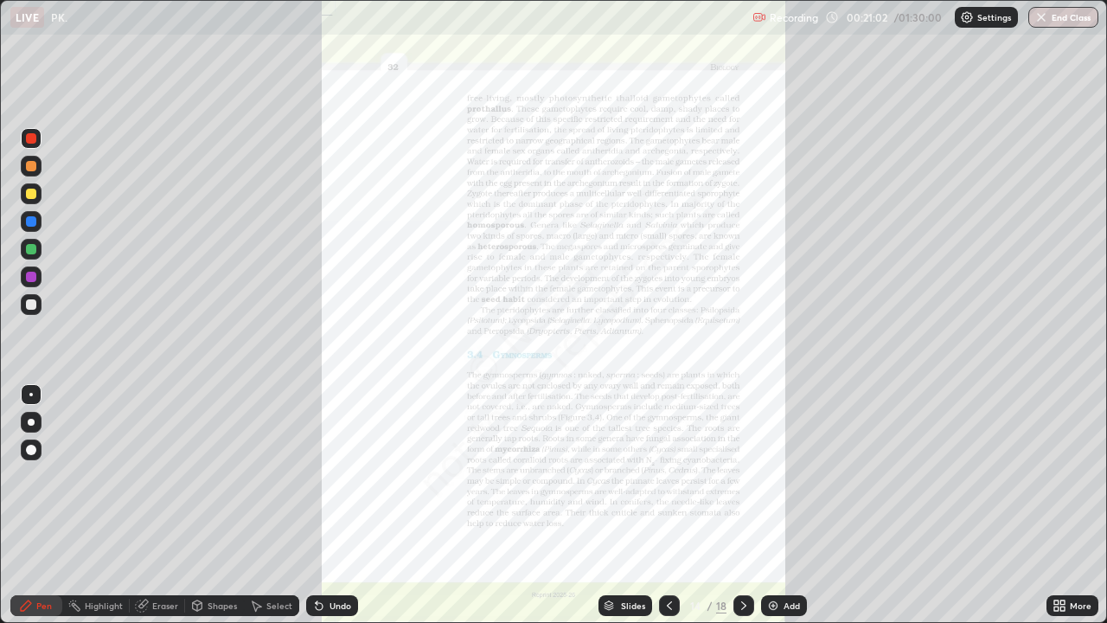
click at [1062, 505] on icon at bounding box center [1063, 608] width 4 height 4
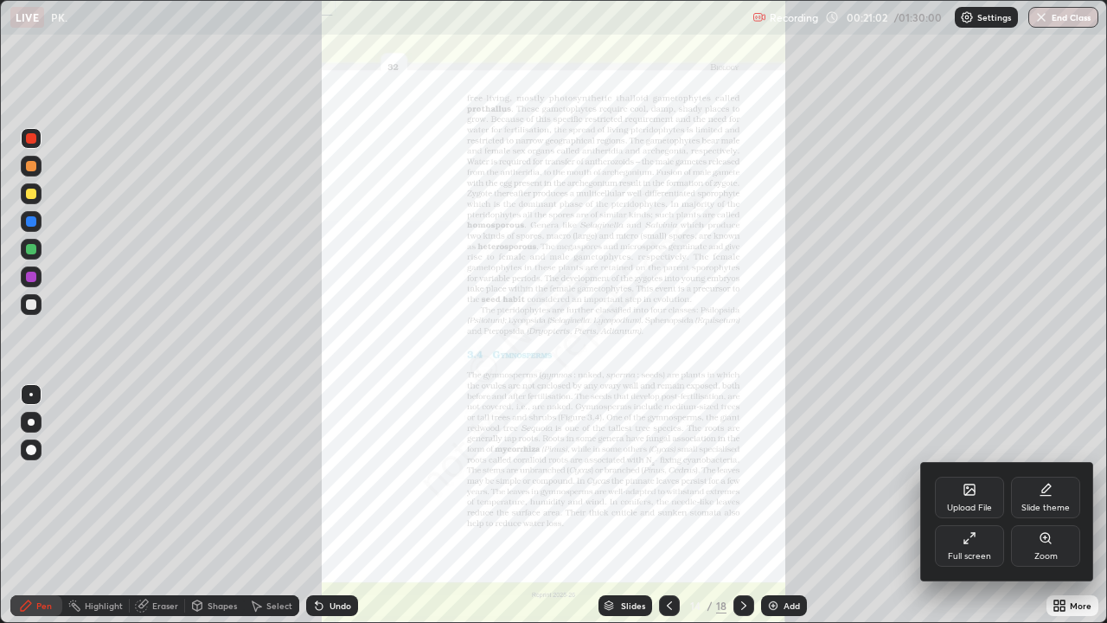
click at [1039, 505] on div "Zoom" at bounding box center [1046, 556] width 23 height 9
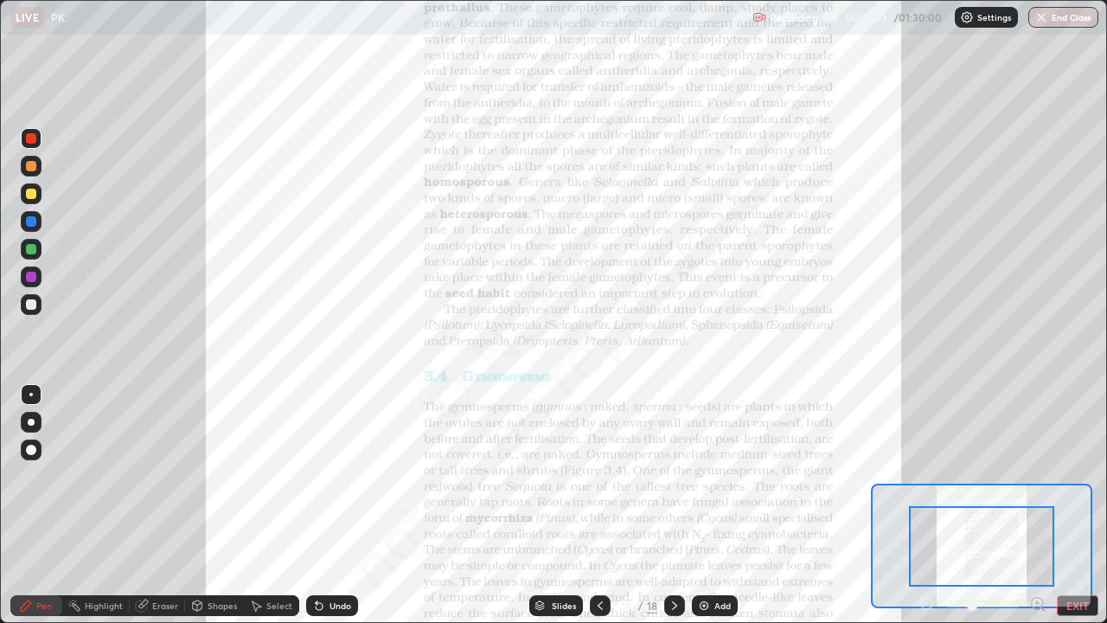
click at [1038, 505] on icon at bounding box center [1037, 603] width 4 height 0
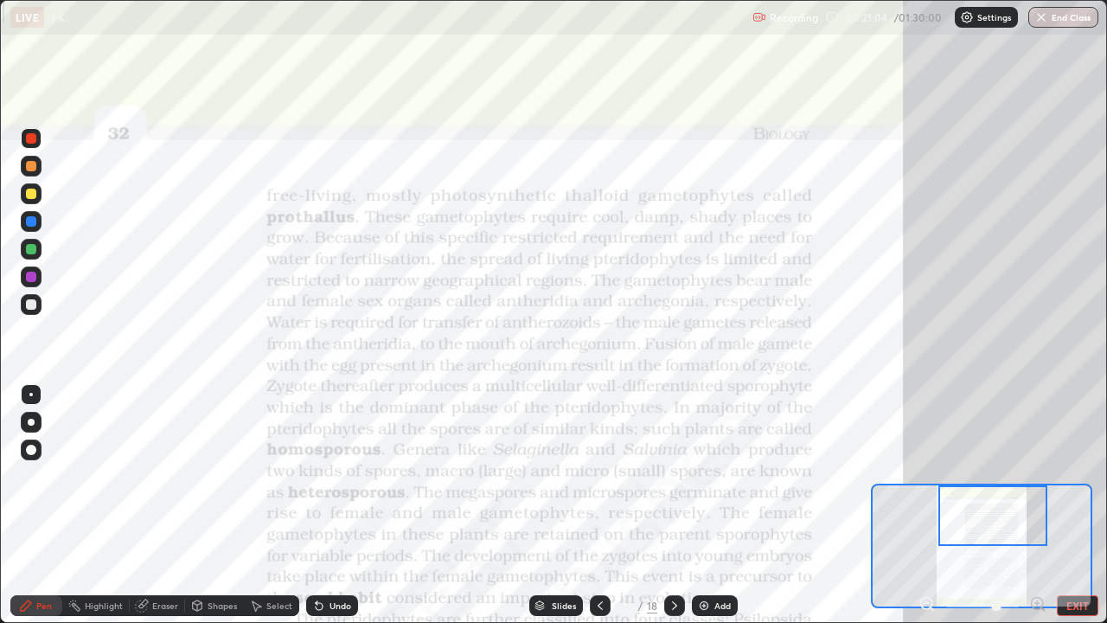
click at [1037, 505] on icon at bounding box center [1037, 603] width 0 height 4
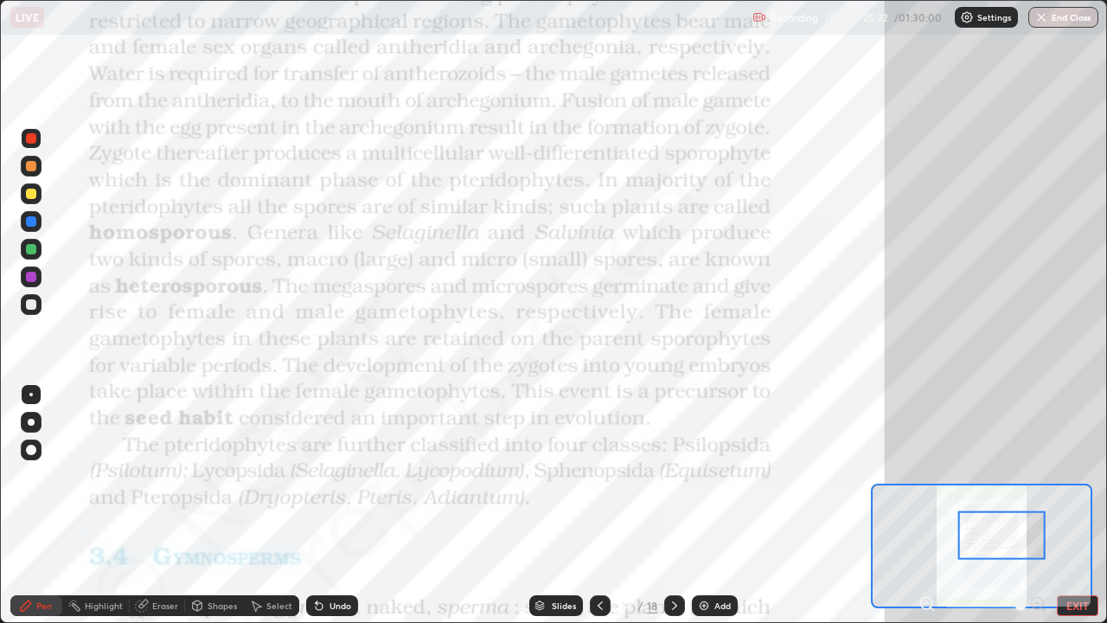
click at [597, 505] on div at bounding box center [600, 605] width 21 height 21
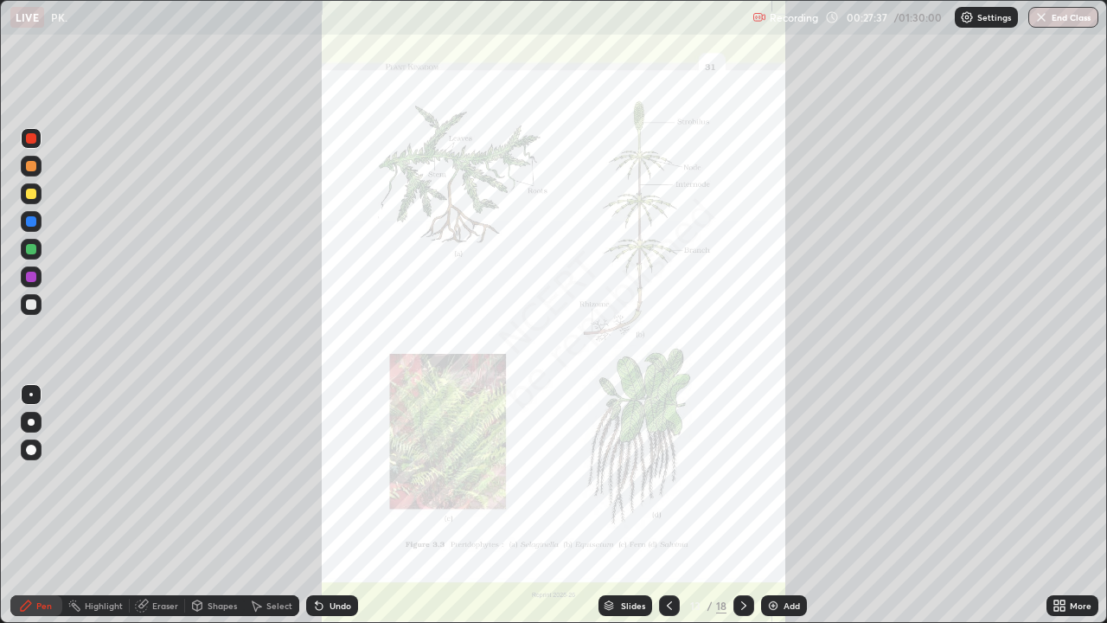
click at [742, 505] on icon at bounding box center [744, 606] width 14 height 14
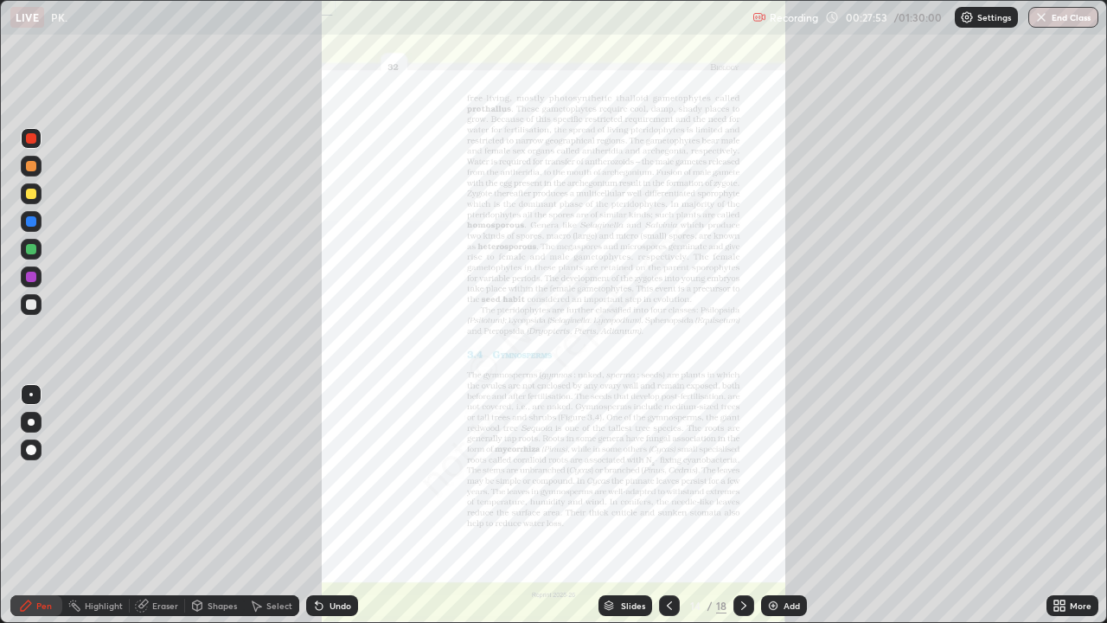
click at [1071, 505] on div "More" at bounding box center [1073, 605] width 52 height 21
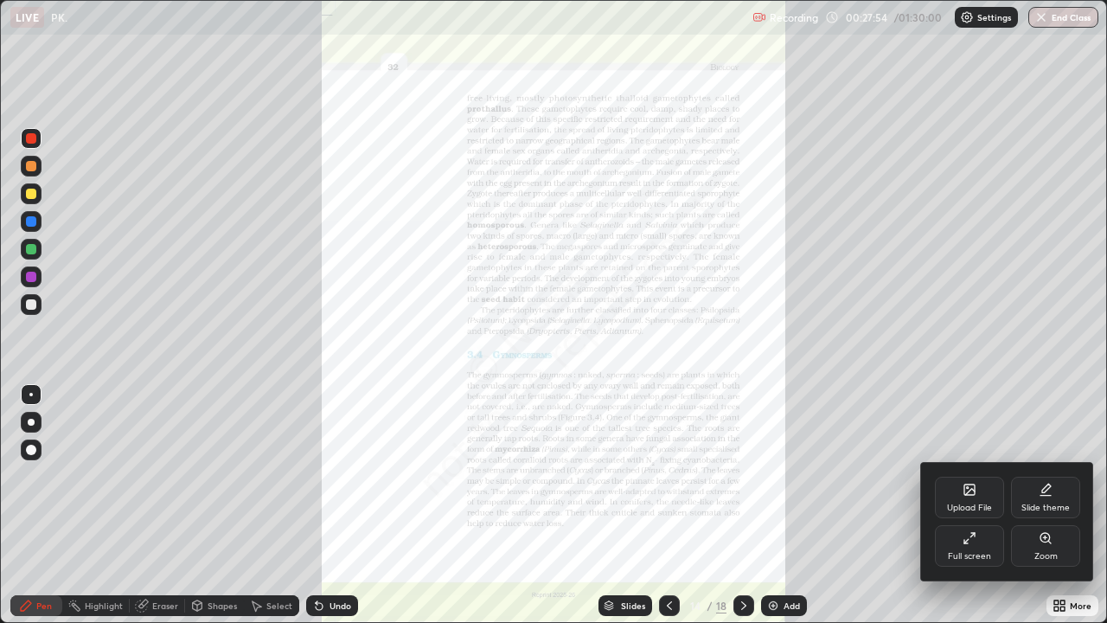
click at [1036, 505] on div "Zoom" at bounding box center [1046, 556] width 23 height 9
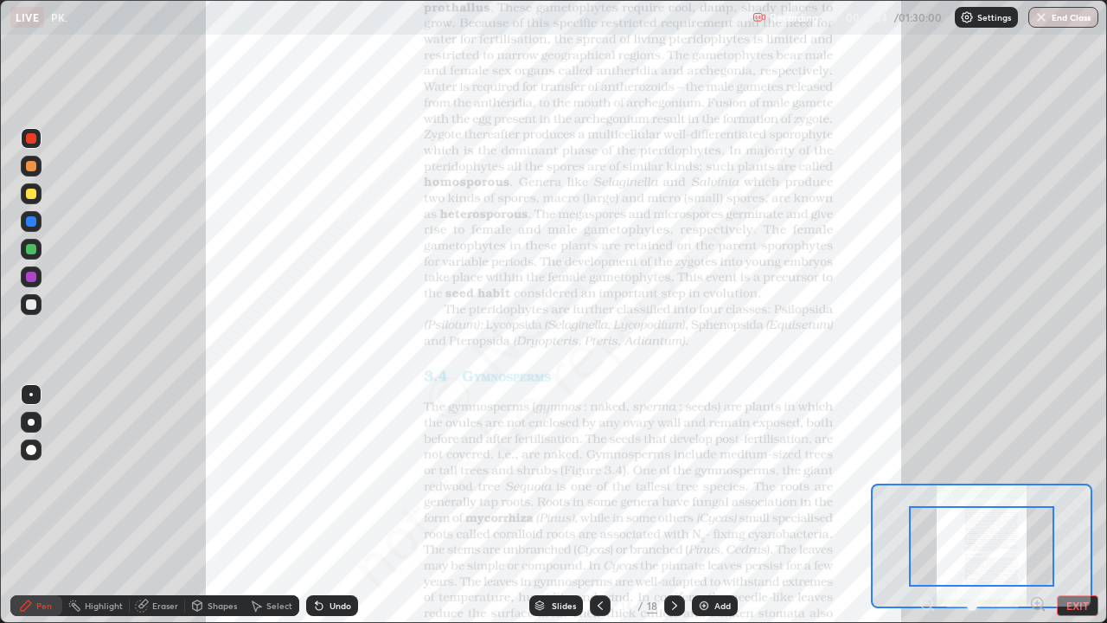
click at [1037, 505] on icon at bounding box center [1037, 603] width 4 height 0
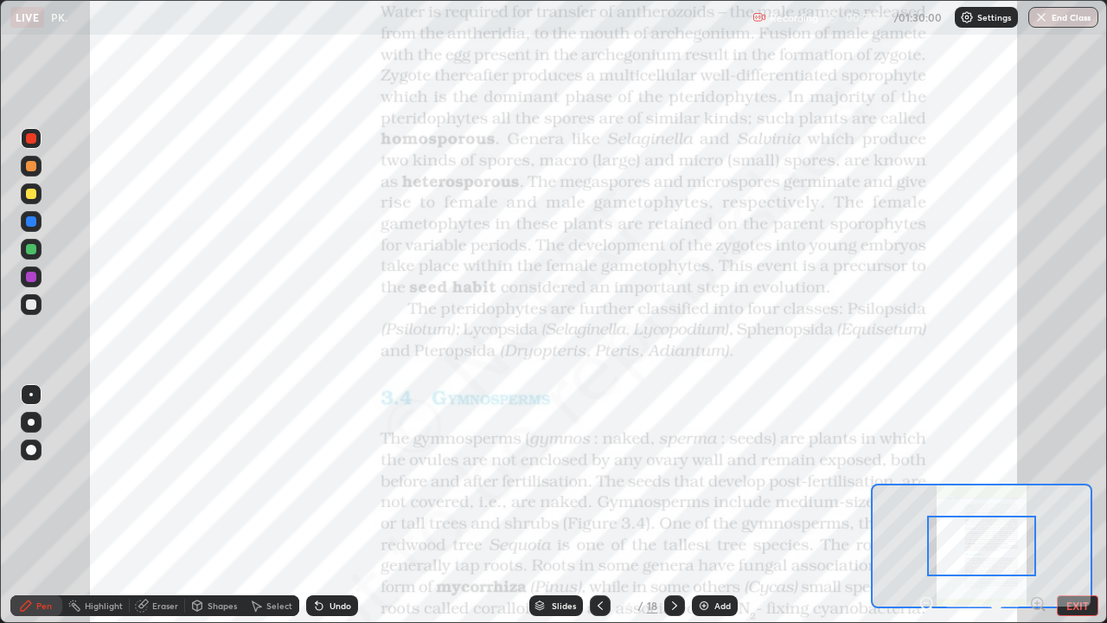
click at [1019, 505] on div at bounding box center [981, 546] width 109 height 61
click at [1037, 505] on icon at bounding box center [1037, 603] width 4 height 0
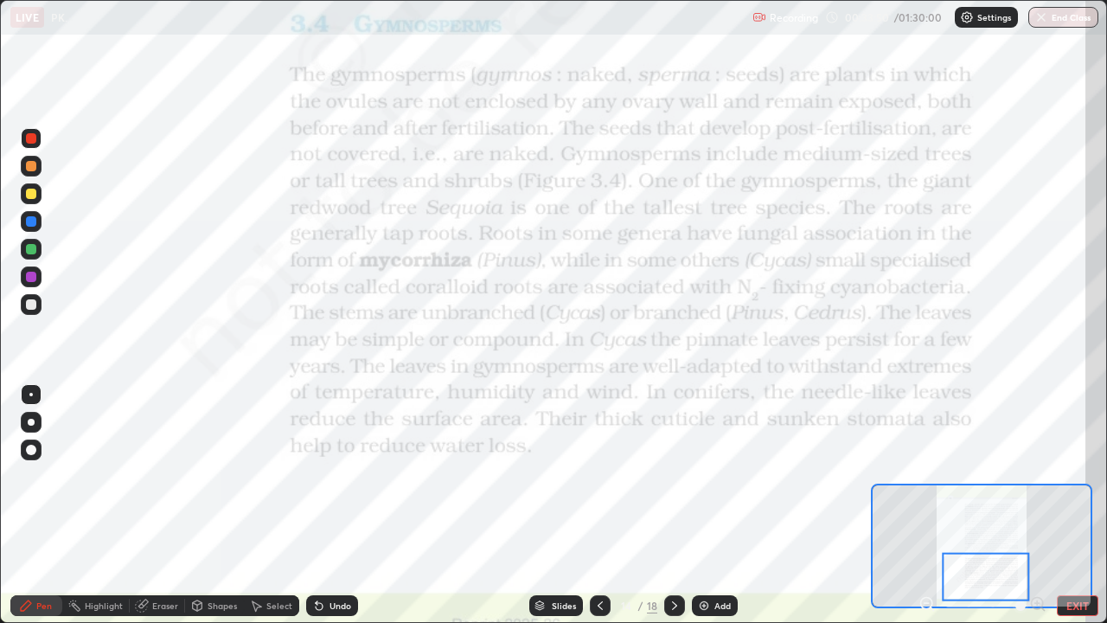
click at [539, 505] on icon at bounding box center [539, 608] width 9 height 3
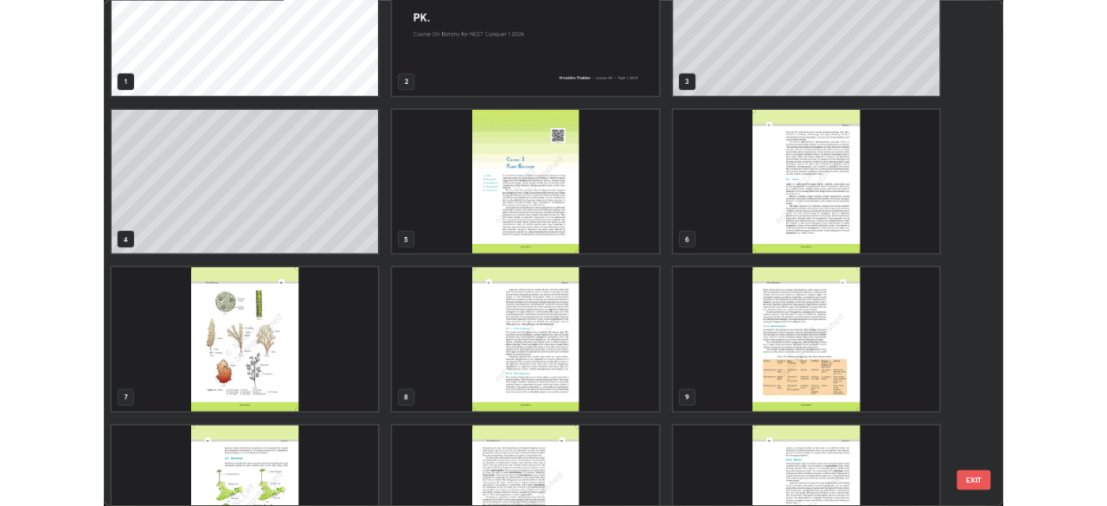
scroll to position [38, 0]
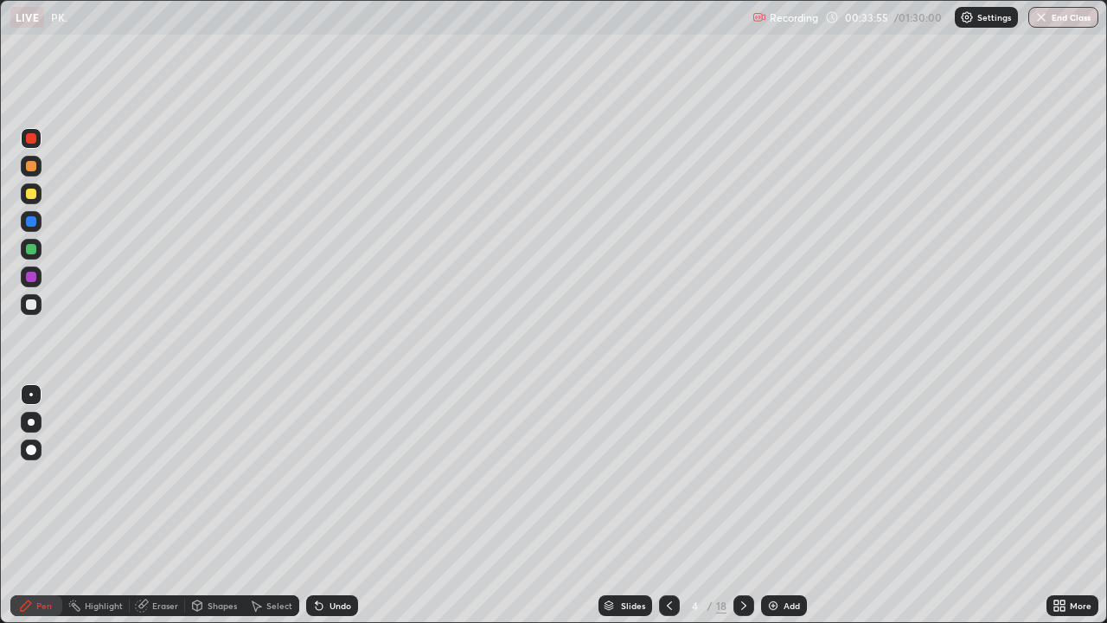
click at [746, 505] on icon at bounding box center [744, 606] width 14 height 14
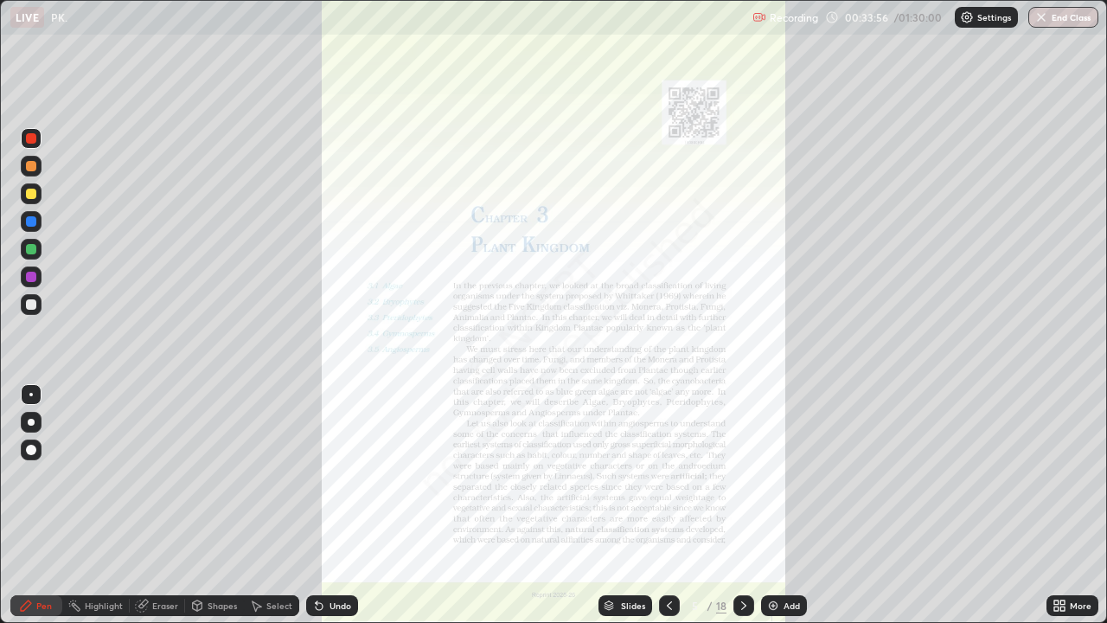
click at [665, 505] on icon at bounding box center [670, 606] width 14 height 14
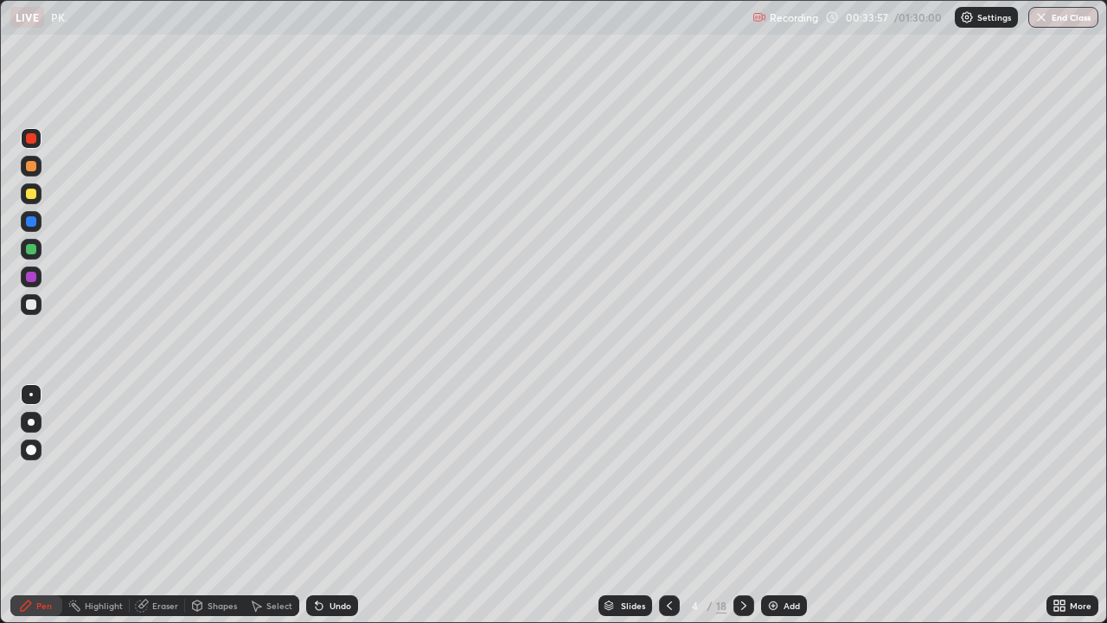
click at [772, 505] on img at bounding box center [773, 606] width 14 height 14
click at [37, 192] on div at bounding box center [31, 193] width 21 height 21
click at [34, 163] on div at bounding box center [31, 166] width 10 height 10
click at [32, 227] on div at bounding box center [31, 221] width 21 height 21
click at [774, 505] on div "Add" at bounding box center [784, 605] width 46 height 21
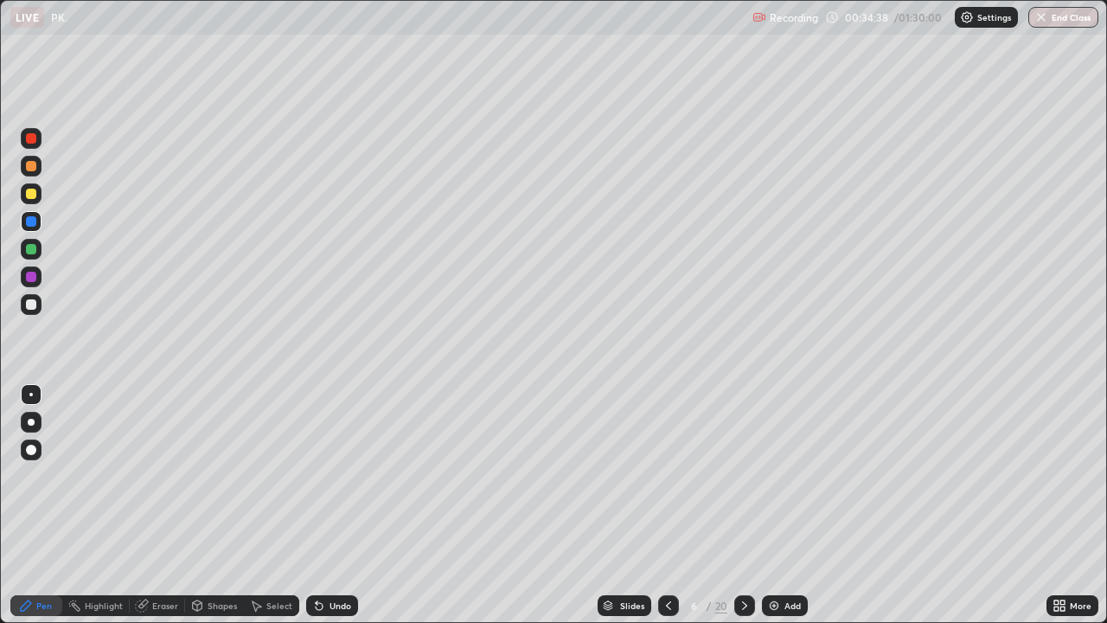
click at [667, 505] on icon at bounding box center [669, 606] width 14 height 14
click at [666, 505] on icon at bounding box center [669, 606] width 14 height 14
click at [670, 505] on icon at bounding box center [669, 606] width 14 height 14
click at [672, 505] on div at bounding box center [668, 605] width 21 height 21
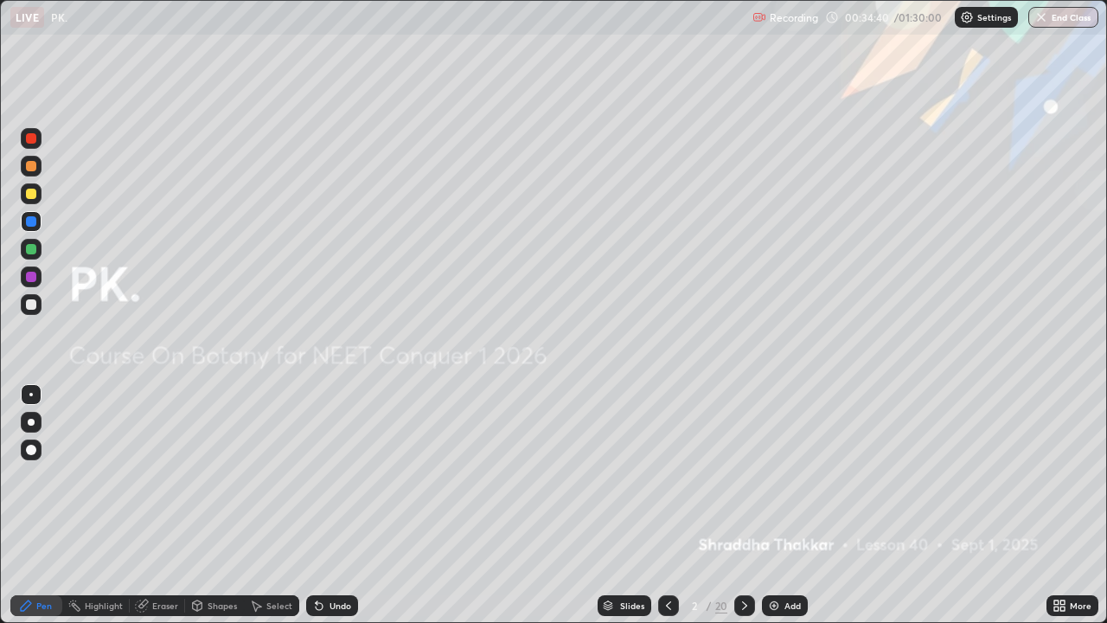
click at [743, 505] on icon at bounding box center [745, 606] width 14 height 14
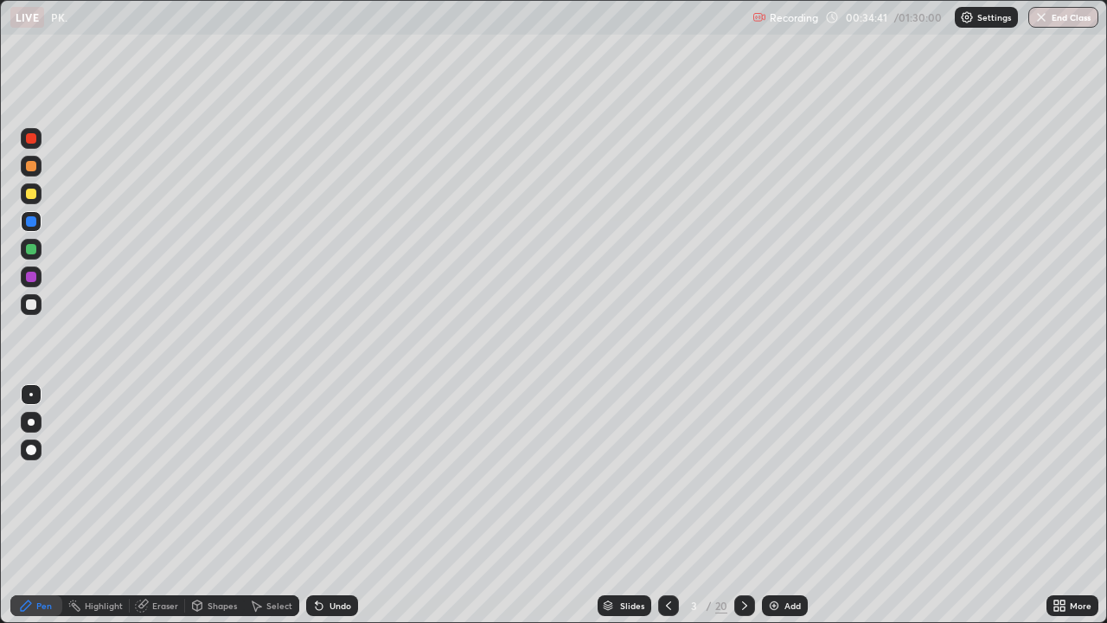
click at [665, 505] on icon at bounding box center [669, 606] width 14 height 14
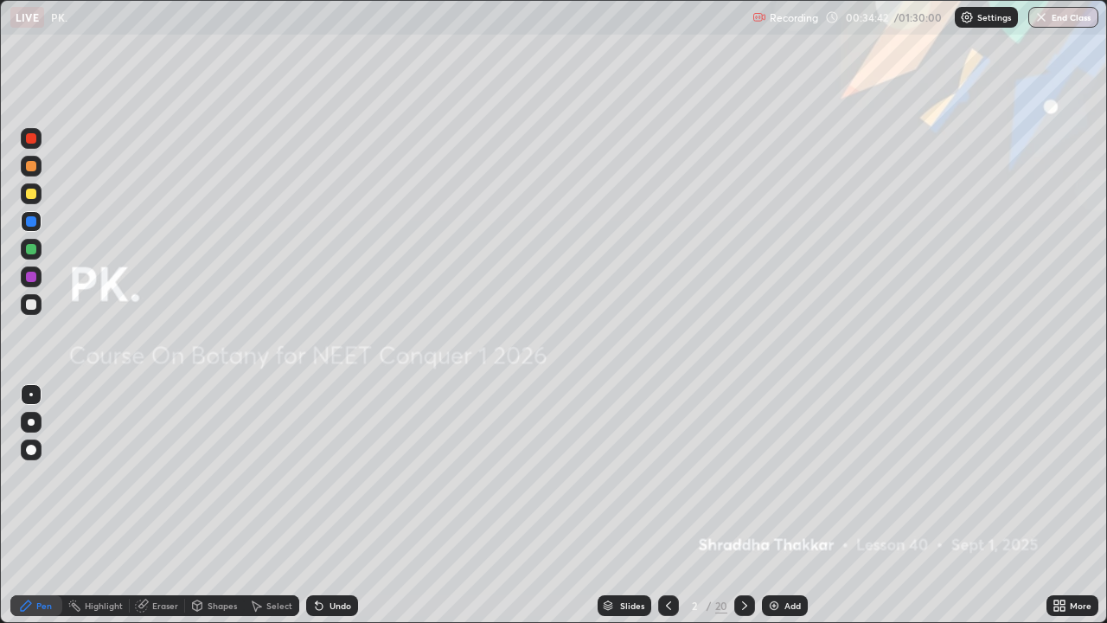
click at [778, 505] on div "Add" at bounding box center [785, 605] width 46 height 21
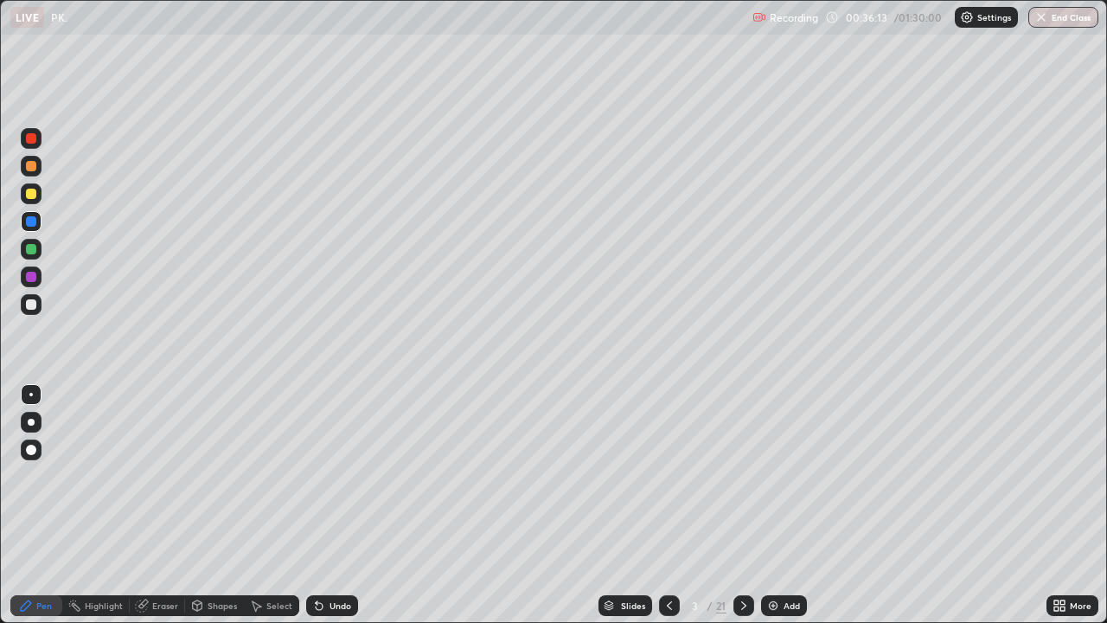
click at [152, 505] on div "Eraser" at bounding box center [157, 605] width 55 height 21
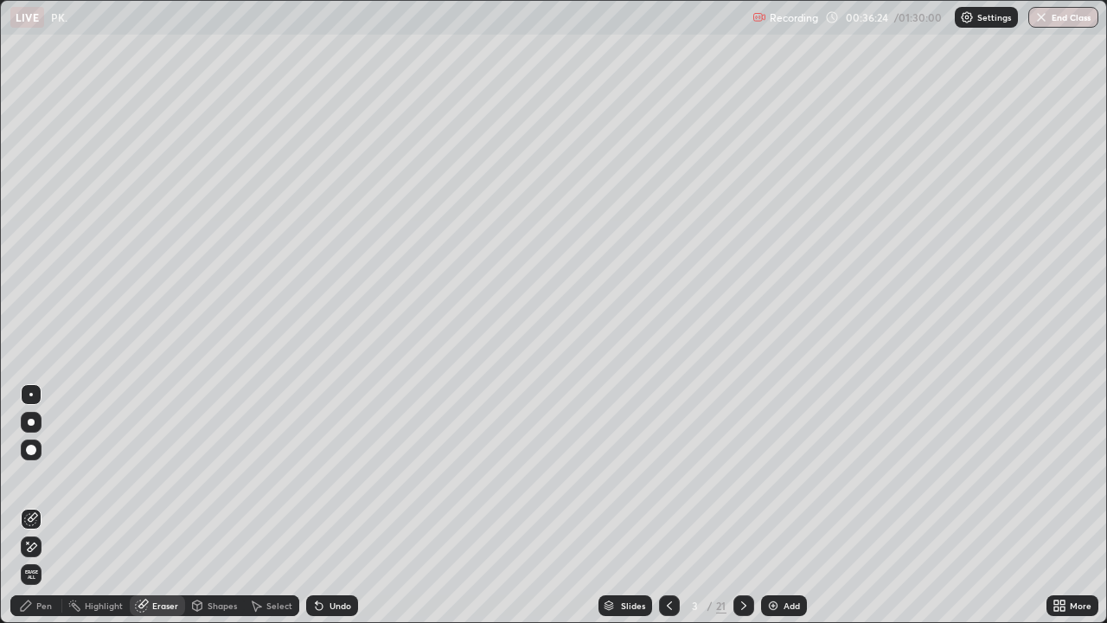
click at [37, 505] on div "Pen" at bounding box center [44, 605] width 16 height 9
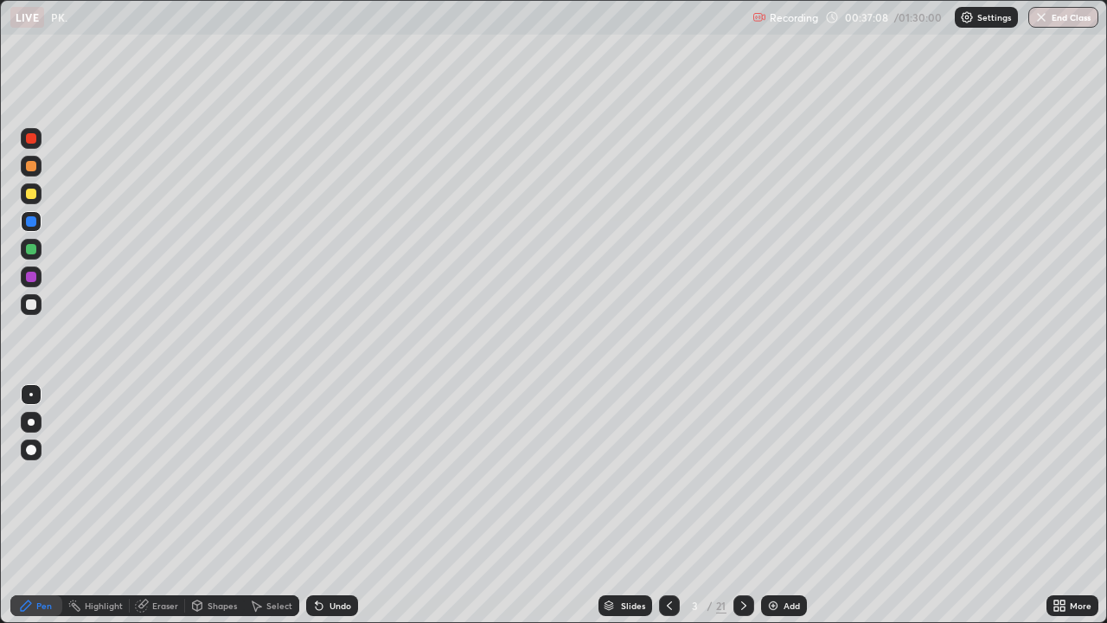
click at [742, 505] on icon at bounding box center [744, 606] width 14 height 14
click at [741, 505] on icon at bounding box center [743, 605] width 5 height 9
click at [742, 505] on icon at bounding box center [744, 606] width 14 height 14
click at [668, 505] on icon at bounding box center [670, 606] width 14 height 14
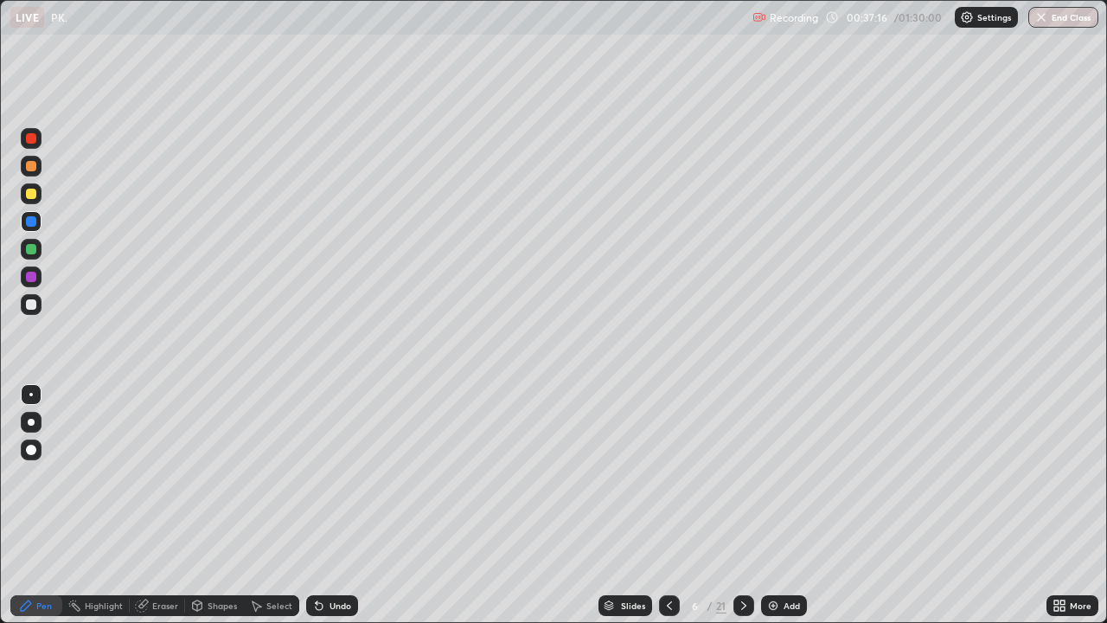
click at [29, 305] on div at bounding box center [31, 304] width 10 height 10
click at [503, 505] on div "Slides 6 / 21 Add" at bounding box center [702, 605] width 689 height 35
click at [1072, 505] on div "More" at bounding box center [1073, 605] width 52 height 21
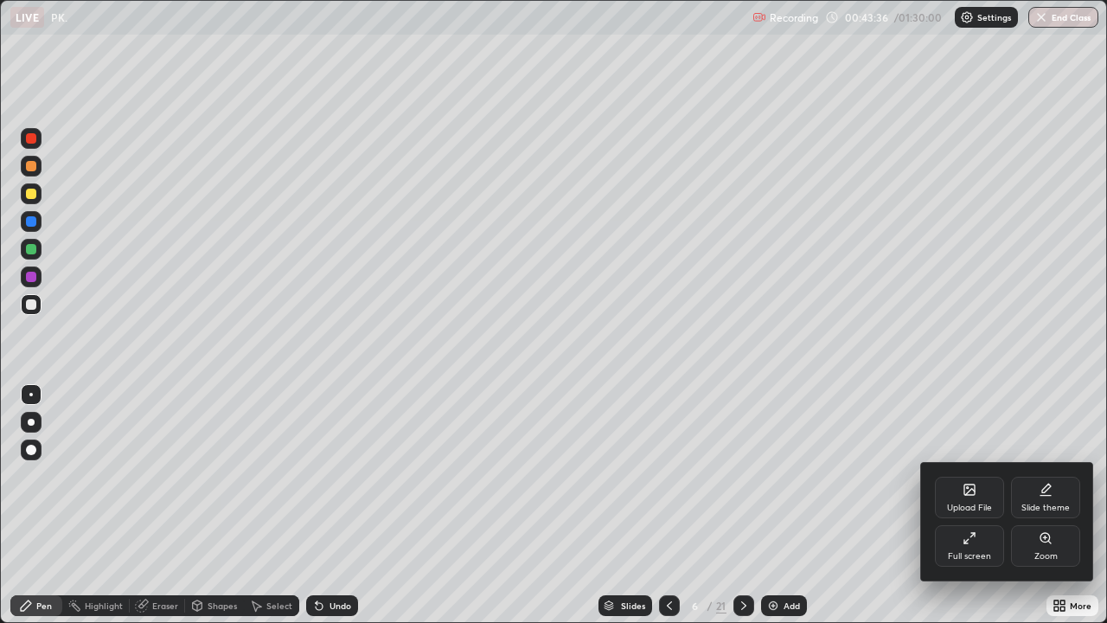
click at [959, 505] on div "Full screen" at bounding box center [969, 556] width 43 height 9
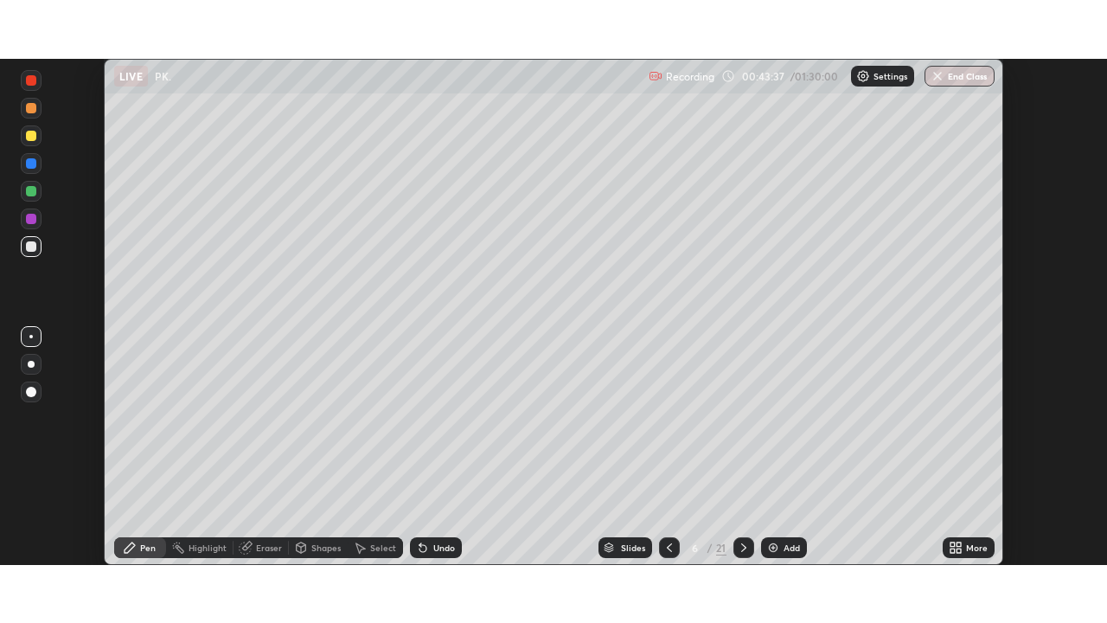
scroll to position [85995, 85394]
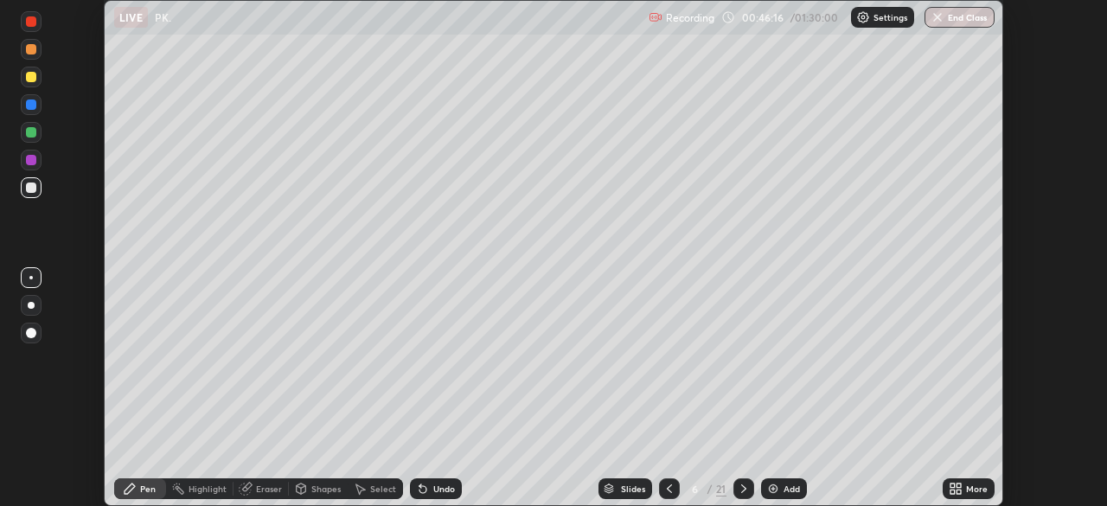
click at [952, 491] on icon at bounding box center [953, 492] width 4 height 4
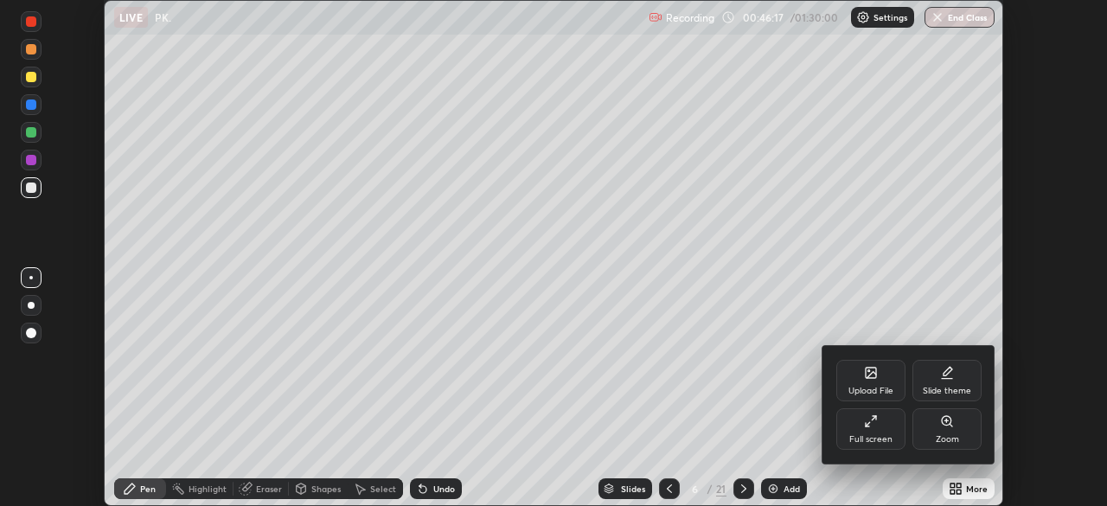
click at [873, 433] on div "Full screen" at bounding box center [870, 429] width 69 height 42
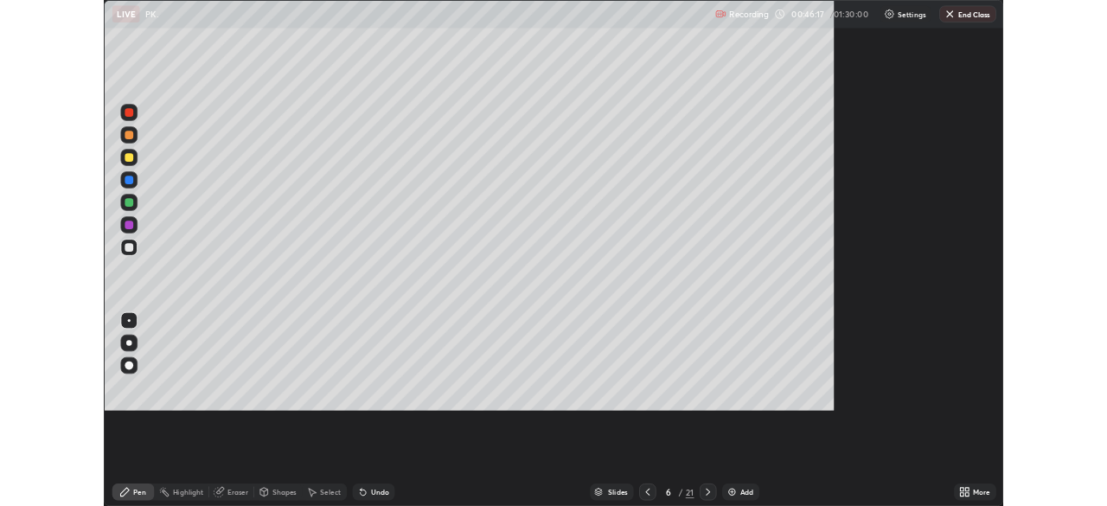
scroll to position [623, 1107]
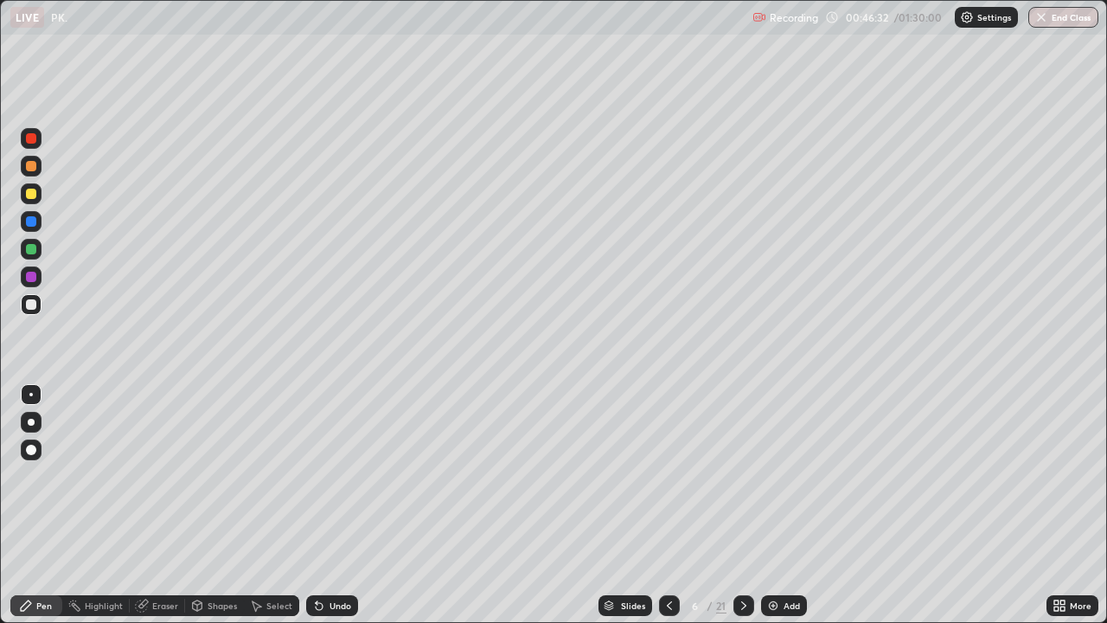
click at [742, 505] on icon at bounding box center [744, 606] width 14 height 14
click at [668, 505] on icon at bounding box center [670, 606] width 14 height 14
click at [742, 505] on icon at bounding box center [744, 606] width 14 height 14
click at [336, 505] on div "Undo" at bounding box center [341, 605] width 22 height 9
click at [337, 505] on div "Undo" at bounding box center [341, 605] width 22 height 9
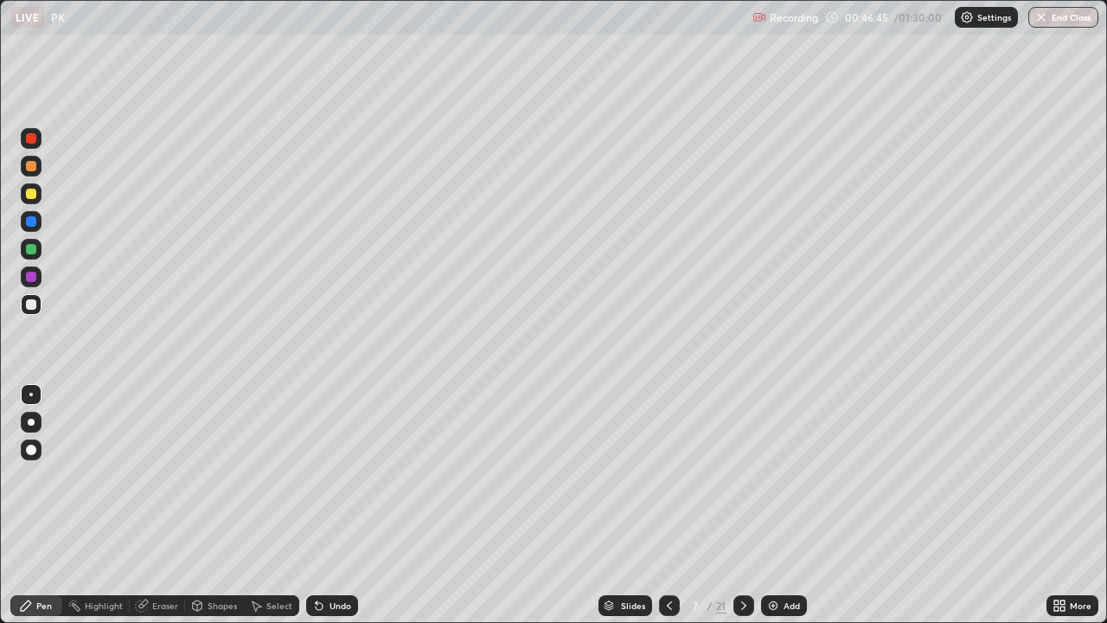
click at [337, 505] on div "Undo" at bounding box center [332, 605] width 52 height 21
click at [333, 505] on div "Undo" at bounding box center [332, 605] width 52 height 21
click at [329, 505] on div "Undo" at bounding box center [332, 605] width 52 height 21
click at [321, 505] on div "Undo" at bounding box center [332, 605] width 52 height 21
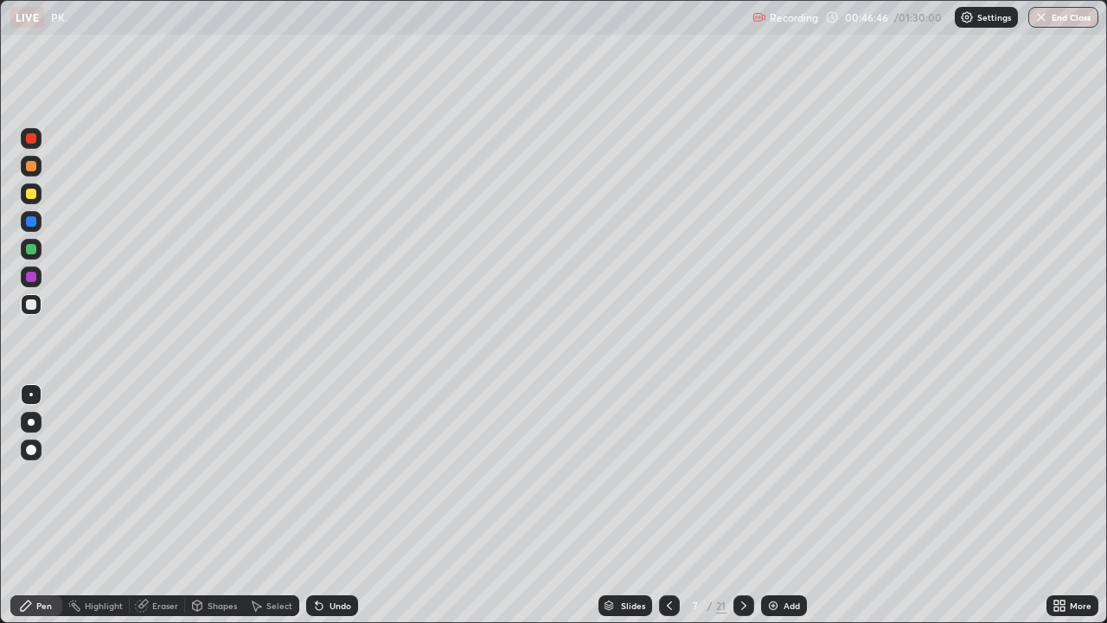
click at [321, 505] on div "Undo" at bounding box center [332, 605] width 52 height 21
click at [324, 505] on div "Undo" at bounding box center [332, 605] width 52 height 21
click at [330, 505] on div "Undo" at bounding box center [341, 605] width 22 height 9
click at [1062, 505] on icon at bounding box center [1063, 608] width 4 height 4
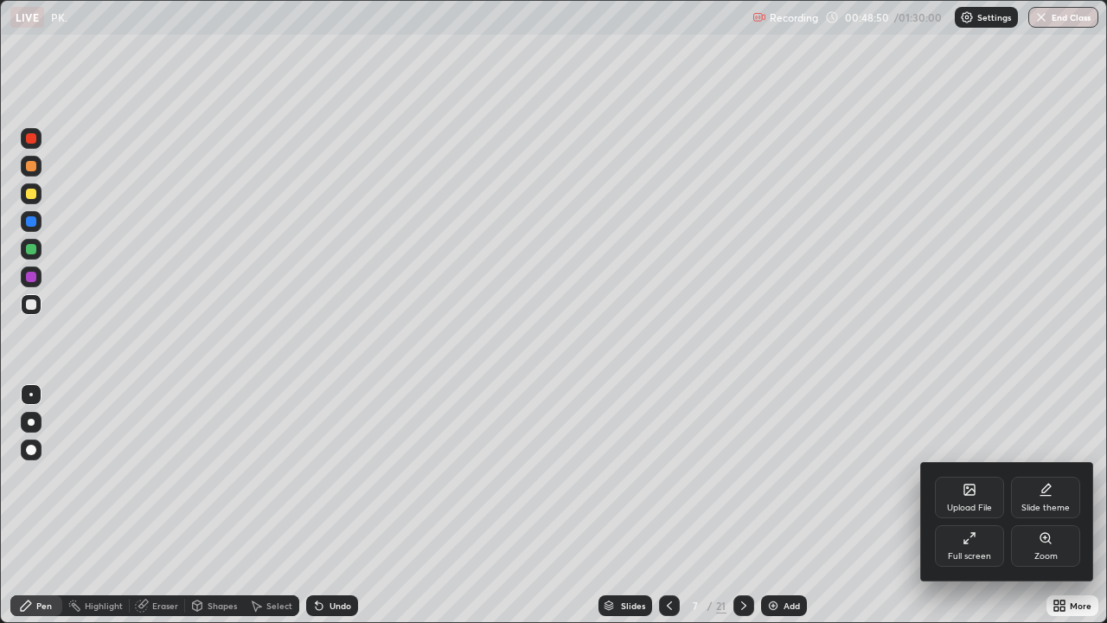
click at [989, 505] on div "Full screen" at bounding box center [969, 546] width 69 height 42
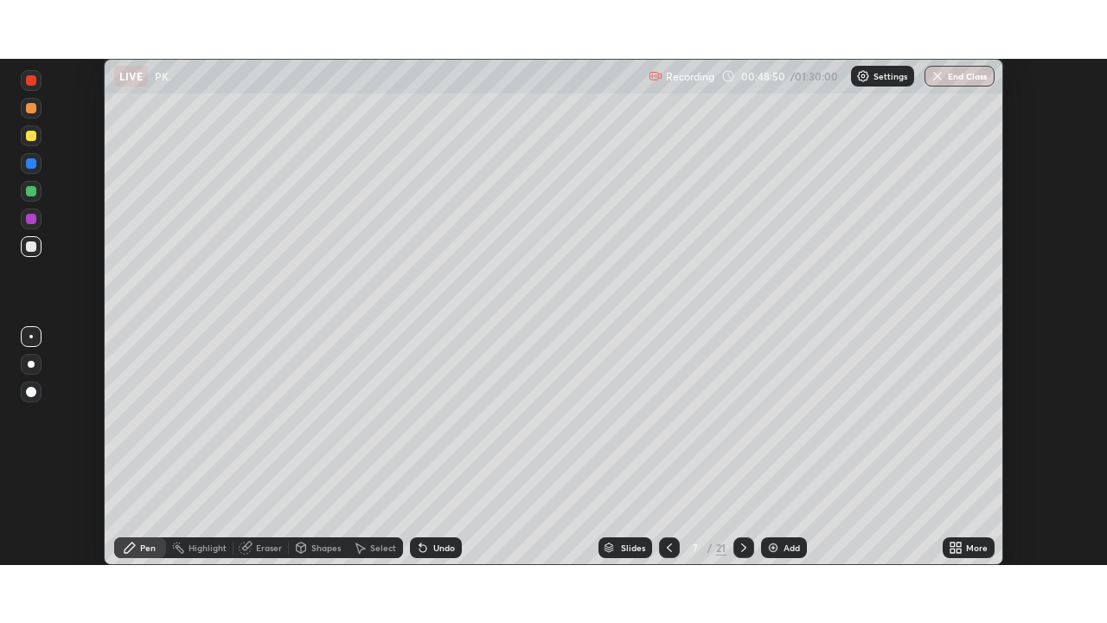
scroll to position [85995, 85394]
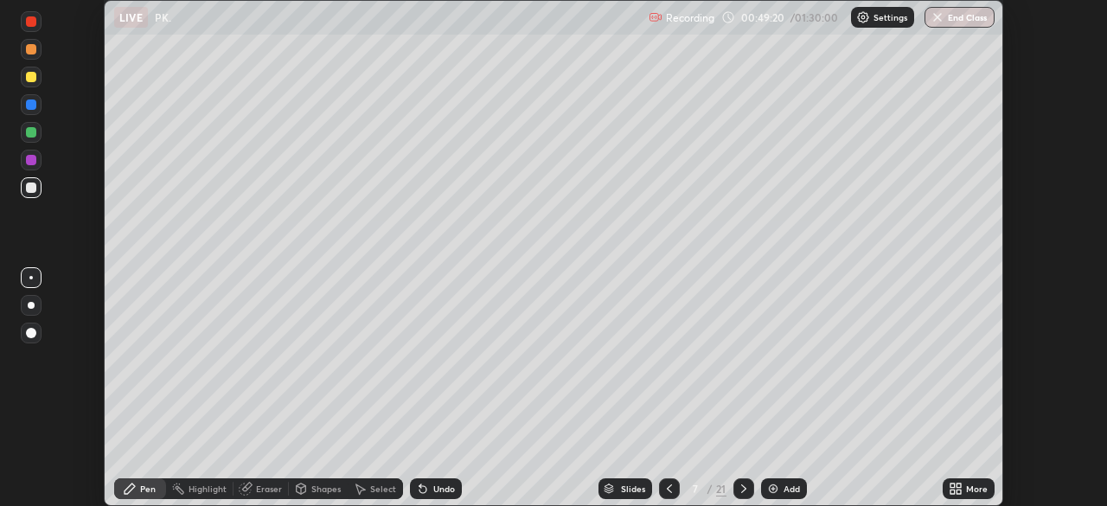
click at [952, 485] on icon at bounding box center [953, 486] width 4 height 4
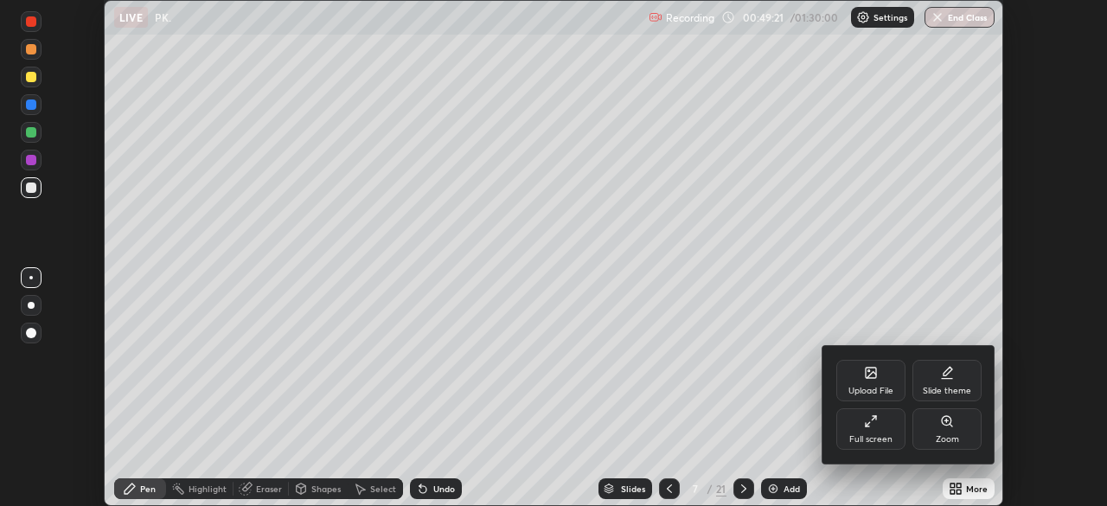
click at [876, 439] on div "Full screen" at bounding box center [870, 439] width 43 height 9
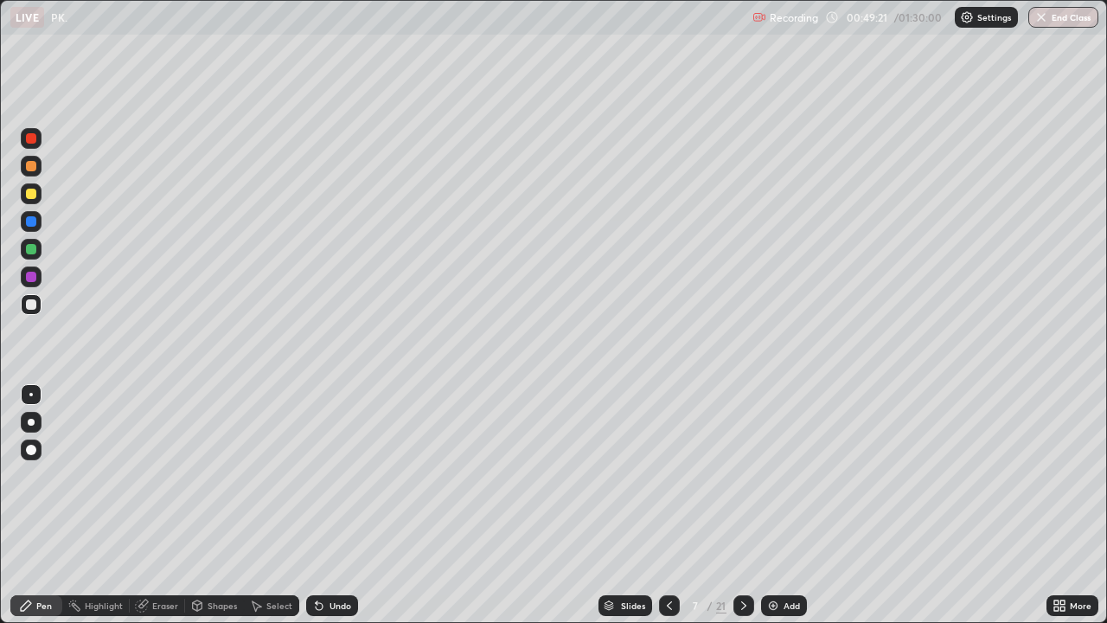
scroll to position [623, 1107]
click at [742, 505] on icon at bounding box center [744, 606] width 14 height 14
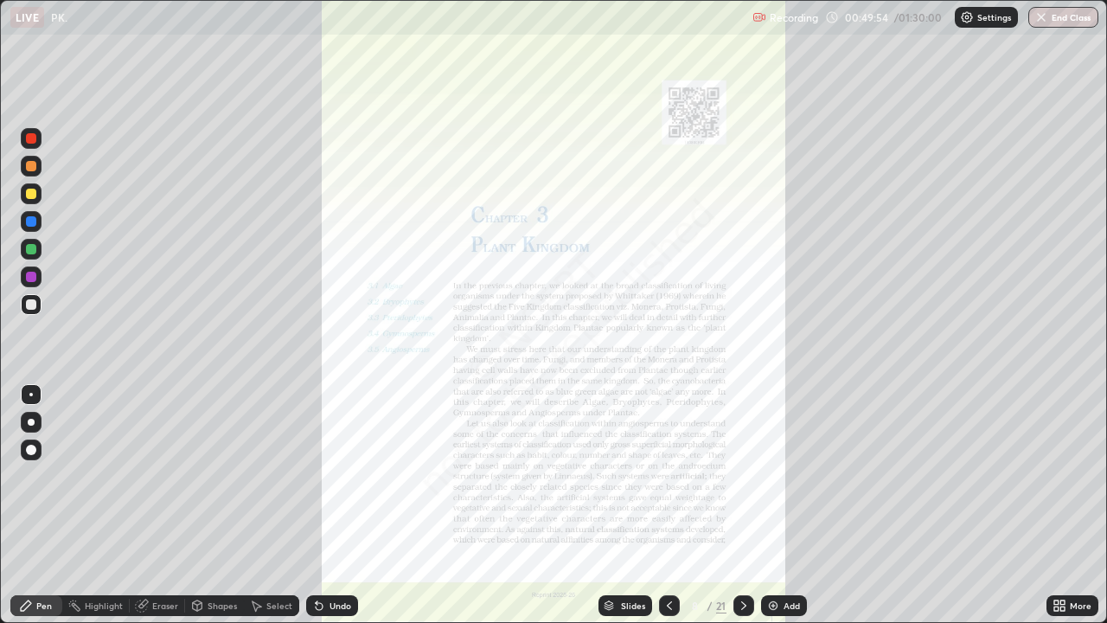
click at [668, 505] on icon at bounding box center [670, 606] width 14 height 14
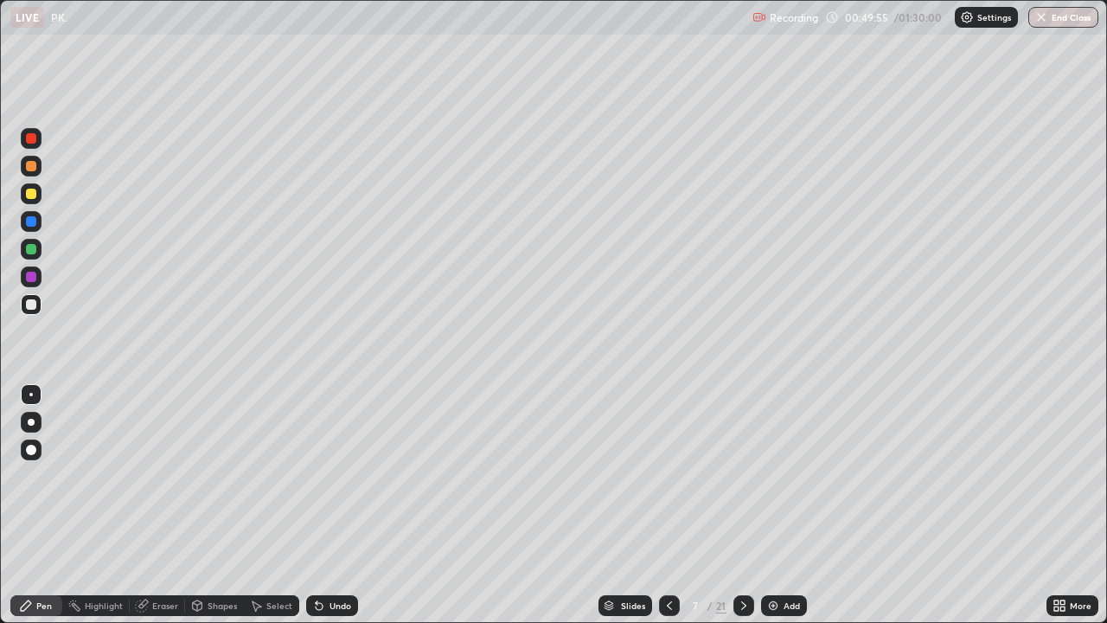
click at [781, 505] on div "Add" at bounding box center [784, 605] width 46 height 21
click at [339, 505] on div "Undo" at bounding box center [341, 605] width 22 height 9
click at [344, 505] on div "Undo" at bounding box center [341, 605] width 22 height 9
click at [338, 505] on div "Undo" at bounding box center [341, 605] width 22 height 9
click at [332, 505] on div "Undo" at bounding box center [341, 605] width 22 height 9
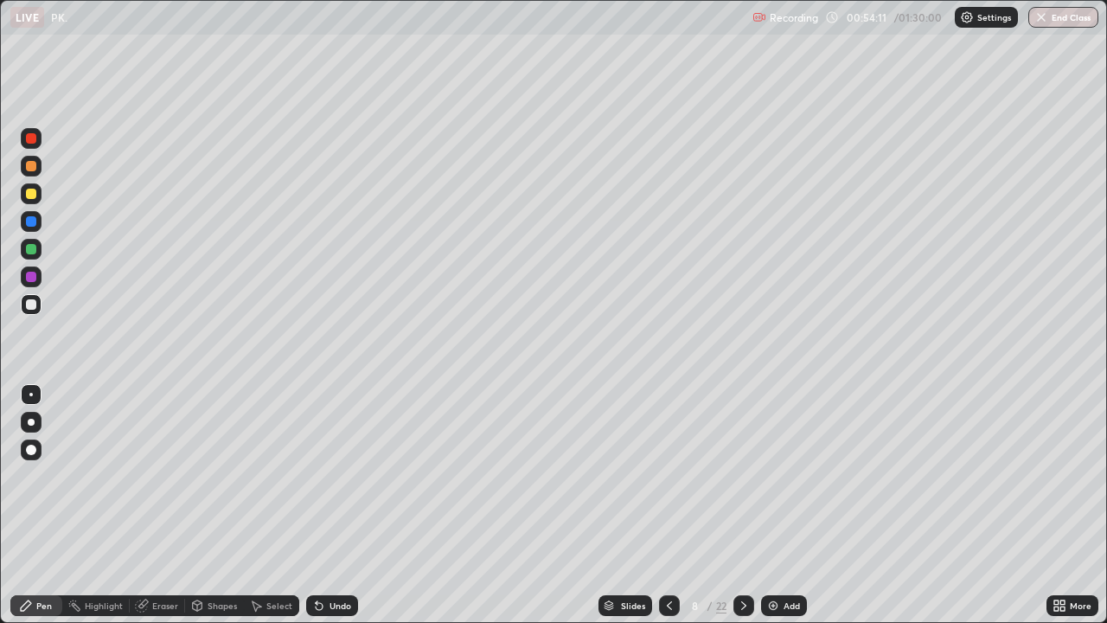
click at [334, 505] on div "Undo" at bounding box center [341, 605] width 22 height 9
click at [330, 505] on div "Undo" at bounding box center [341, 605] width 22 height 9
click at [325, 505] on div "Undo" at bounding box center [332, 605] width 52 height 21
click at [324, 505] on icon at bounding box center [319, 606] width 14 height 14
click at [317, 505] on icon at bounding box center [319, 606] width 7 height 7
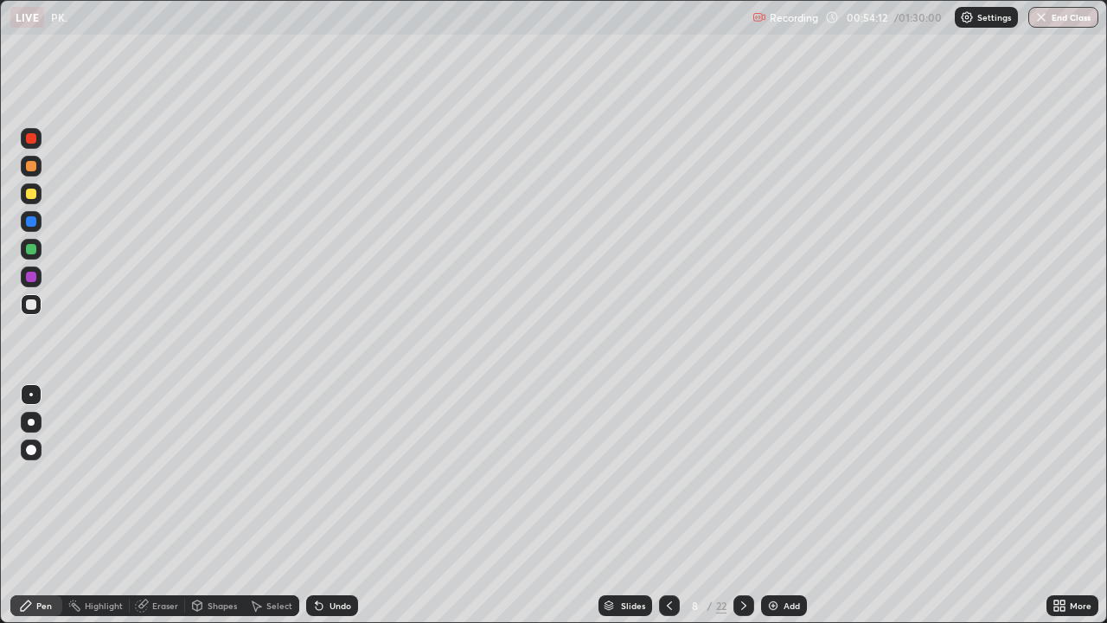
click at [319, 505] on icon at bounding box center [319, 606] width 7 height 7
click at [322, 505] on div "Undo" at bounding box center [332, 605] width 52 height 21
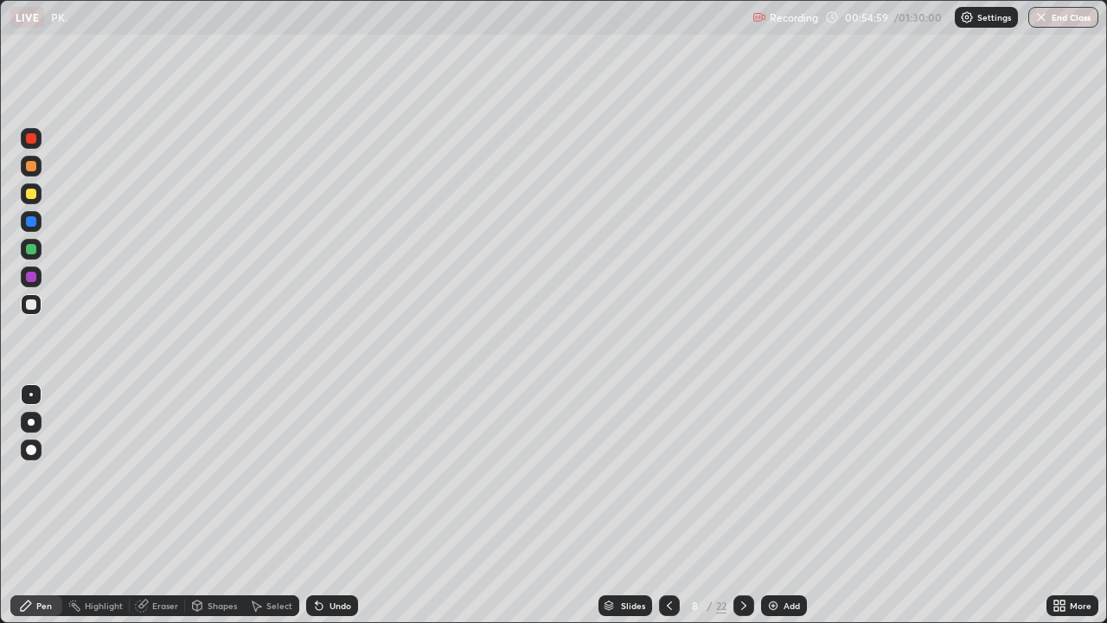
click at [738, 505] on div at bounding box center [744, 605] width 21 height 21
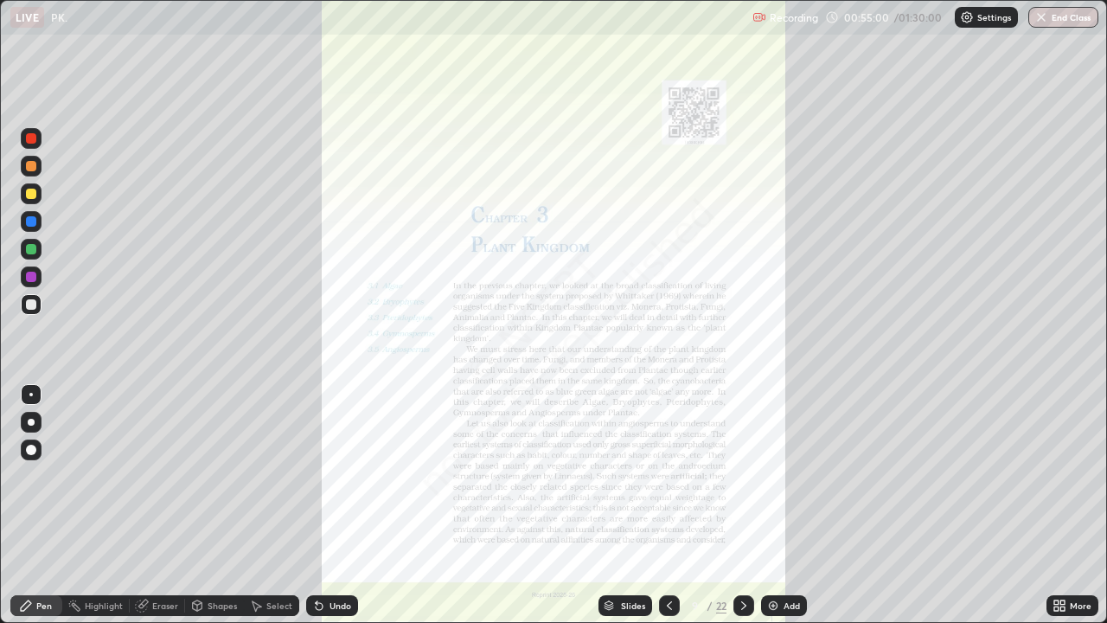
click at [742, 505] on icon at bounding box center [744, 606] width 14 height 14
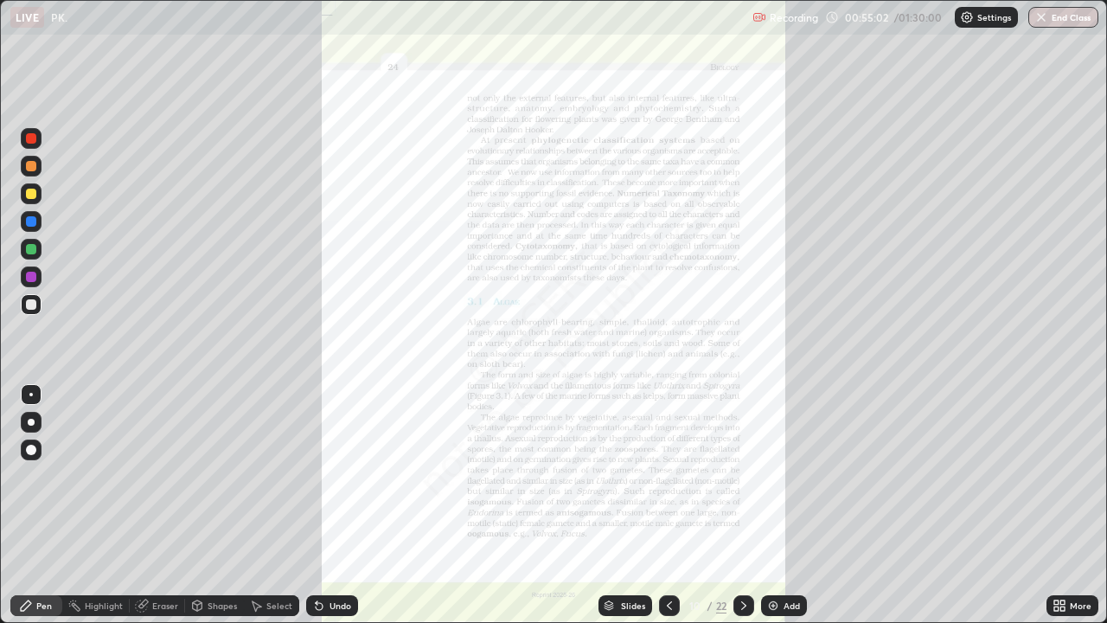
click at [741, 505] on icon at bounding box center [743, 605] width 5 height 9
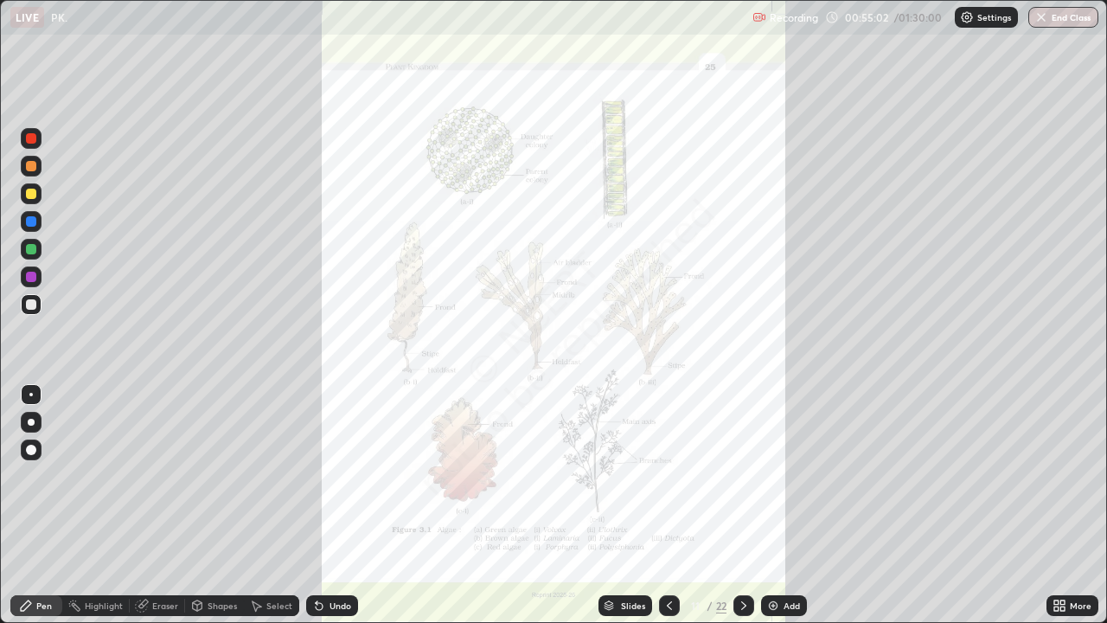
click at [741, 505] on icon at bounding box center [743, 605] width 5 height 9
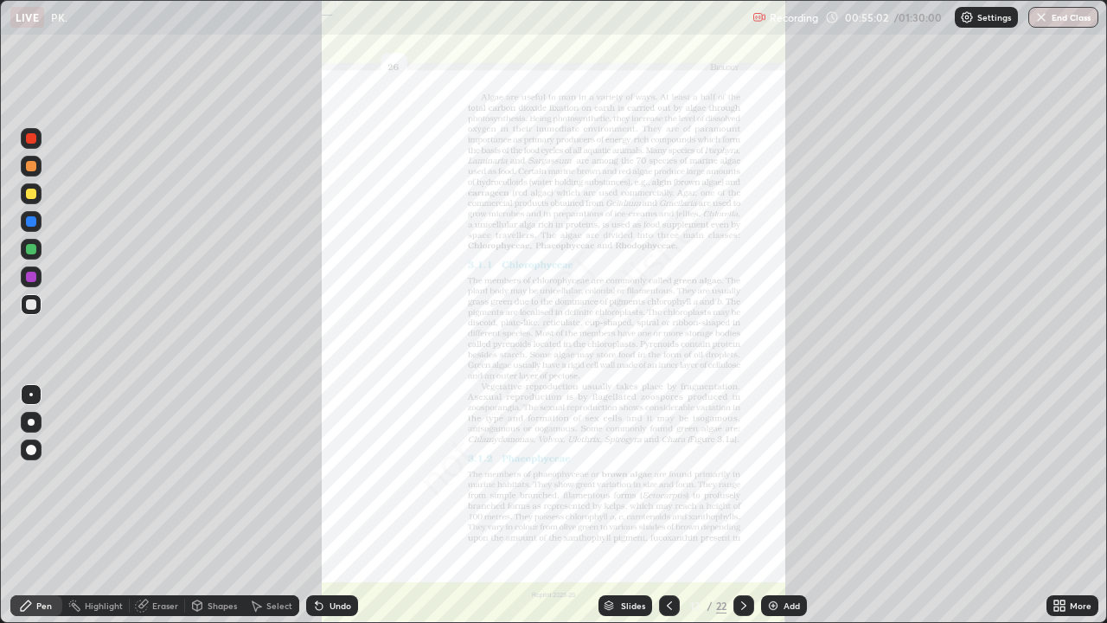
click at [744, 505] on icon at bounding box center [744, 606] width 14 height 14
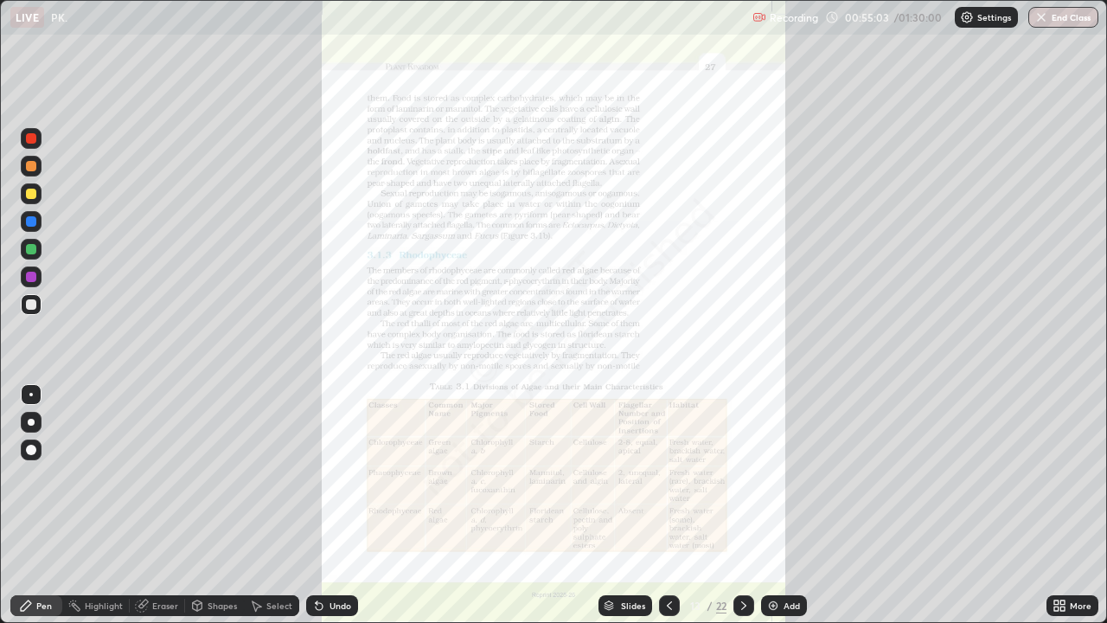
click at [744, 505] on icon at bounding box center [744, 606] width 14 height 14
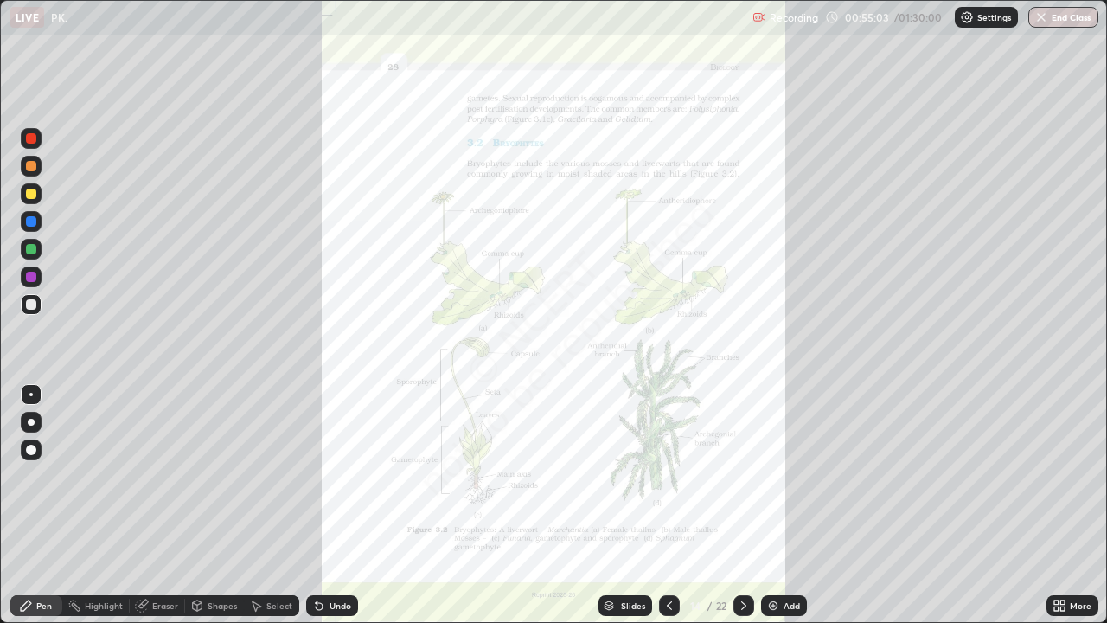
click at [741, 505] on icon at bounding box center [743, 605] width 5 height 9
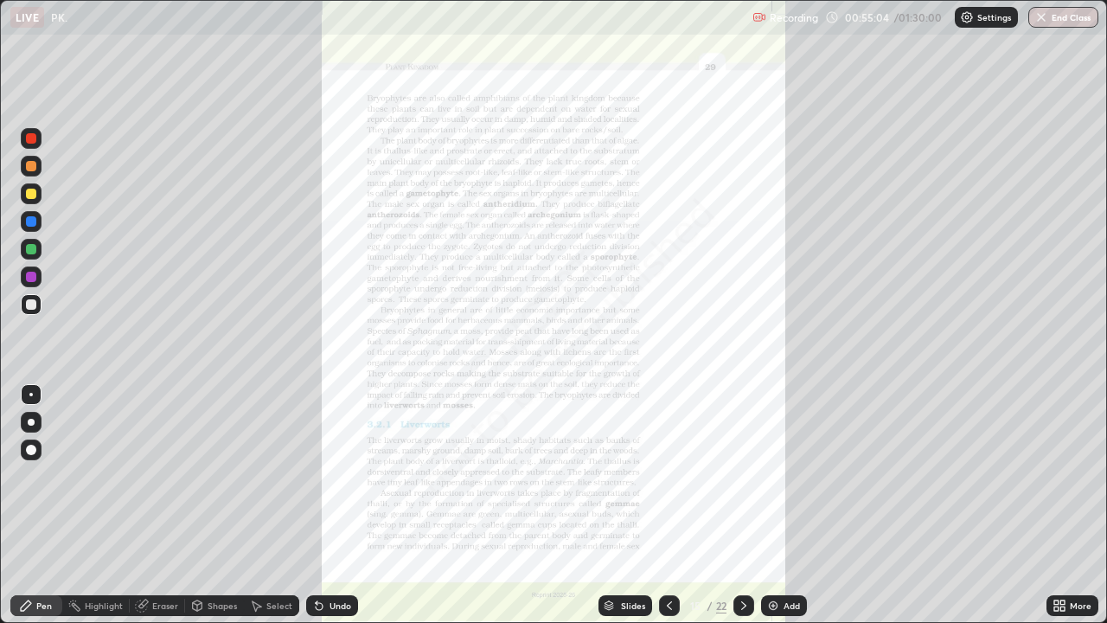
click at [740, 505] on icon at bounding box center [744, 606] width 14 height 14
click at [742, 505] on icon at bounding box center [744, 606] width 14 height 14
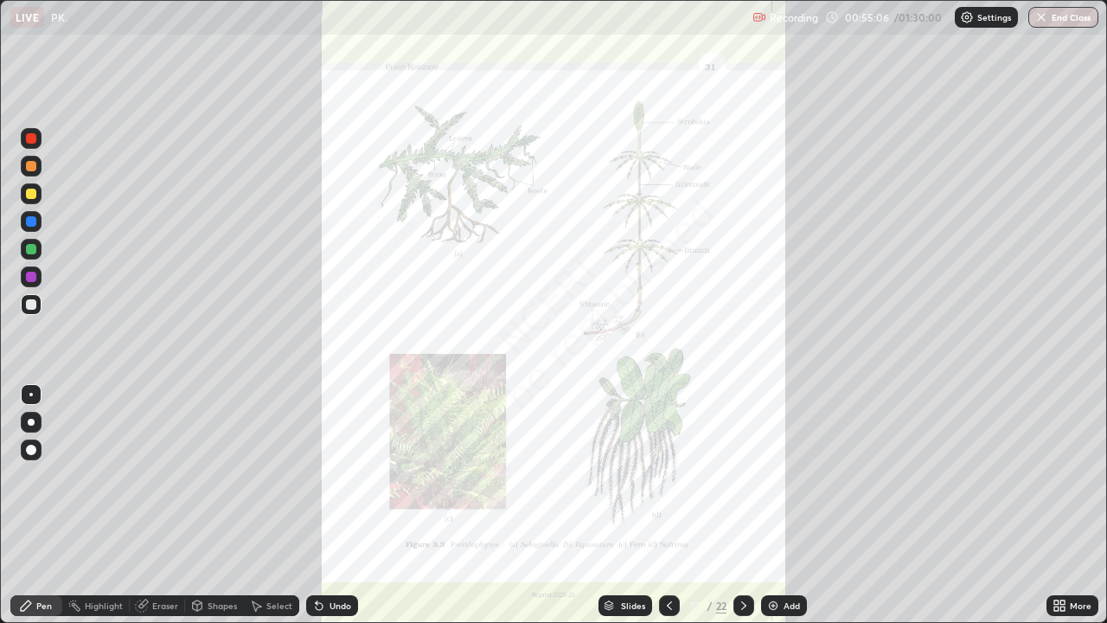
click at [740, 505] on icon at bounding box center [744, 606] width 14 height 14
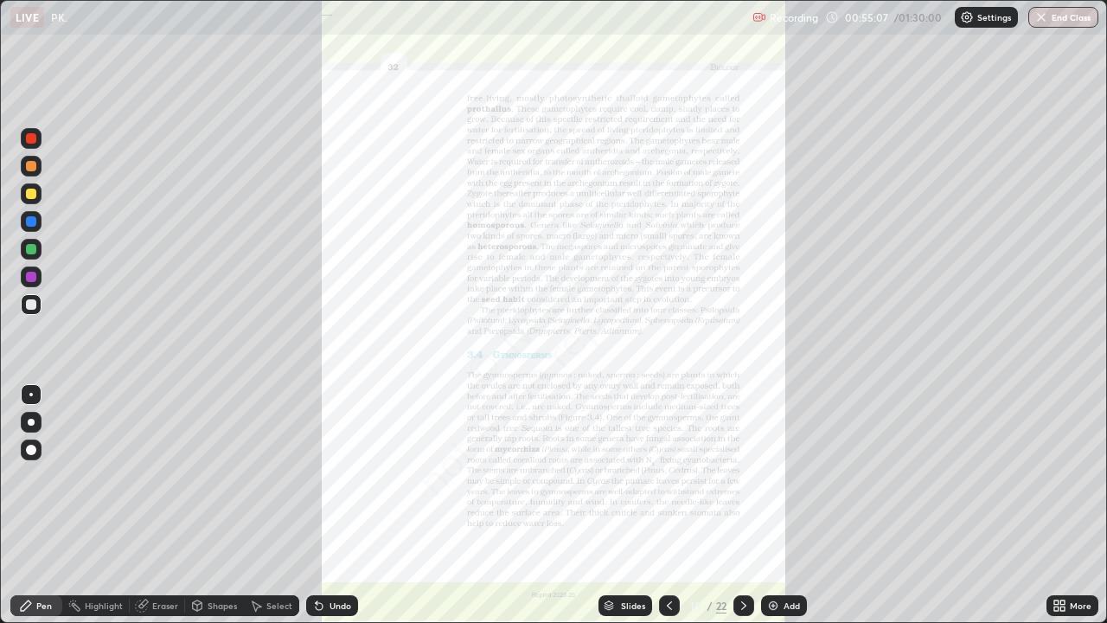
click at [1071, 505] on div "More" at bounding box center [1081, 605] width 22 height 9
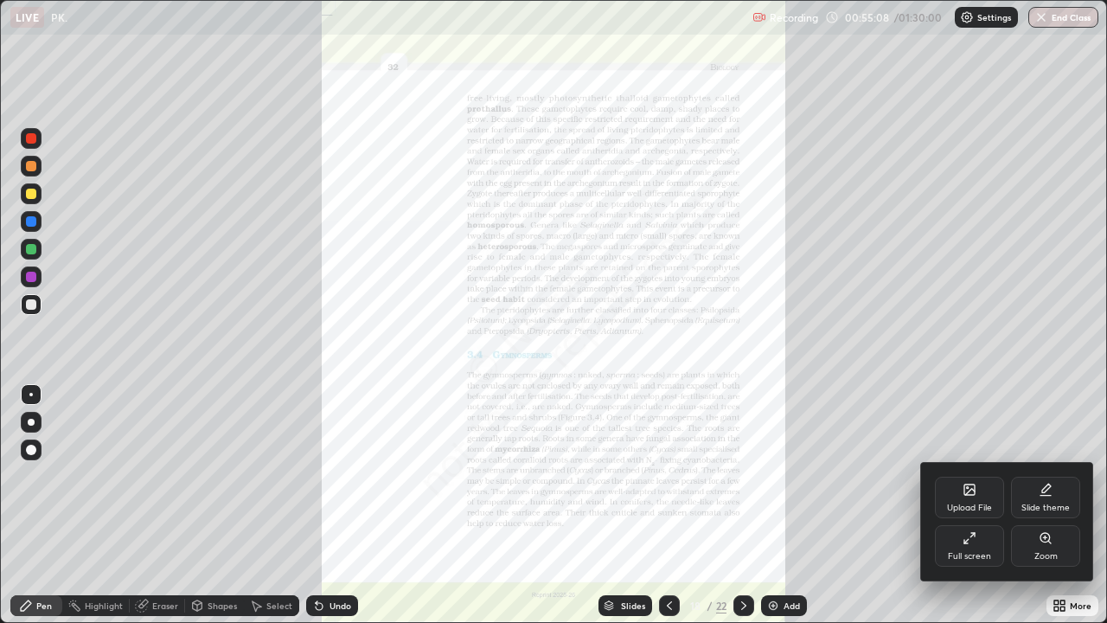
click at [1041, 505] on div "Zoom" at bounding box center [1046, 556] width 23 height 9
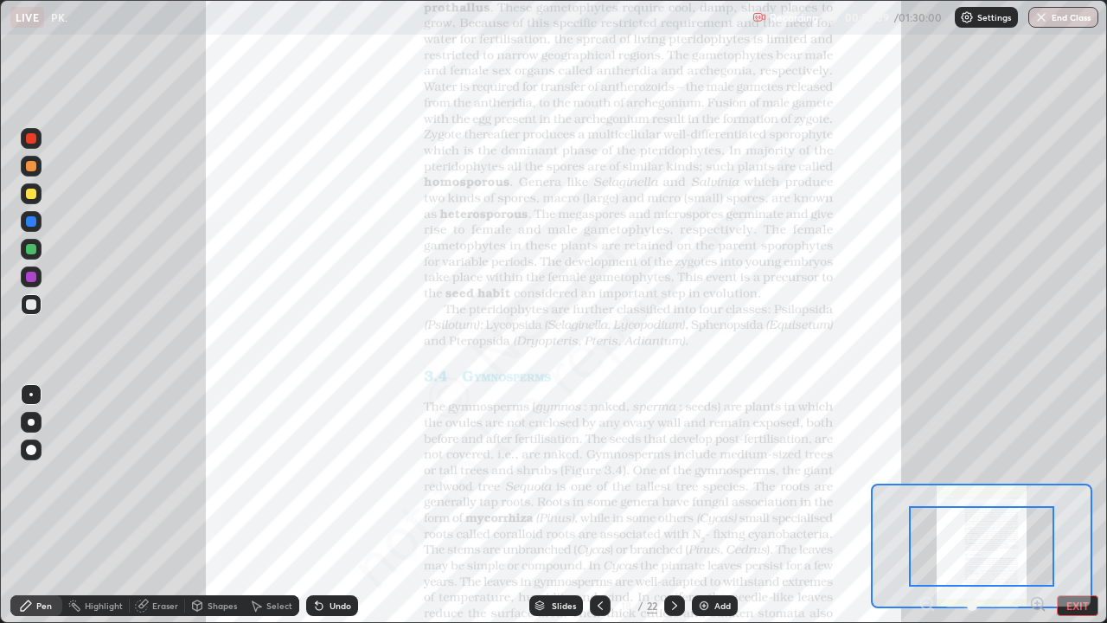
click at [1042, 505] on icon at bounding box center [1042, 608] width 3 height 3
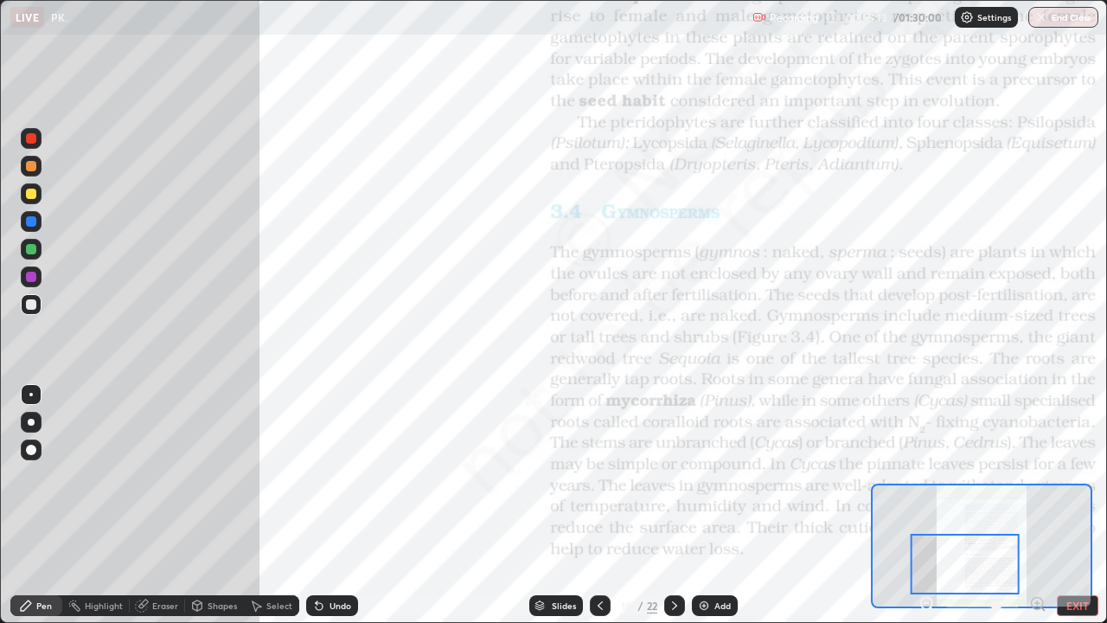
click at [1035, 505] on icon at bounding box center [1037, 603] width 4 height 0
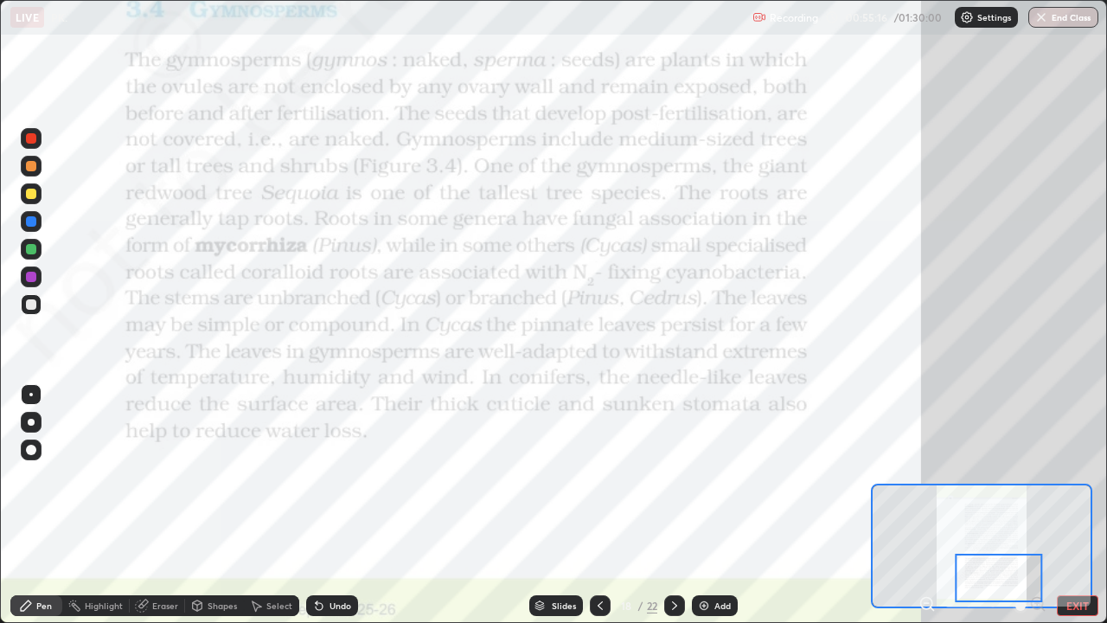
click at [29, 137] on div at bounding box center [31, 138] width 10 height 10
click at [664, 505] on div at bounding box center [674, 605] width 21 height 21
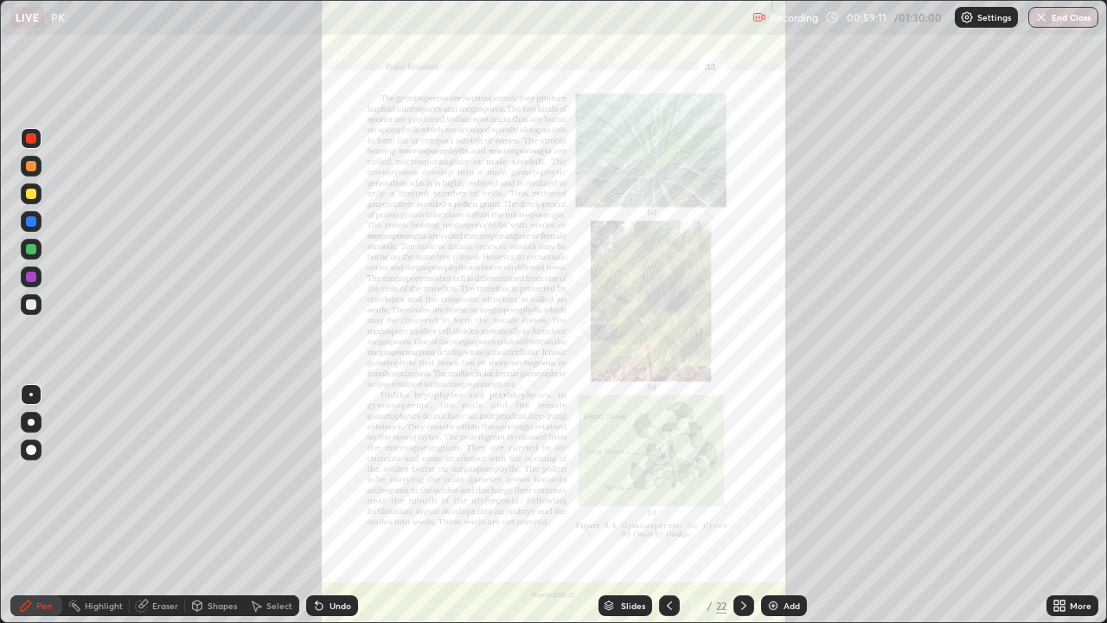
click at [633, 505] on div "Slides" at bounding box center [633, 605] width 24 height 9
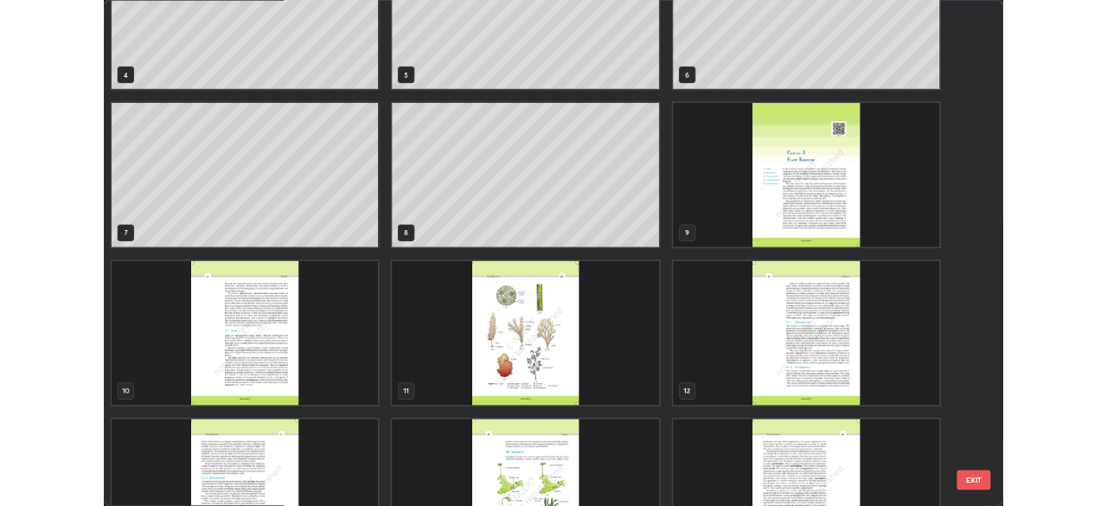
scroll to position [206, 0]
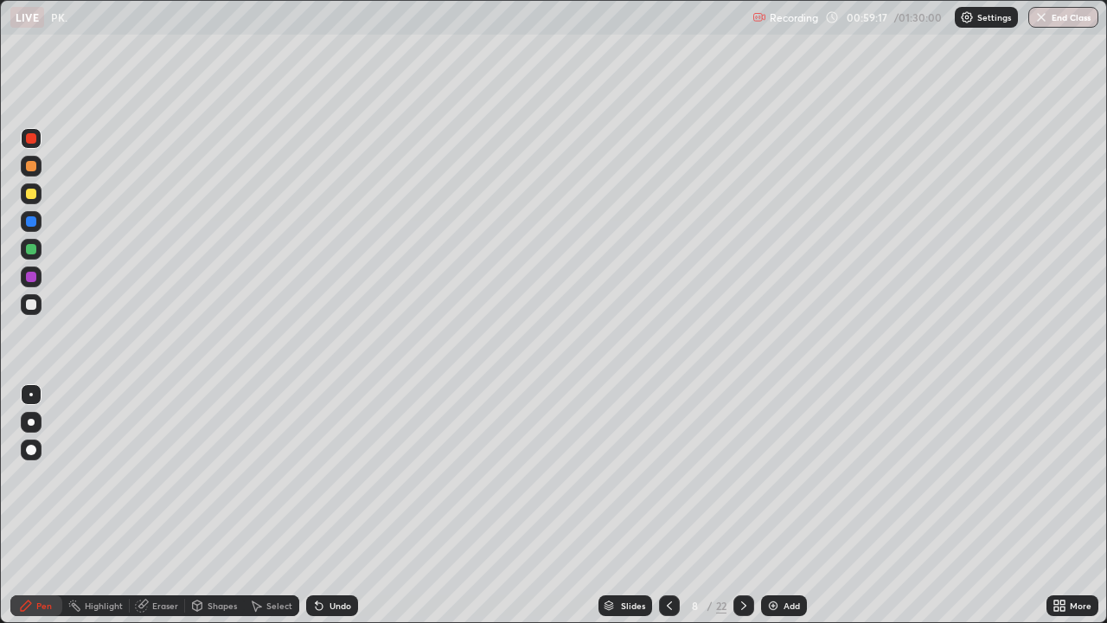
click at [35, 306] on div at bounding box center [31, 304] width 10 height 10
click at [741, 505] on icon at bounding box center [744, 606] width 14 height 14
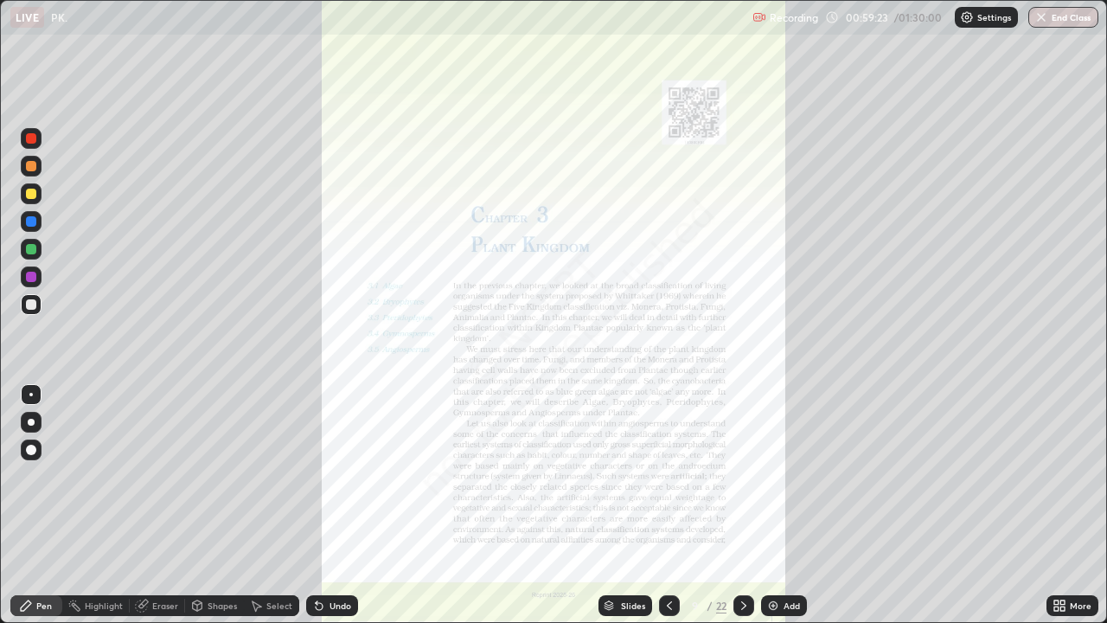
click at [668, 505] on icon at bounding box center [670, 606] width 14 height 14
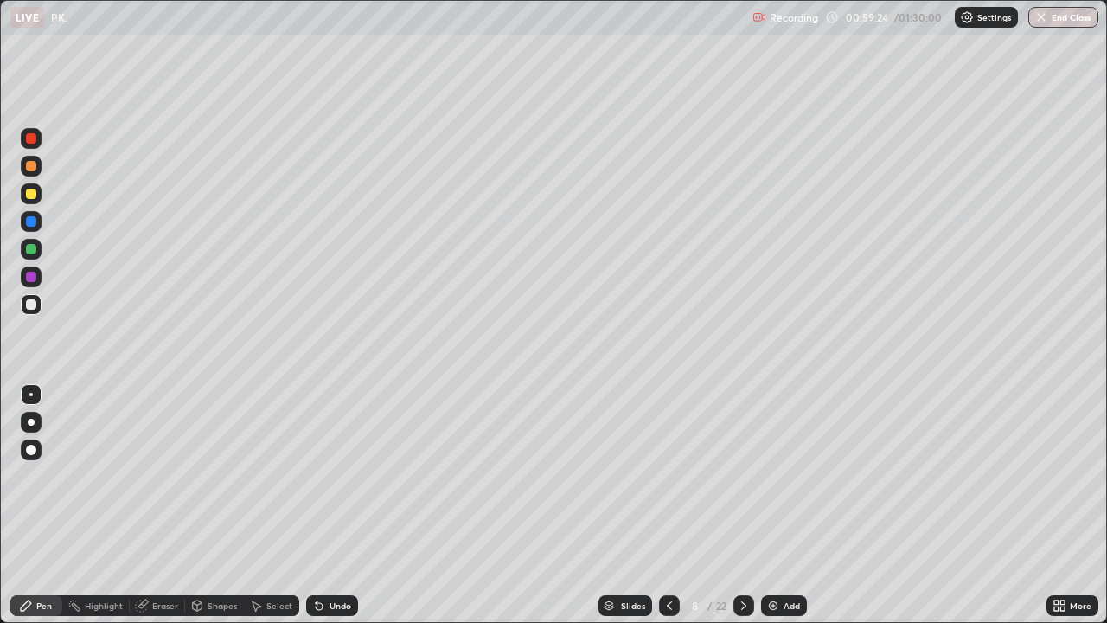
click at [776, 505] on img at bounding box center [773, 606] width 14 height 14
click at [31, 197] on div at bounding box center [31, 194] width 10 height 10
click at [32, 249] on div at bounding box center [31, 249] width 10 height 10
click at [745, 505] on icon at bounding box center [744, 606] width 14 height 14
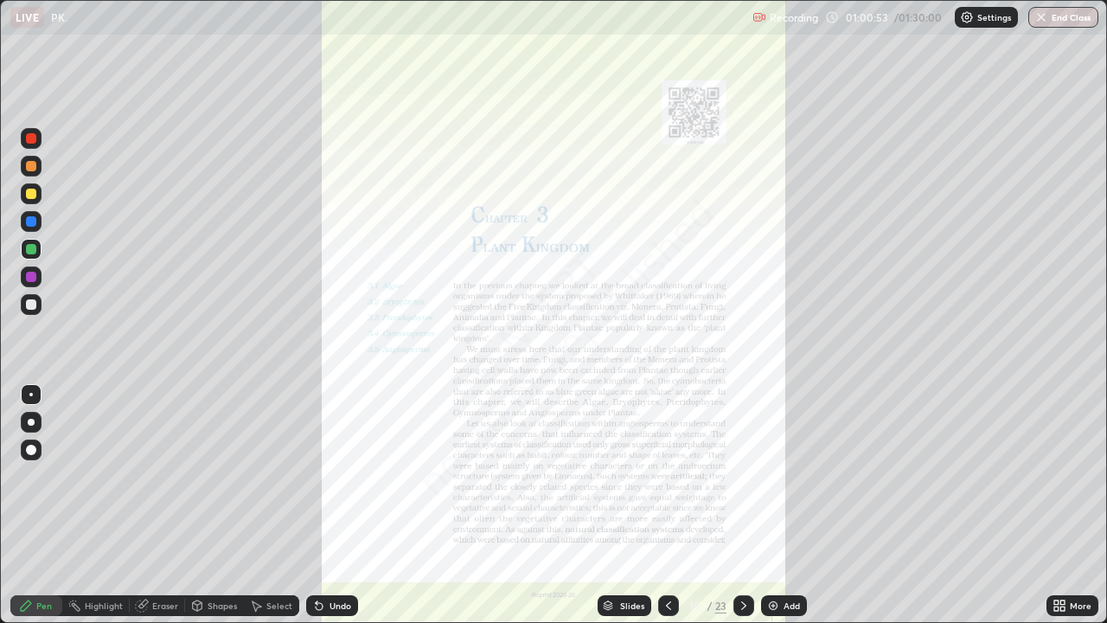
click at [666, 505] on icon at bounding box center [668, 605] width 5 height 9
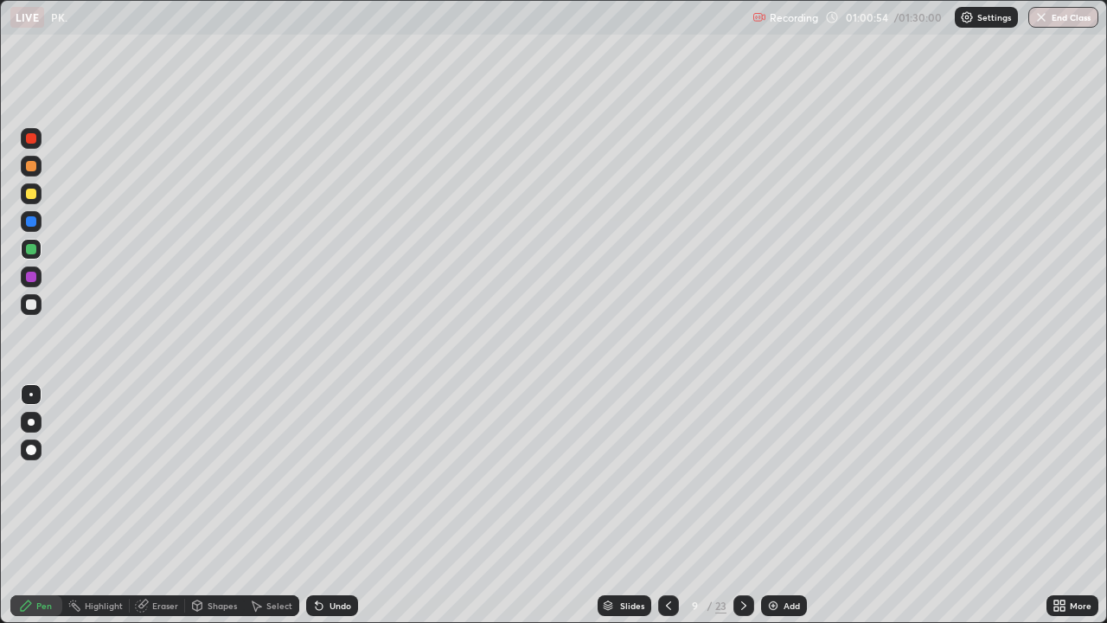
click at [779, 505] on div "Add" at bounding box center [784, 605] width 46 height 21
click at [35, 309] on div at bounding box center [31, 304] width 21 height 21
click at [30, 275] on div at bounding box center [31, 277] width 10 height 10
click at [29, 274] on div at bounding box center [31, 277] width 10 height 10
click at [32, 309] on div at bounding box center [31, 304] width 10 height 10
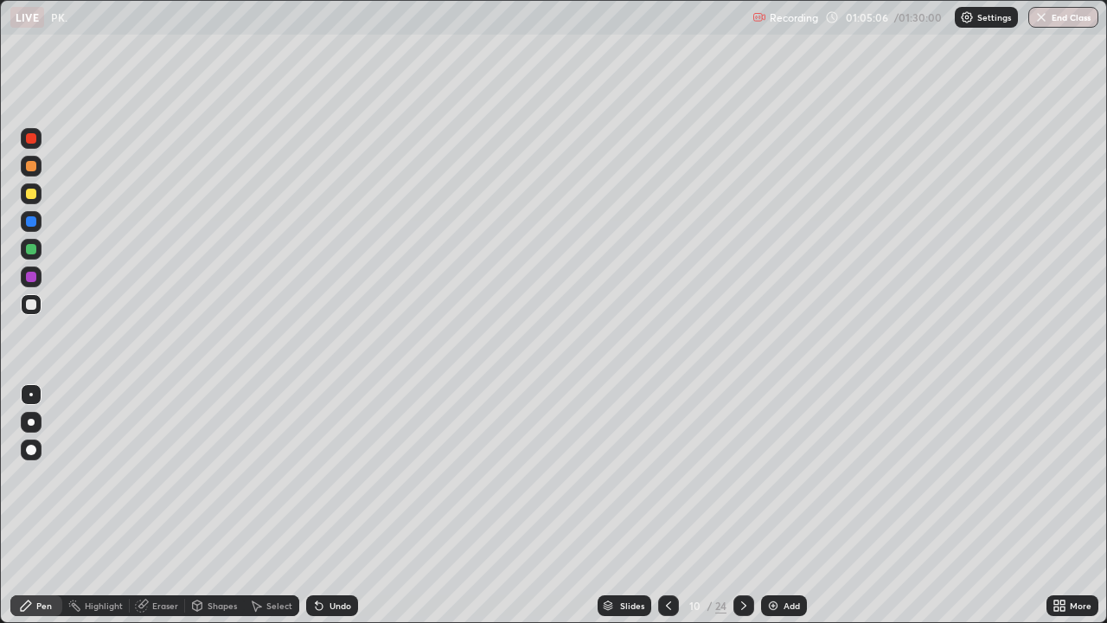
click at [30, 276] on div at bounding box center [31, 277] width 10 height 10
click at [41, 140] on div at bounding box center [31, 138] width 21 height 21
click at [737, 505] on icon at bounding box center [744, 606] width 14 height 14
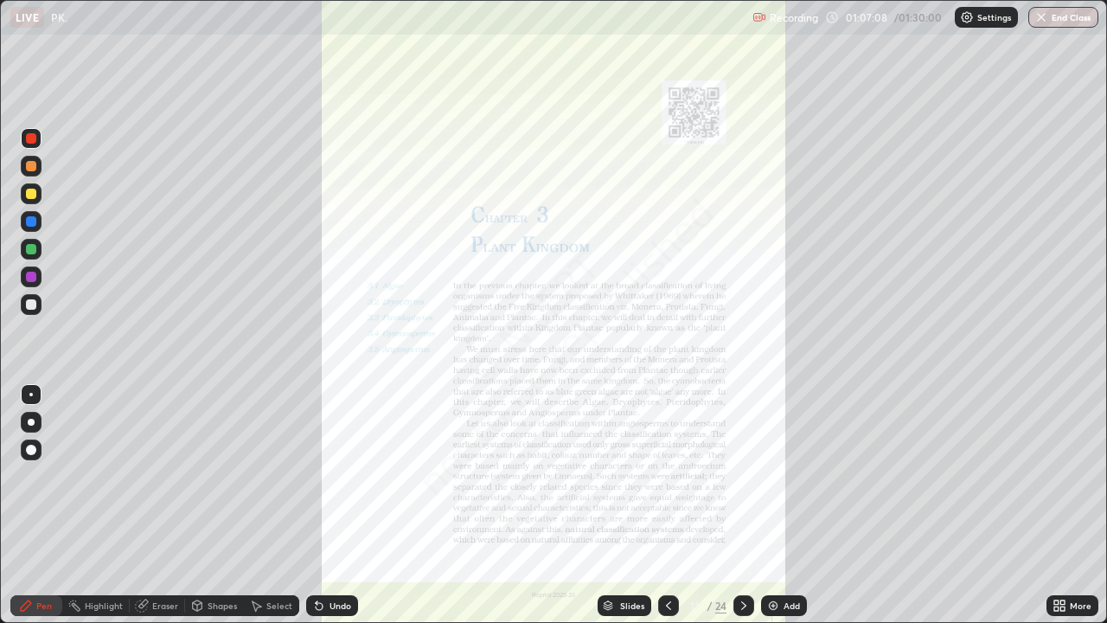
click at [669, 505] on icon at bounding box center [668, 605] width 5 height 9
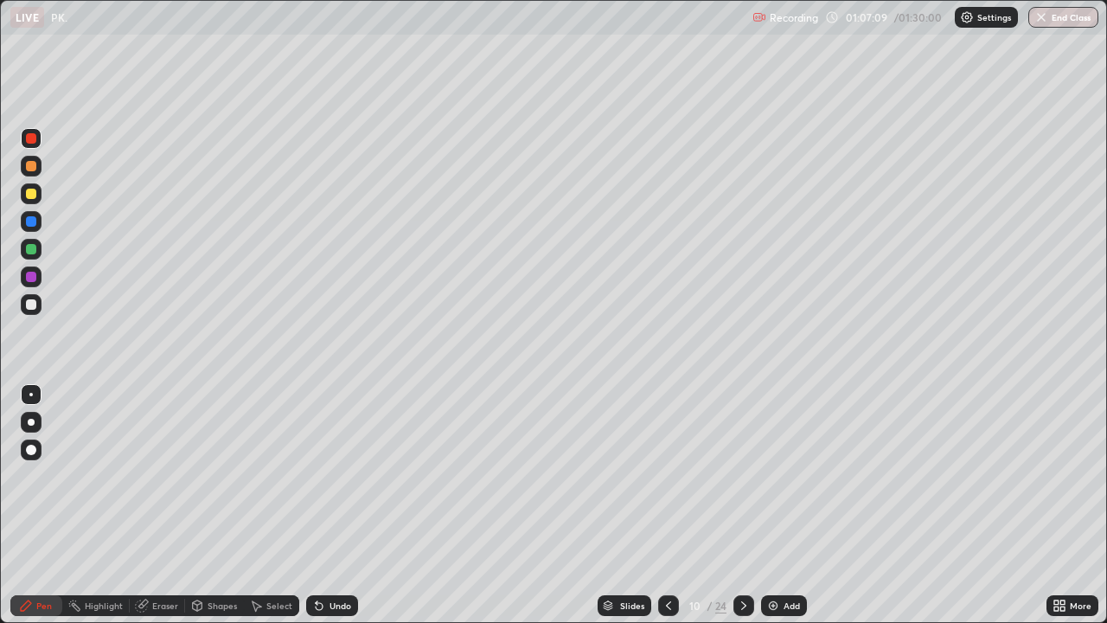
click at [783, 505] on div "Add" at bounding box center [784, 605] width 46 height 21
click at [29, 306] on div at bounding box center [31, 304] width 10 height 10
click at [667, 505] on icon at bounding box center [669, 606] width 14 height 14
click at [170, 505] on div "Eraser" at bounding box center [165, 605] width 26 height 9
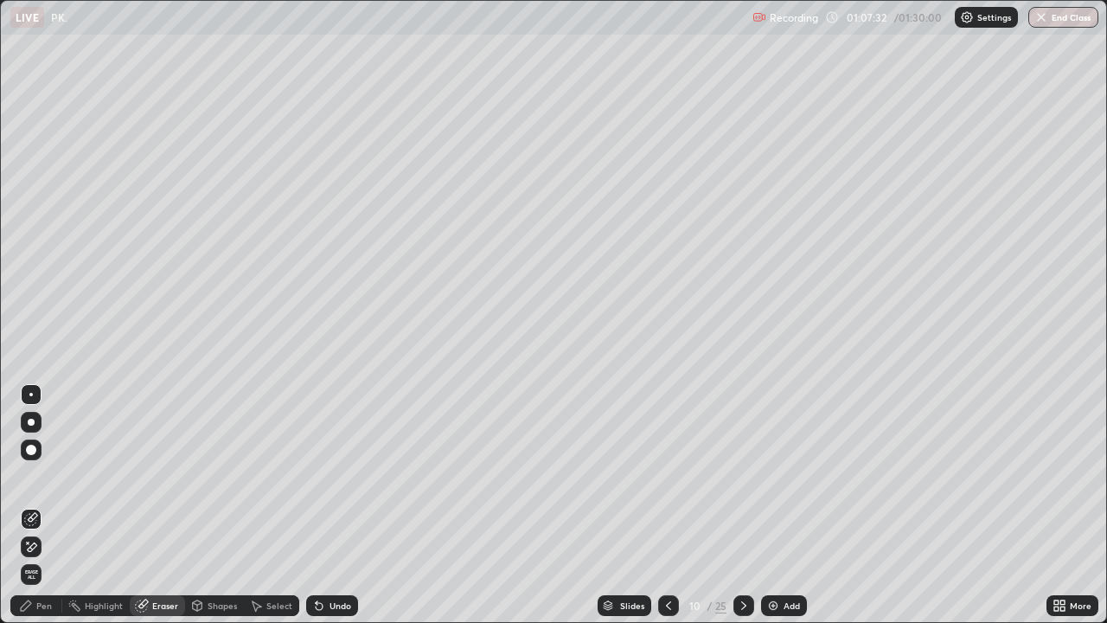
click at [41, 505] on div "Pen" at bounding box center [44, 605] width 16 height 9
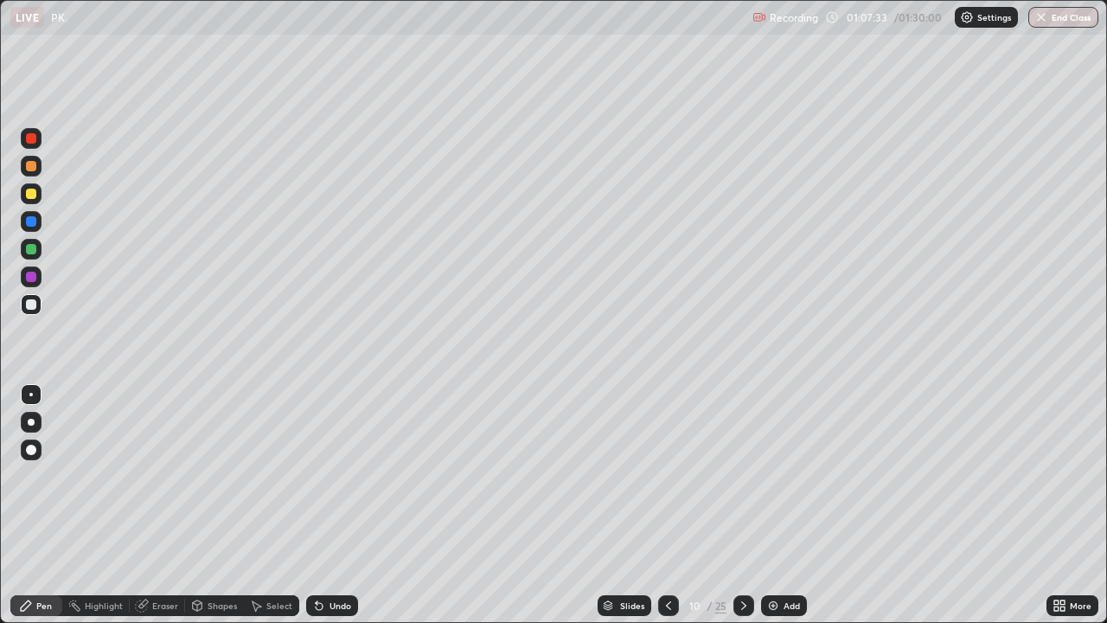
click at [32, 137] on div at bounding box center [31, 138] width 10 height 10
click at [1062, 505] on icon at bounding box center [1063, 608] width 4 height 4
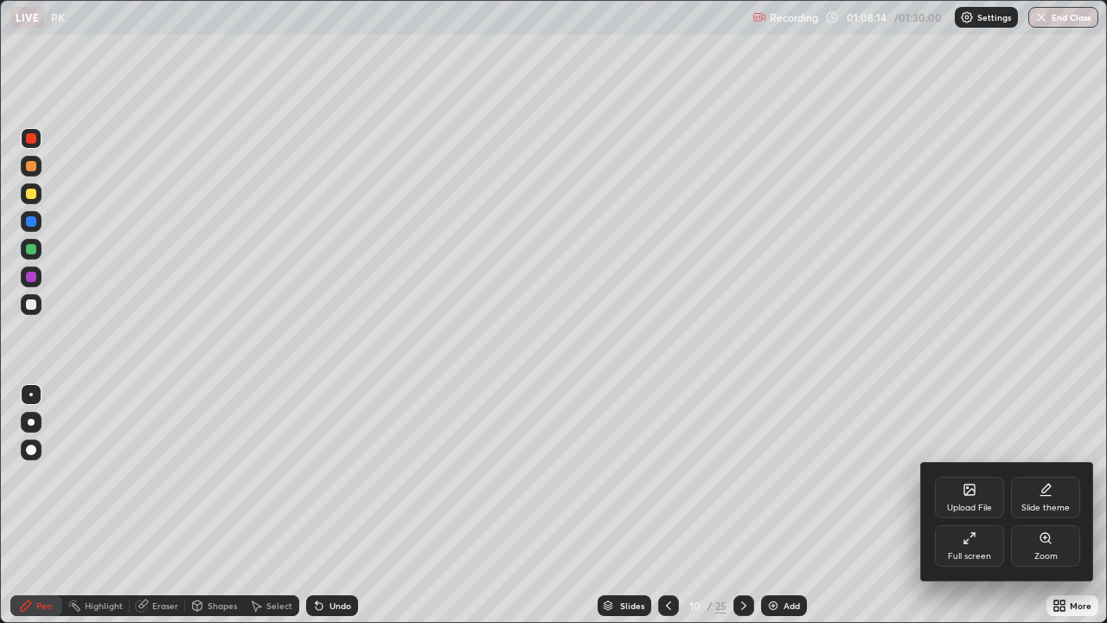
click at [983, 505] on div "Full screen" at bounding box center [969, 556] width 43 height 9
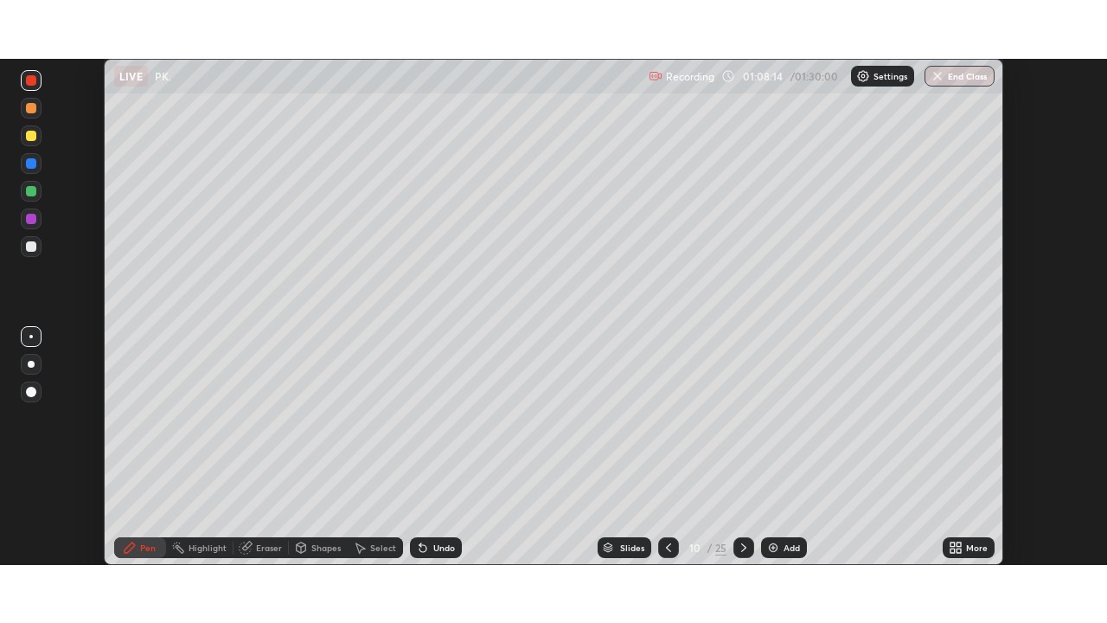
scroll to position [85995, 85394]
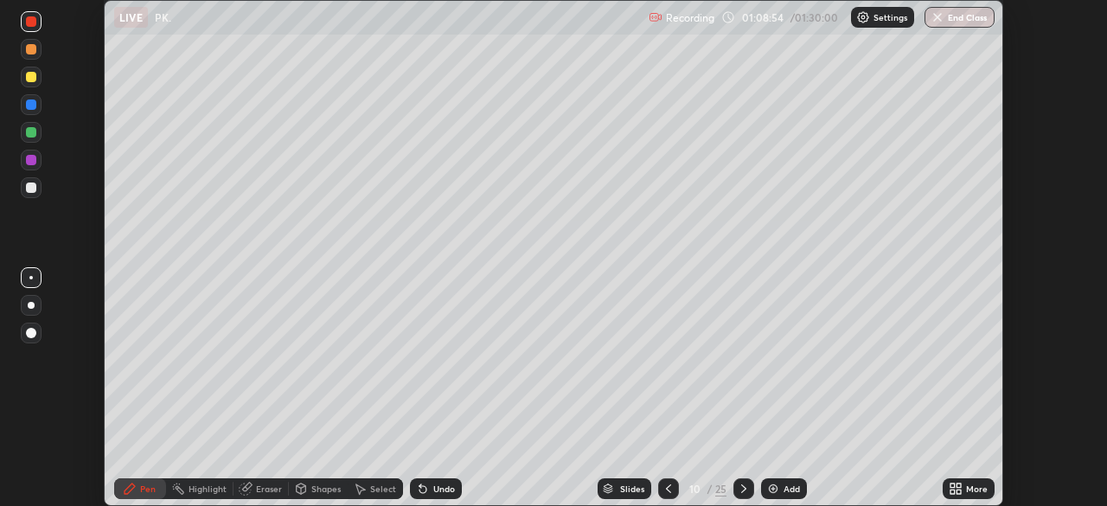
click at [970, 493] on div "More" at bounding box center [977, 488] width 22 height 9
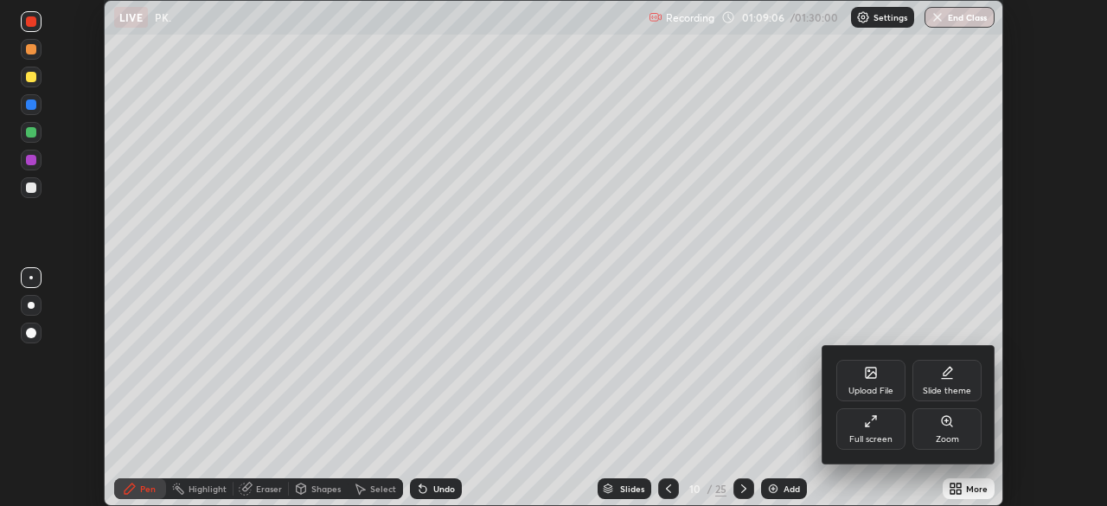
click at [955, 490] on div at bounding box center [553, 253] width 1107 height 506
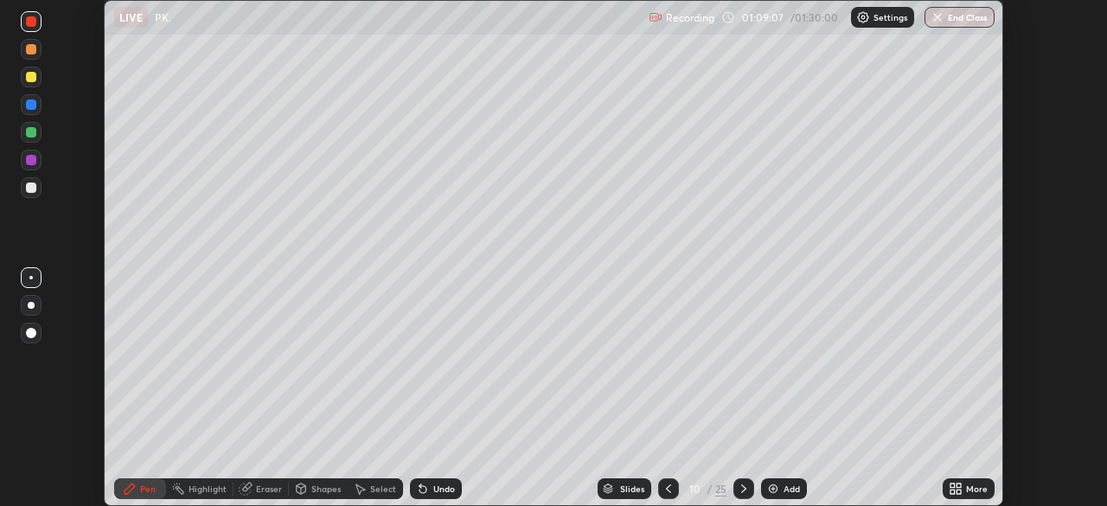
click at [956, 489] on icon at bounding box center [956, 489] width 14 height 14
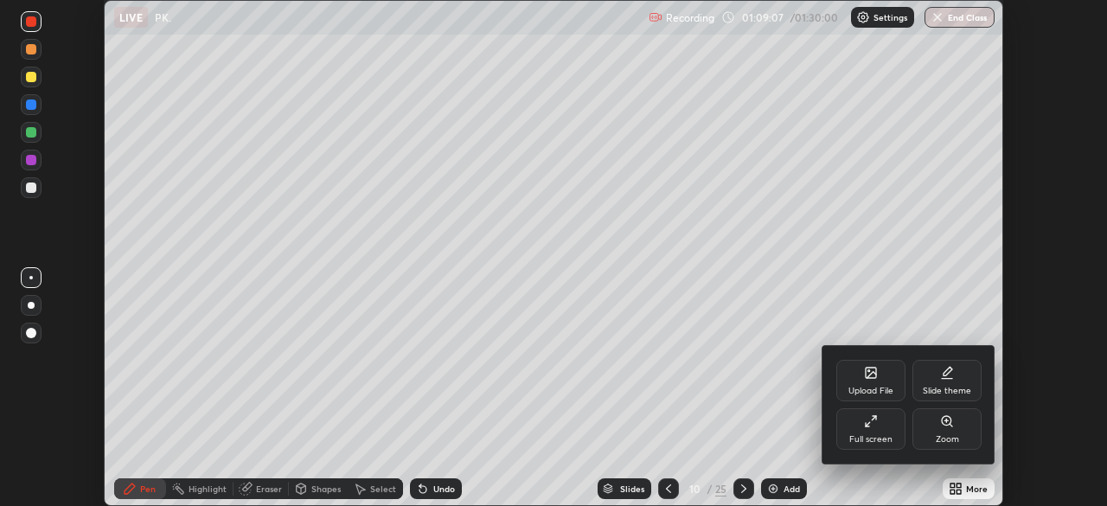
click at [875, 436] on div "Full screen" at bounding box center [870, 439] width 43 height 9
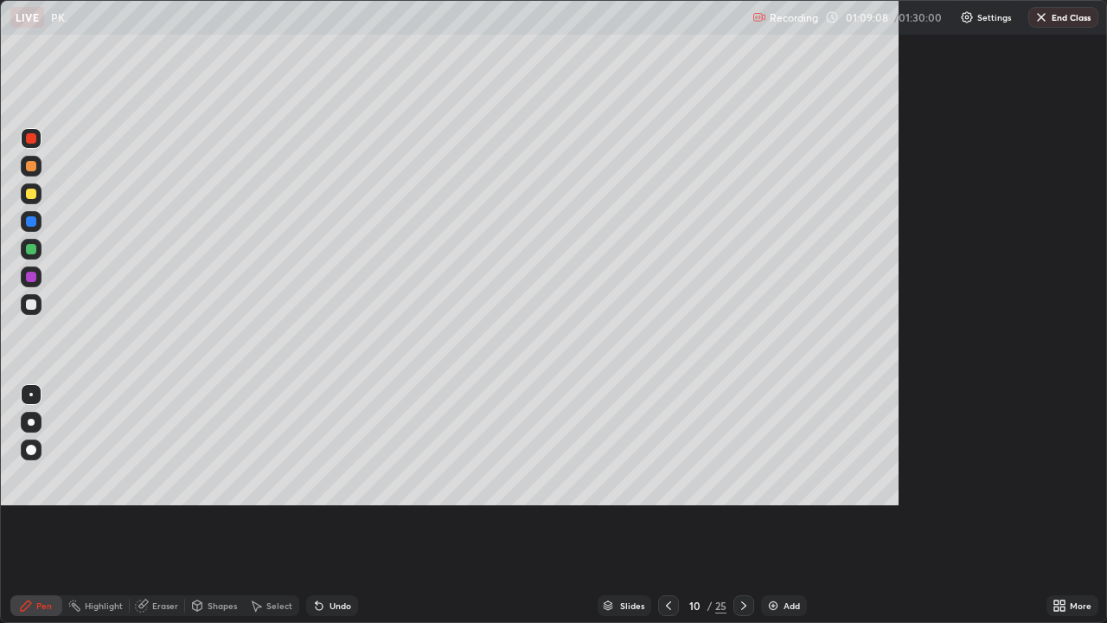
scroll to position [623, 1107]
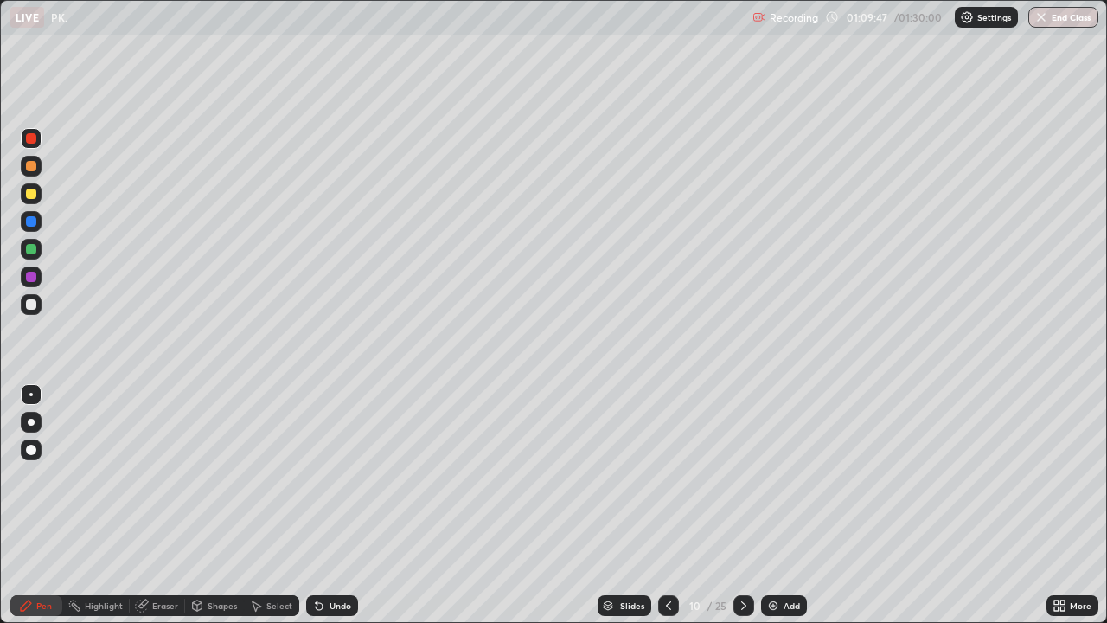
click at [742, 505] on div at bounding box center [744, 605] width 21 height 21
click at [29, 281] on div at bounding box center [31, 277] width 10 height 10
click at [35, 247] on div at bounding box center [31, 249] width 10 height 10
click at [31, 148] on div at bounding box center [31, 138] width 21 height 21
click at [40, 307] on div at bounding box center [31, 304] width 21 height 21
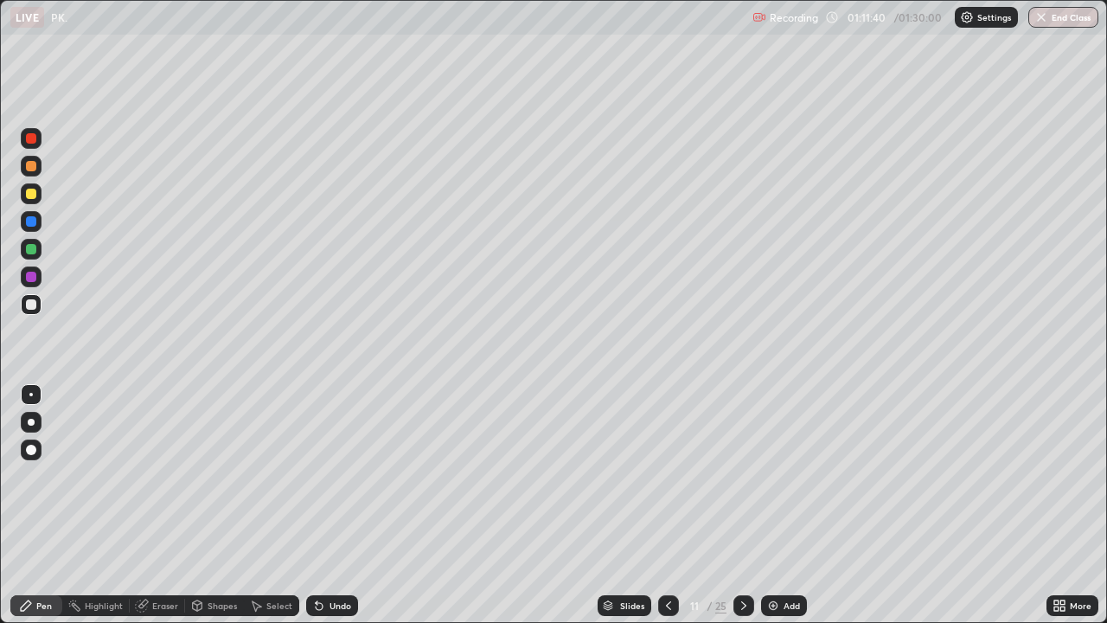
click at [317, 505] on icon at bounding box center [319, 606] width 7 height 7
click at [323, 505] on icon at bounding box center [319, 606] width 14 height 14
click at [326, 505] on div "Undo" at bounding box center [332, 605] width 52 height 21
click at [336, 505] on div "Undo" at bounding box center [341, 605] width 22 height 9
click at [742, 505] on icon at bounding box center [744, 606] width 14 height 14
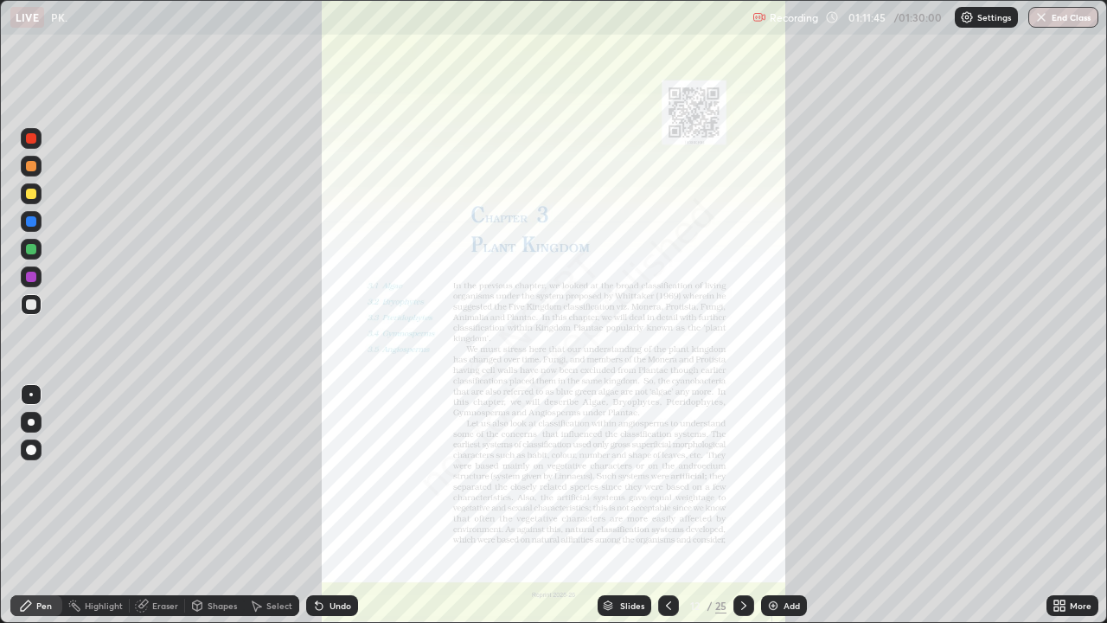
click at [667, 505] on icon at bounding box center [669, 606] width 14 height 14
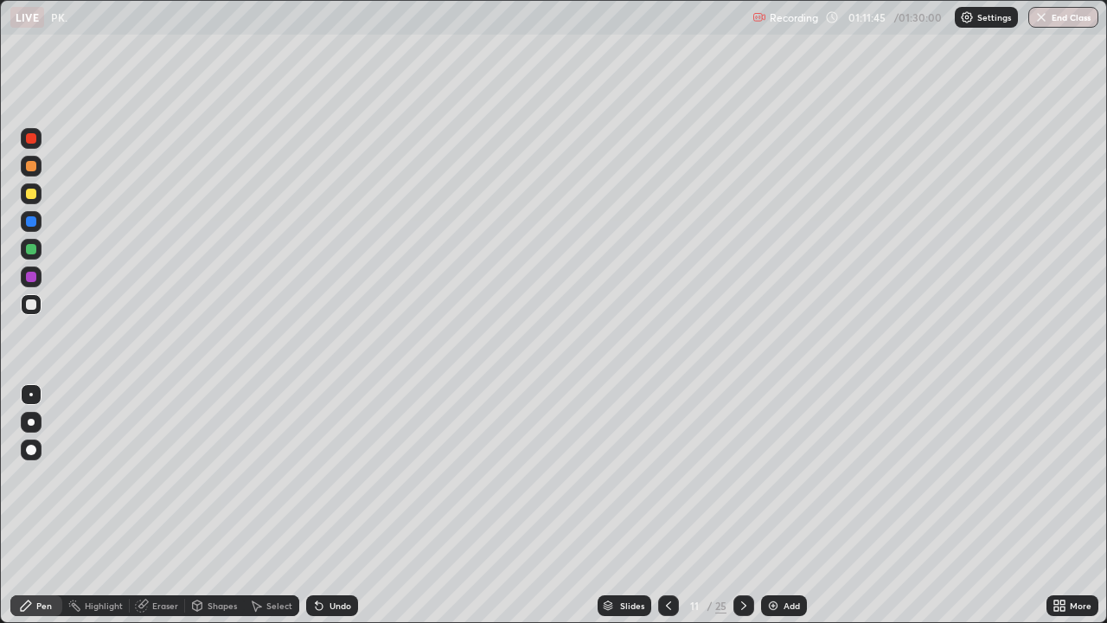
click at [777, 505] on div "Add" at bounding box center [784, 605] width 46 height 21
click at [38, 140] on div at bounding box center [31, 138] width 21 height 21
click at [344, 505] on div "Undo" at bounding box center [332, 605] width 52 height 21
click at [742, 505] on icon at bounding box center [744, 606] width 14 height 14
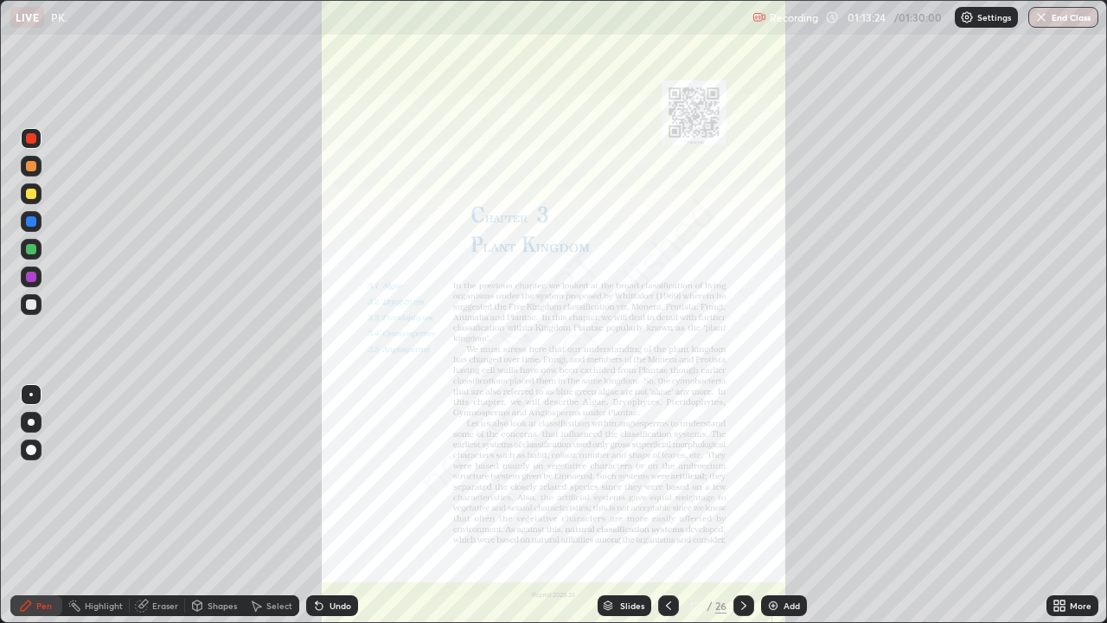
click at [665, 505] on icon at bounding box center [669, 606] width 14 height 14
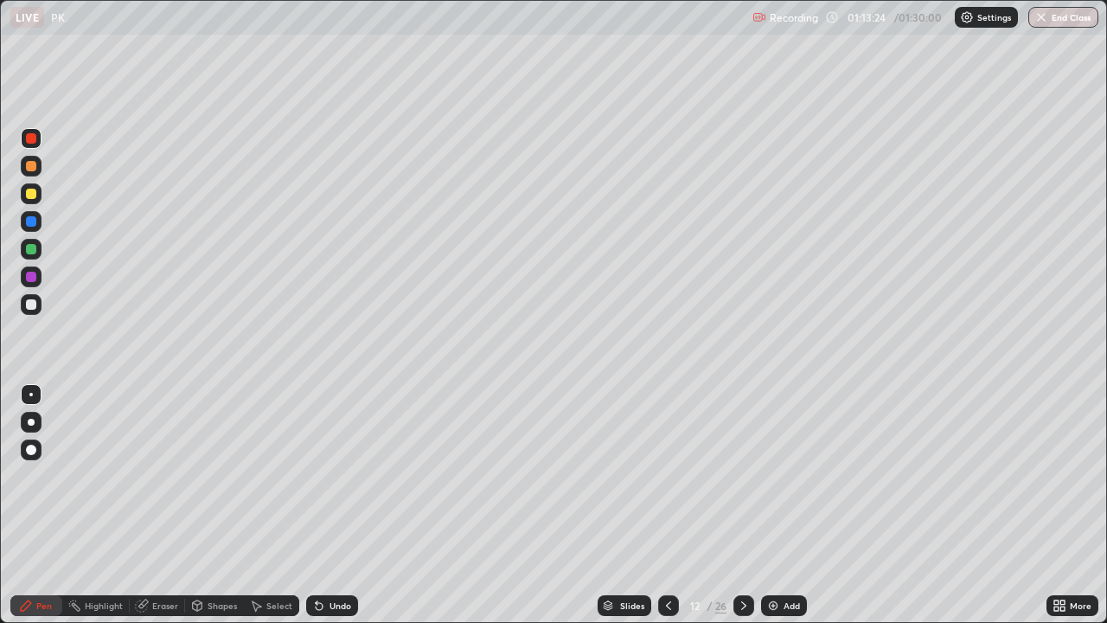
click at [769, 505] on div "Add" at bounding box center [784, 605] width 46 height 21
click at [32, 309] on div at bounding box center [31, 304] width 10 height 10
click at [31, 274] on div at bounding box center [31, 277] width 10 height 10
click at [740, 505] on div at bounding box center [744, 605] width 21 height 21
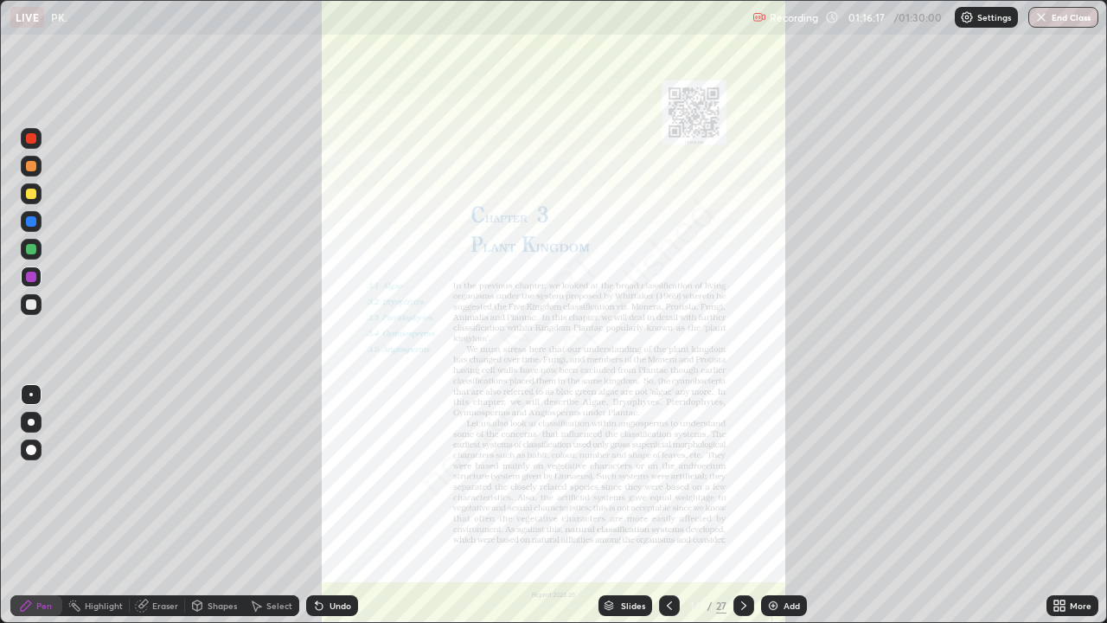
click at [675, 505] on div at bounding box center [669, 605] width 21 height 21
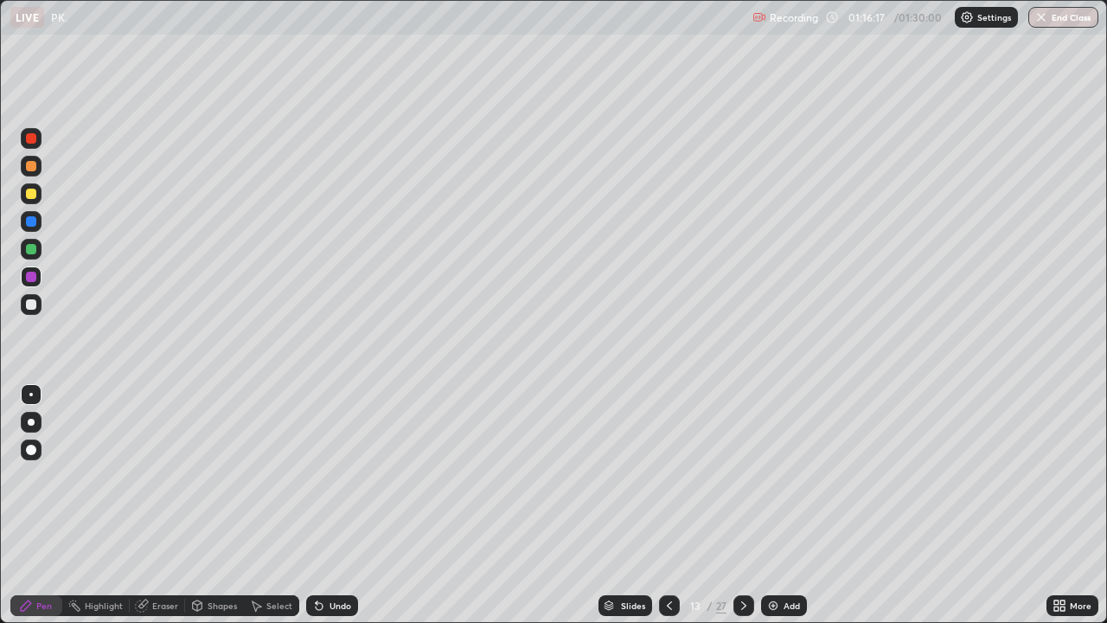
click at [774, 505] on img at bounding box center [773, 606] width 14 height 14
click at [41, 304] on div at bounding box center [31, 304] width 21 height 21
click at [323, 505] on icon at bounding box center [319, 606] width 14 height 14
click at [1046, 21] on img "button" at bounding box center [1042, 17] width 14 height 14
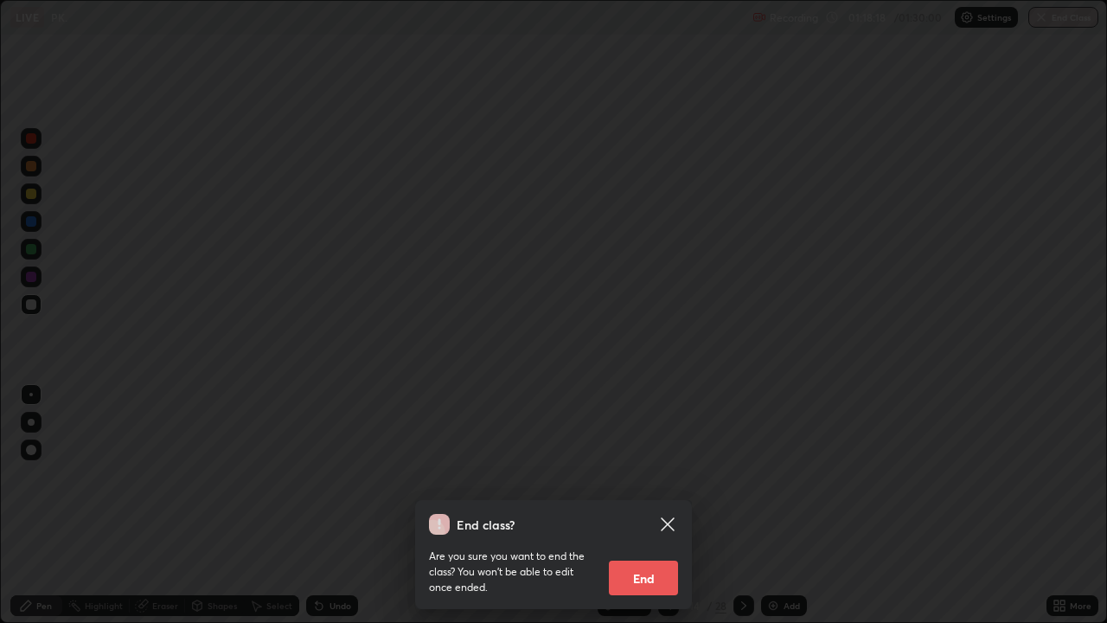
click at [638, 505] on button "End" at bounding box center [643, 578] width 69 height 35
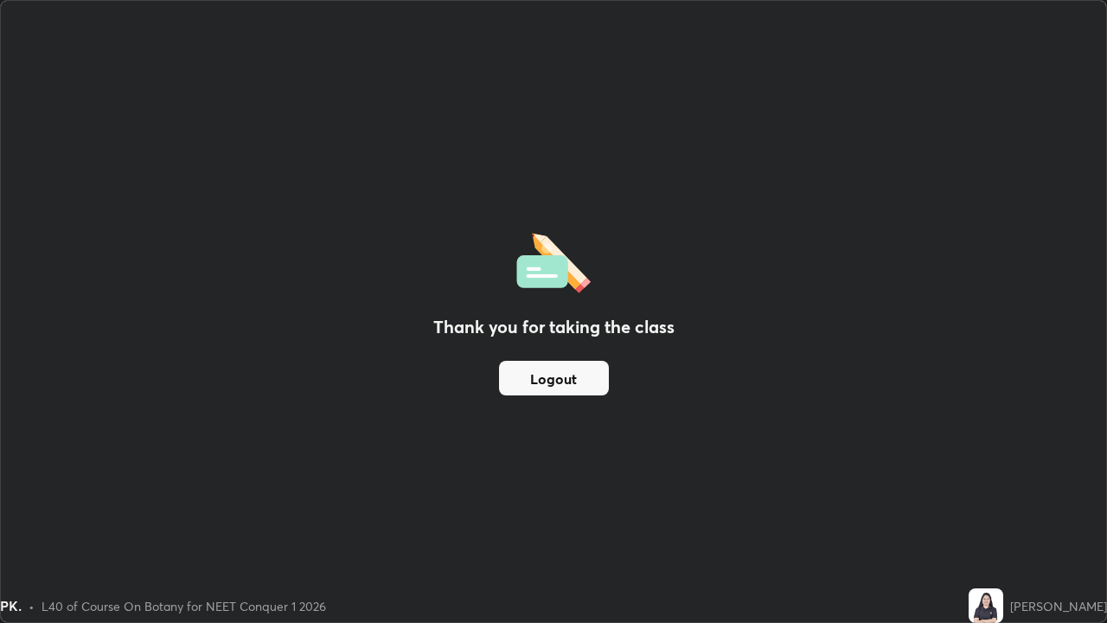
click at [606, 384] on button "Logout" at bounding box center [554, 378] width 110 height 35
click at [594, 381] on button "Logout" at bounding box center [554, 378] width 110 height 35
click at [584, 382] on button "Logout" at bounding box center [554, 378] width 110 height 35
click at [578, 382] on button "Logout" at bounding box center [554, 378] width 110 height 35
